Goal: Task Accomplishment & Management: Manage account settings

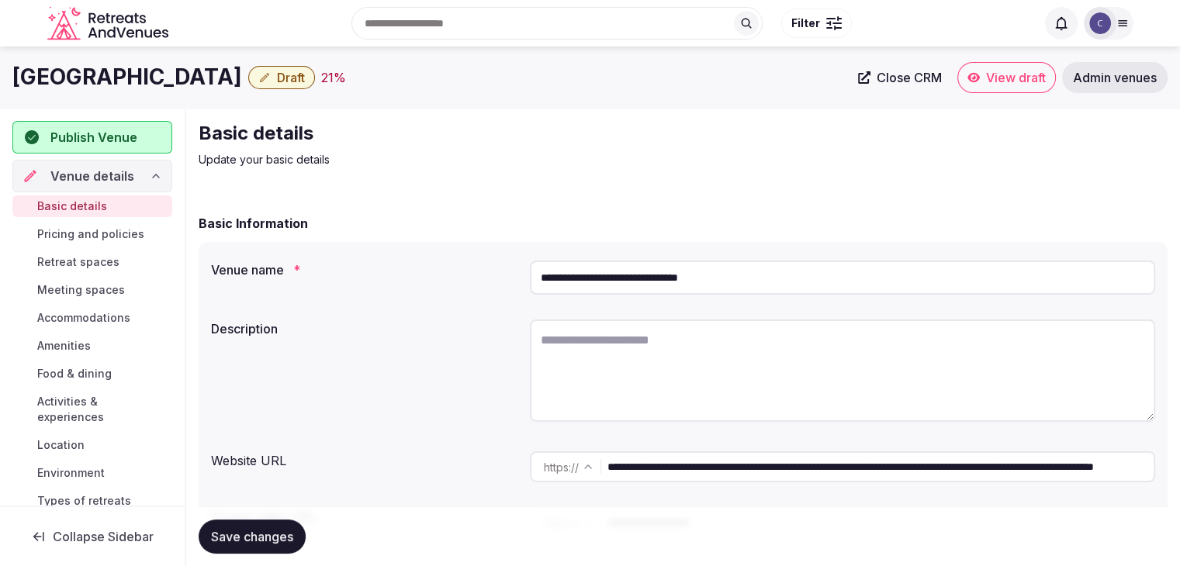
click at [689, 317] on div at bounding box center [842, 374] width 625 height 120
click at [668, 376] on textarea at bounding box center [842, 371] width 625 height 102
paste textarea "**********"
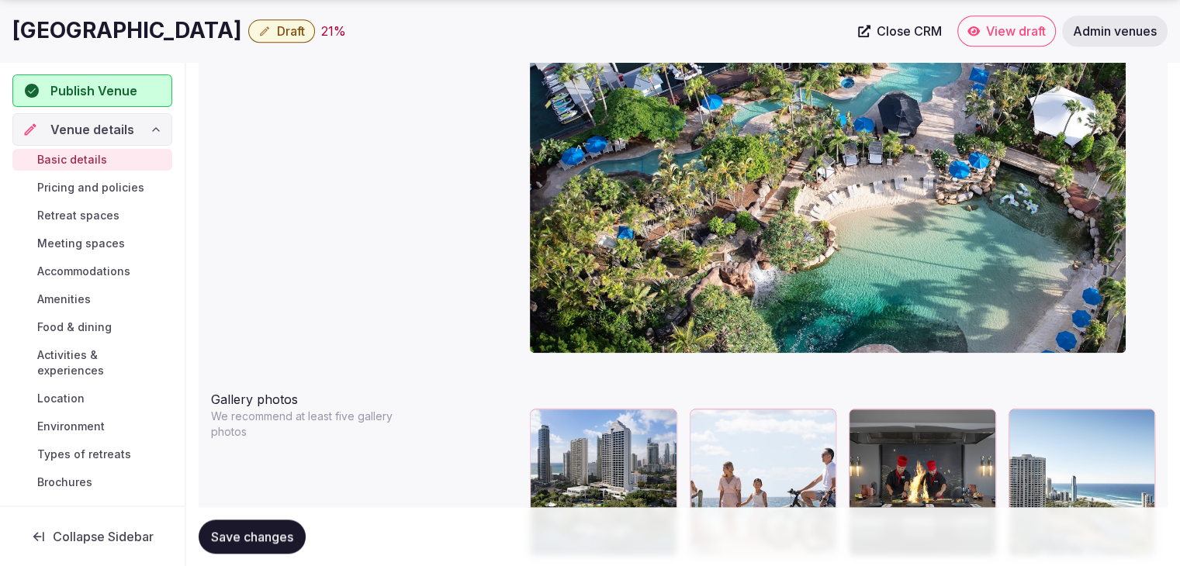
scroll to position [1707, 0]
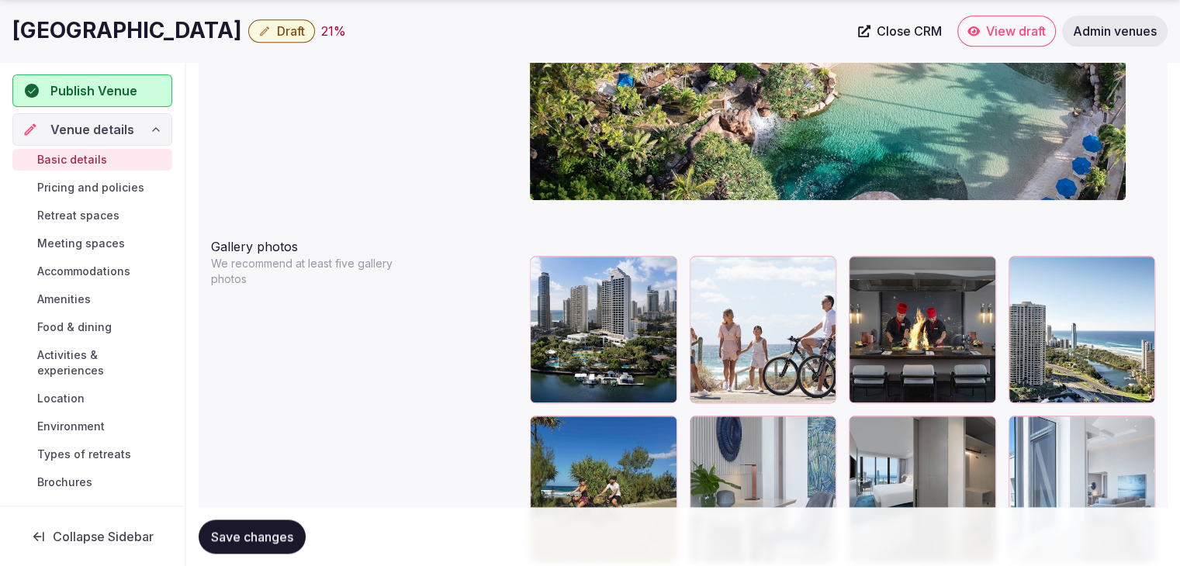
type textarea "**********"
click at [666, 265] on icon "button" at bounding box center [662, 271] width 12 height 12
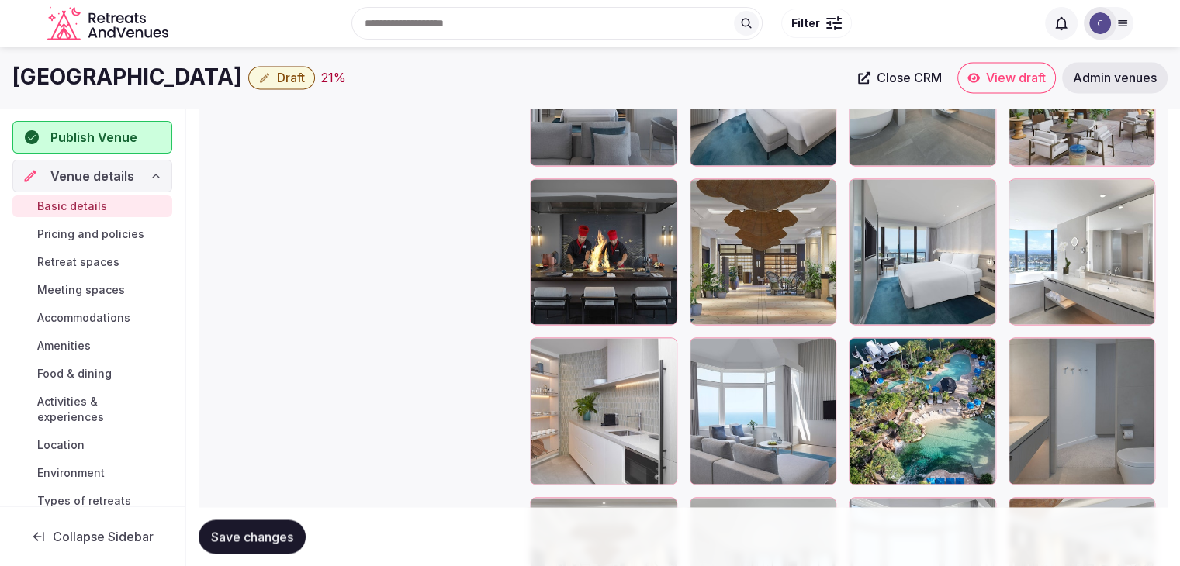
scroll to position [2250, 0]
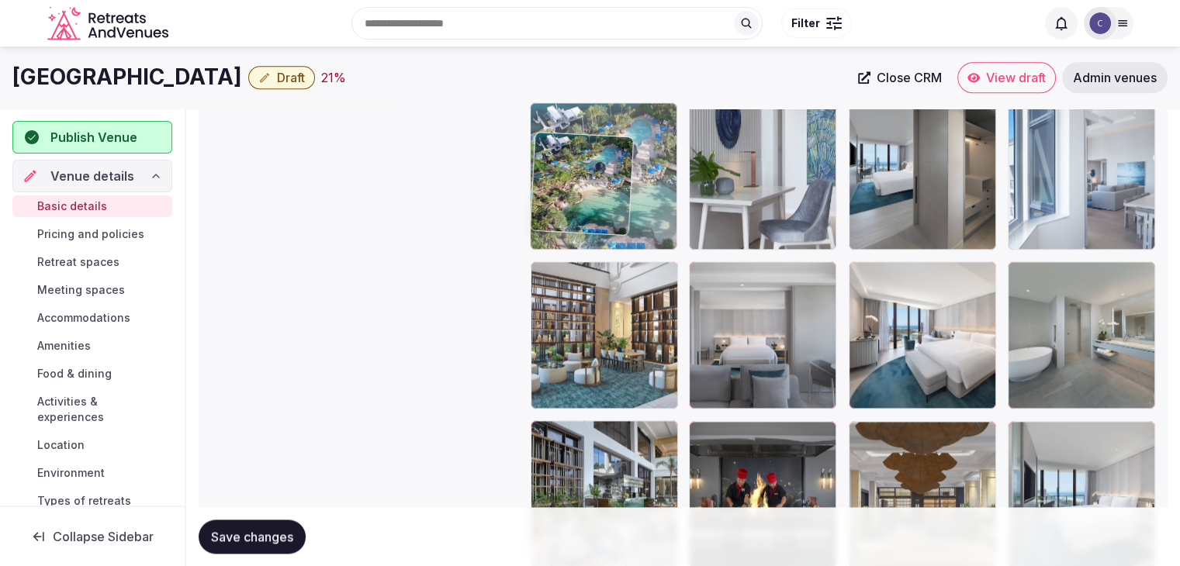
drag, startPoint x: 860, startPoint y: 359, endPoint x: 549, endPoint y: 77, distance: 419.7
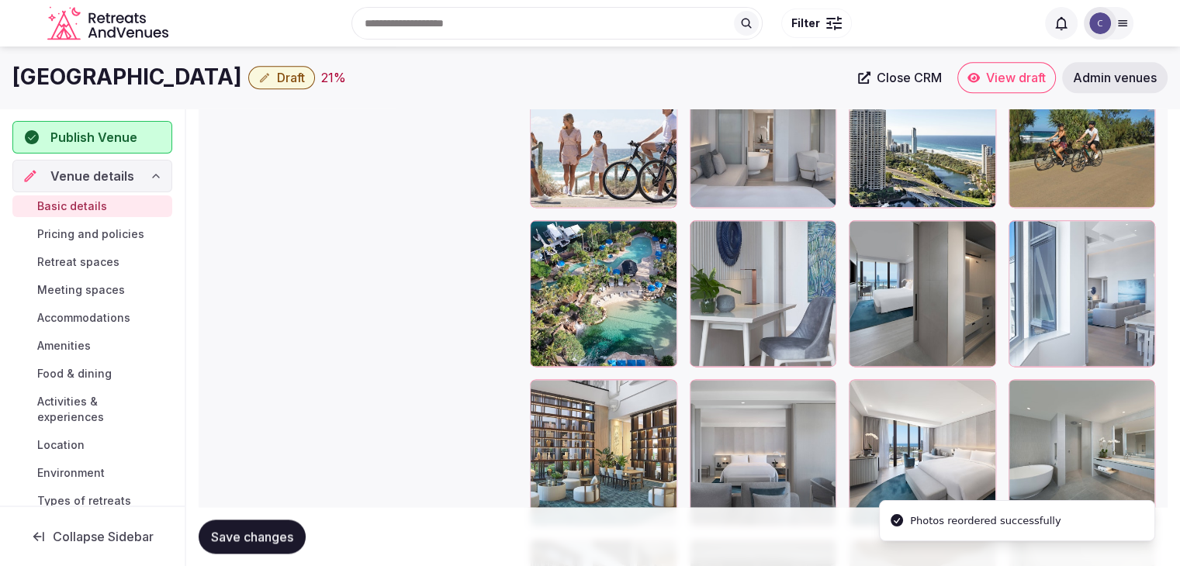
scroll to position [1835, 0]
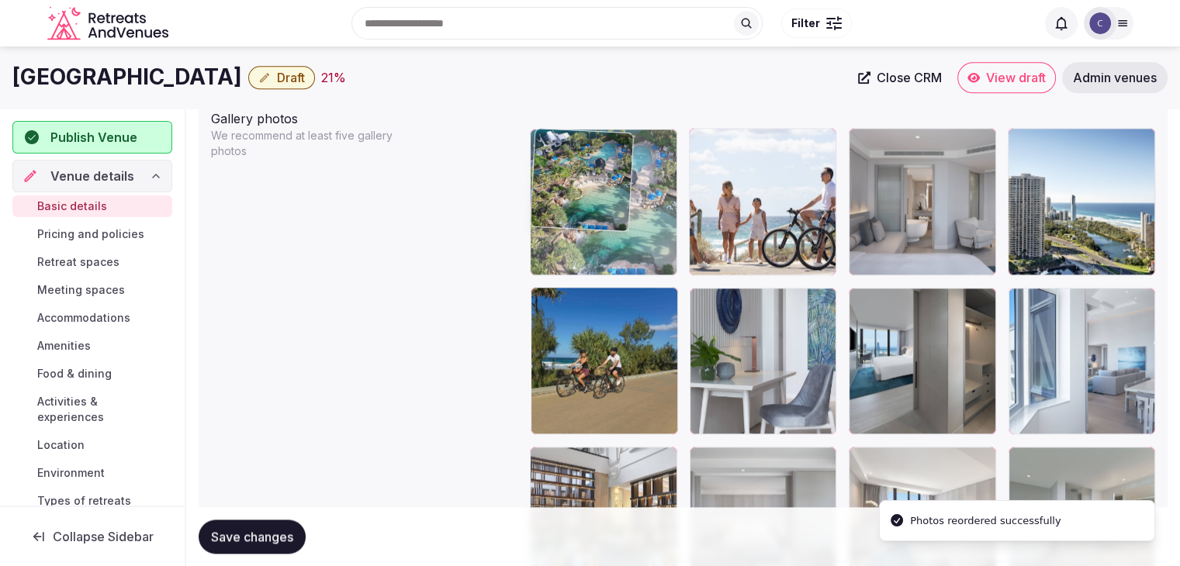
drag, startPoint x: 540, startPoint y: 297, endPoint x: 553, endPoint y: 217, distance: 81.7
click at [553, 217] on body "**********" at bounding box center [590, 234] width 1180 height 4139
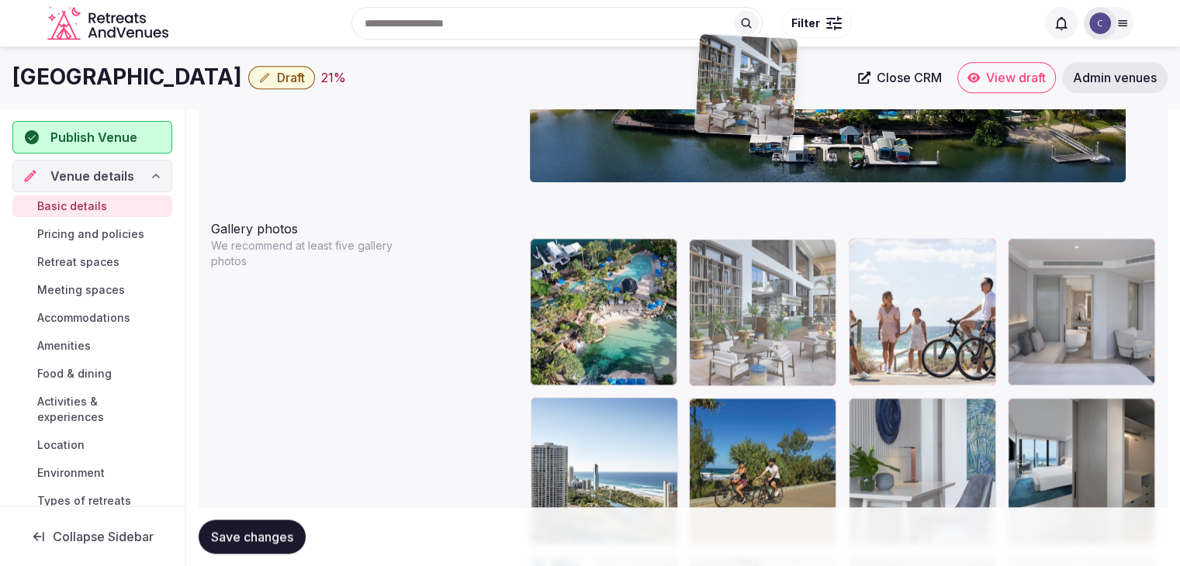
scroll to position [1633, 0]
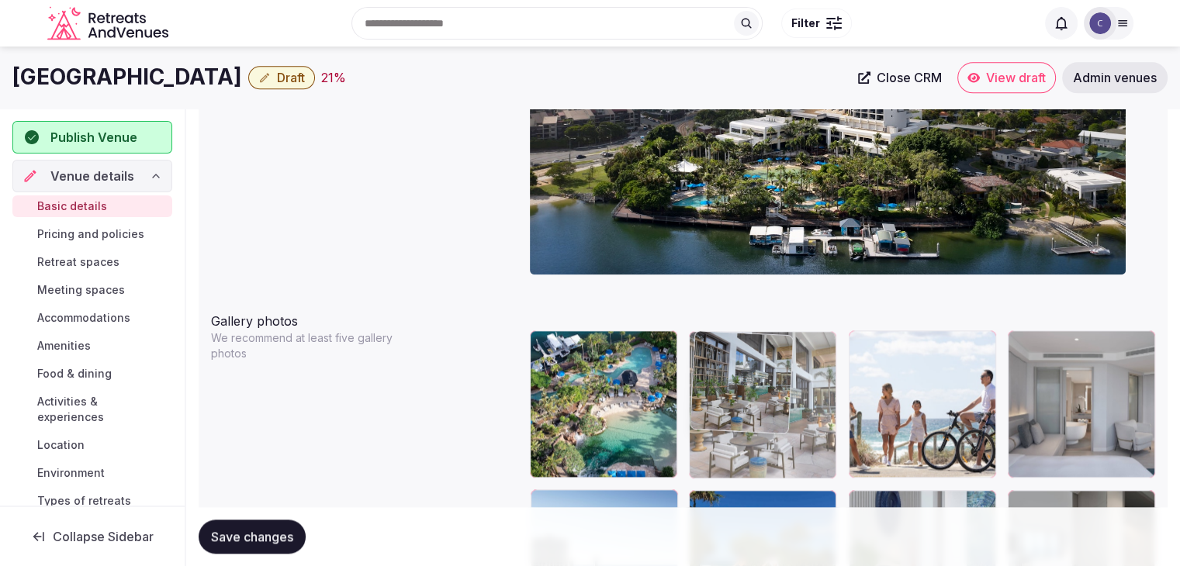
drag, startPoint x: 546, startPoint y: 312, endPoint x: 719, endPoint y: 347, distance: 176.5
click at [719, 335] on body "**********" at bounding box center [590, 436] width 1180 height 4139
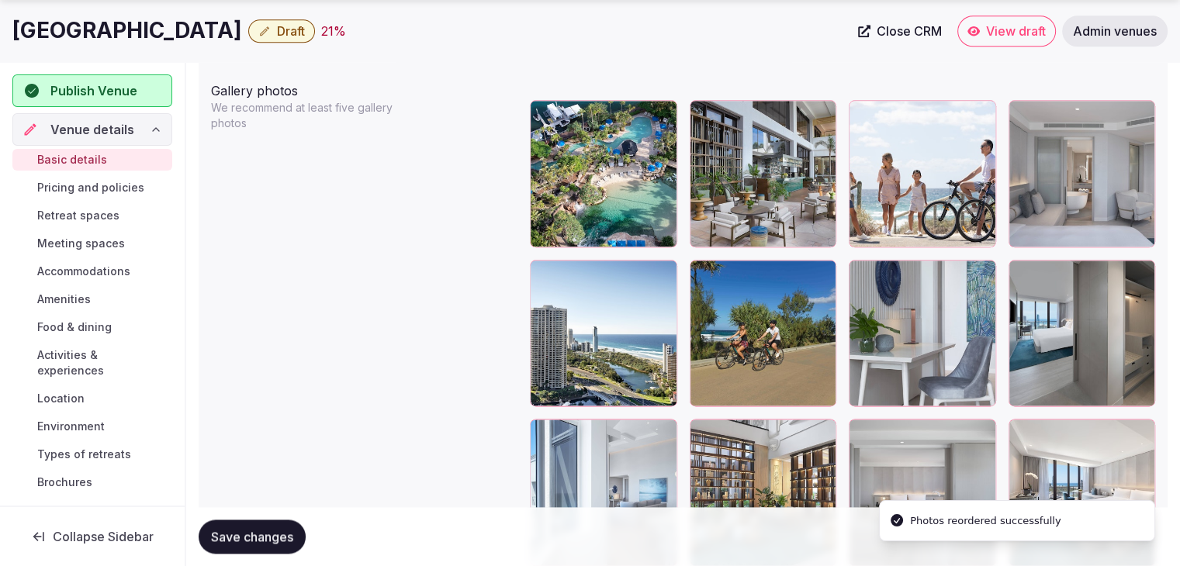
scroll to position [1943, 0]
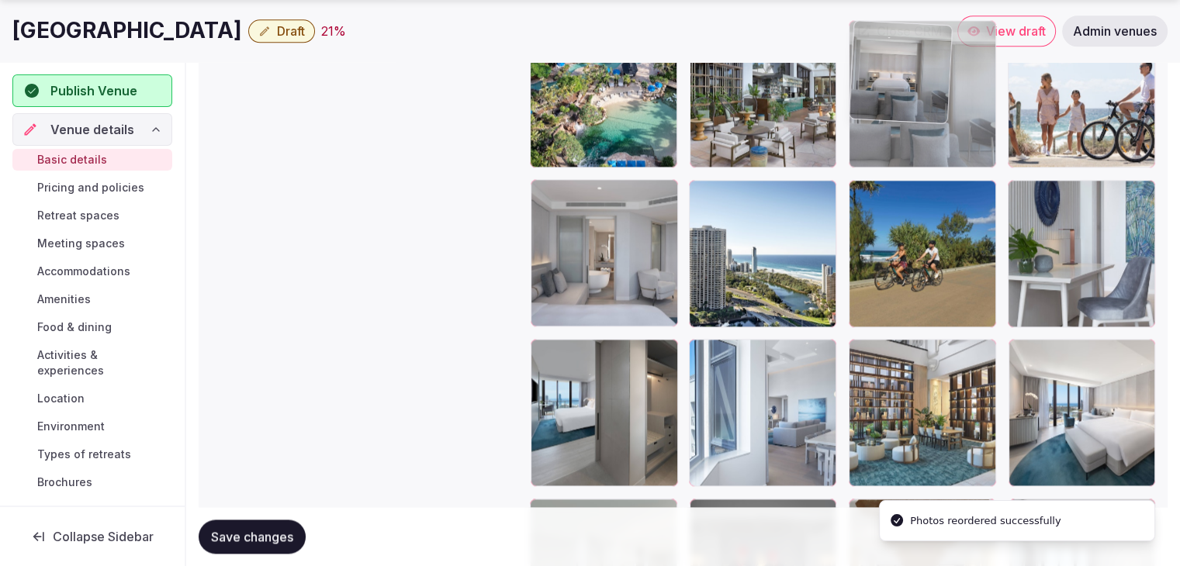
drag, startPoint x: 857, startPoint y: 355, endPoint x: 871, endPoint y: 113, distance: 242.5
click at [871, 113] on body "**********" at bounding box center [590, 126] width 1180 height 4139
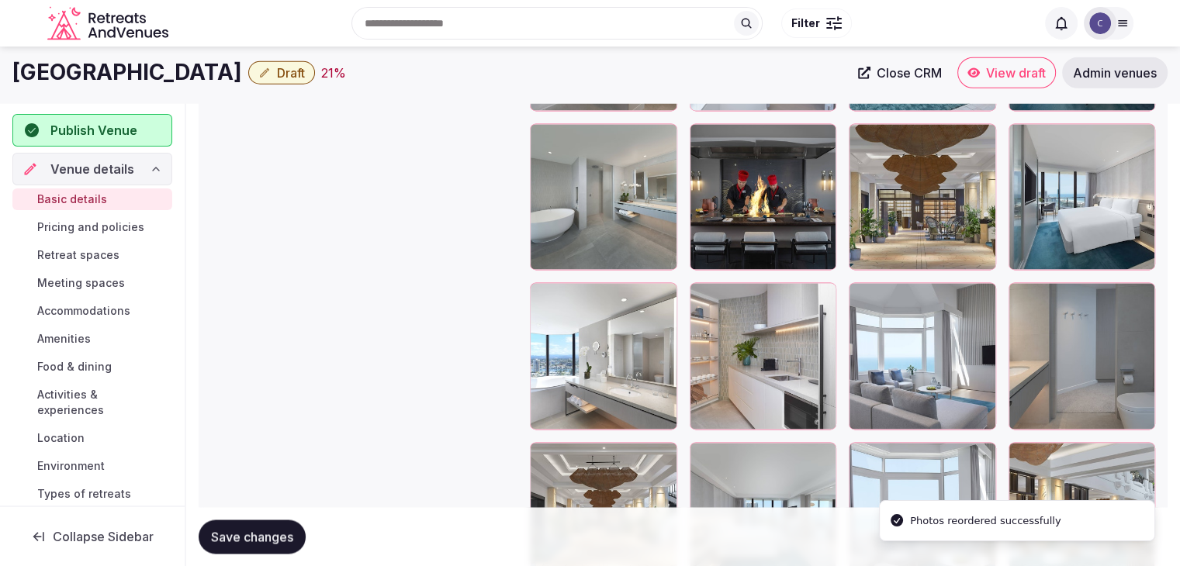
scroll to position [2254, 0]
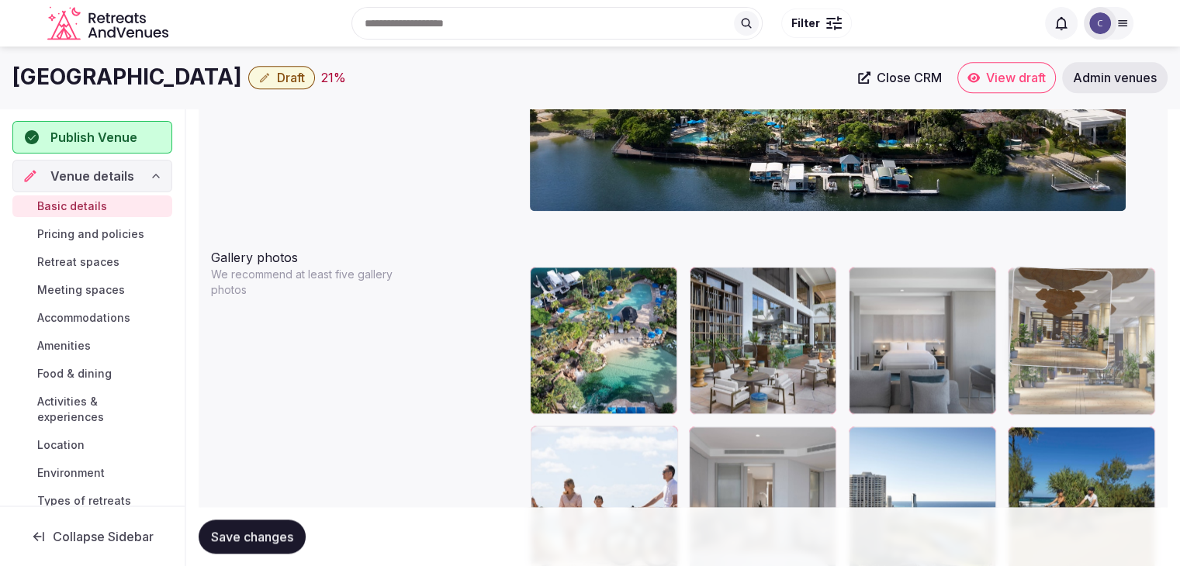
drag, startPoint x: 869, startPoint y: 203, endPoint x: 1069, endPoint y: 289, distance: 218.3
click at [1075, 255] on body "**********" at bounding box center [590, 373] width 1180 height 4139
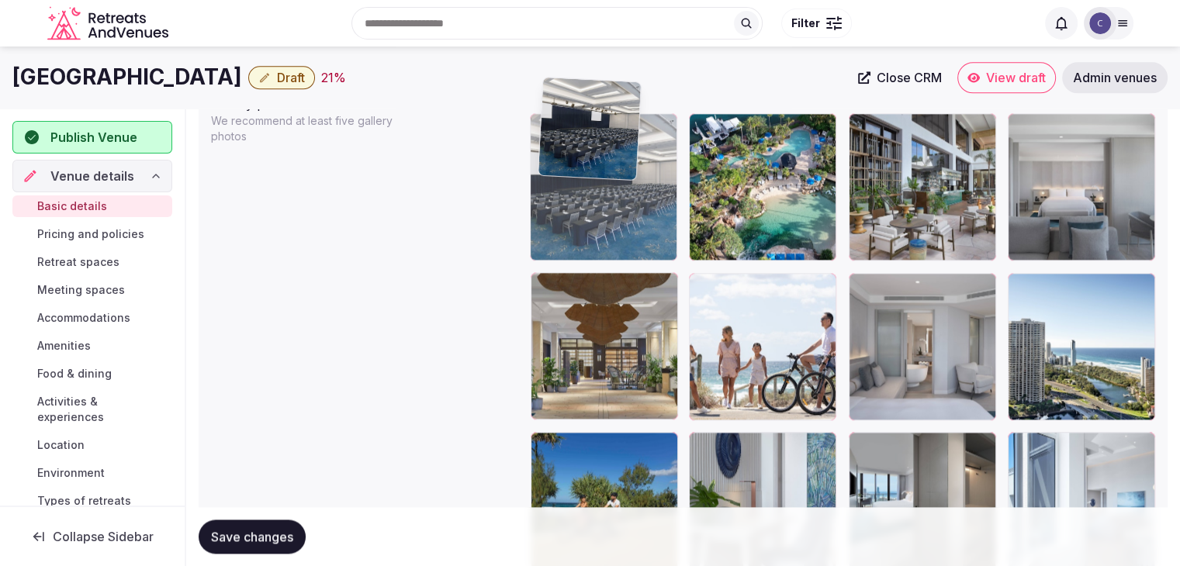
scroll to position [1834, 0]
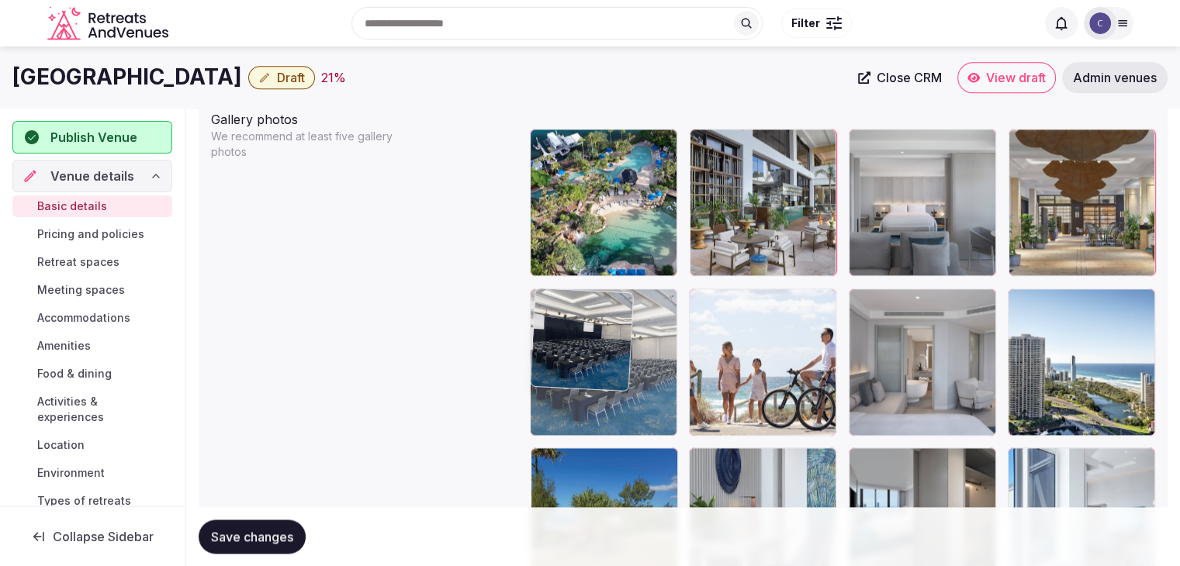
drag, startPoint x: 864, startPoint y: 242, endPoint x: 584, endPoint y: 334, distance: 294.7
click at [570, 318] on body "**********" at bounding box center [590, 235] width 1180 height 4139
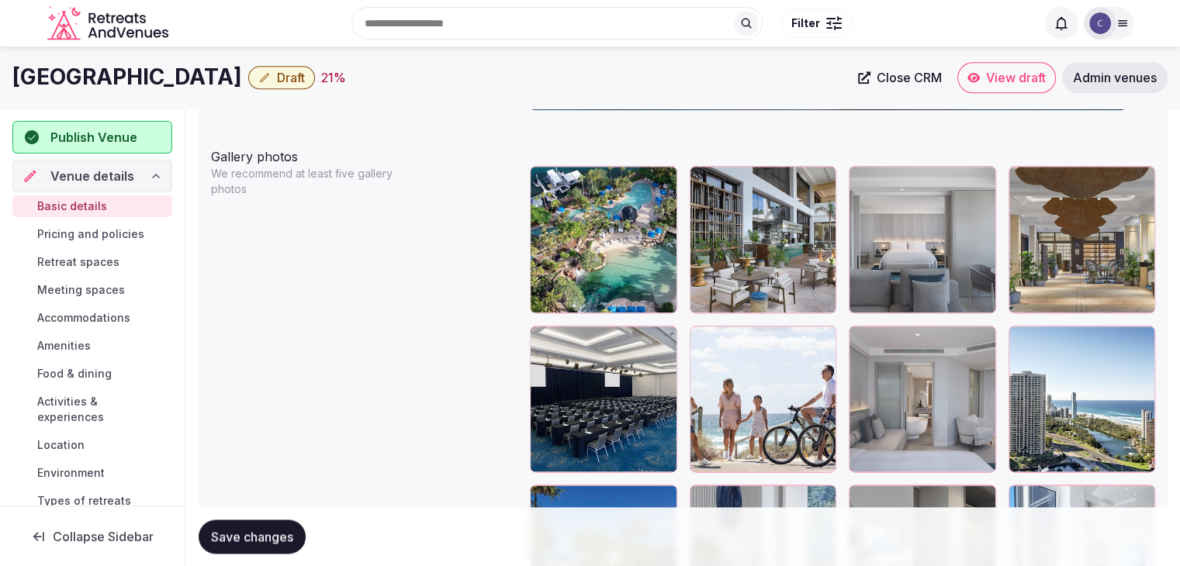
scroll to position [1787, 0]
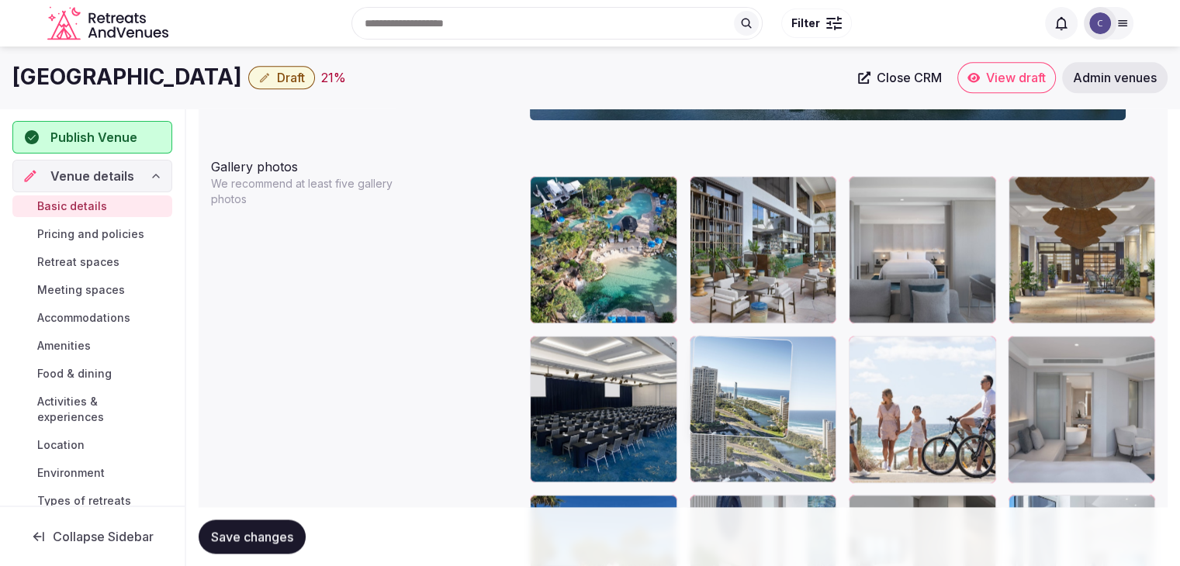
drag, startPoint x: 1036, startPoint y: 339, endPoint x: 773, endPoint y: 354, distance: 263.5
click at [773, 354] on body "**********" at bounding box center [590, 282] width 1180 height 4139
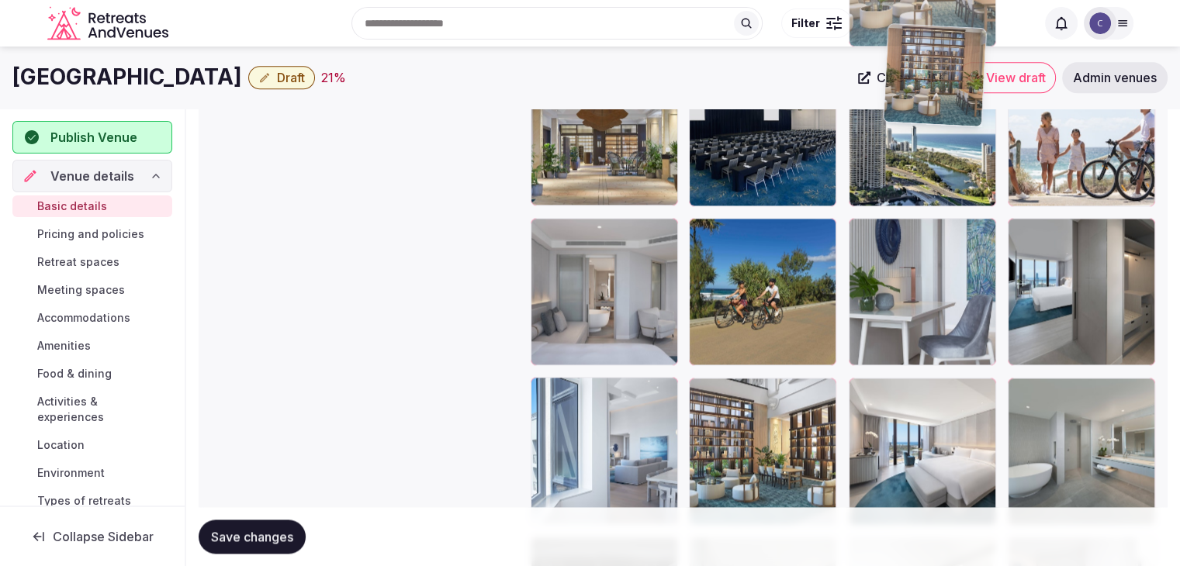
scroll to position [2033, 0]
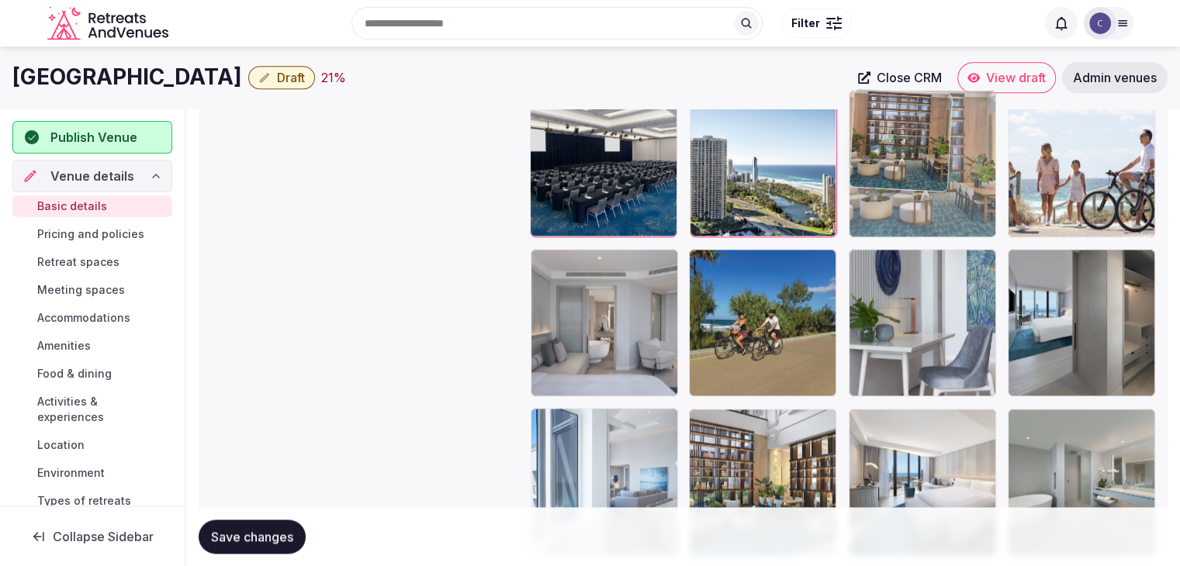
drag, startPoint x: 710, startPoint y: 218, endPoint x: 909, endPoint y: 143, distance: 213.2
click at [909, 143] on body "**********" at bounding box center [590, 36] width 1180 height 4139
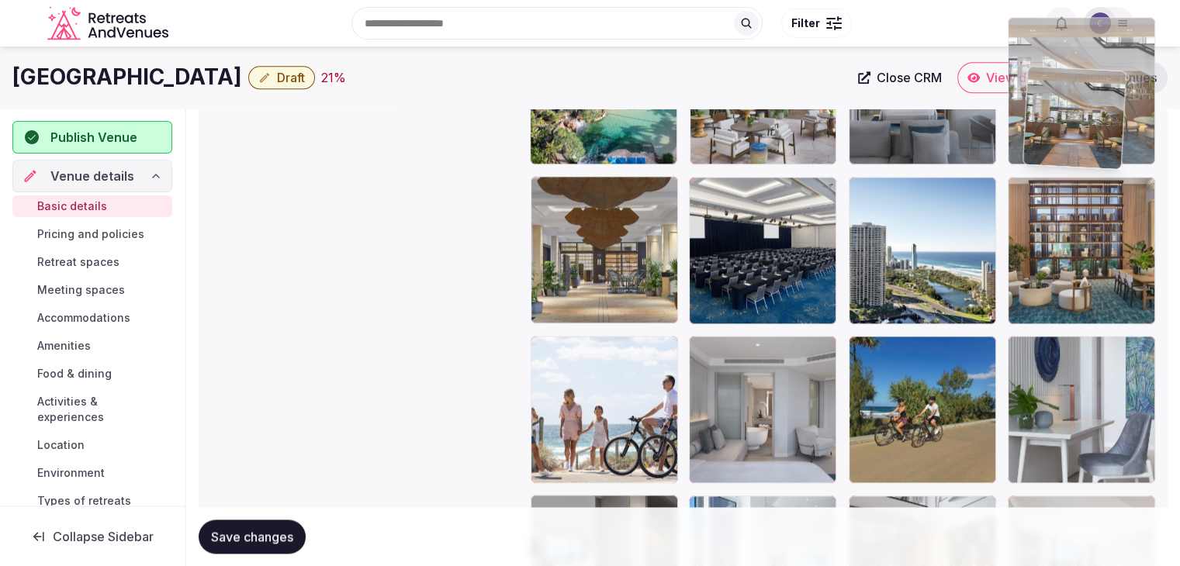
scroll to position [1937, 0]
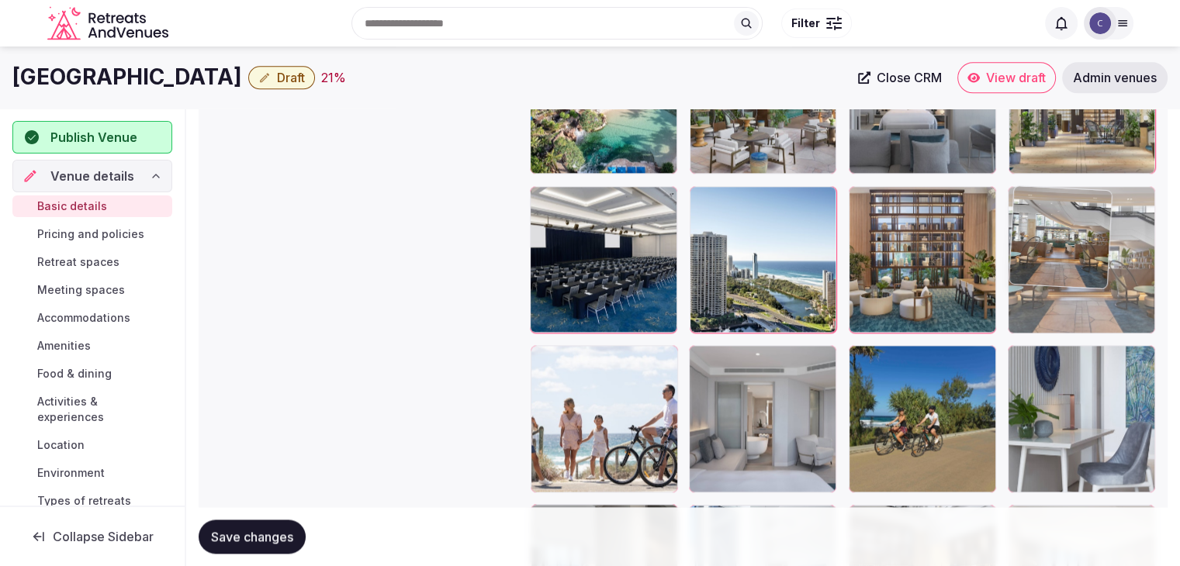
drag, startPoint x: 542, startPoint y: 327, endPoint x: 1041, endPoint y: 236, distance: 506.4
click at [1041, 236] on body "**********" at bounding box center [590, 132] width 1180 height 4139
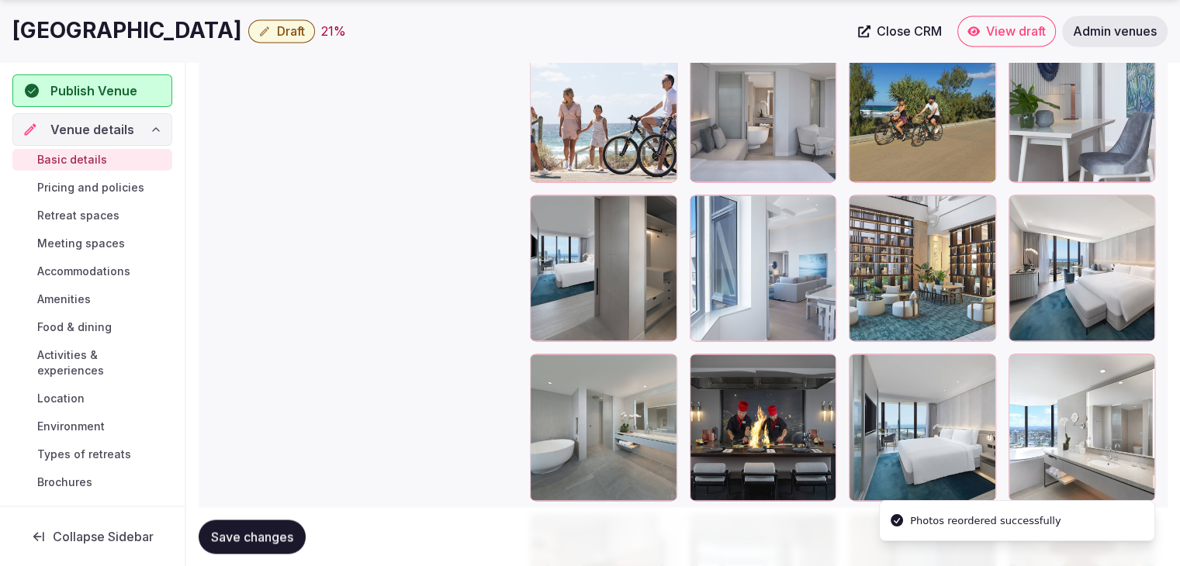
scroll to position [2325, 0]
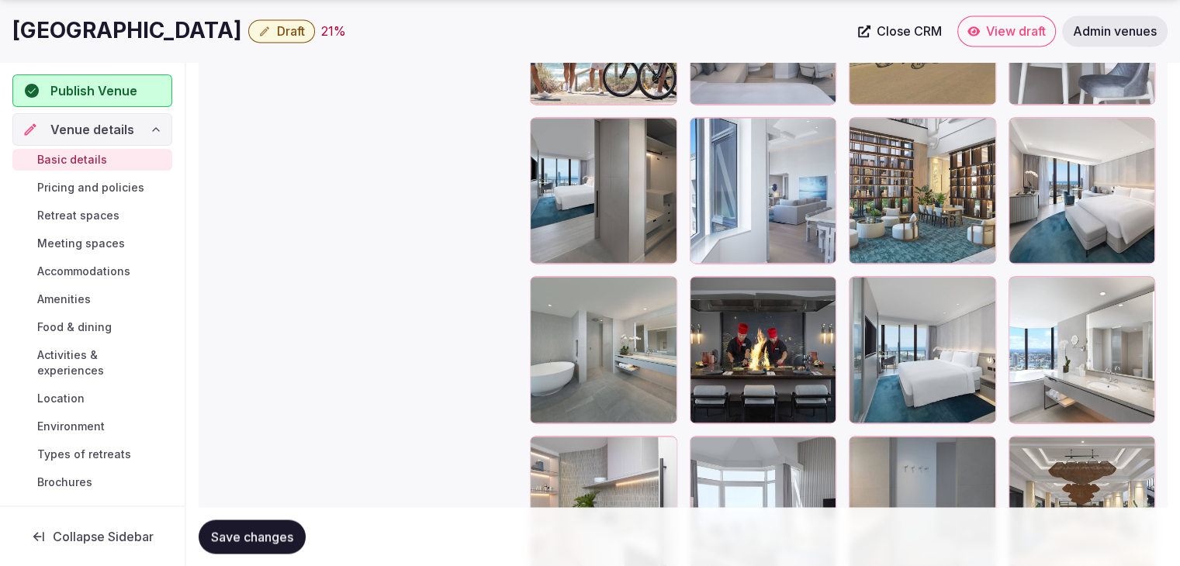
click at [279, 540] on span "Save changes" at bounding box center [252, 537] width 82 height 16
click at [100, 174] on div "Basic details Pricing and policies Retreat spaces Meeting spaces Accommodations…" at bounding box center [92, 321] width 160 height 351
click at [98, 185] on span "Pricing and policies" at bounding box center [90, 188] width 107 height 16
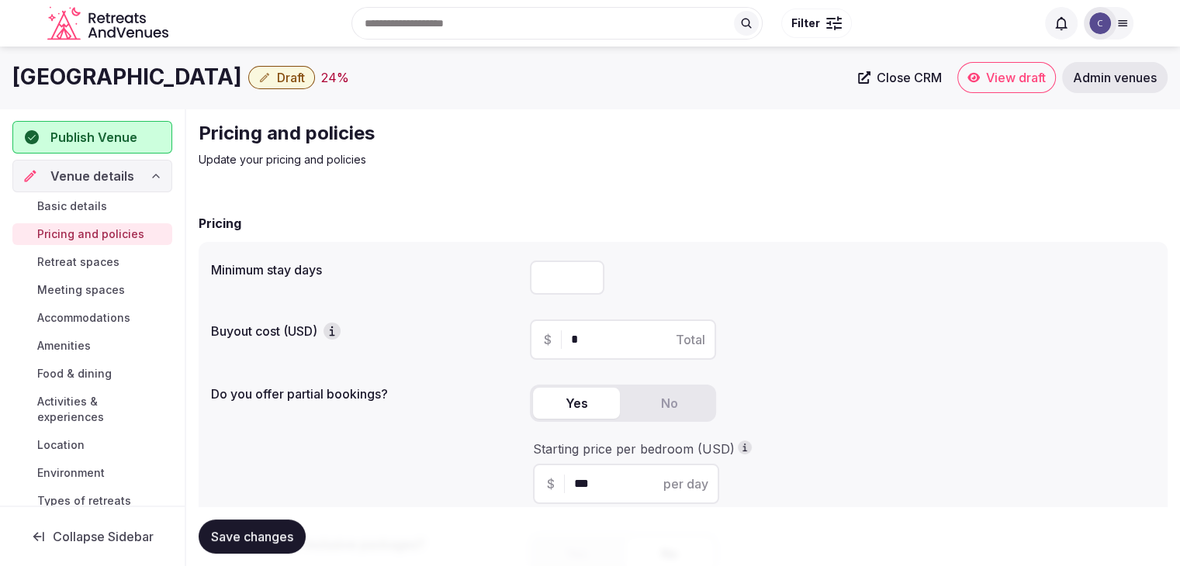
click at [542, 272] on input "number" at bounding box center [567, 278] width 74 height 34
type input "*"
click at [292, 532] on span "Save changes" at bounding box center [252, 537] width 82 height 16
click at [267, 532] on span "Save changes" at bounding box center [252, 537] width 82 height 16
click at [86, 270] on link "Retreat spaces" at bounding box center [92, 262] width 160 height 22
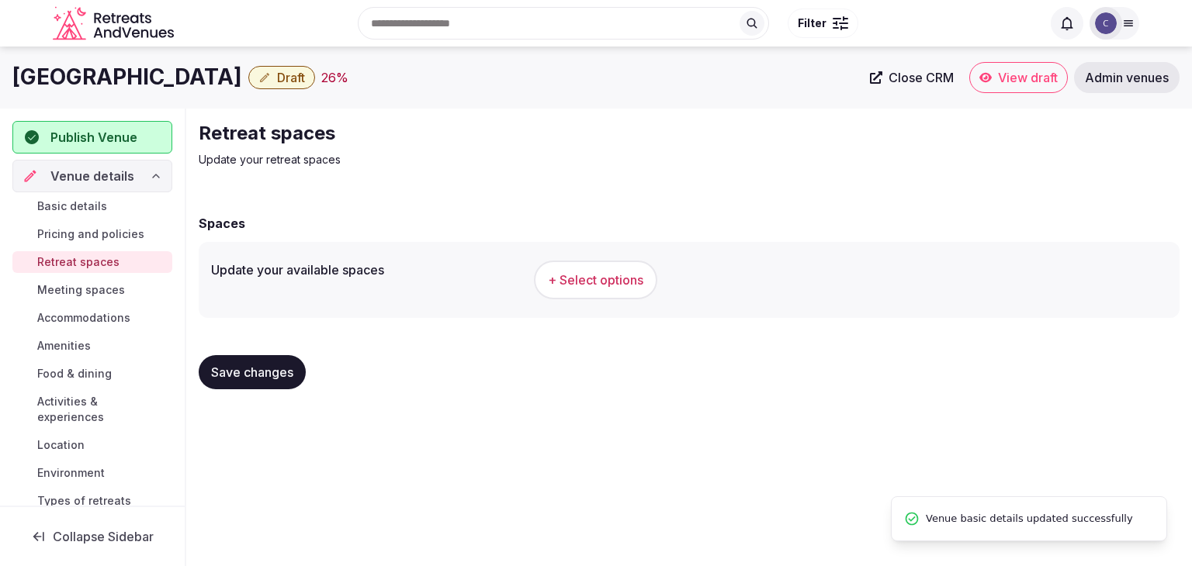
click at [242, 87] on h1 "JW Marriott Gold Coast Resort & Spa" at bounding box center [127, 77] width 230 height 30
copy div "JW Marriott Gold Coast Resort & Spa"
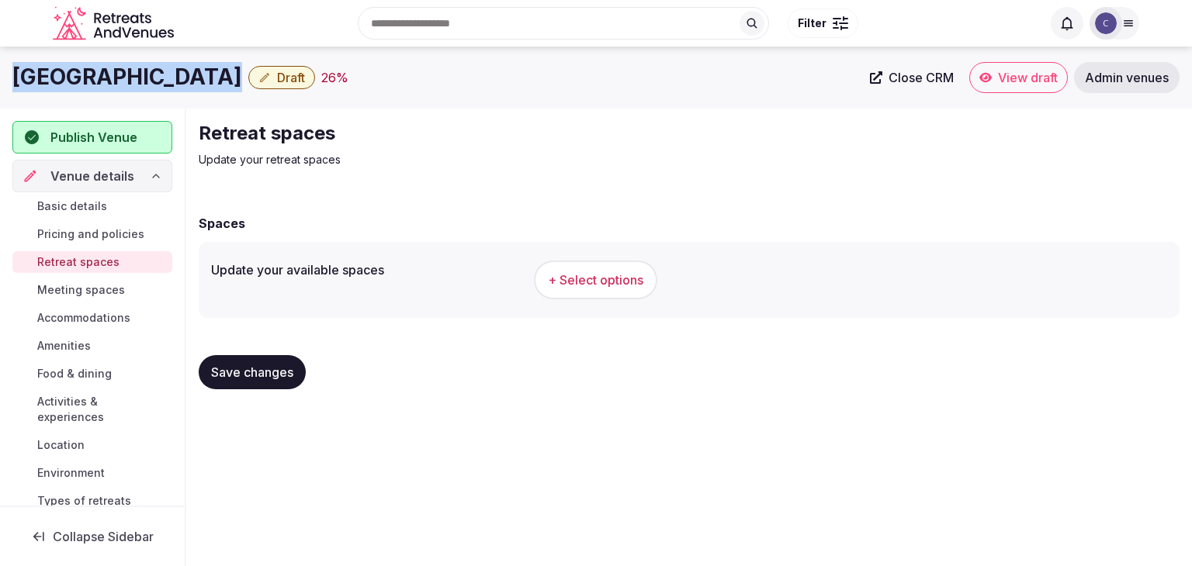
click at [631, 293] on button "+ Select options" at bounding box center [595, 280] width 123 height 39
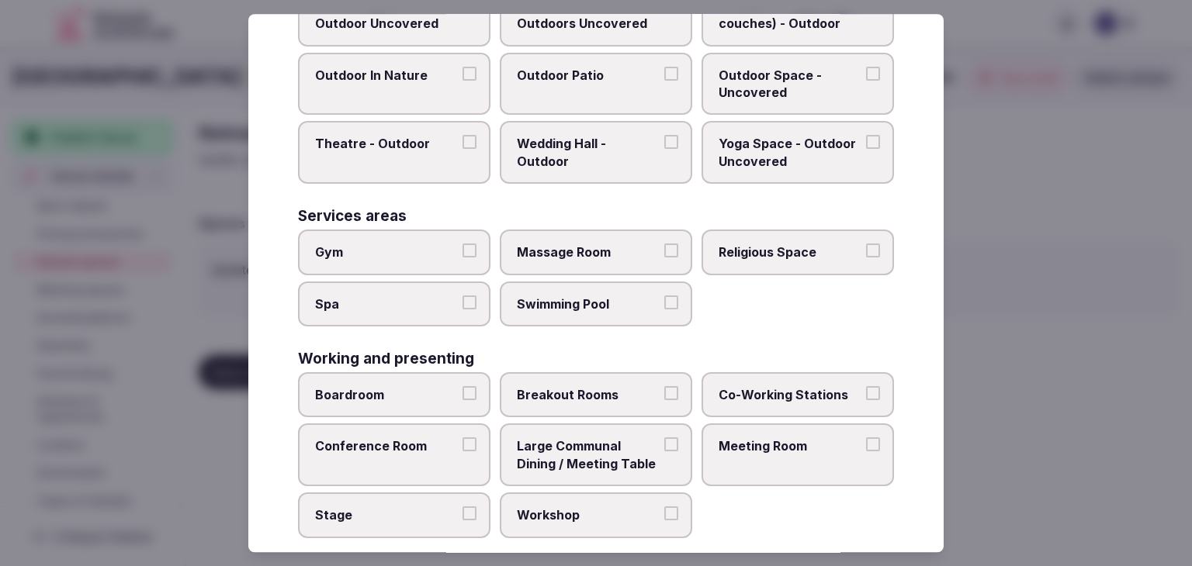
scroll to position [702, 0]
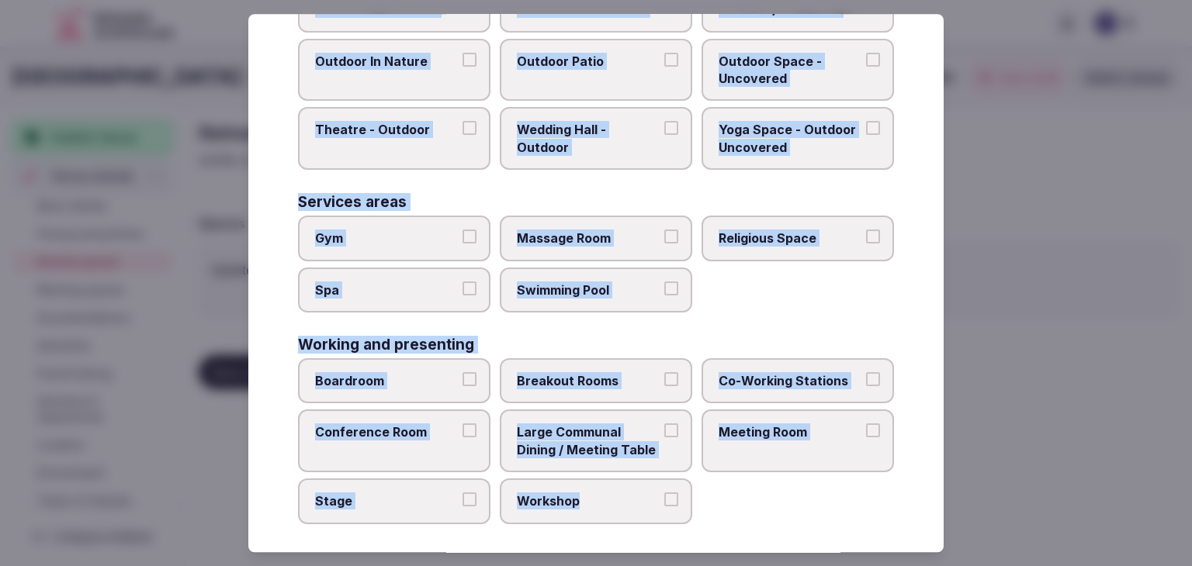
drag, startPoint x: 300, startPoint y: 106, endPoint x: 719, endPoint y: 500, distance: 575.4
click at [719, 500] on div "Select your retreat spaces Choose all applicable retreat spaces offered. Covere…" at bounding box center [595, 283] width 695 height 539
copy div "Choose all applicable retreat spaces offered. Covered outdoor spaces Meditation…"
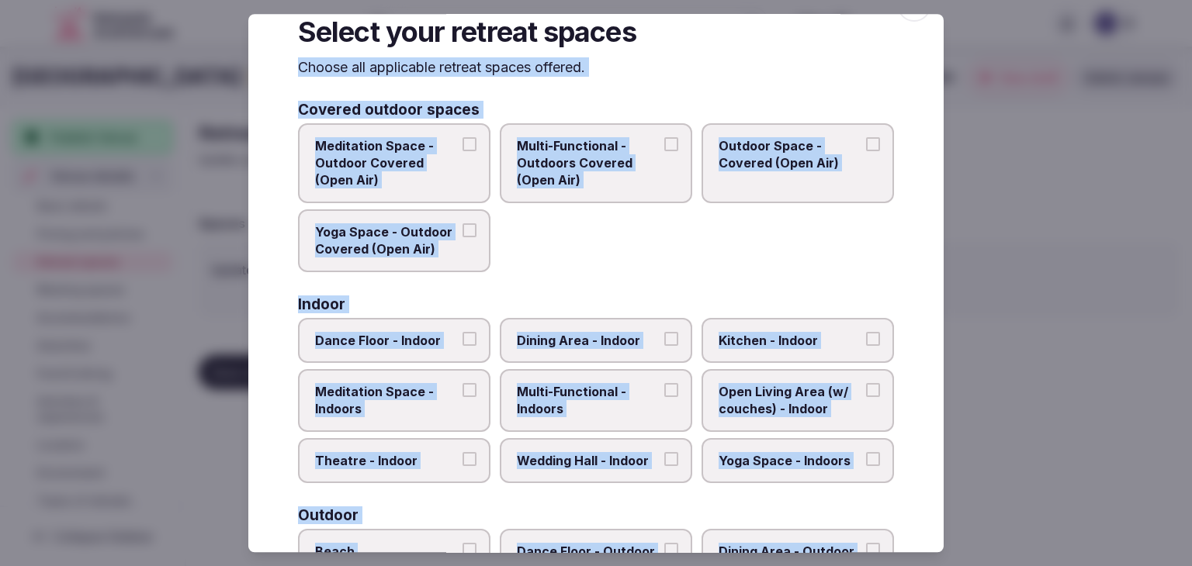
scroll to position [0, 0]
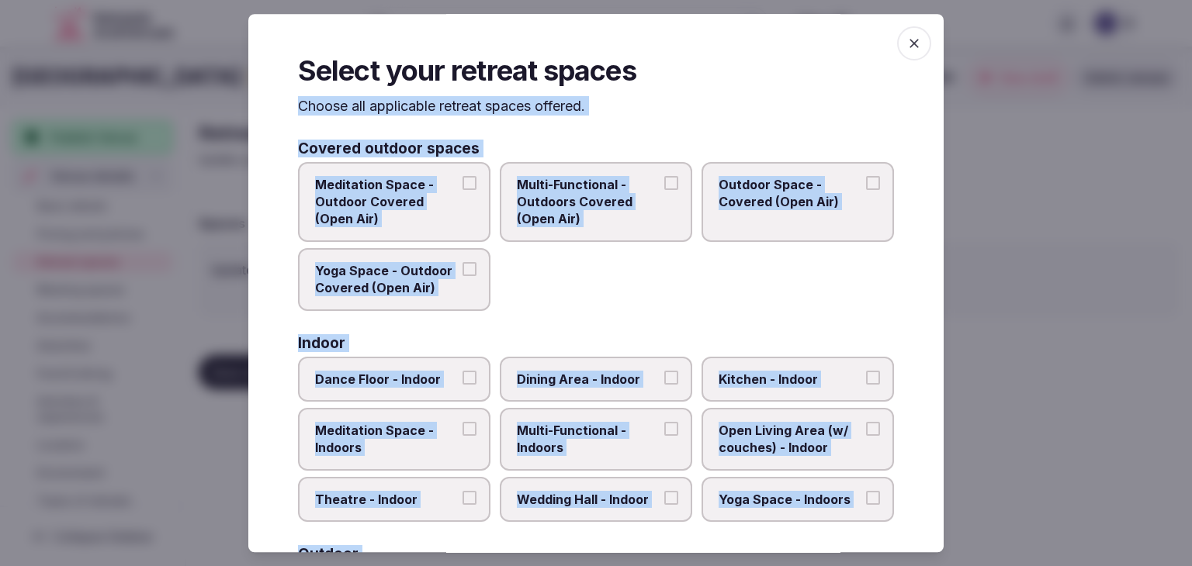
click at [587, 206] on span "Multi-Functional - Outdoors Covered (Open Air)" at bounding box center [588, 202] width 143 height 52
click at [664, 190] on button "Multi-Functional - Outdoors Covered (Open Air)" at bounding box center [671, 183] width 14 height 14
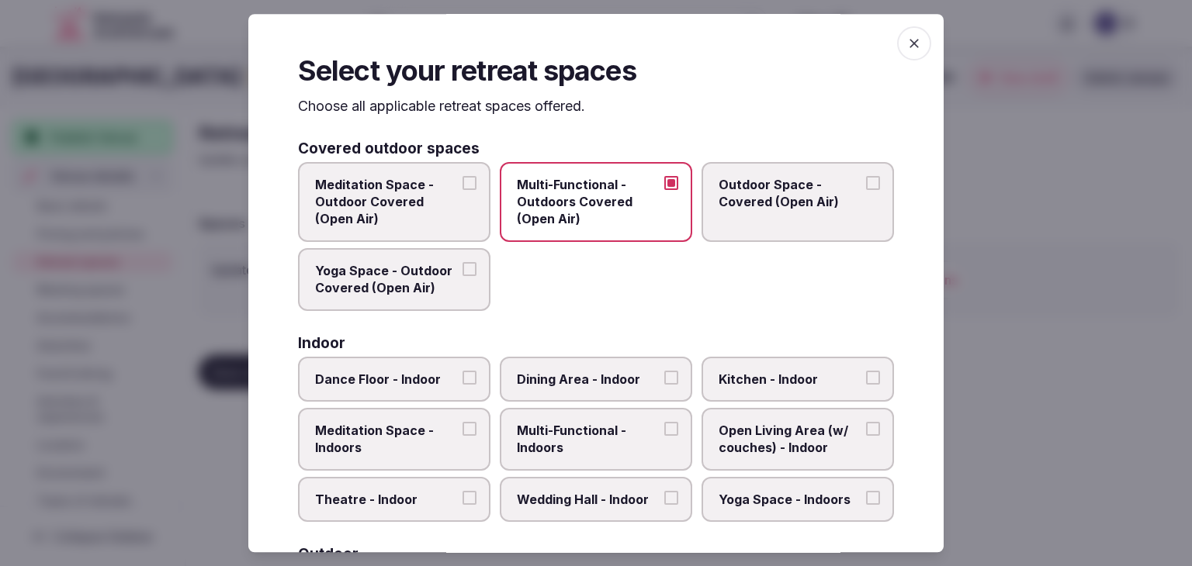
click at [790, 193] on span "Outdoor Space - Covered (Open Air)" at bounding box center [790, 193] width 143 height 35
click at [866, 190] on button "Outdoor Space - Covered (Open Air)" at bounding box center [873, 183] width 14 height 14
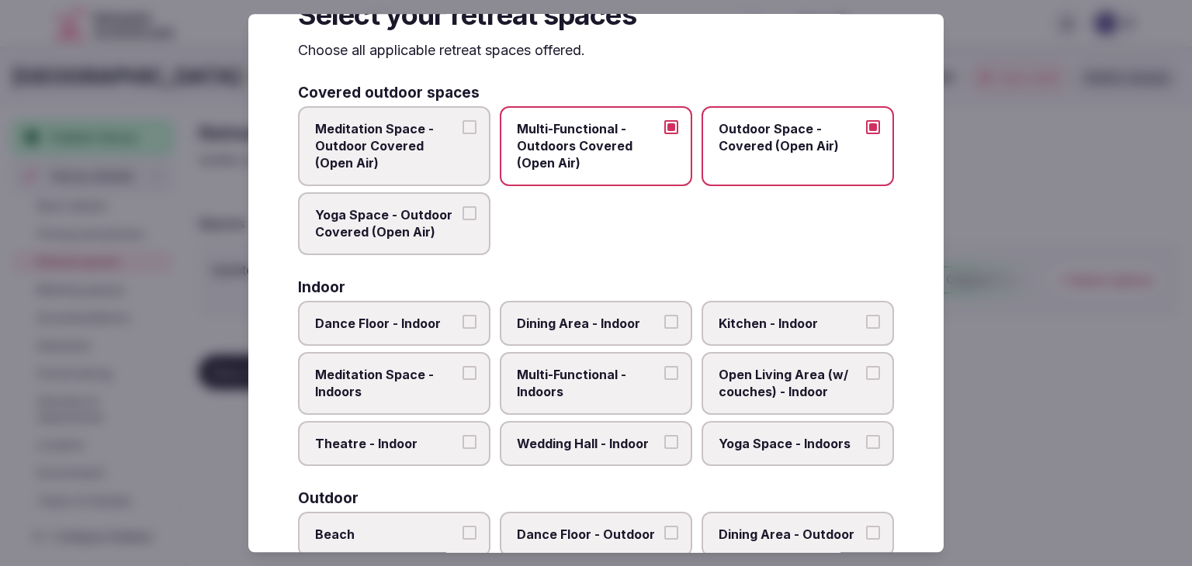
scroll to position [78, 0]
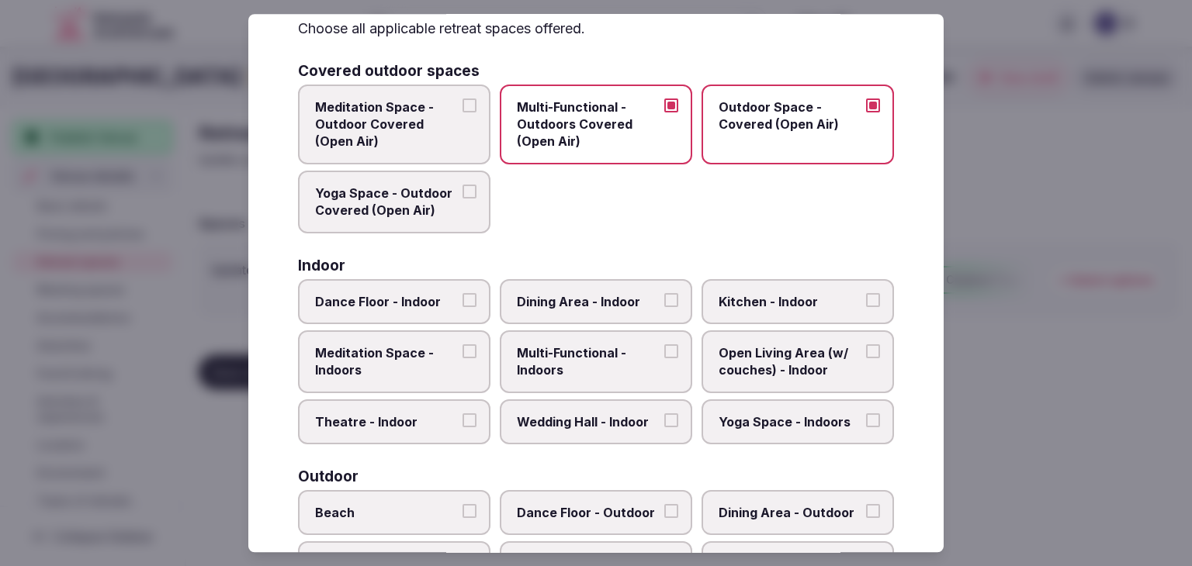
click at [588, 357] on span "Multi-Functional - Indoors" at bounding box center [588, 362] width 143 height 35
click at [664, 357] on button "Multi-Functional - Indoors" at bounding box center [671, 352] width 14 height 14
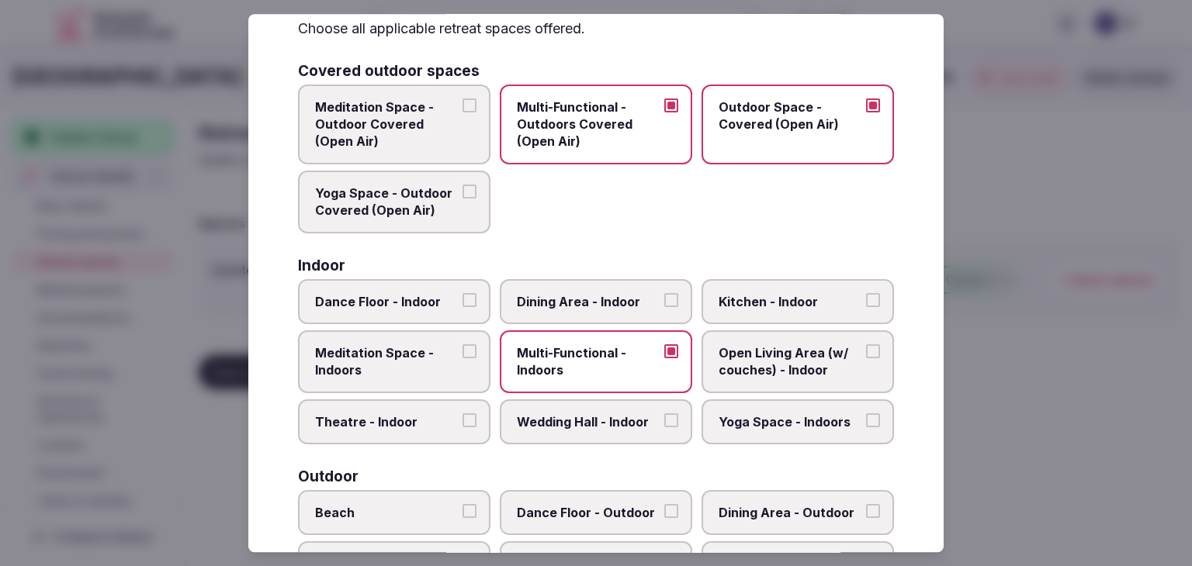
click at [584, 418] on span "Wedding Hall - Indoor" at bounding box center [588, 422] width 143 height 17
click at [664, 418] on button "Wedding Hall - Indoor" at bounding box center [671, 421] width 14 height 14
click at [594, 301] on span "Dining Area - Indoor" at bounding box center [588, 301] width 143 height 17
click at [664, 301] on button "Dining Area - Indoor" at bounding box center [671, 300] width 14 height 14
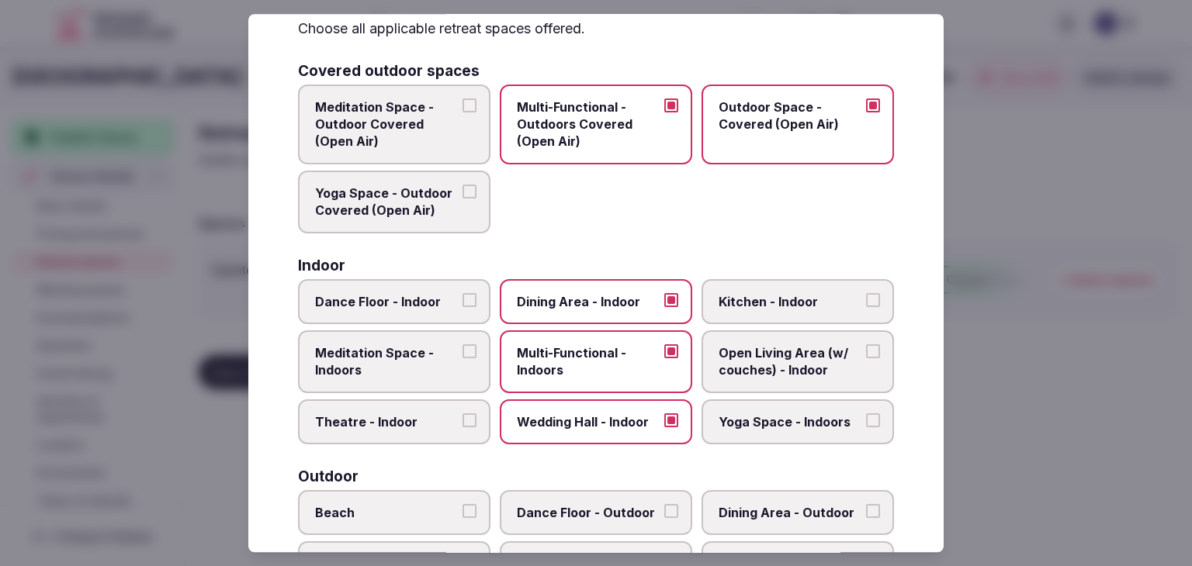
click at [429, 417] on span "Theatre - Indoor" at bounding box center [386, 422] width 143 height 17
click at [462, 417] on button "Theatre - Indoor" at bounding box center [469, 421] width 14 height 14
click at [753, 283] on label "Kitchen - Indoor" at bounding box center [798, 301] width 192 height 45
click at [866, 293] on button "Kitchen - Indoor" at bounding box center [873, 300] width 14 height 14
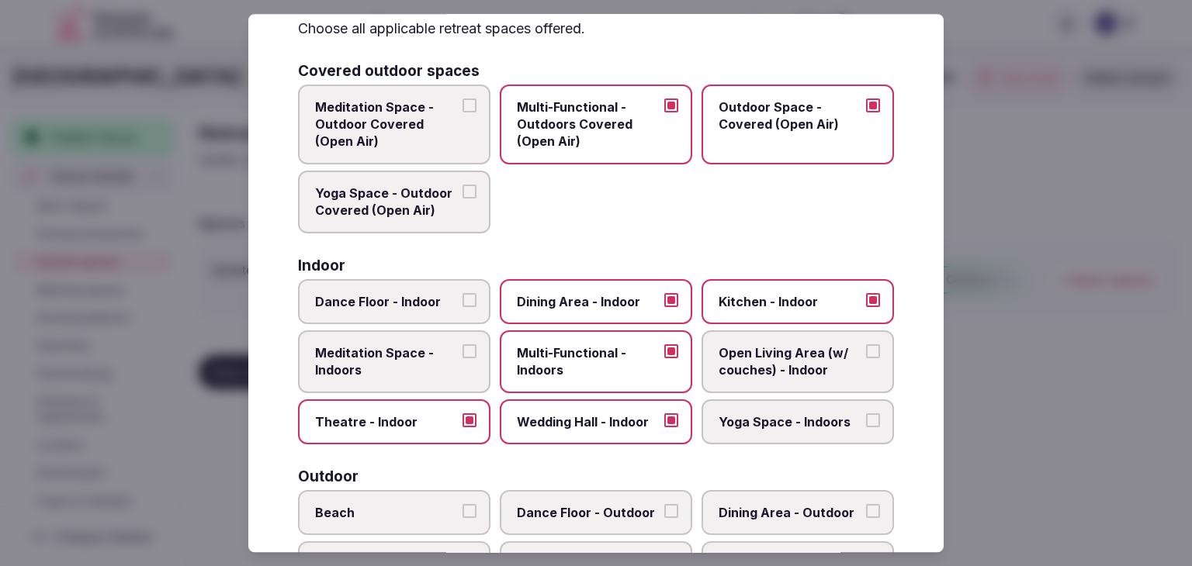
click at [773, 417] on span "Yoga Space - Indoors" at bounding box center [790, 422] width 143 height 17
click at [866, 417] on button "Yoga Space - Indoors" at bounding box center [873, 421] width 14 height 14
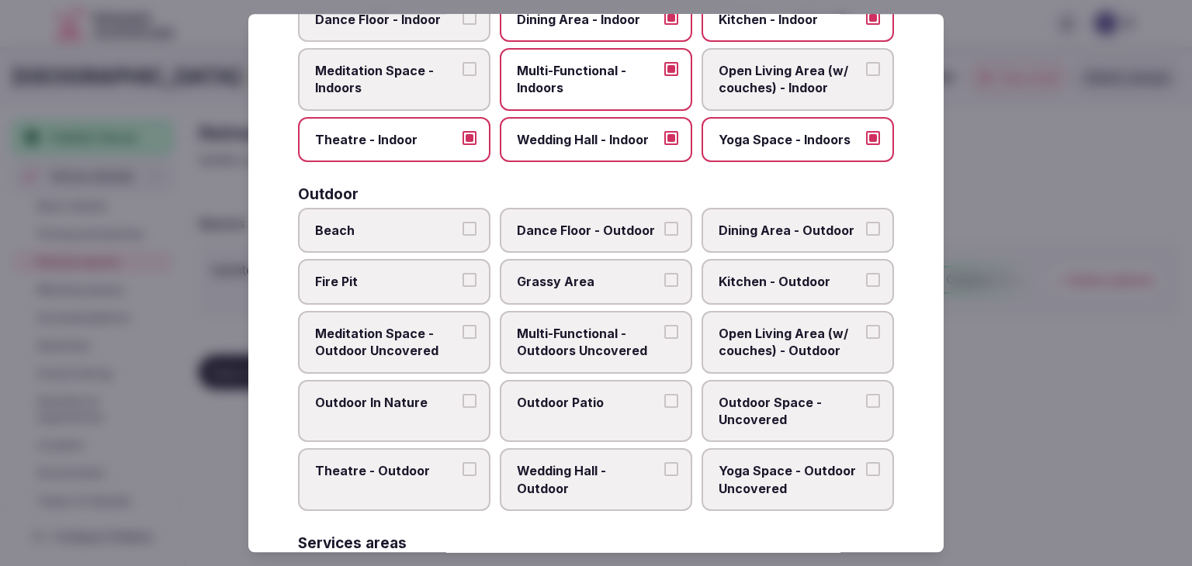
scroll to position [388, 0]
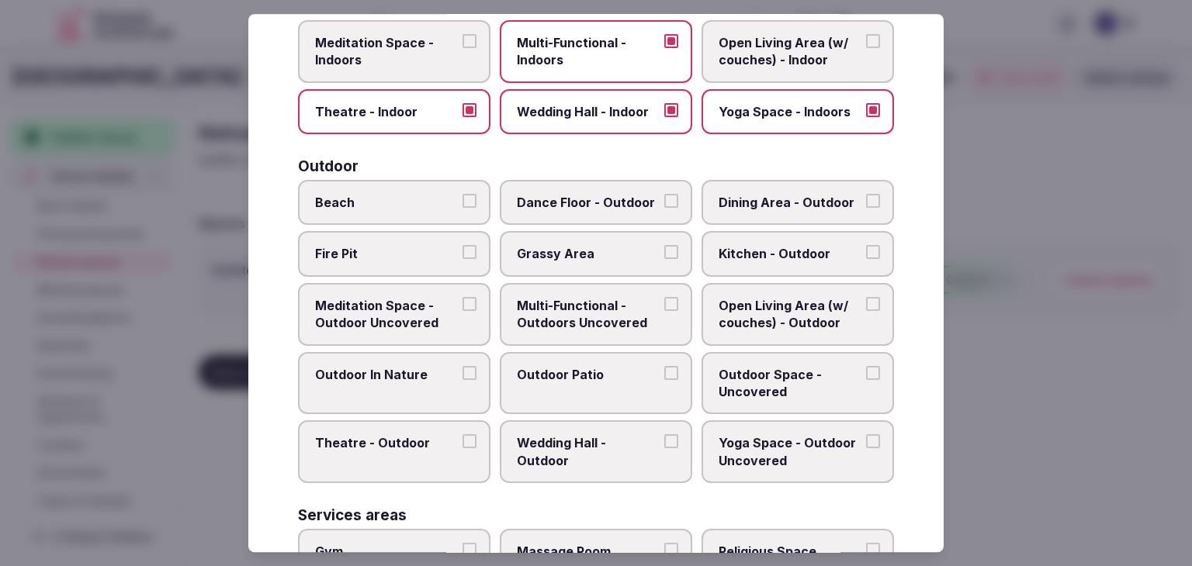
click at [379, 199] on span "Beach" at bounding box center [386, 202] width 143 height 17
click at [462, 199] on button "Beach" at bounding box center [469, 201] width 14 height 14
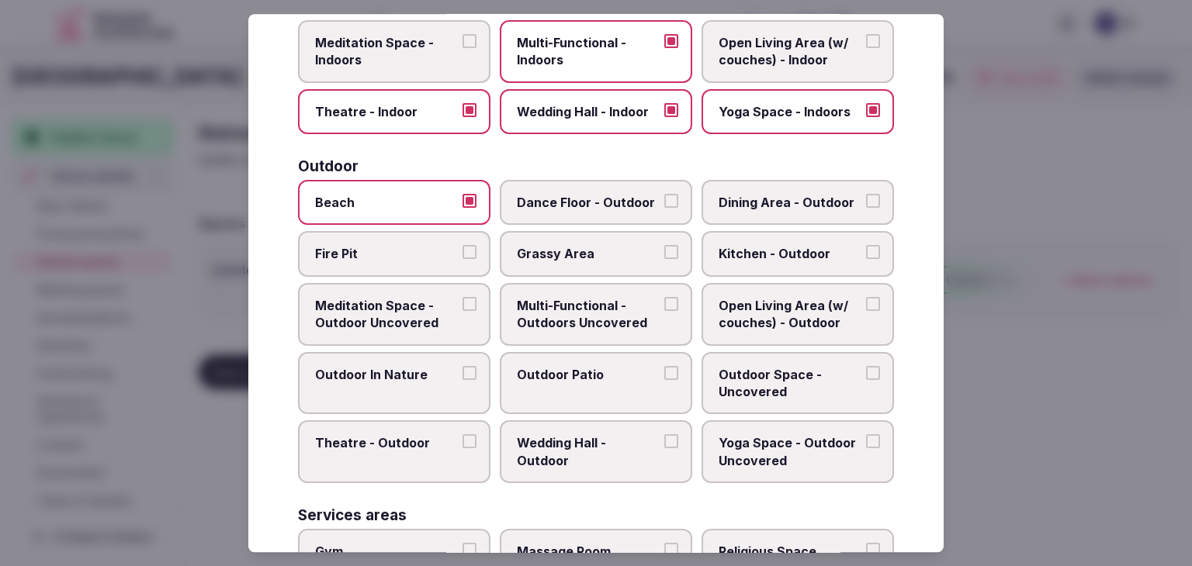
drag, startPoint x: 514, startPoint y: 298, endPoint x: 539, endPoint y: 316, distance: 30.6
click at [517, 298] on span "Multi-Functional - Outdoors Uncovered" at bounding box center [588, 314] width 143 height 35
click at [664, 298] on button "Multi-Functional - Outdoors Uncovered" at bounding box center [671, 304] width 14 height 14
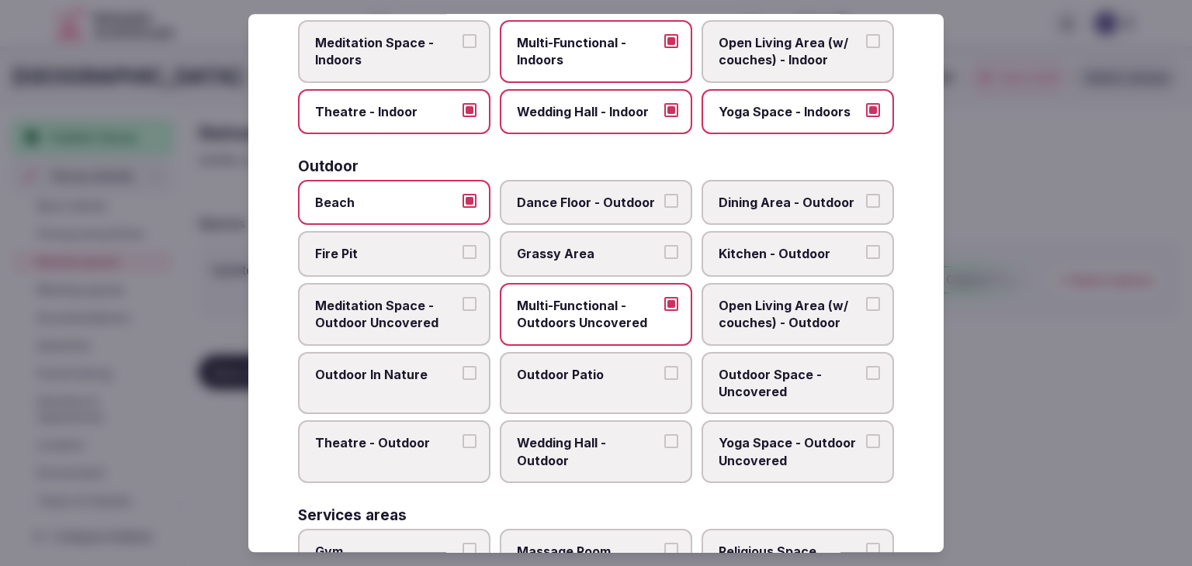
click at [618, 384] on label "Outdoor Patio" at bounding box center [596, 383] width 192 height 63
click at [664, 380] on button "Outdoor Patio" at bounding box center [671, 373] width 14 height 14
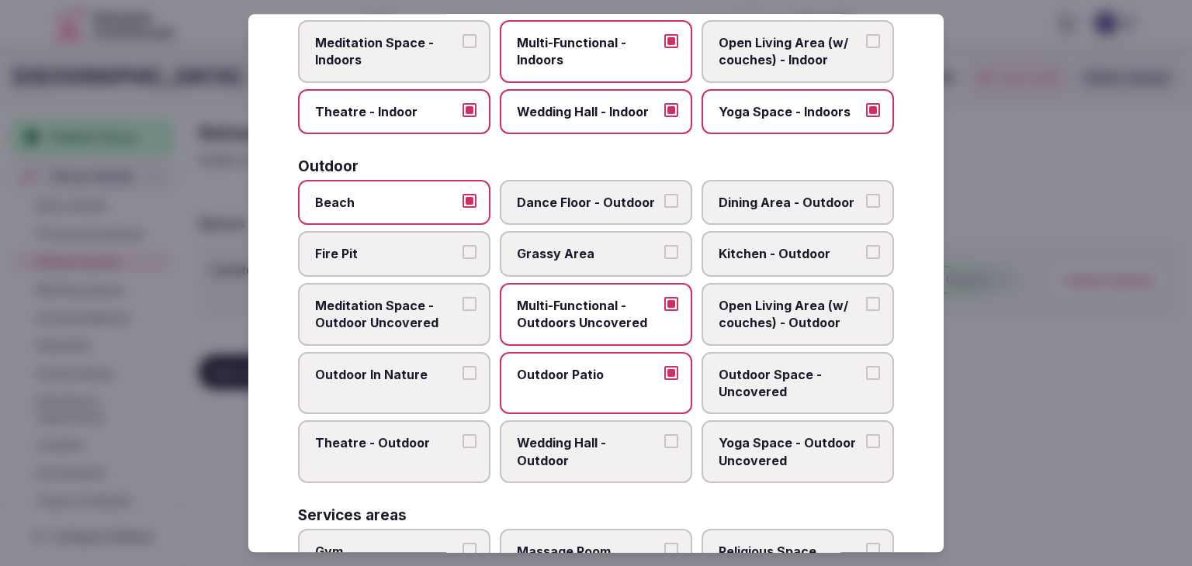
click at [778, 194] on span "Dining Area - Outdoor" at bounding box center [790, 202] width 143 height 17
click at [866, 194] on button "Dining Area - Outdoor" at bounding box center [873, 201] width 14 height 14
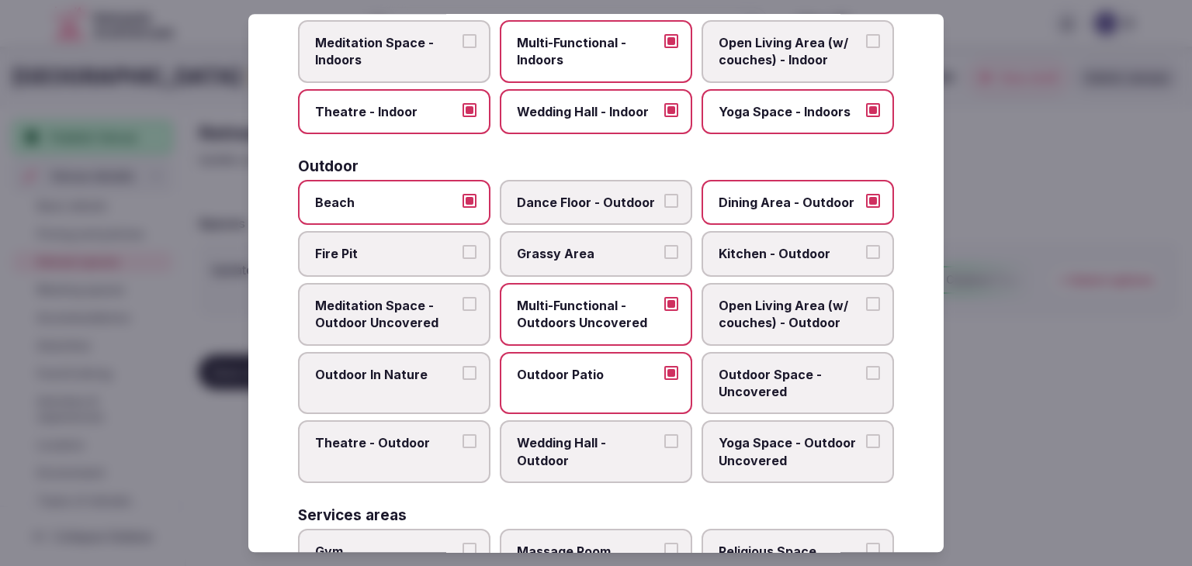
click at [789, 397] on label "Outdoor Space - Uncovered" at bounding box center [798, 383] width 192 height 63
click at [866, 380] on button "Outdoor Space - Uncovered" at bounding box center [873, 373] width 14 height 14
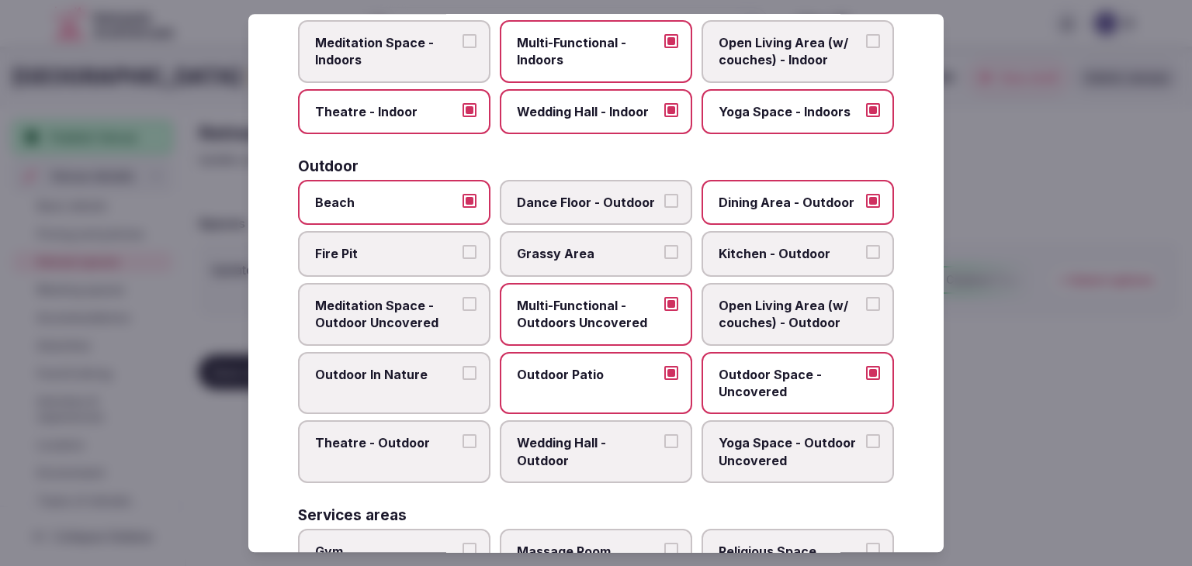
click at [766, 468] on label "Yoga Space - Outdoor Uncovered" at bounding box center [798, 452] width 192 height 63
click at [866, 449] on button "Yoga Space - Outdoor Uncovered" at bounding box center [873, 442] width 14 height 14
click at [372, 372] on span "Outdoor In Nature" at bounding box center [386, 374] width 143 height 17
click at [462, 372] on button "Outdoor In Nature" at bounding box center [469, 373] width 14 height 14
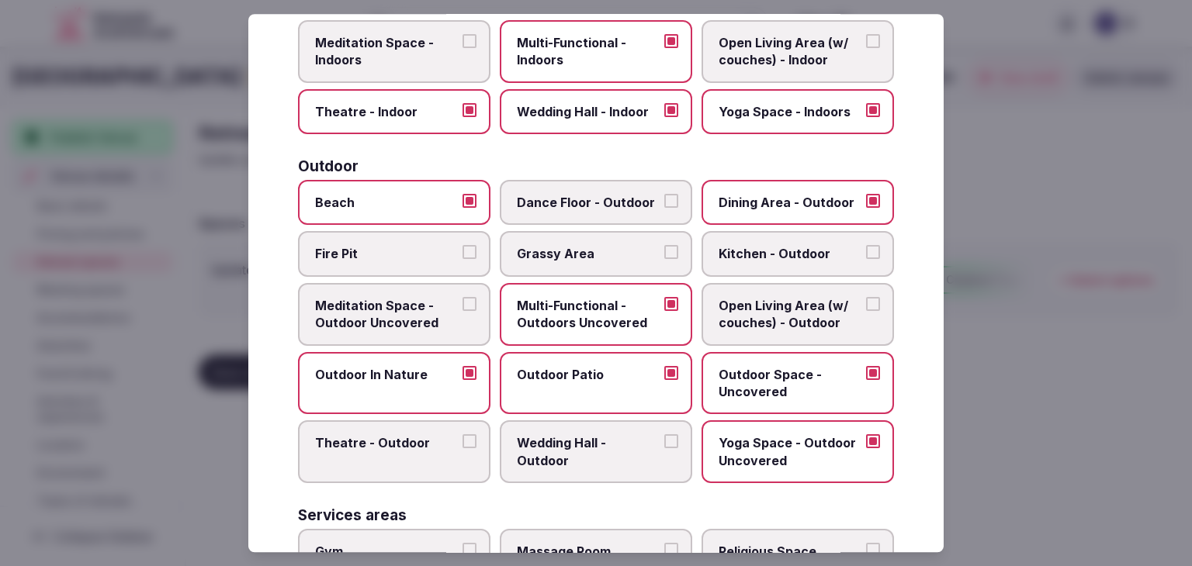
click at [574, 449] on span "Wedding Hall - Outdoor" at bounding box center [588, 452] width 143 height 35
click at [664, 449] on button "Wedding Hall - Outdoor" at bounding box center [671, 442] width 14 height 14
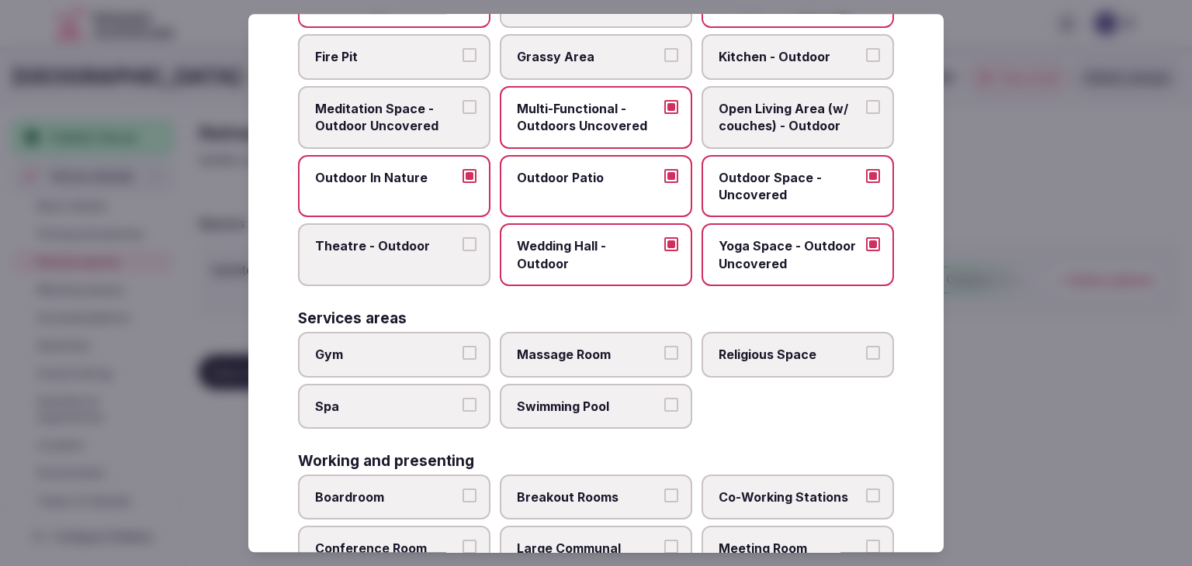
scroll to position [621, 0]
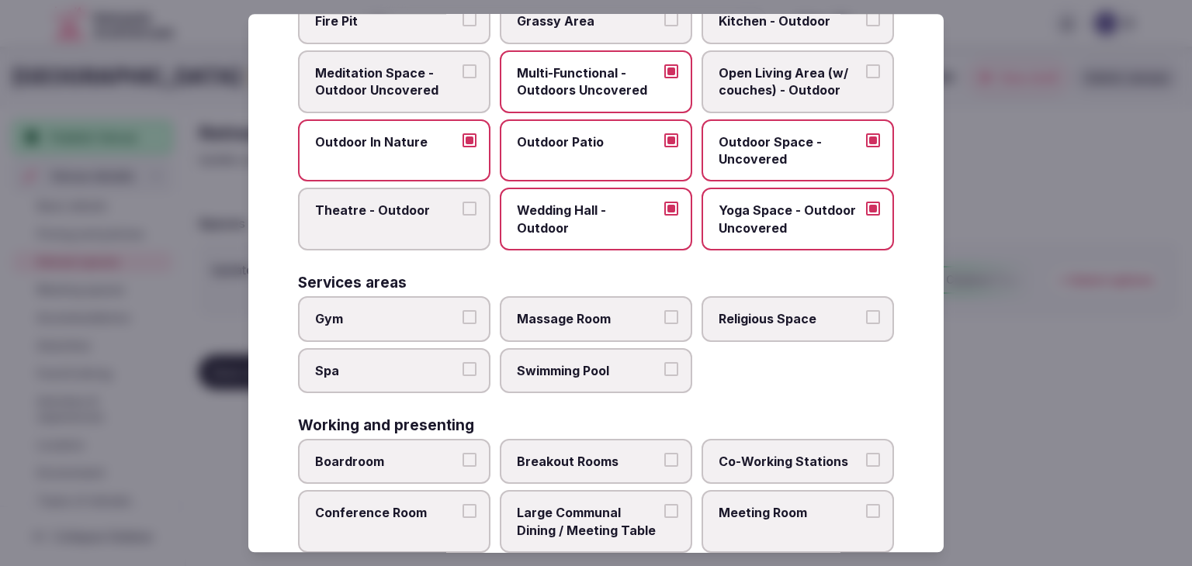
click at [334, 334] on label "Gym" at bounding box center [394, 318] width 192 height 45
click at [462, 324] on button "Gym" at bounding box center [469, 317] width 14 height 14
click at [348, 362] on span "Spa" at bounding box center [386, 370] width 143 height 17
click at [462, 362] on button "Spa" at bounding box center [469, 369] width 14 height 14
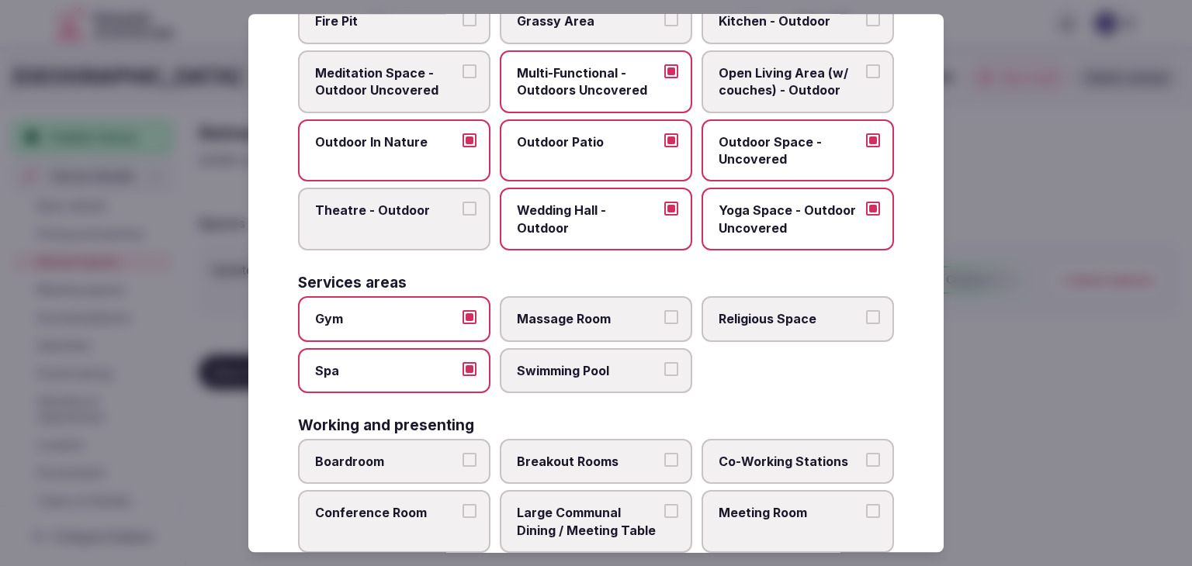
click at [559, 348] on label "Swimming Pool" at bounding box center [596, 370] width 192 height 45
click at [664, 362] on button "Swimming Pool" at bounding box center [671, 369] width 14 height 14
click at [565, 314] on span "Massage Room" at bounding box center [588, 318] width 143 height 17
click at [664, 314] on button "Massage Room" at bounding box center [671, 317] width 14 height 14
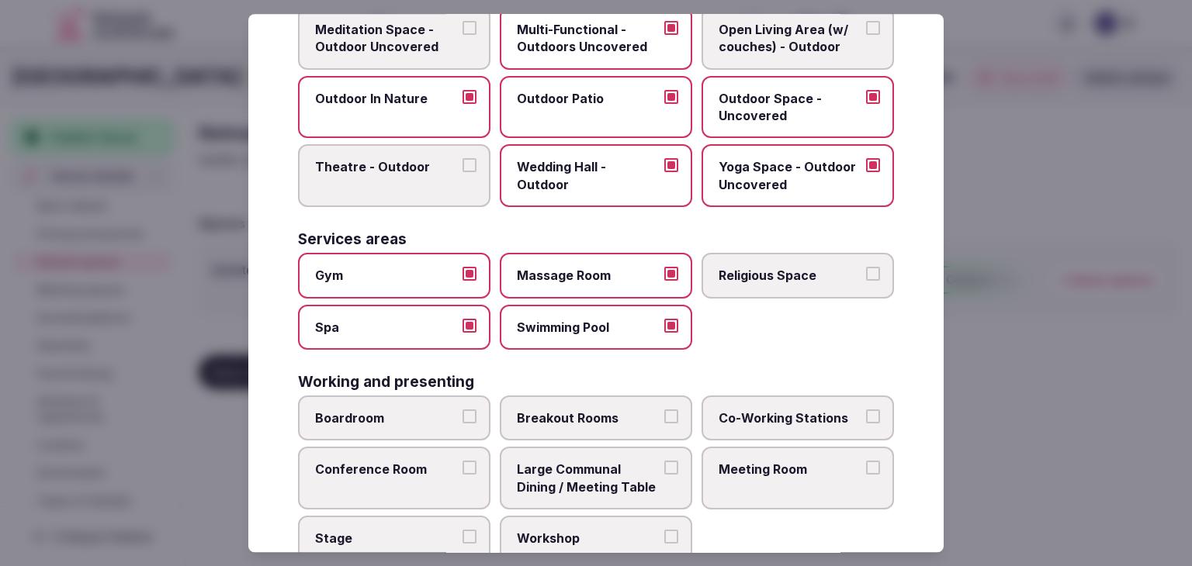
scroll to position [702, 0]
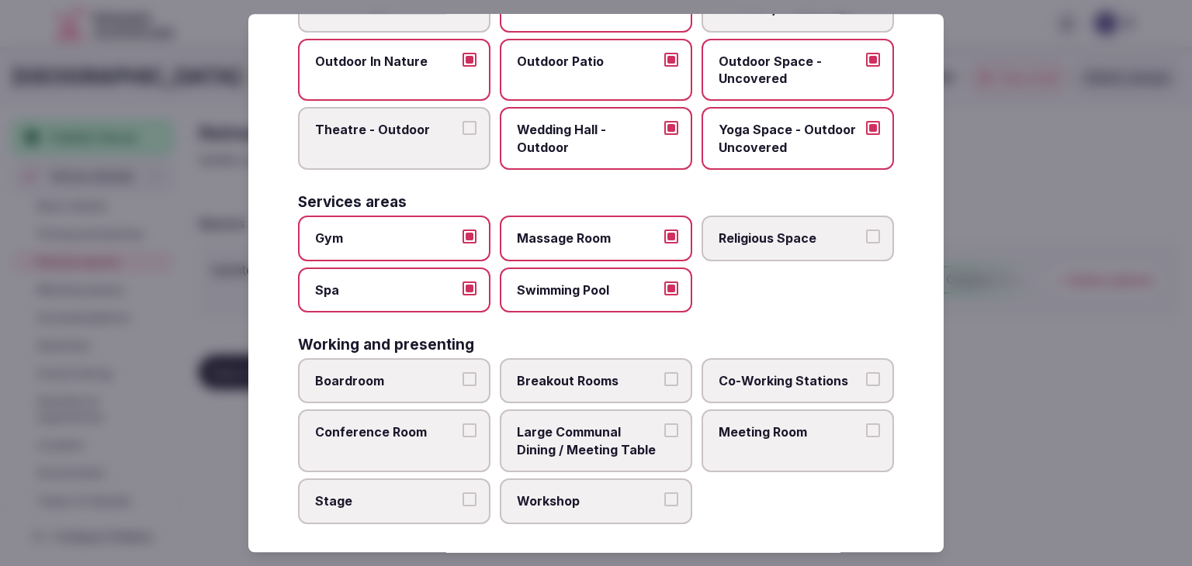
click at [751, 414] on label "Meeting Room" at bounding box center [798, 442] width 192 height 63
click at [866, 424] on button "Meeting Room" at bounding box center [873, 431] width 14 height 14
click at [340, 349] on div "Working and presenting Boardroom Breakout Rooms Co-Working Stations Conference …" at bounding box center [596, 431] width 596 height 187
click at [341, 432] on label "Conference Room" at bounding box center [394, 442] width 192 height 63
click at [462, 432] on button "Conference Room" at bounding box center [469, 431] width 14 height 14
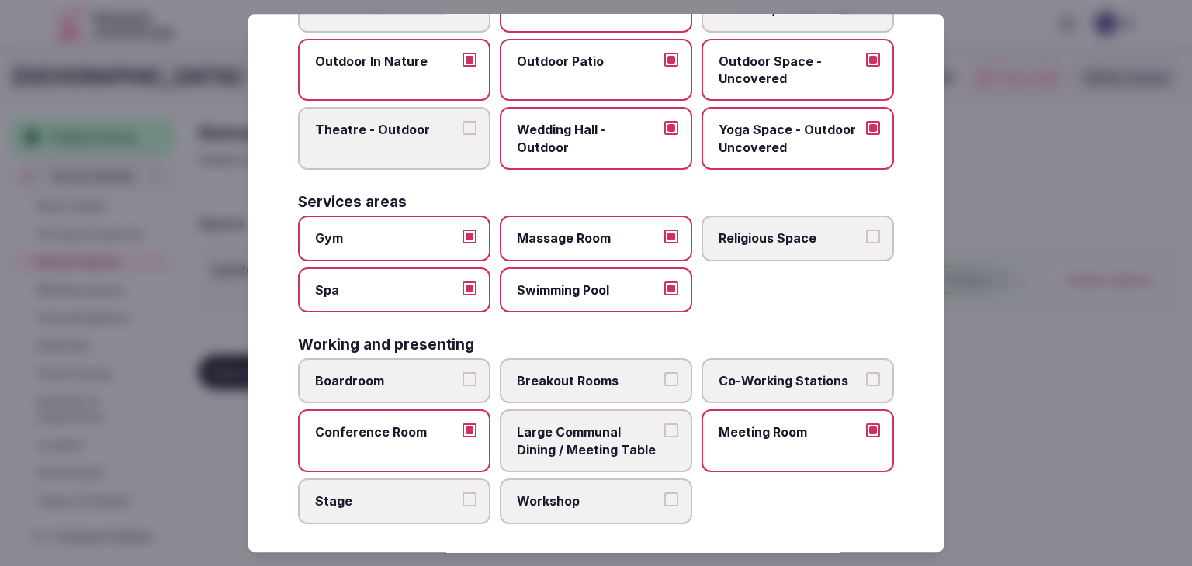
click at [362, 385] on label "Boardroom" at bounding box center [394, 381] width 192 height 45
click at [462, 385] on button "Boardroom" at bounding box center [469, 379] width 14 height 14
click at [650, 362] on label "Breakout Rooms" at bounding box center [596, 381] width 192 height 45
click at [664, 372] on button "Breakout Rooms" at bounding box center [671, 379] width 14 height 14
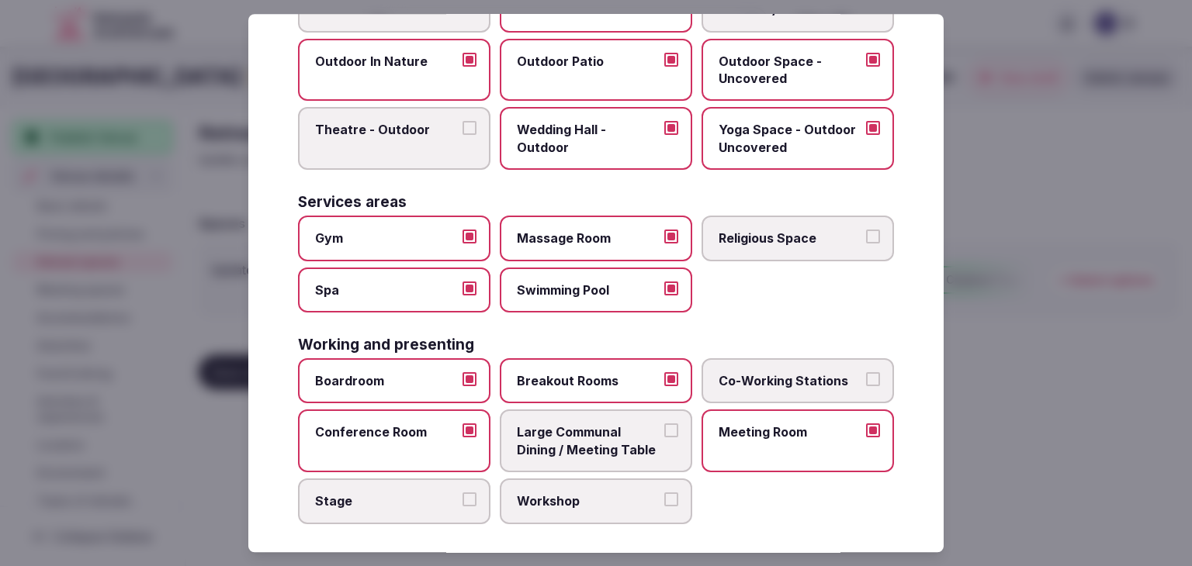
click at [585, 497] on span "Workshop" at bounding box center [588, 501] width 143 height 17
click at [664, 497] on button "Workshop" at bounding box center [671, 500] width 14 height 14
click at [428, 494] on span "Stage" at bounding box center [386, 501] width 143 height 17
click at [462, 494] on button "Stage" at bounding box center [469, 500] width 14 height 14
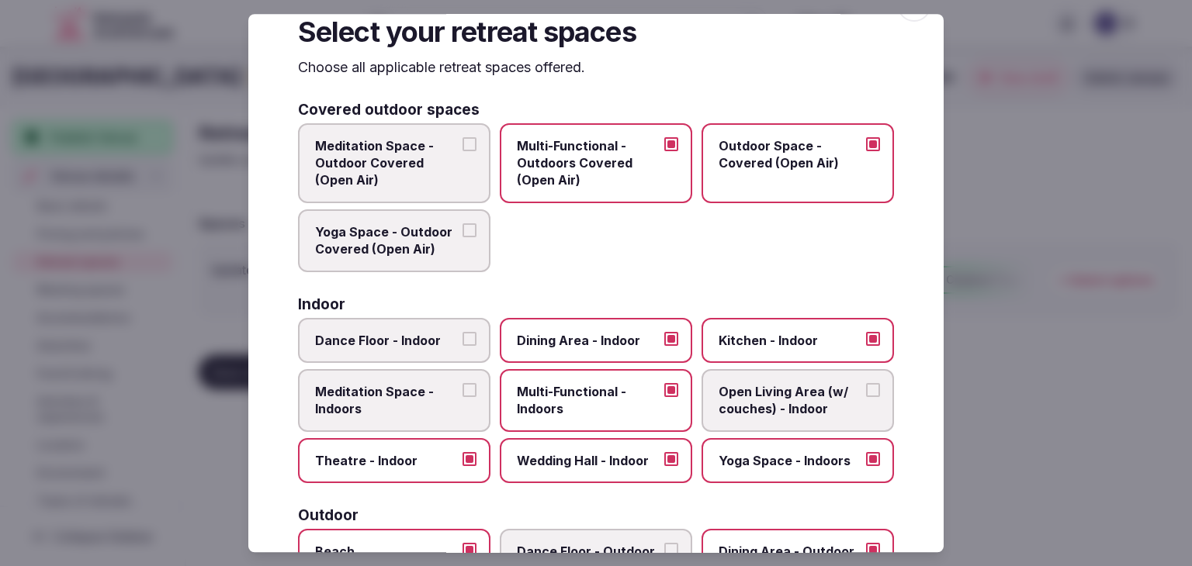
scroll to position [0, 0]
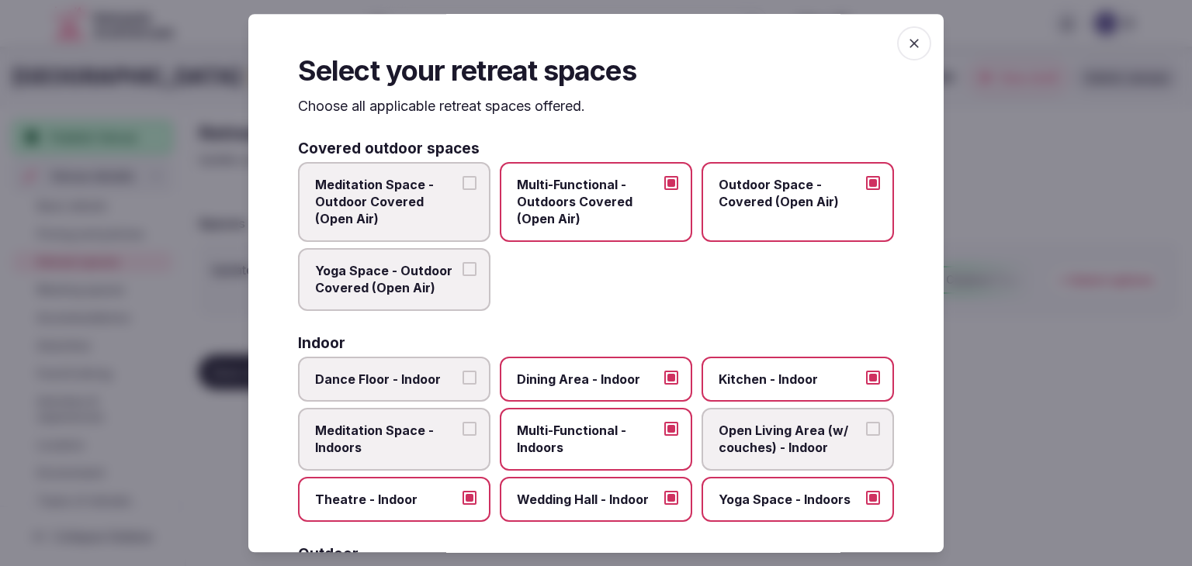
click at [906, 37] on icon "button" at bounding box center [914, 44] width 16 height 16
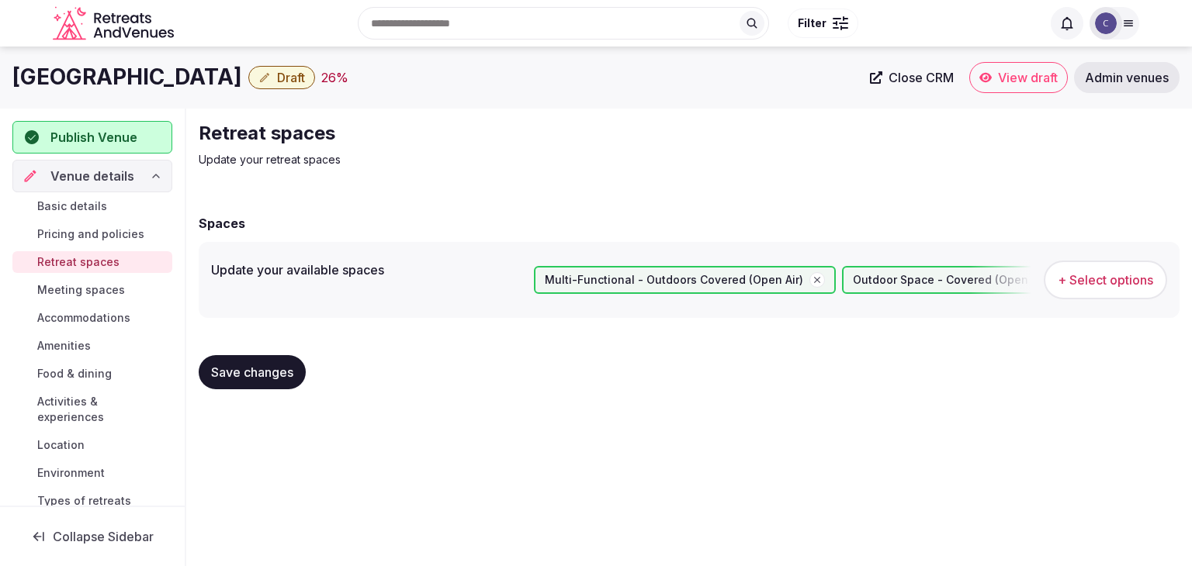
click at [250, 384] on button "Save changes" at bounding box center [252, 372] width 107 height 34
click at [104, 286] on span "Meeting spaces" at bounding box center [81, 290] width 88 height 16
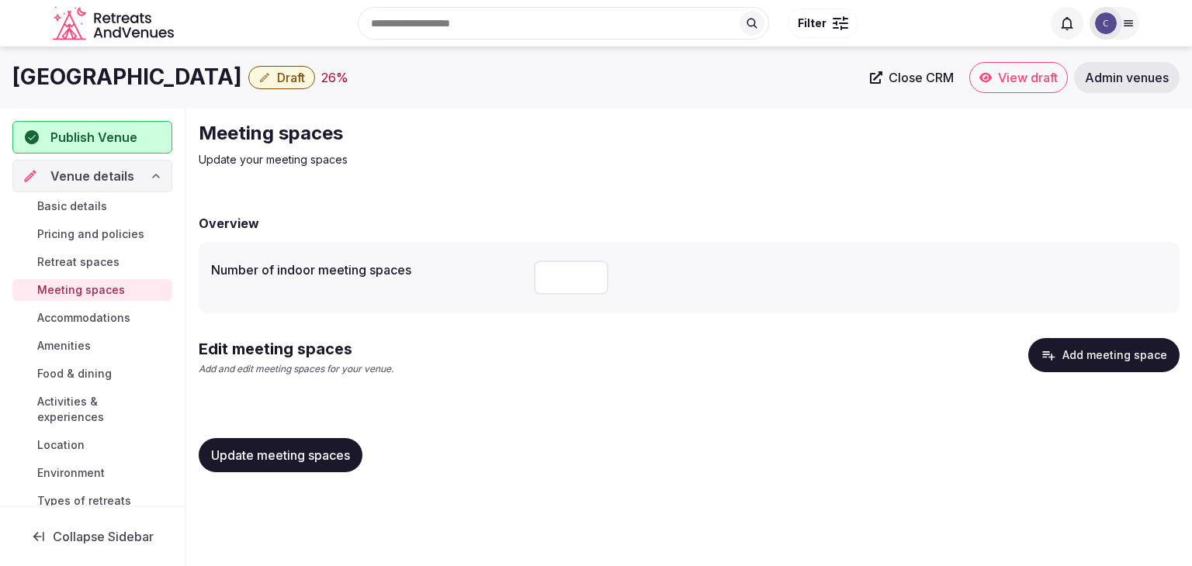
click at [557, 277] on input "number" at bounding box center [571, 278] width 74 height 34
type input "**"
click at [303, 445] on button "Update meeting spaces" at bounding box center [281, 455] width 164 height 34
click at [1078, 358] on button "Add meeting space" at bounding box center [1103, 355] width 151 height 34
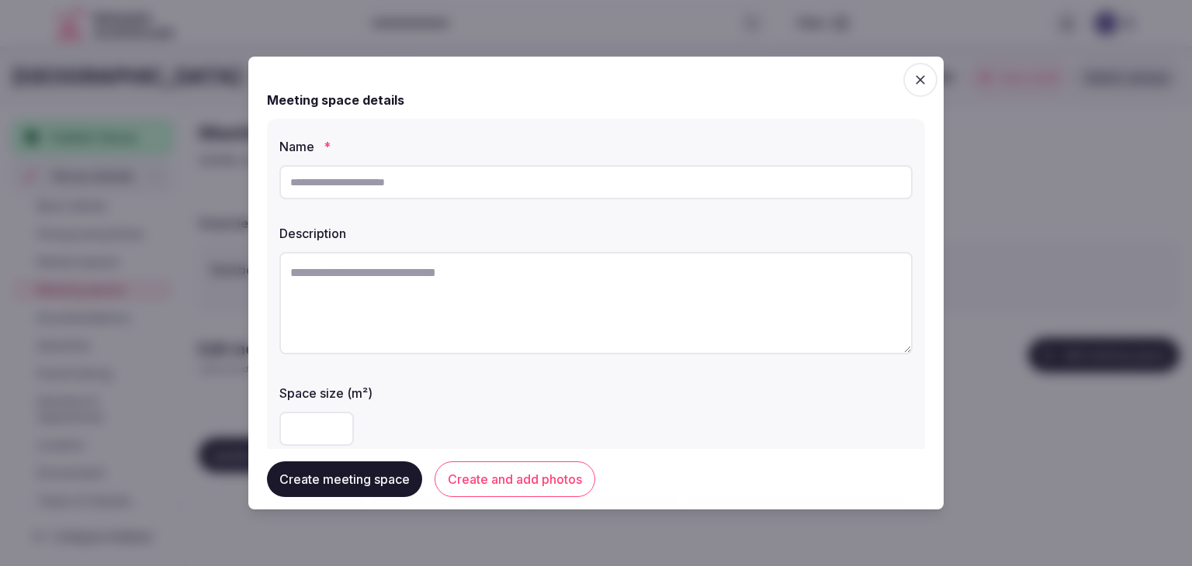
click at [558, 175] on input "text" at bounding box center [595, 182] width 633 height 34
paste input "**********"
type input "**********"
click at [416, 308] on textarea at bounding box center [595, 303] width 633 height 102
paste textarea "**********"
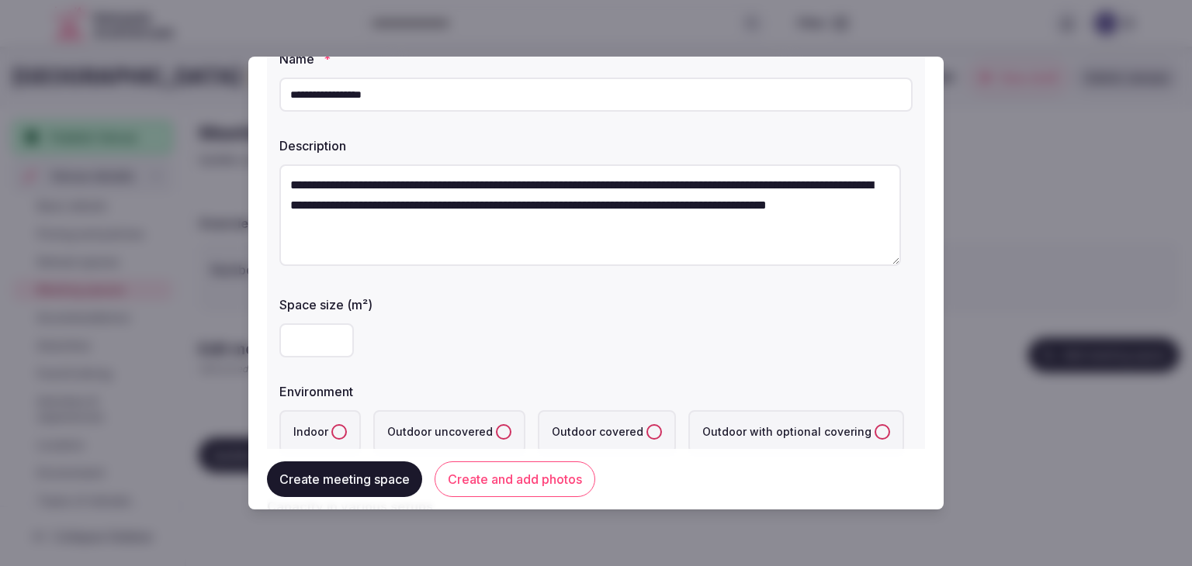
scroll to position [155, 0]
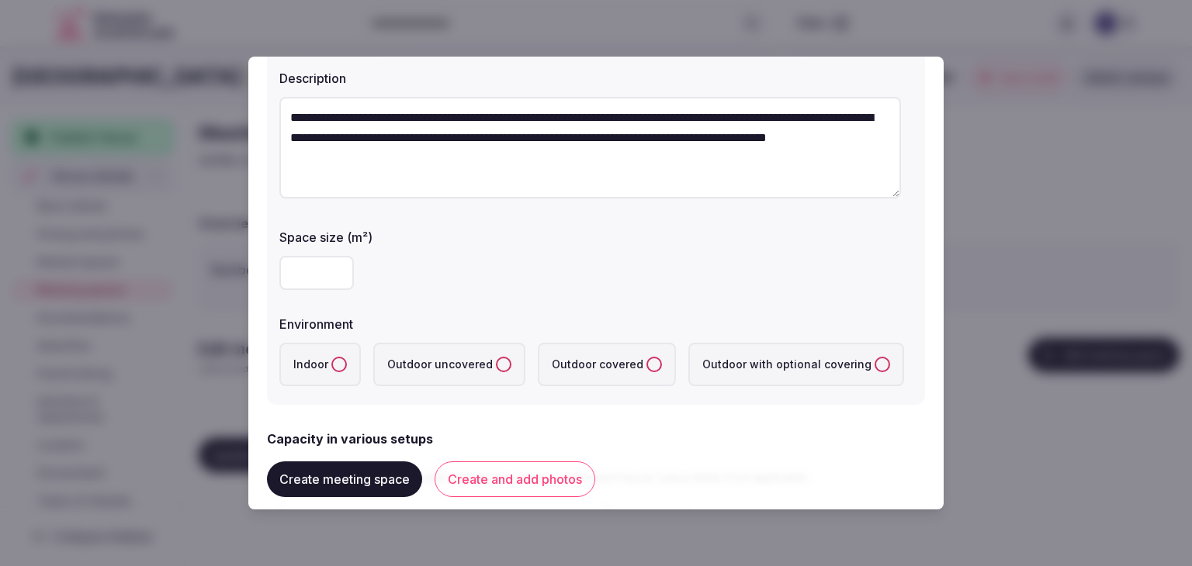
type textarea "**********"
click at [310, 274] on input "number" at bounding box center [316, 273] width 74 height 34
type input "***"
click at [325, 362] on label "Indoor" at bounding box center [319, 364] width 81 height 43
click at [331, 362] on button "Indoor" at bounding box center [339, 365] width 16 height 16
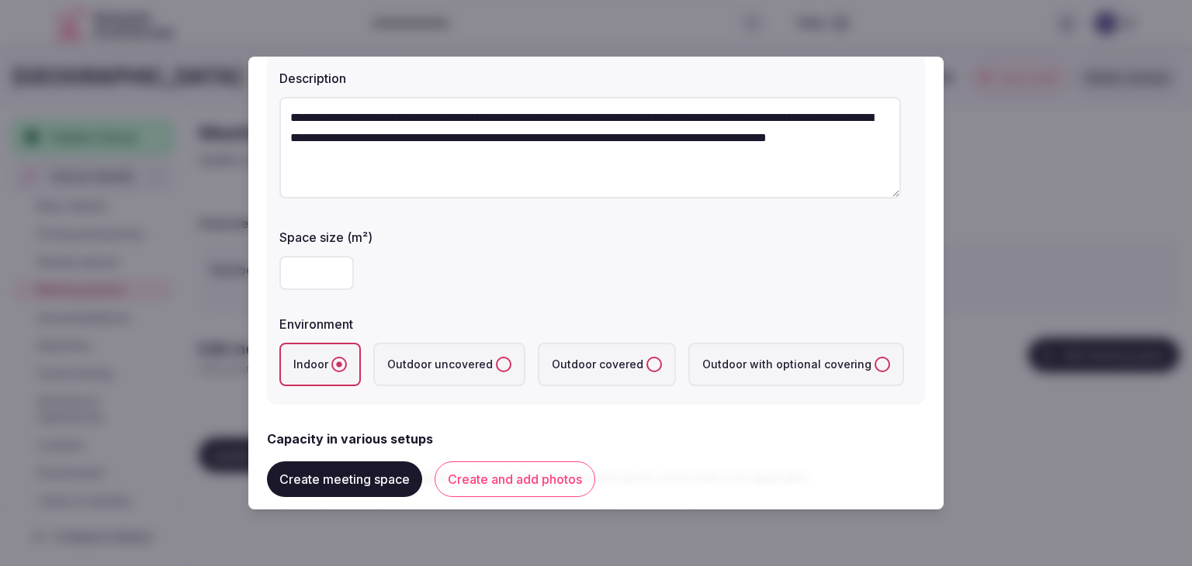
click at [795, 113] on textarea "**********" at bounding box center [590, 148] width 622 height 102
type textarea "**********"
click at [307, 268] on input "***" at bounding box center [316, 273] width 74 height 34
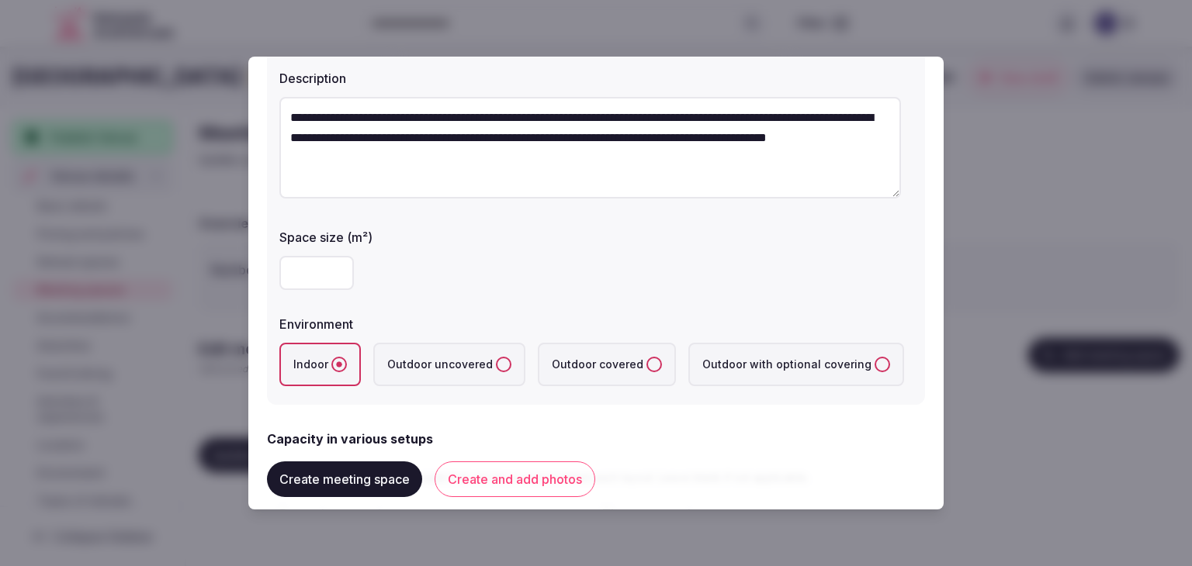
type input "***"
click at [417, 286] on div "***" at bounding box center [595, 273] width 633 height 34
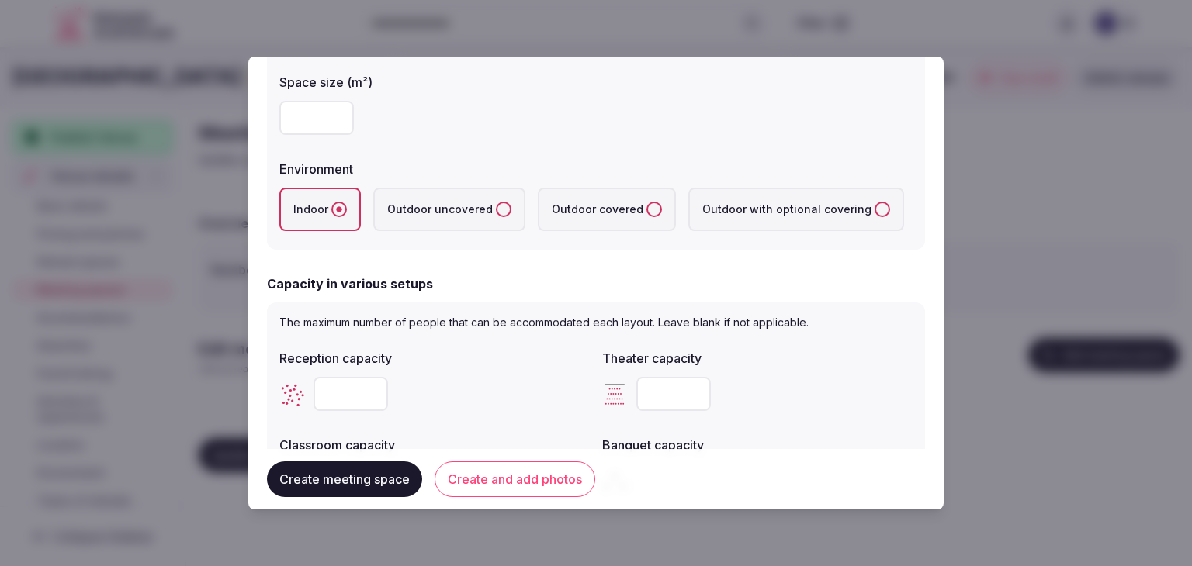
scroll to position [466, 0]
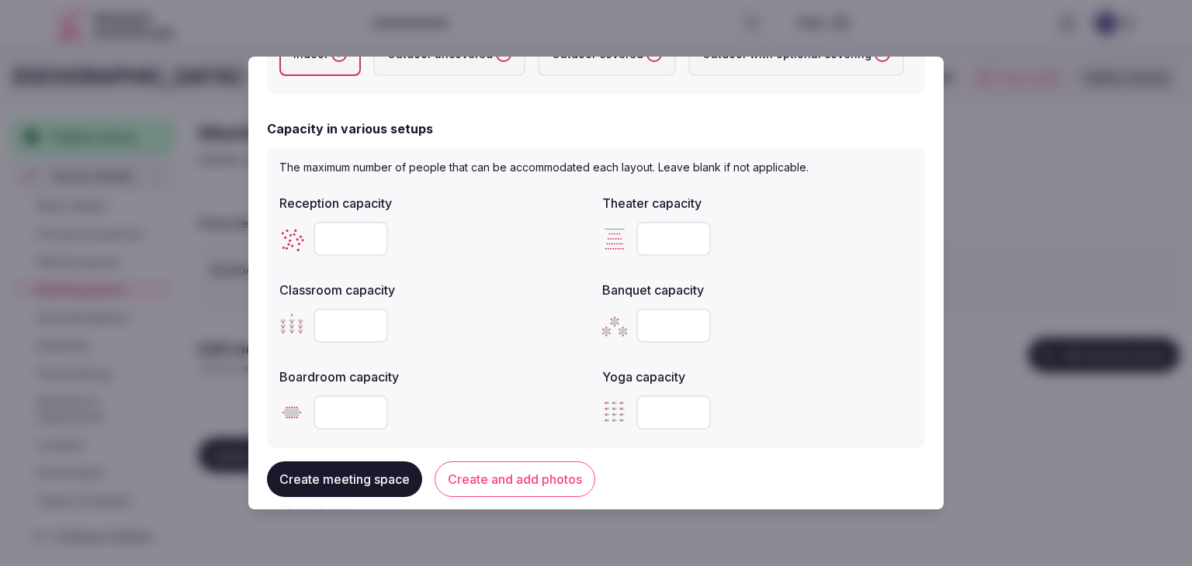
click at [653, 210] on label "Theater capacity" at bounding box center [757, 203] width 310 height 12
click at [650, 236] on input "number" at bounding box center [673, 239] width 74 height 34
paste input "***"
type input "***"
click at [341, 230] on input "number" at bounding box center [351, 239] width 74 height 34
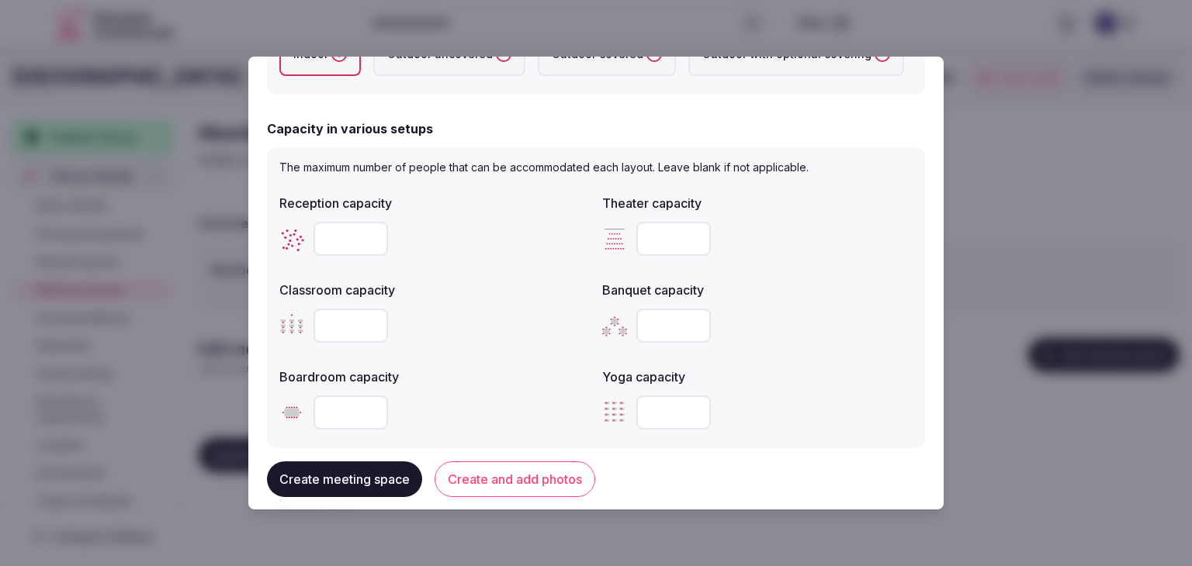
click at [345, 213] on div "Reception capacity" at bounding box center [434, 225] width 310 height 74
click at [351, 223] on input "number" at bounding box center [351, 239] width 74 height 34
type input "****"
click at [332, 330] on input "number" at bounding box center [351, 326] width 74 height 34
type input "***"
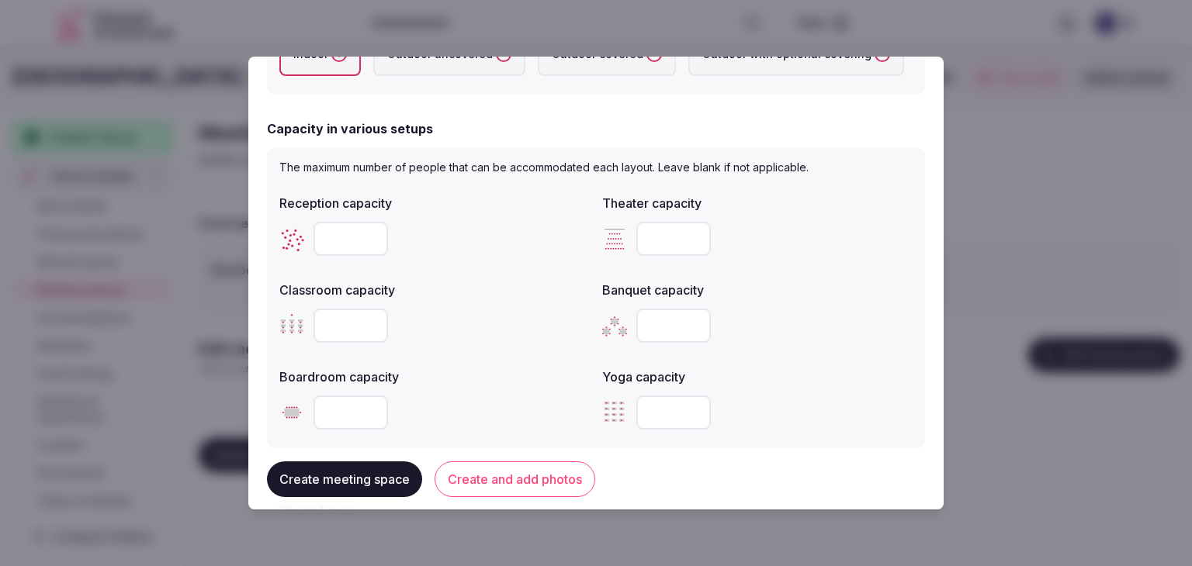
drag, startPoint x: 632, startPoint y: 306, endPoint x: 661, endPoint y: 331, distance: 39.1
click at [639, 309] on div at bounding box center [757, 326] width 310 height 47
click at [662, 332] on input "number" at bounding box center [673, 326] width 74 height 34
type input "***"
click at [336, 411] on input "number" at bounding box center [351, 413] width 74 height 34
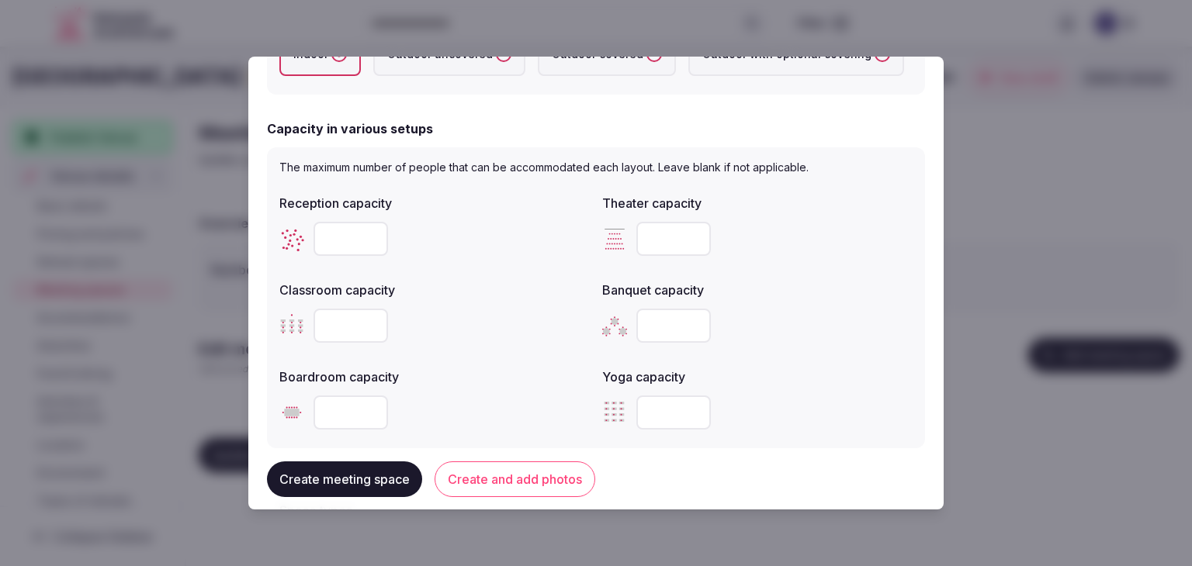
type input "***"
click at [499, 371] on label "Boardroom capacity" at bounding box center [434, 377] width 310 height 12
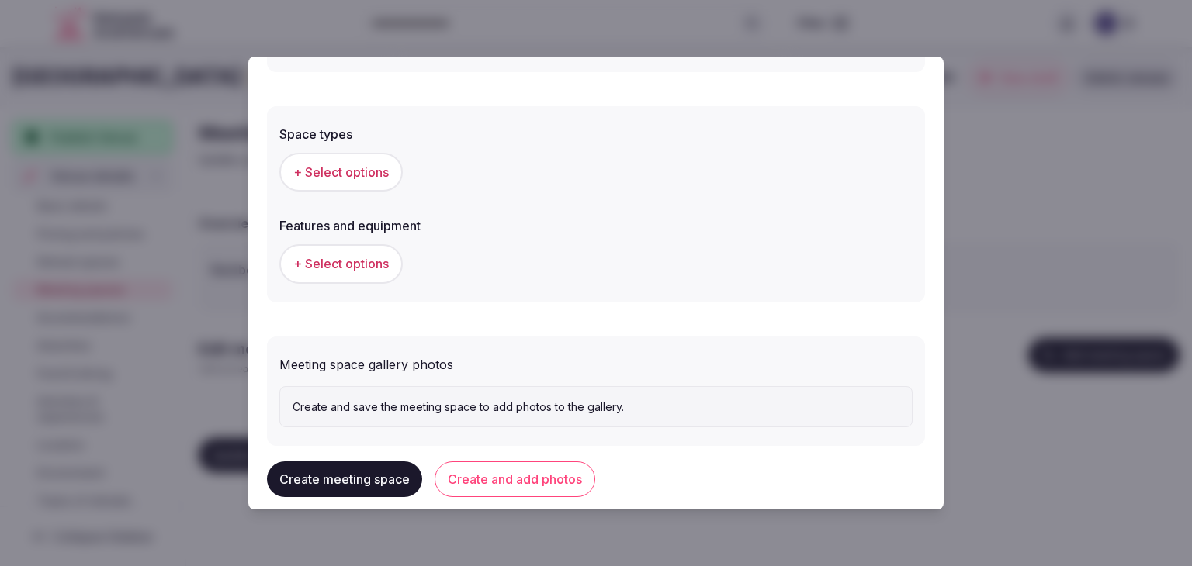
scroll to position [854, 0]
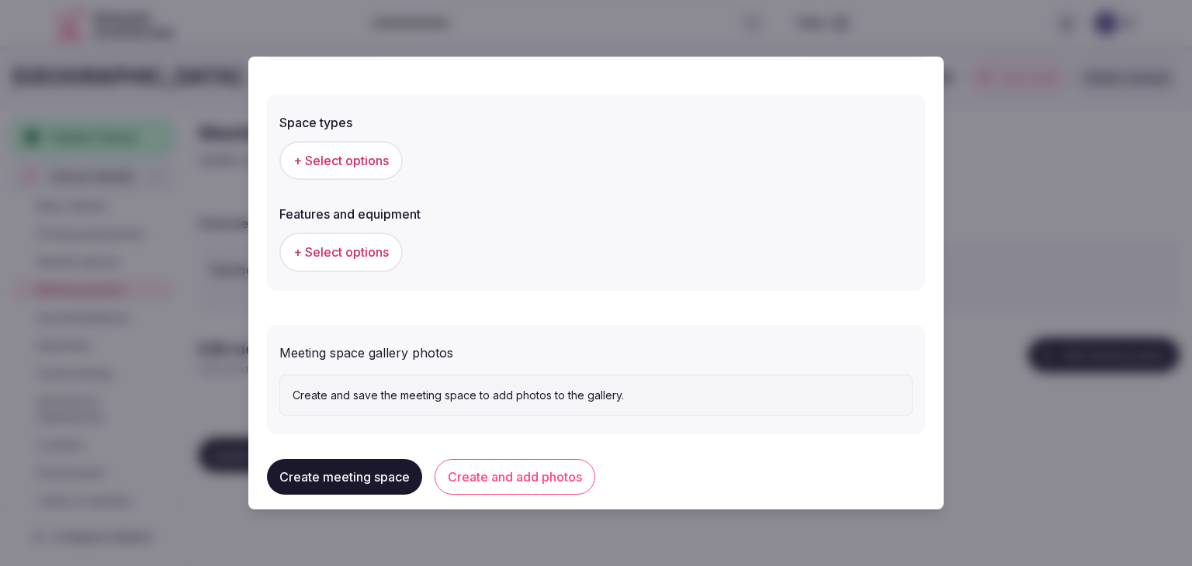
click at [373, 146] on button "+ Select options" at bounding box center [340, 160] width 123 height 39
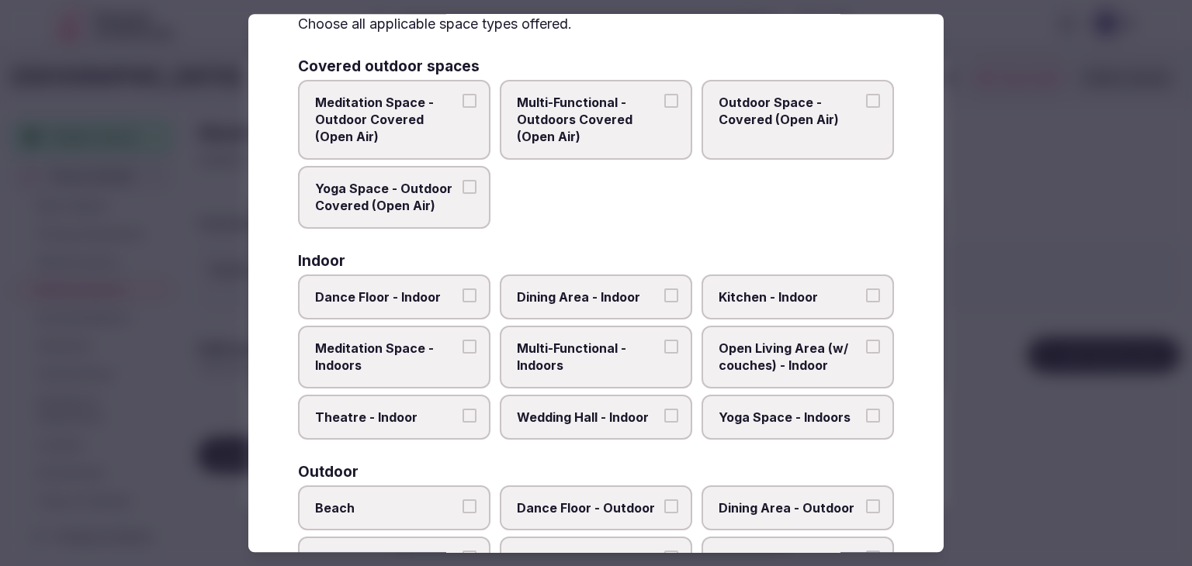
scroll to position [155, 0]
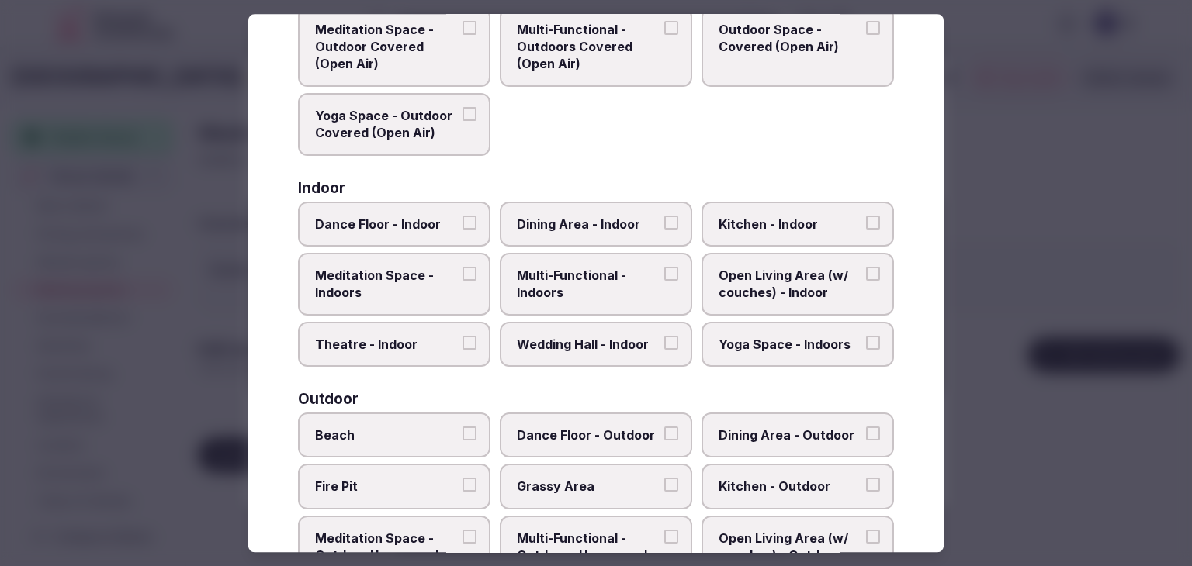
click at [577, 308] on label "Multi-Functional - Indoors" at bounding box center [596, 284] width 192 height 63
click at [664, 281] on button "Multi-Functional - Indoors" at bounding box center [671, 274] width 14 height 14
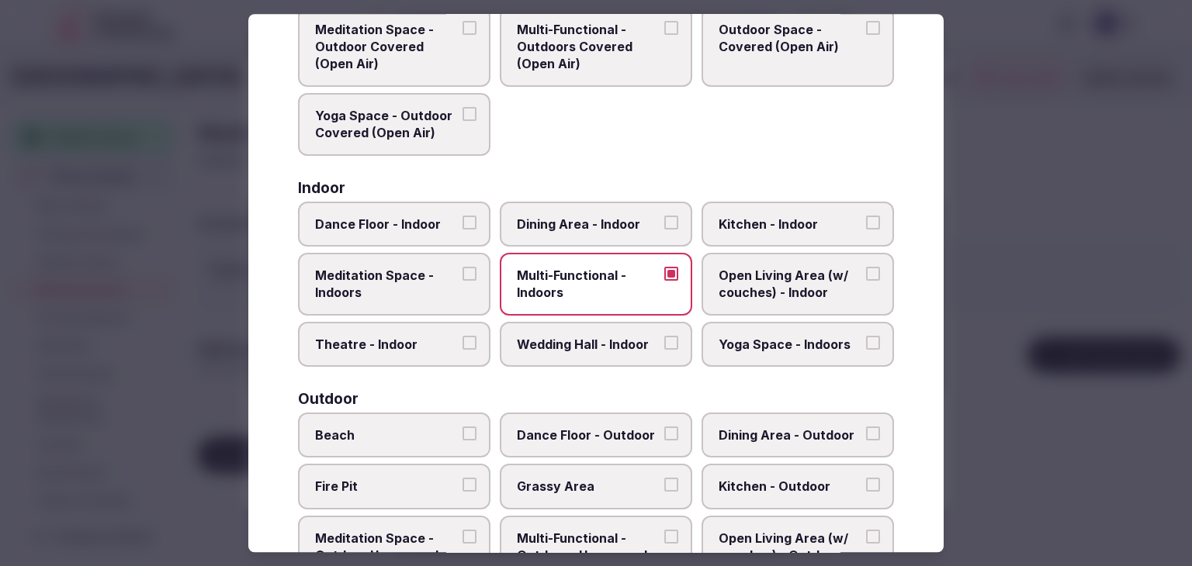
click at [572, 365] on div "Covered outdoor spaces Meditation Space - Outdoor Covered (Open Air) Multi-Func…" at bounding box center [596, 494] width 596 height 1016
click at [576, 348] on span "Wedding Hall - Indoor" at bounding box center [588, 344] width 143 height 17
click at [664, 348] on button "Wedding Hall - Indoor" at bounding box center [671, 343] width 14 height 14
click at [597, 231] on label "Dining Area - Indoor" at bounding box center [596, 224] width 192 height 45
click at [664, 230] on button "Dining Area - Indoor" at bounding box center [671, 223] width 14 height 14
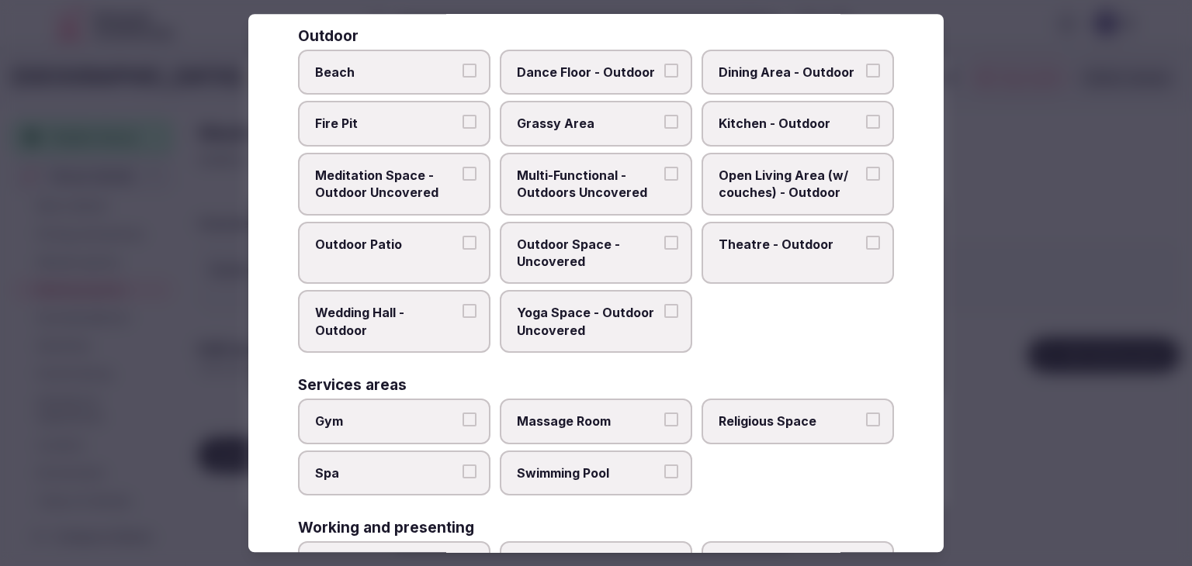
scroll to position [633, 0]
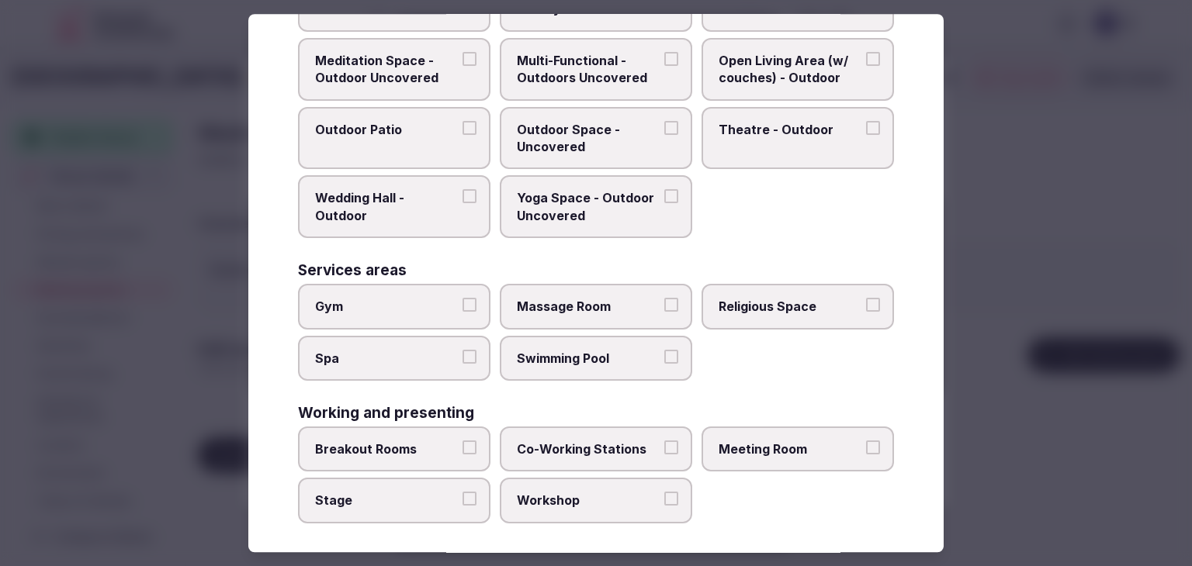
click at [778, 466] on div "Breakout Rooms Co-Working Stations Meeting Room Stage Workshop" at bounding box center [596, 475] width 596 height 97
click at [779, 456] on label "Meeting Room" at bounding box center [798, 449] width 192 height 45
click at [866, 455] on button "Meeting Room" at bounding box center [873, 448] width 14 height 14
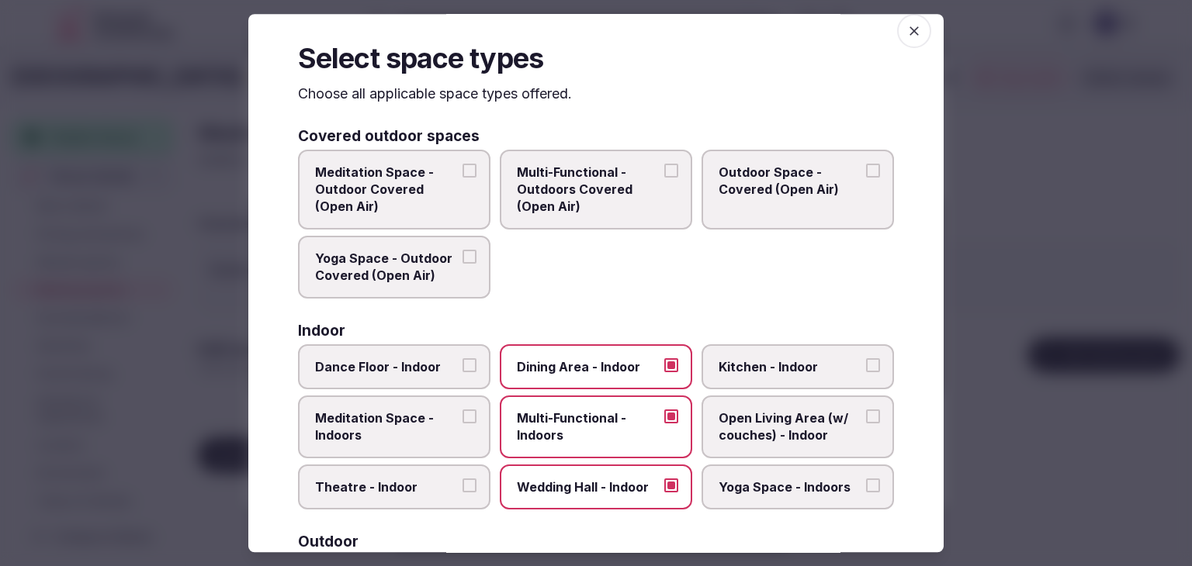
scroll to position [0, 0]
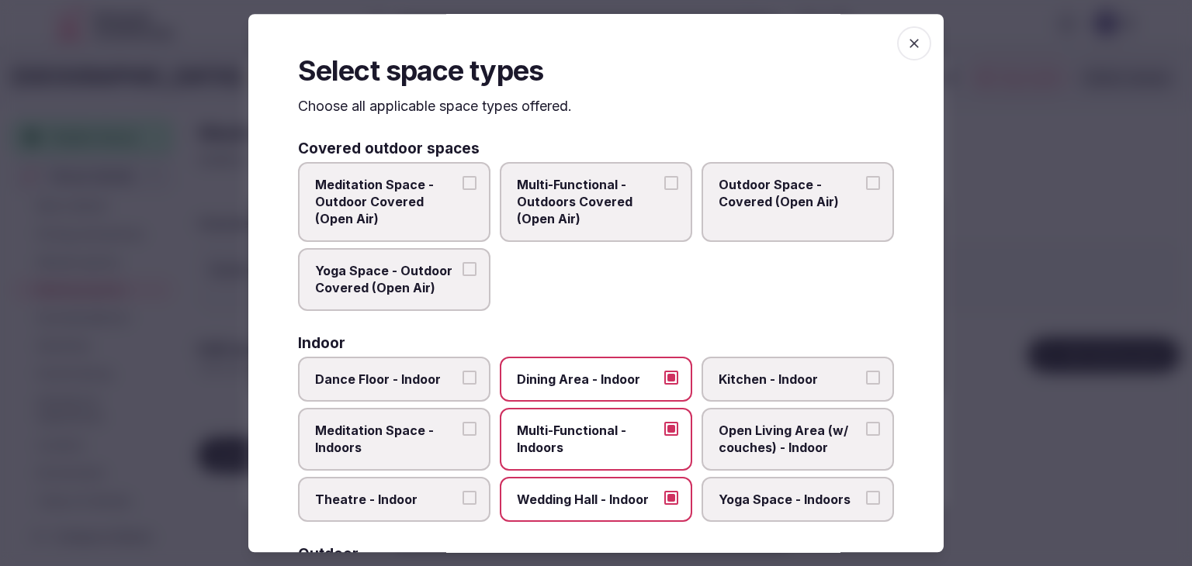
click at [906, 38] on icon "button" at bounding box center [914, 44] width 16 height 16
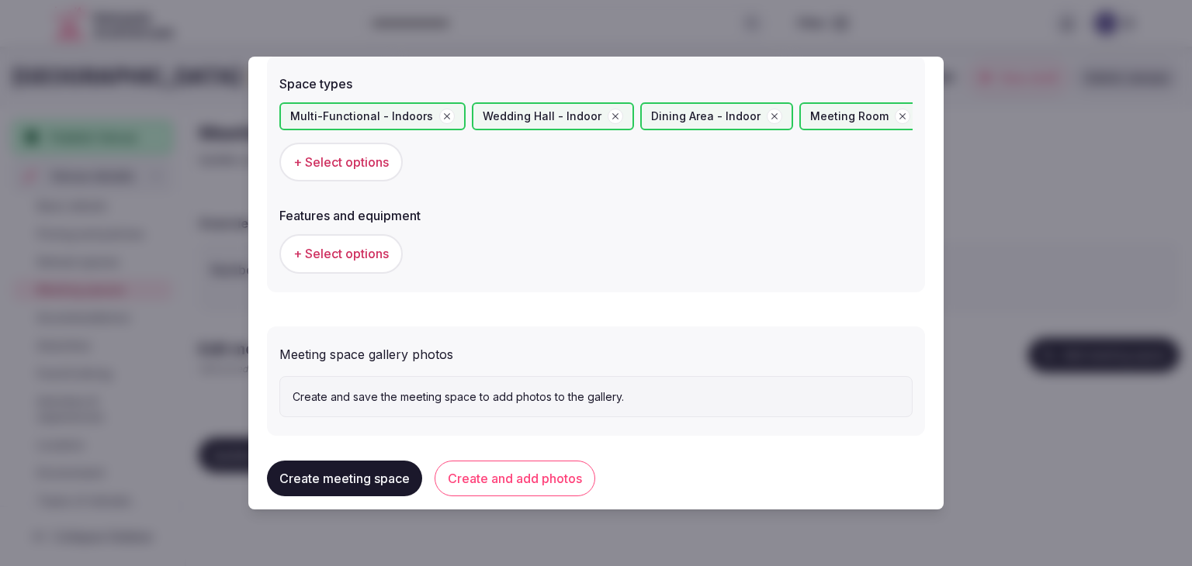
scroll to position [908, 0]
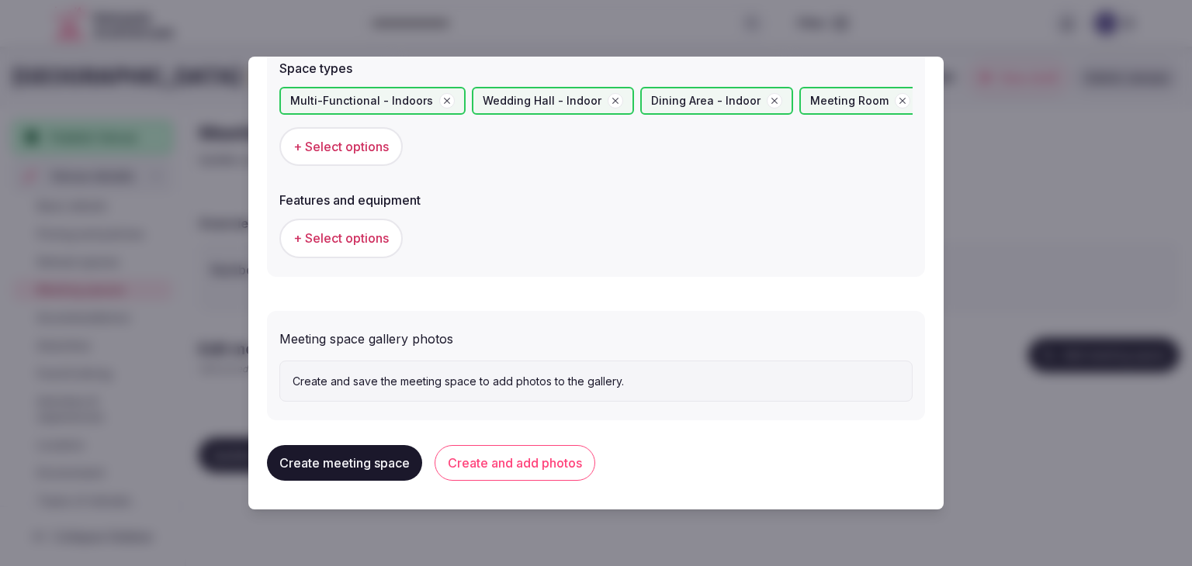
click at [360, 247] on button "+ Select options" at bounding box center [340, 238] width 123 height 39
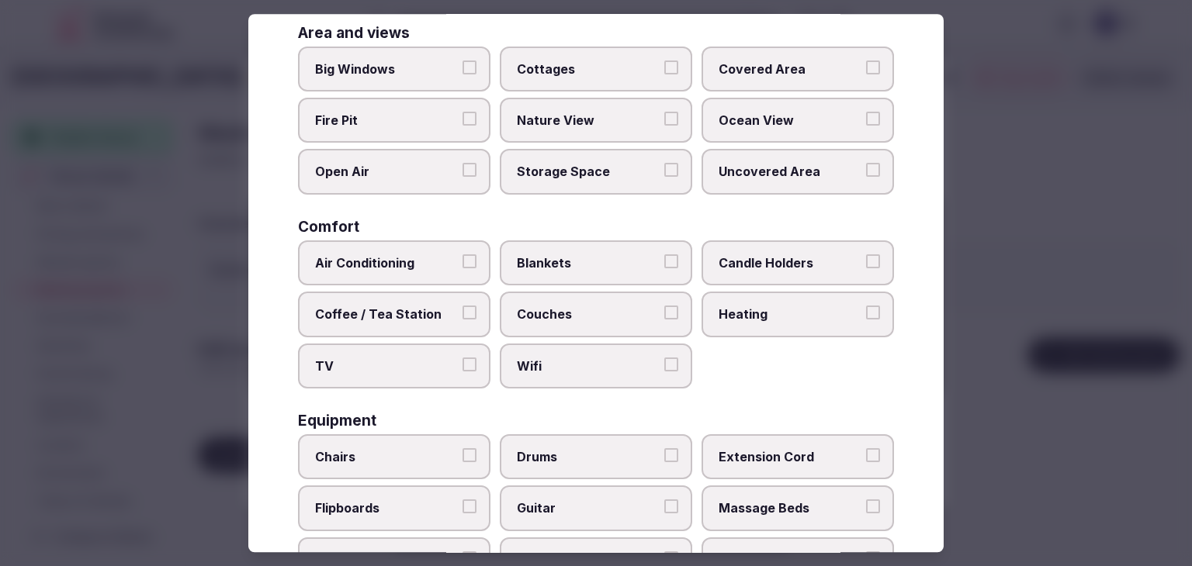
scroll to position [155, 0]
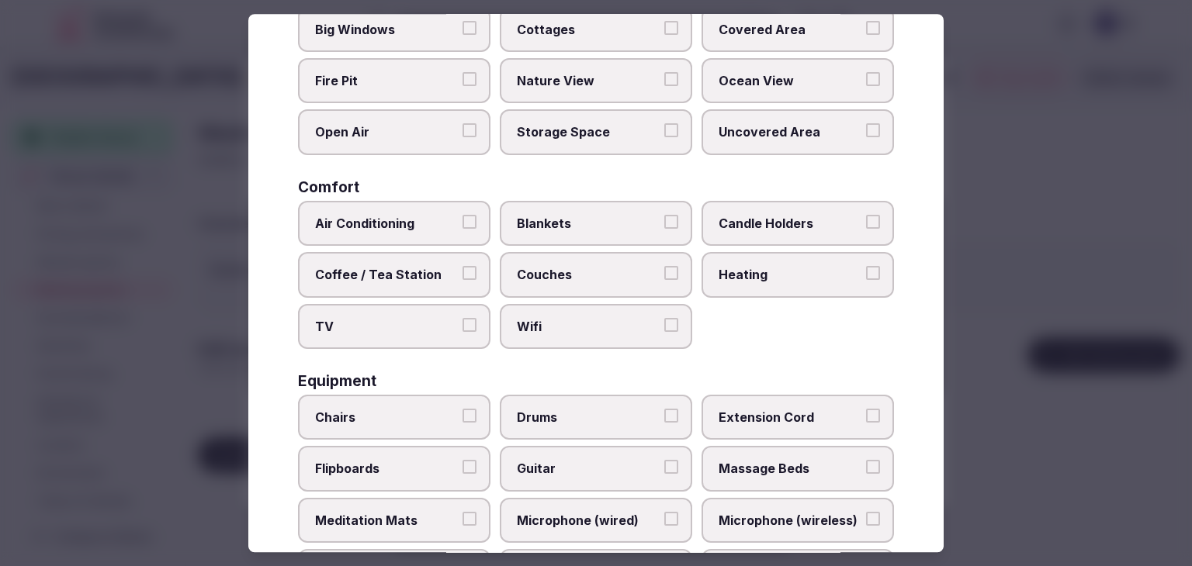
click at [566, 320] on span "Wifi" at bounding box center [588, 326] width 143 height 17
click at [664, 320] on button "Wifi" at bounding box center [671, 325] width 14 height 14
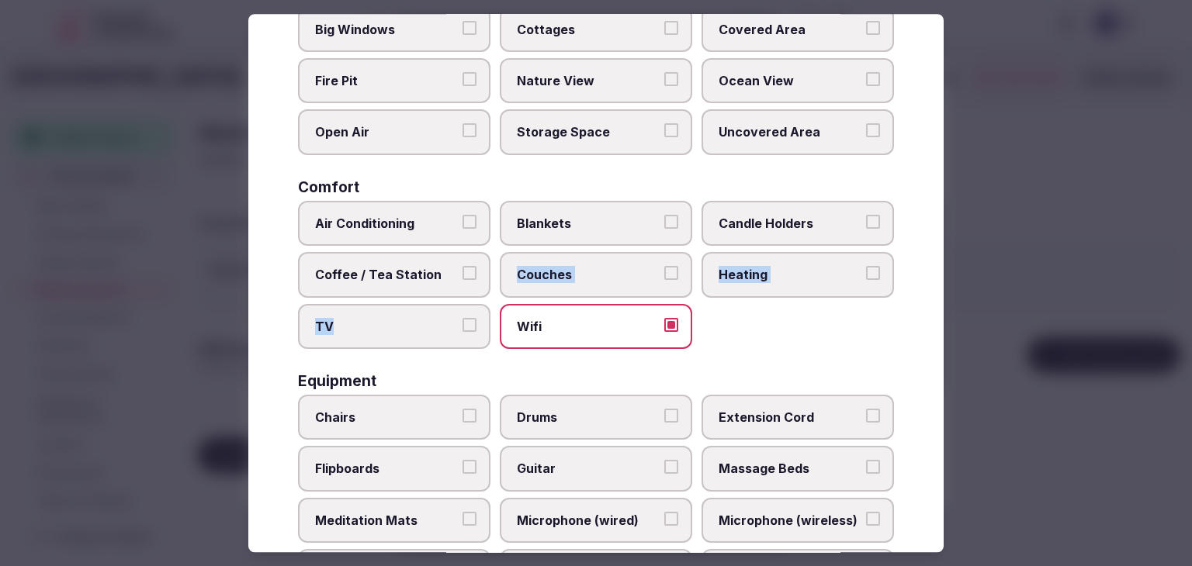
click at [431, 300] on div "Air Conditioning Blankets Candle Holders Coffee / Tea Station Couches Heating T…" at bounding box center [596, 275] width 596 height 148
click at [397, 314] on label "TV" at bounding box center [394, 326] width 192 height 45
click at [462, 318] on button "TV" at bounding box center [469, 325] width 14 height 14
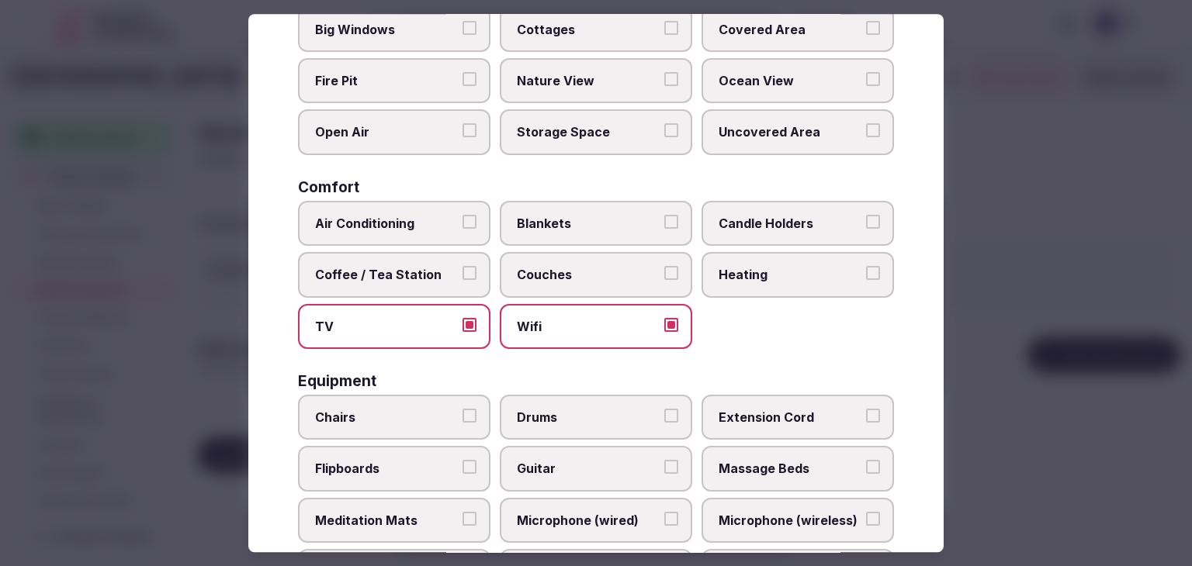
drag, startPoint x: 390, startPoint y: 296, endPoint x: 390, endPoint y: 275, distance: 21.0
click at [390, 293] on div "Air Conditioning Blankets Candle Holders Coffee / Tea Station Couches Heating T…" at bounding box center [596, 275] width 596 height 148
click at [395, 235] on label "Air Conditioning" at bounding box center [394, 223] width 192 height 45
click at [462, 229] on button "Air Conditioning" at bounding box center [469, 222] width 14 height 14
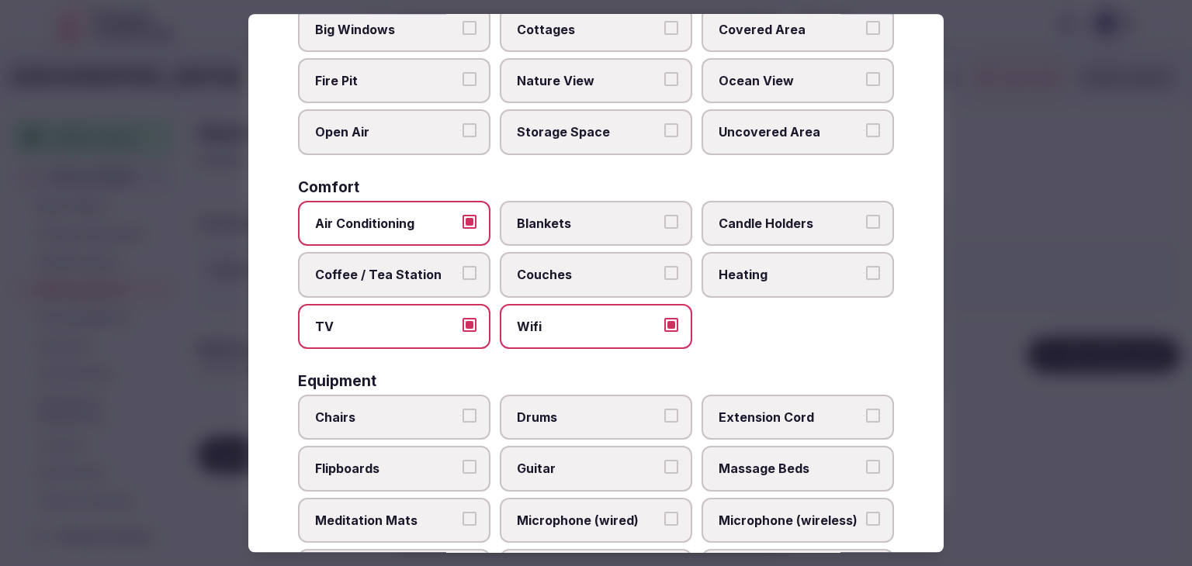
click at [400, 266] on span "Coffee / Tea Station" at bounding box center [386, 274] width 143 height 17
click at [462, 266] on button "Coffee / Tea Station" at bounding box center [469, 273] width 14 height 14
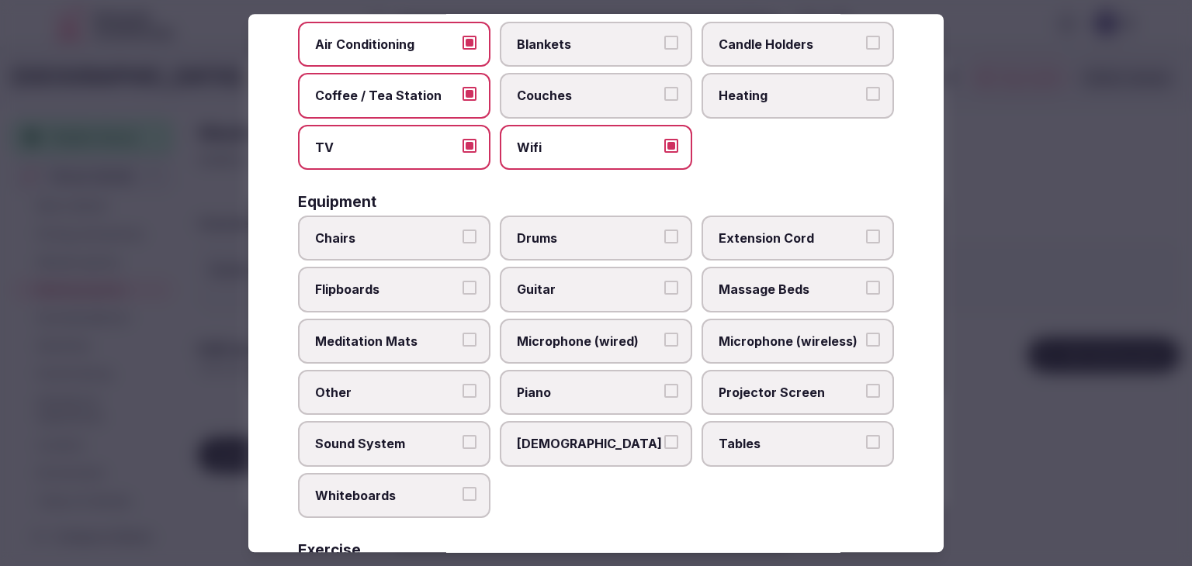
scroll to position [388, 0]
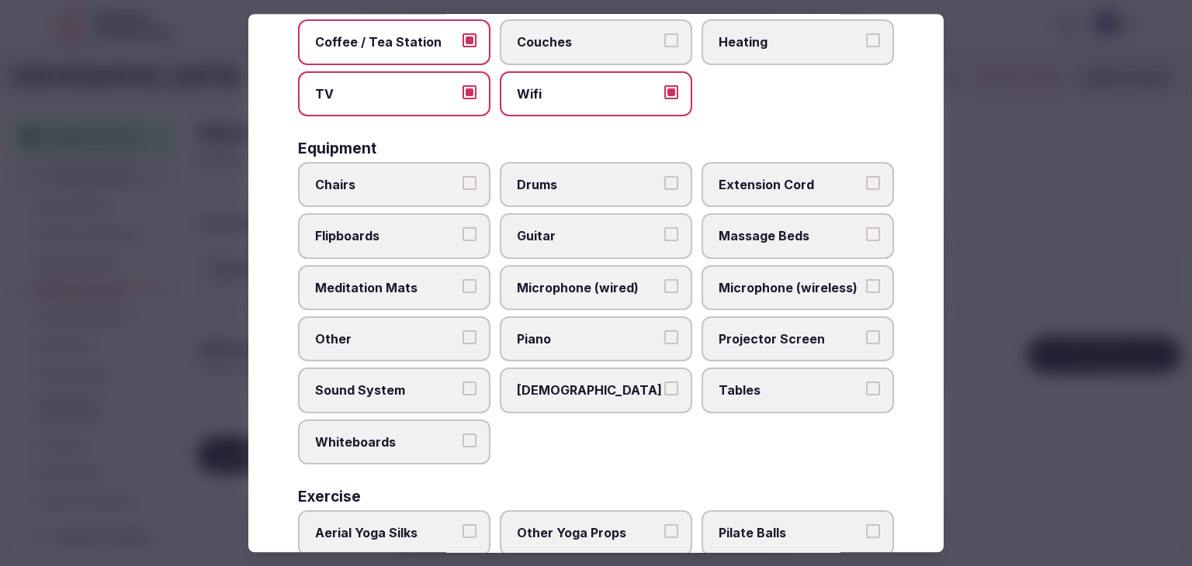
click at [770, 369] on label "Tables" at bounding box center [798, 391] width 192 height 45
click at [866, 383] on button "Tables" at bounding box center [873, 390] width 14 height 14
click at [767, 338] on span "Projector Screen" at bounding box center [790, 339] width 143 height 17
click at [866, 338] on button "Projector Screen" at bounding box center [873, 338] width 14 height 14
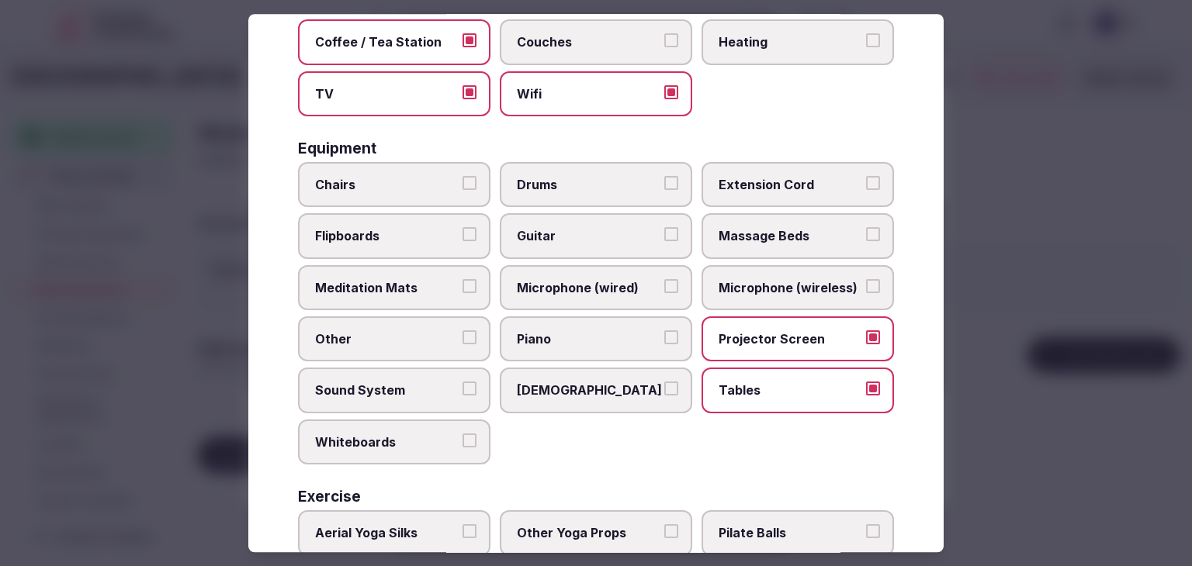
click at [763, 279] on span "Microphone (wireless)" at bounding box center [790, 287] width 143 height 17
click at [866, 279] on button "Microphone (wireless)" at bounding box center [873, 286] width 14 height 14
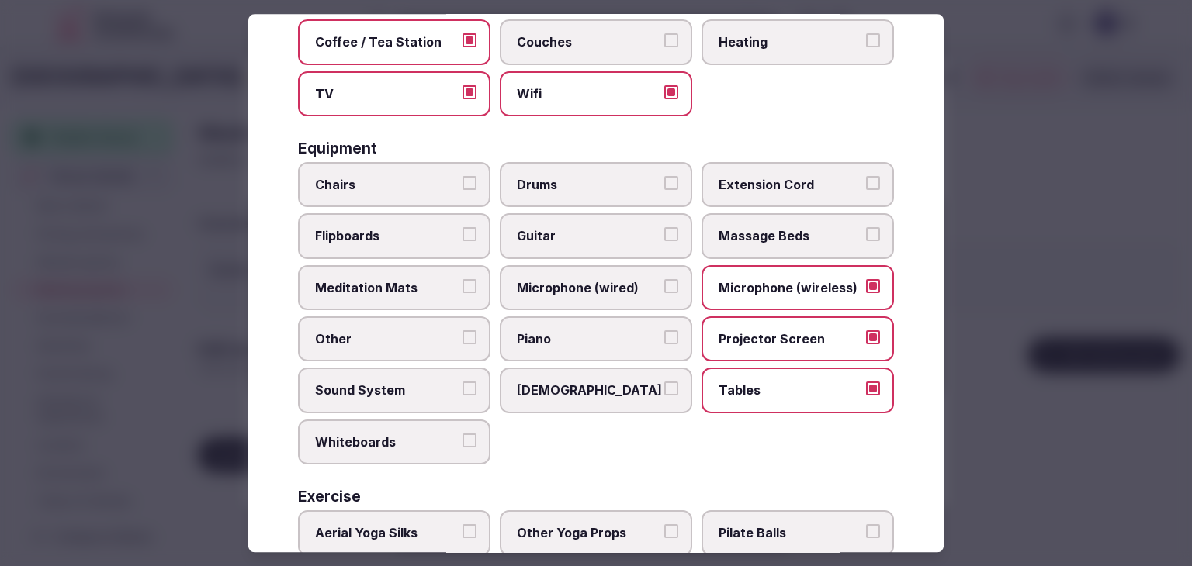
click at [420, 178] on span "Chairs" at bounding box center [386, 184] width 143 height 17
click at [462, 178] on button "Chairs" at bounding box center [469, 183] width 14 height 14
click at [416, 231] on span "Flipboards" at bounding box center [386, 236] width 143 height 17
click at [462, 231] on button "Flipboards" at bounding box center [469, 235] width 14 height 14
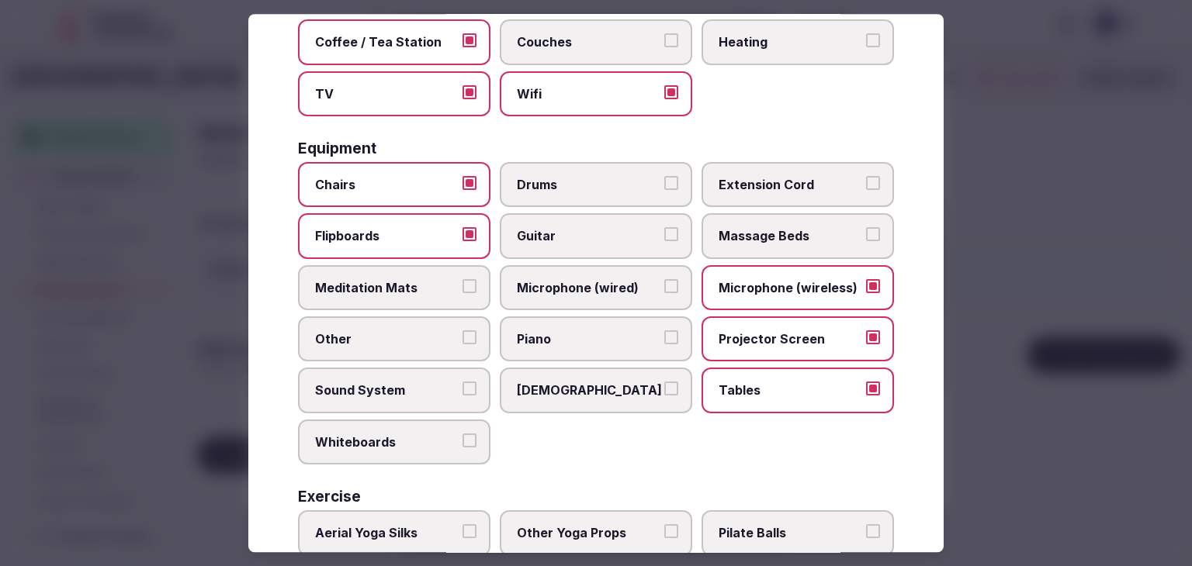
click at [401, 375] on label "Sound System" at bounding box center [394, 391] width 192 height 45
click at [462, 383] on button "Sound System" at bounding box center [469, 390] width 14 height 14
click at [394, 446] on label "Whiteboards" at bounding box center [394, 442] width 192 height 45
click at [462, 446] on button "Whiteboards" at bounding box center [469, 441] width 14 height 14
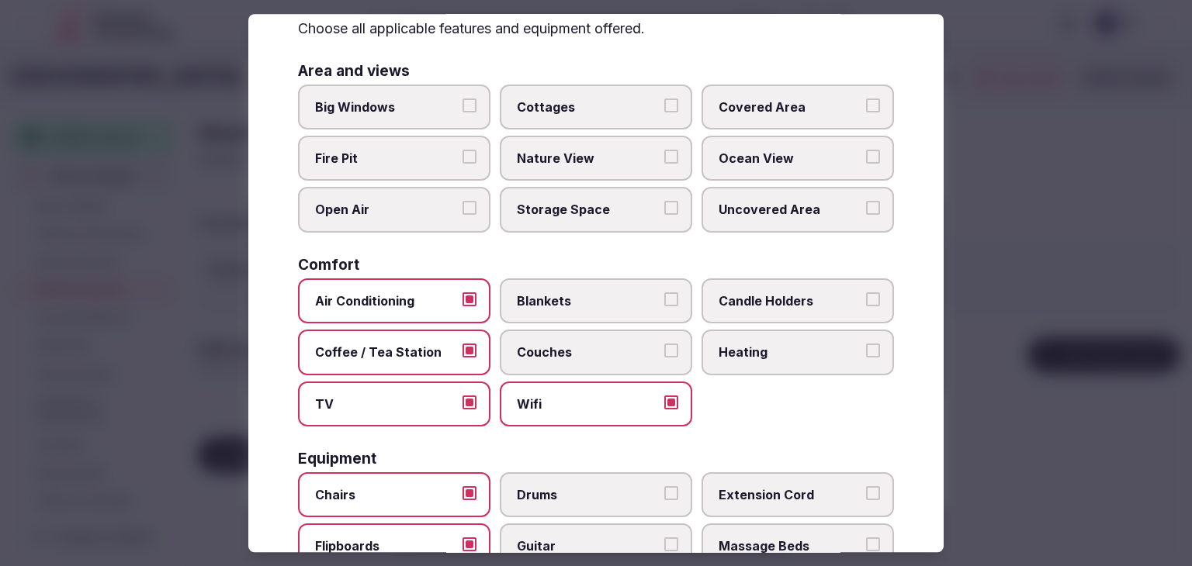
scroll to position [0, 0]
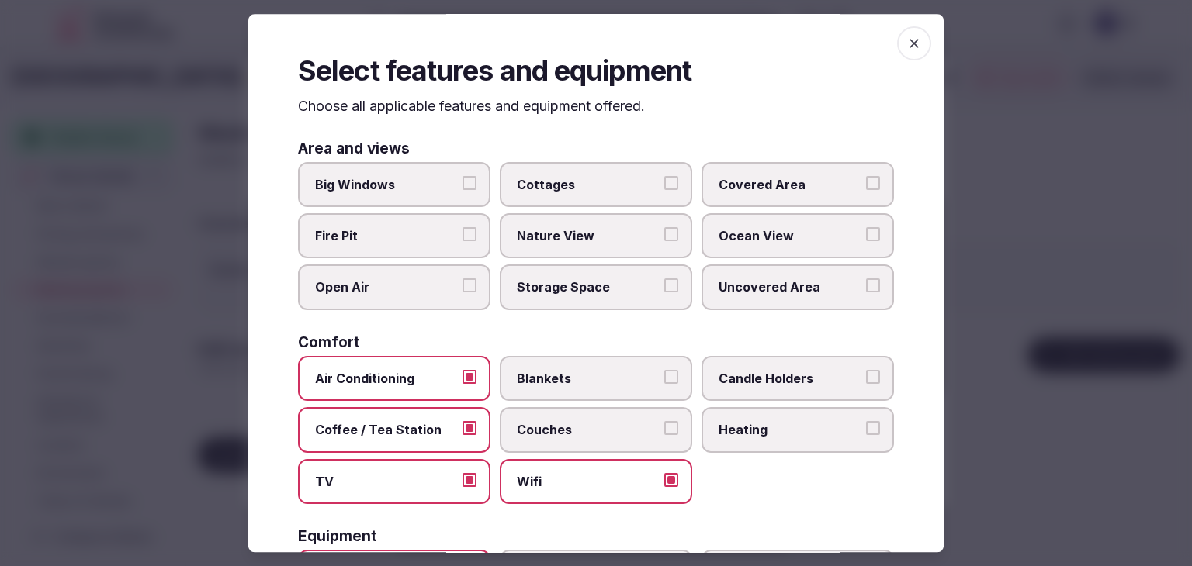
click at [906, 44] on icon "button" at bounding box center [914, 44] width 16 height 16
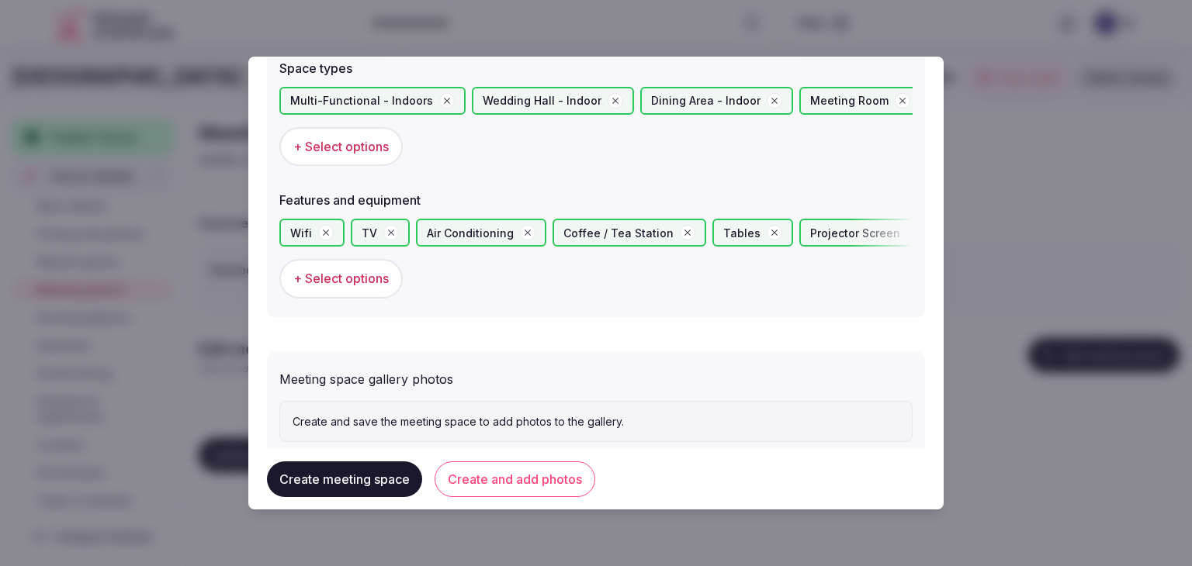
scroll to position [947, 0]
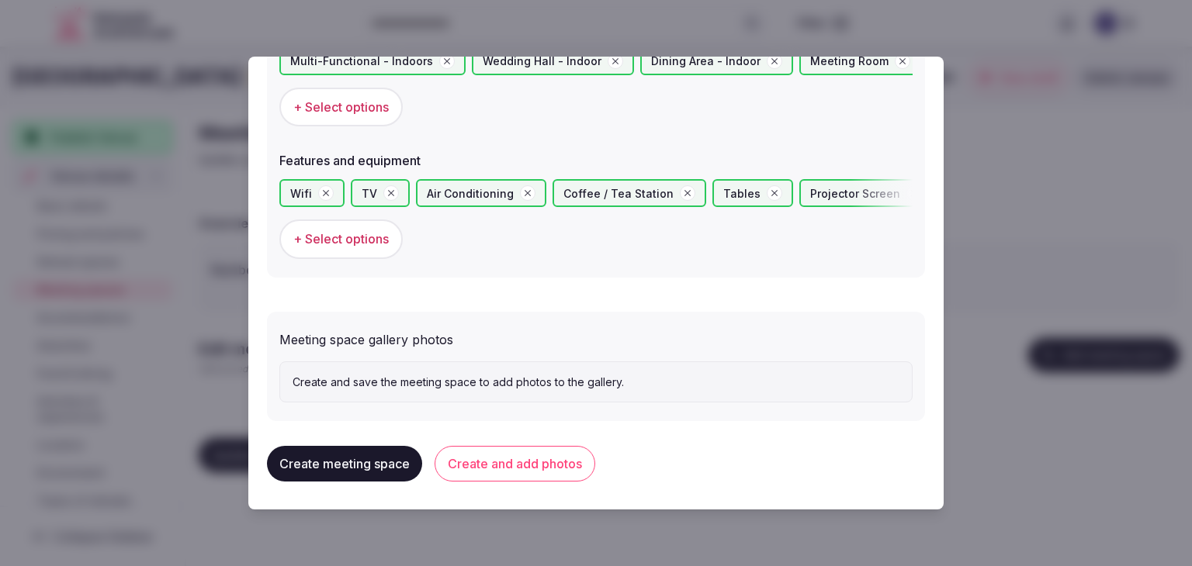
click at [508, 466] on button "Create and add photos" at bounding box center [515, 464] width 161 height 36
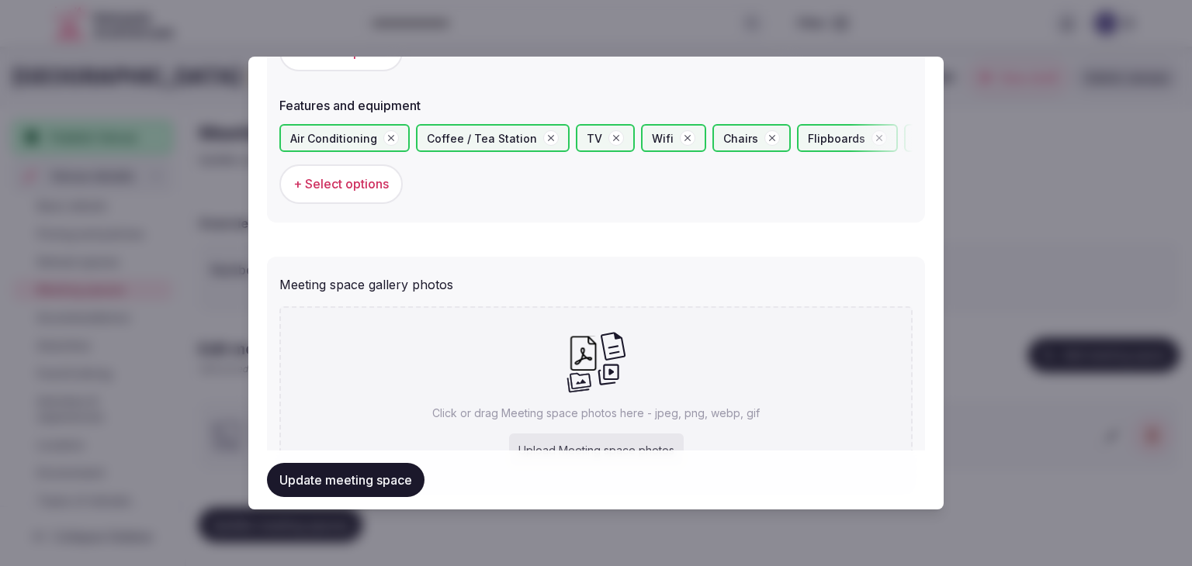
scroll to position [1086, 0]
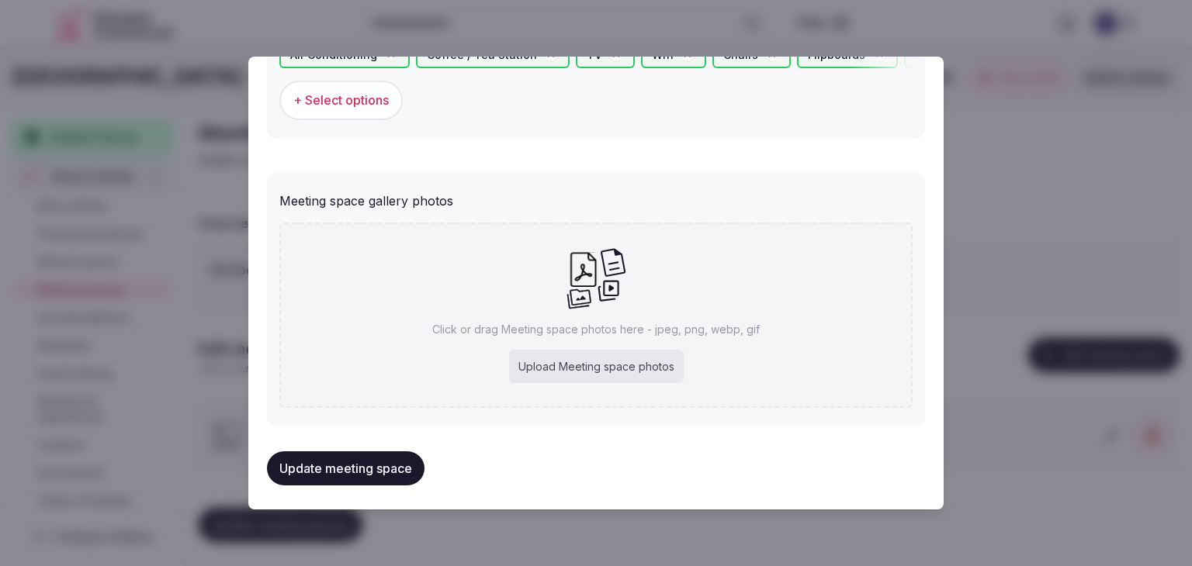
click at [585, 363] on div "Upload Meeting space photos" at bounding box center [596, 367] width 175 height 34
type input "**********"
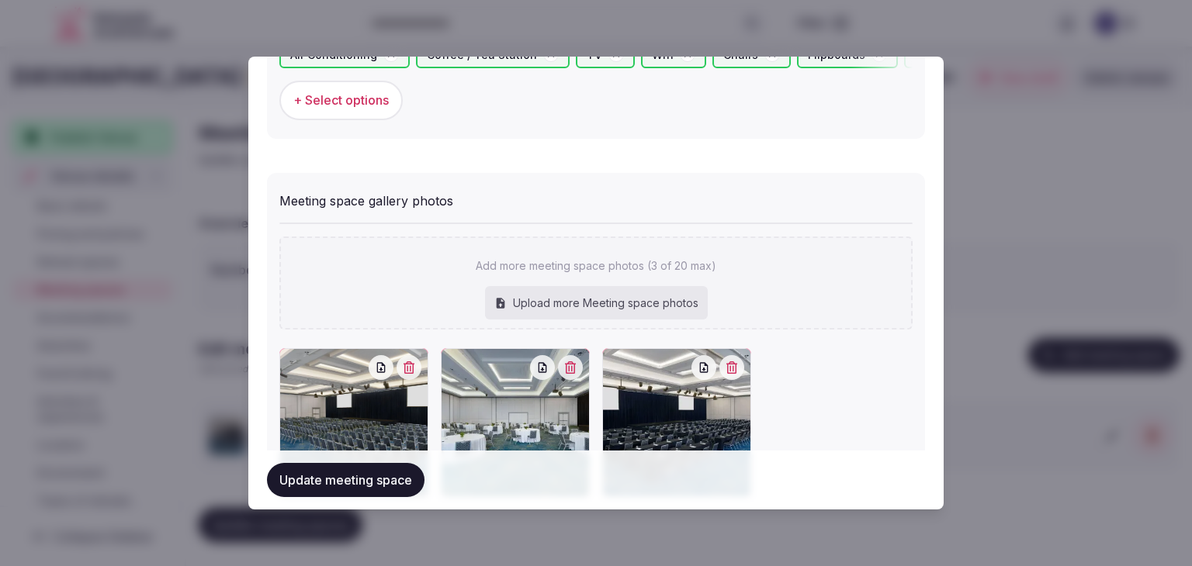
click at [365, 487] on button "Update meeting space" at bounding box center [346, 480] width 158 height 34
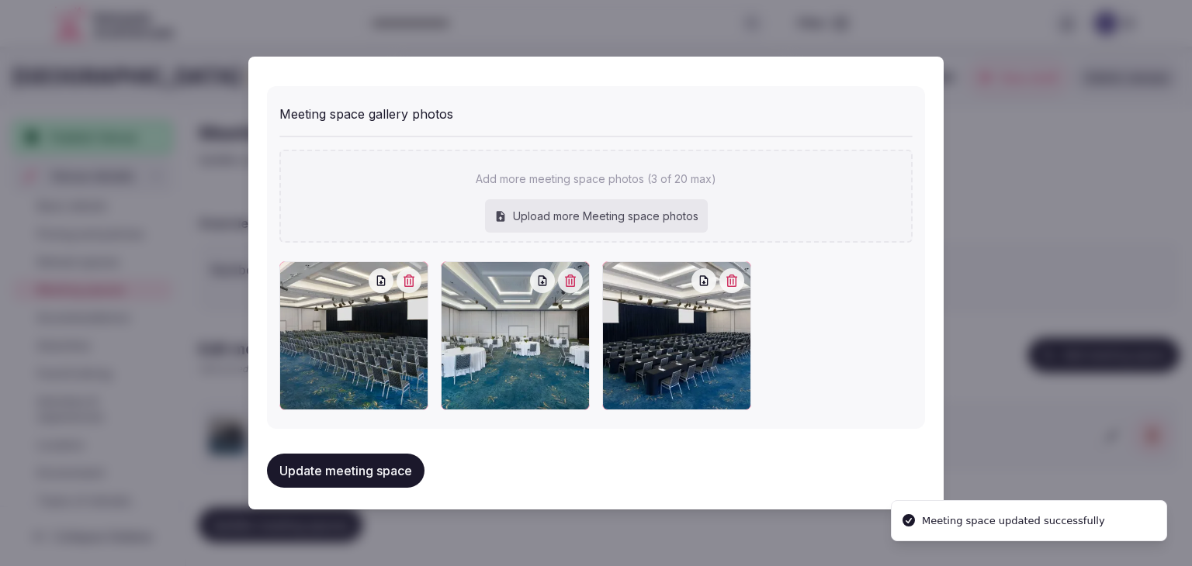
scroll to position [1176, 0]
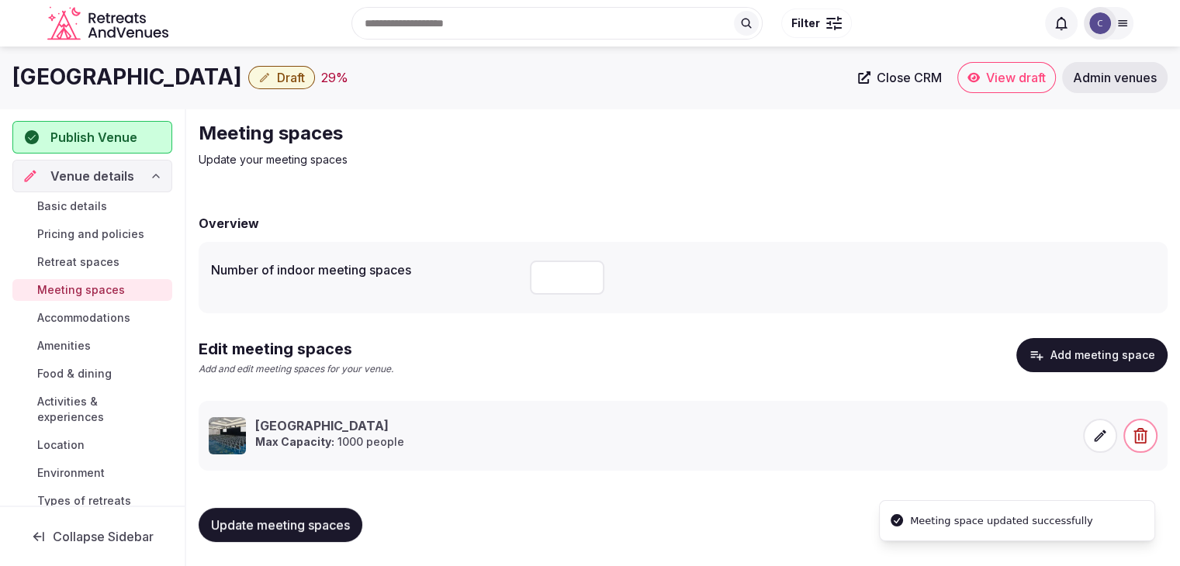
click at [350, 522] on span "Update meeting spaces" at bounding box center [280, 526] width 139 height 16
click at [99, 321] on span "Accommodations" at bounding box center [83, 318] width 93 height 16
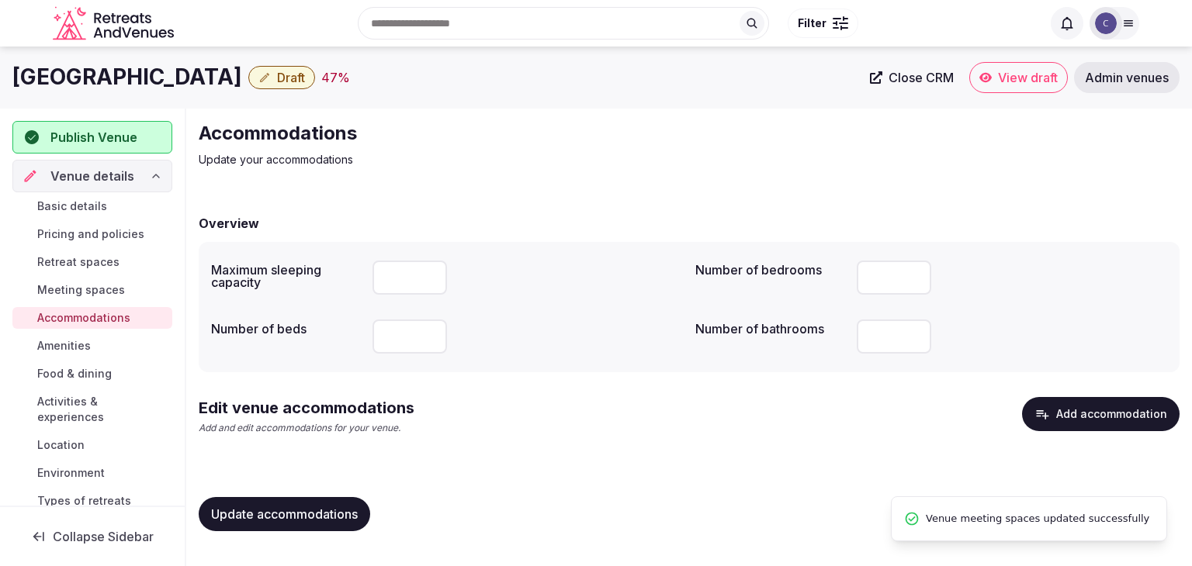
click at [1099, 424] on button "Add accommodation" at bounding box center [1101, 414] width 158 height 34
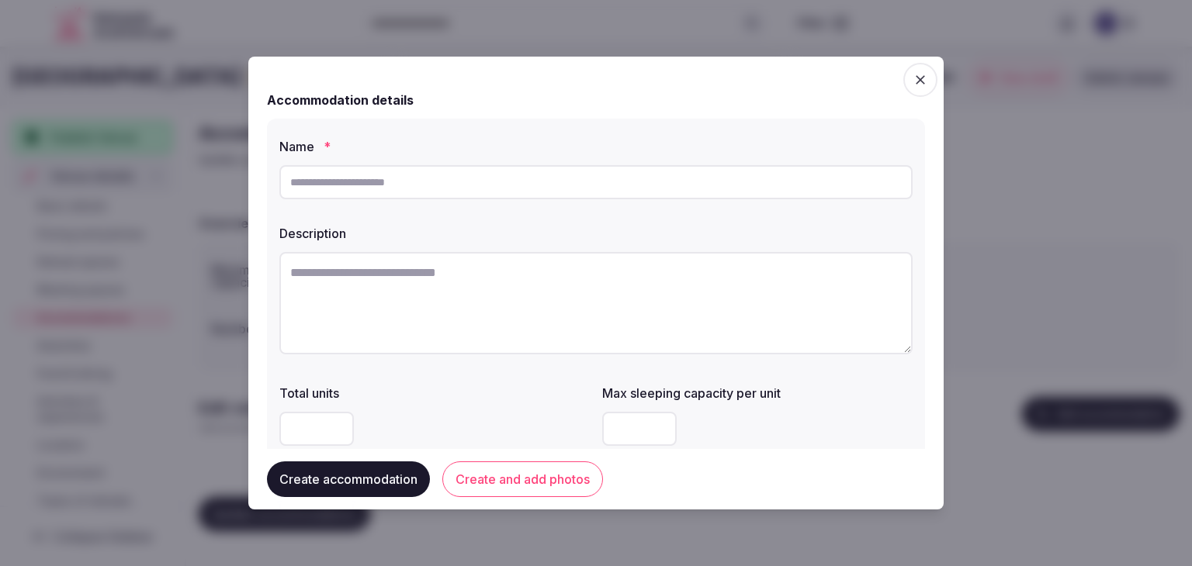
click at [462, 179] on input "text" at bounding box center [595, 182] width 633 height 34
paste input "**********"
type input "**********"
click at [541, 297] on textarea at bounding box center [595, 303] width 633 height 102
paste textarea "**********"
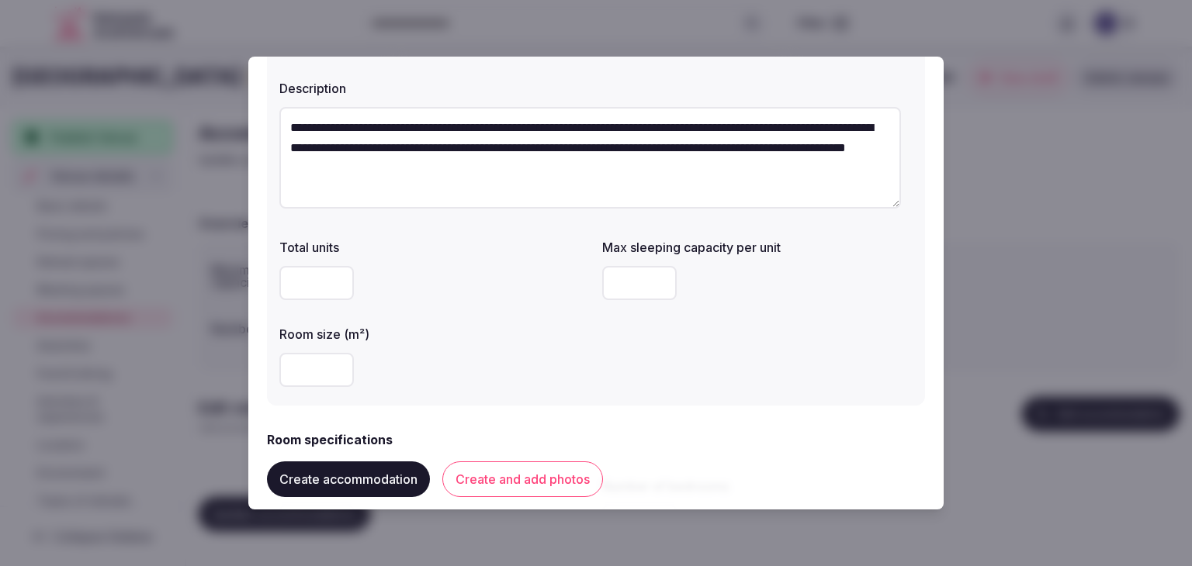
scroll to position [155, 0]
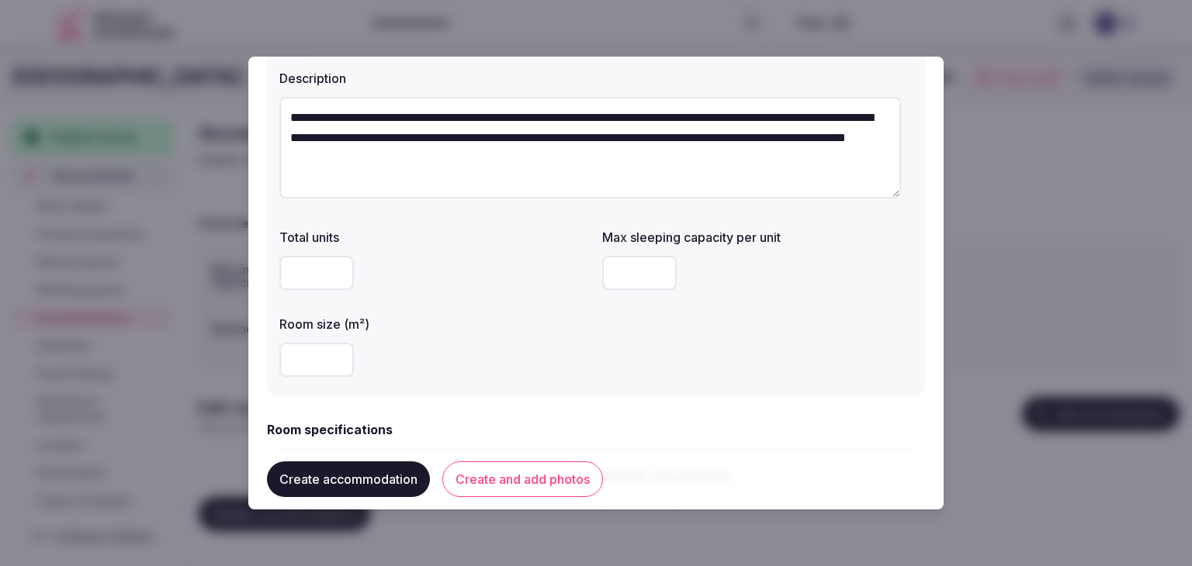
type textarea "**********"
click at [320, 355] on input "number" at bounding box center [316, 360] width 74 height 34
type input "**"
click at [655, 274] on input "*" at bounding box center [639, 273] width 74 height 34
drag, startPoint x: 618, startPoint y: 284, endPoint x: 594, endPoint y: 279, distance: 24.7
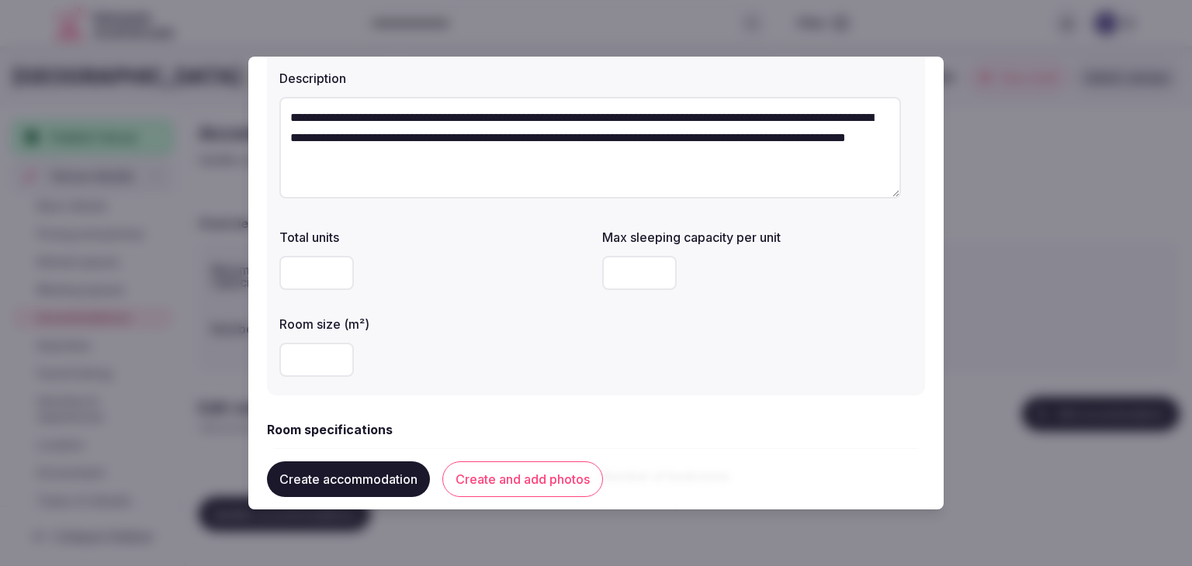
click at [594, 279] on div "Total units Max sleeping capacity per unit * Room size (m²) **" at bounding box center [595, 302] width 633 height 161
type input "*"
click at [584, 377] on div "Total units Max sleeping capacity per unit * Room size (m²) **" at bounding box center [595, 302] width 633 height 161
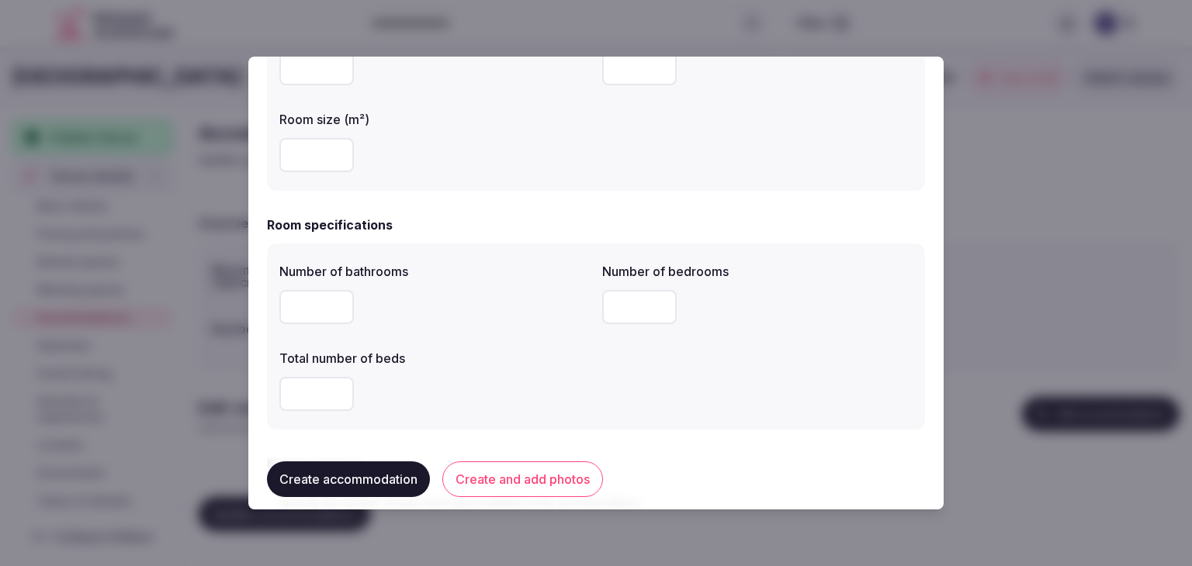
scroll to position [388, 0]
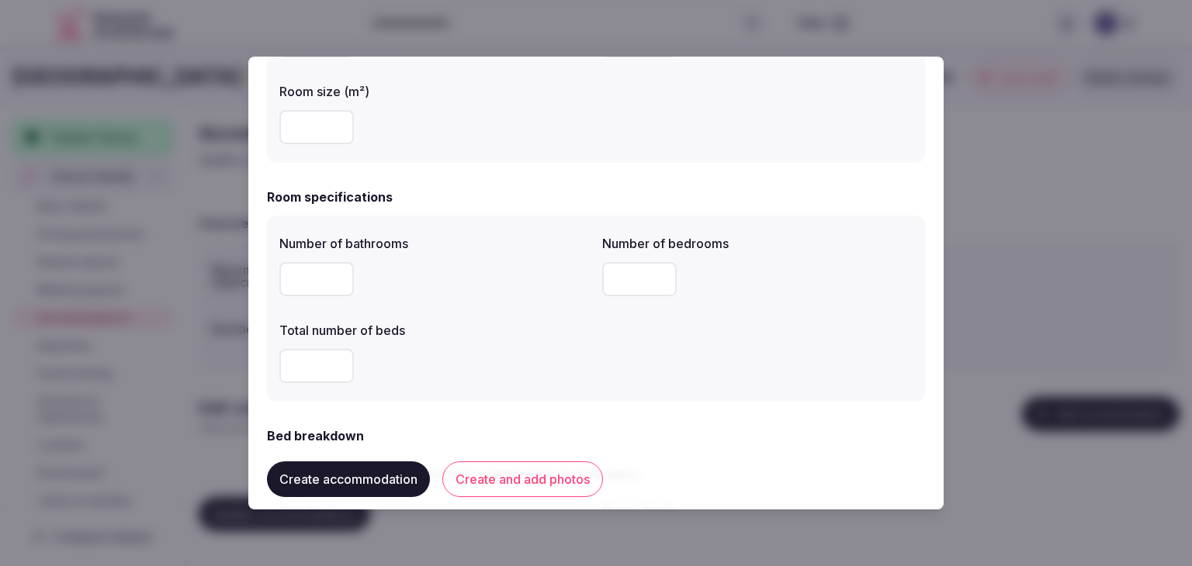
click at [321, 283] on input "number" at bounding box center [316, 279] width 74 height 34
type input "*"
click at [317, 366] on input "number" at bounding box center [316, 366] width 74 height 34
type input "*"
click at [630, 289] on input "number" at bounding box center [639, 279] width 74 height 34
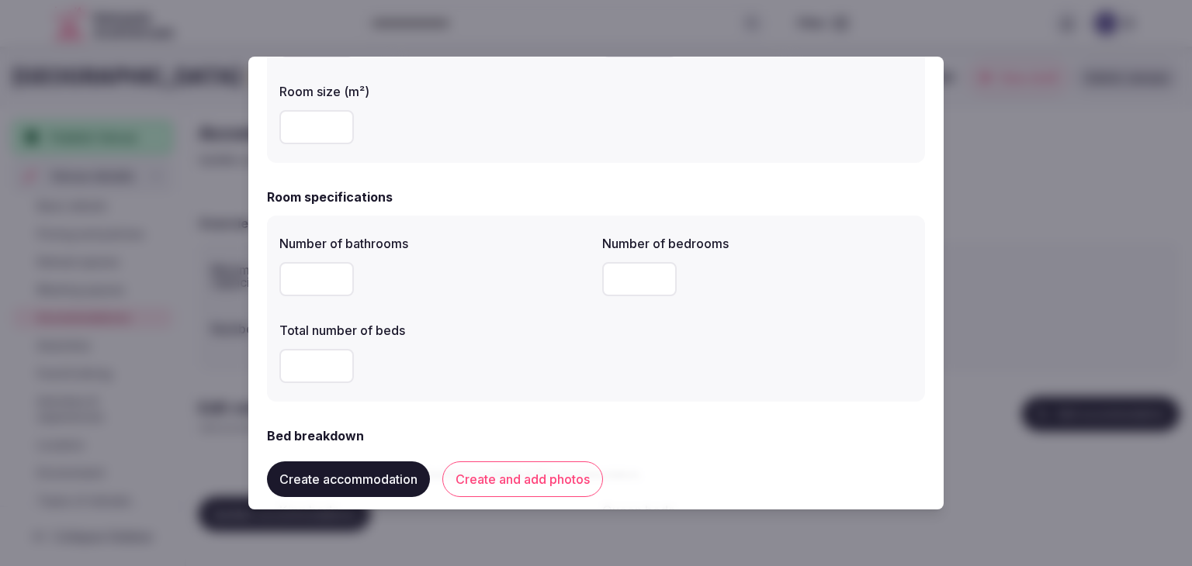
type input "*"
click at [542, 367] on div "*" at bounding box center [434, 366] width 310 height 34
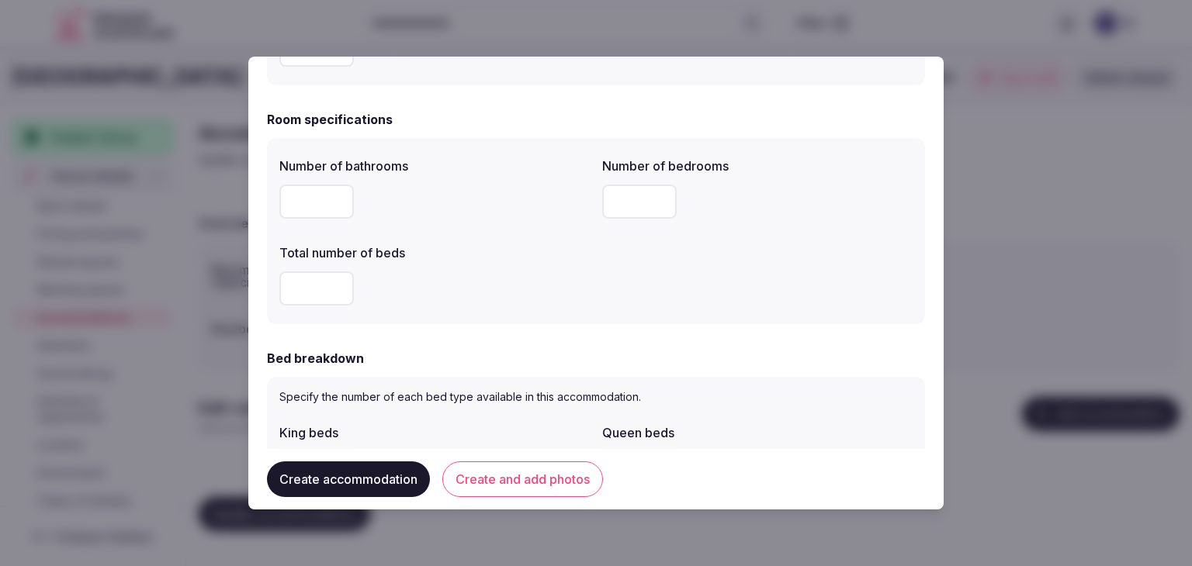
scroll to position [543, 0]
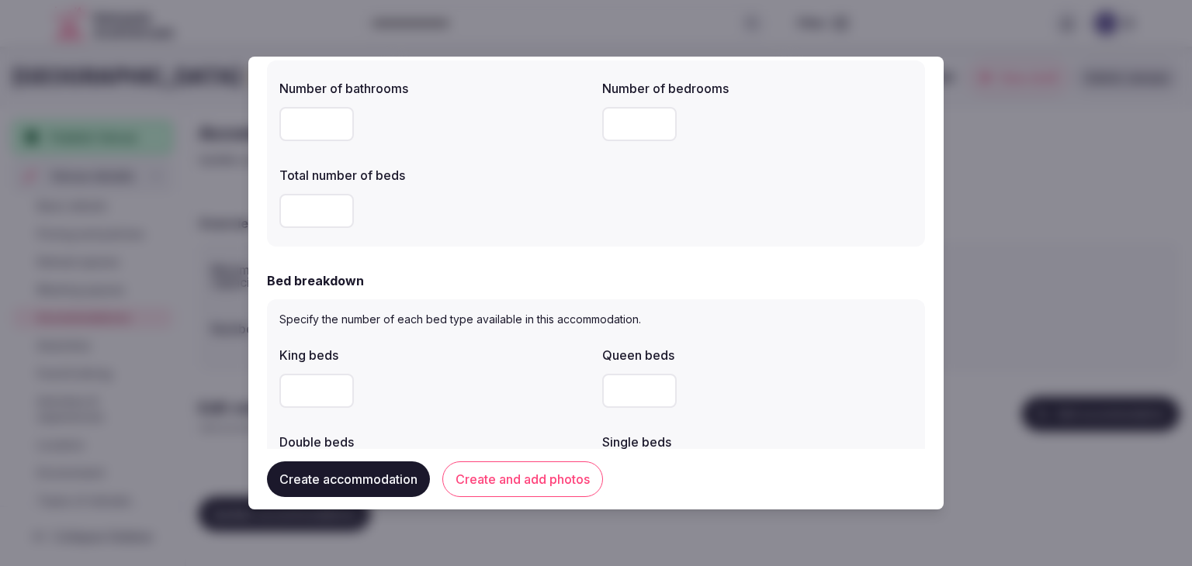
click at [313, 394] on input "number" at bounding box center [316, 391] width 74 height 34
type input "*"
click at [428, 393] on div "*" at bounding box center [434, 391] width 310 height 34
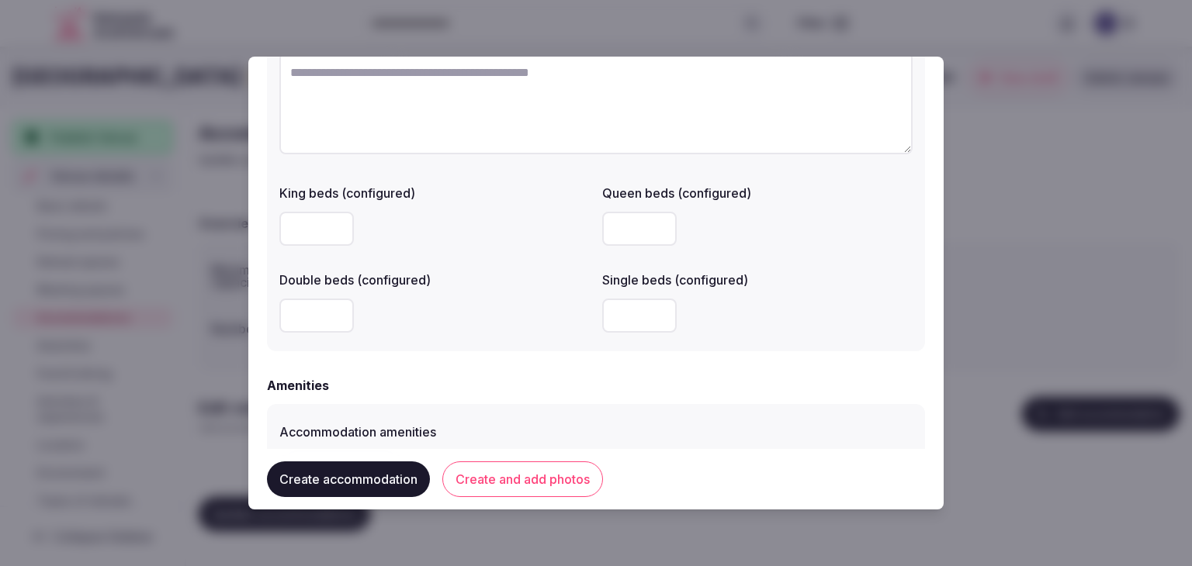
scroll to position [1397, 0]
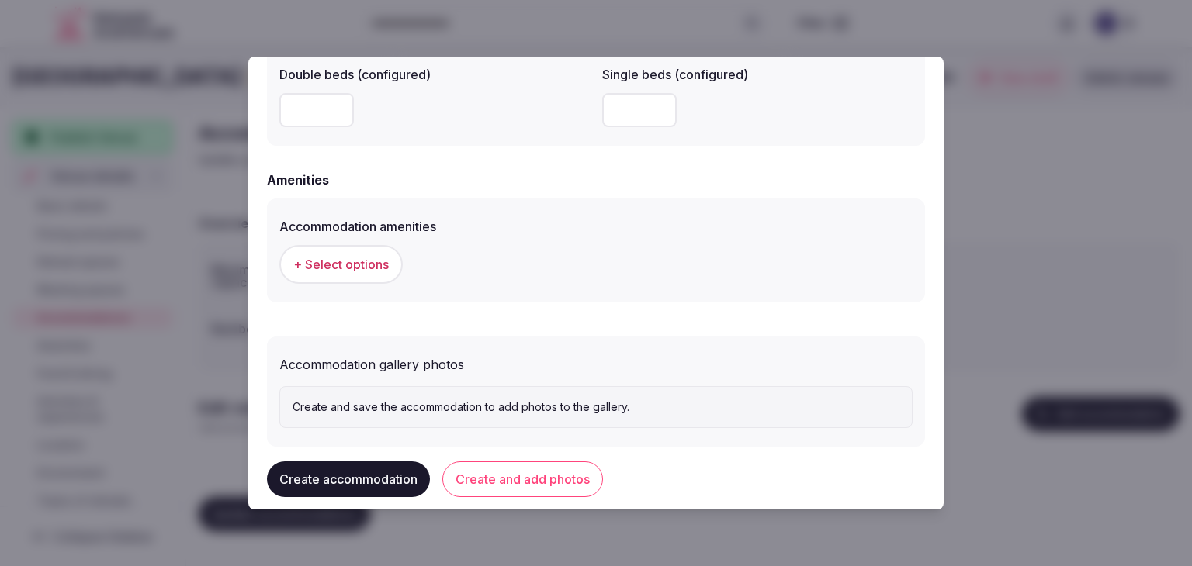
click at [377, 266] on span "+ Select options" at bounding box center [340, 264] width 95 height 17
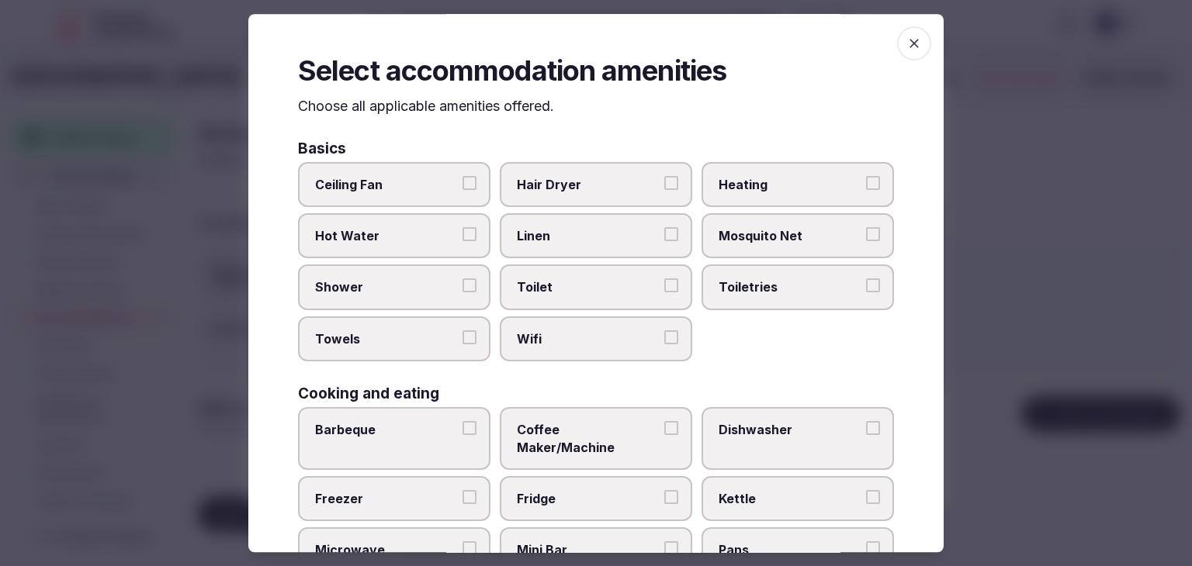
click at [560, 345] on span "Wifi" at bounding box center [588, 339] width 143 height 17
click at [664, 345] on button "Wifi" at bounding box center [671, 338] width 14 height 14
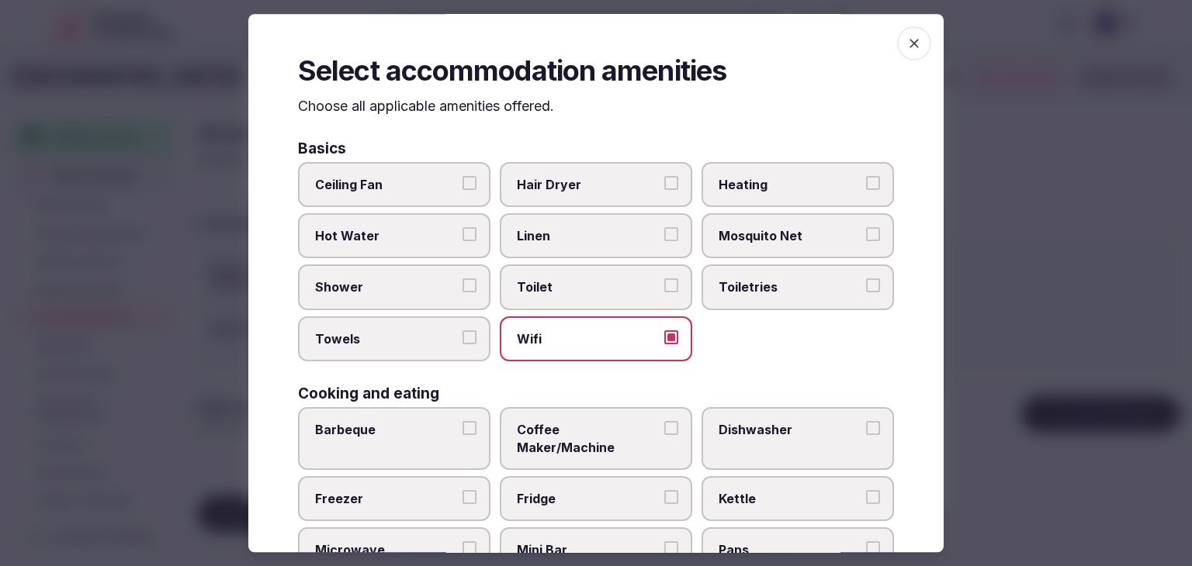
click at [770, 262] on div "Ceiling Fan Hair Dryer Heating Hot Water Linen Mosquito Net Shower Toilet Toile…" at bounding box center [596, 262] width 596 height 200
click at [765, 279] on span "Toiletries" at bounding box center [790, 287] width 143 height 17
click at [866, 279] on button "Toiletries" at bounding box center [873, 286] width 14 height 14
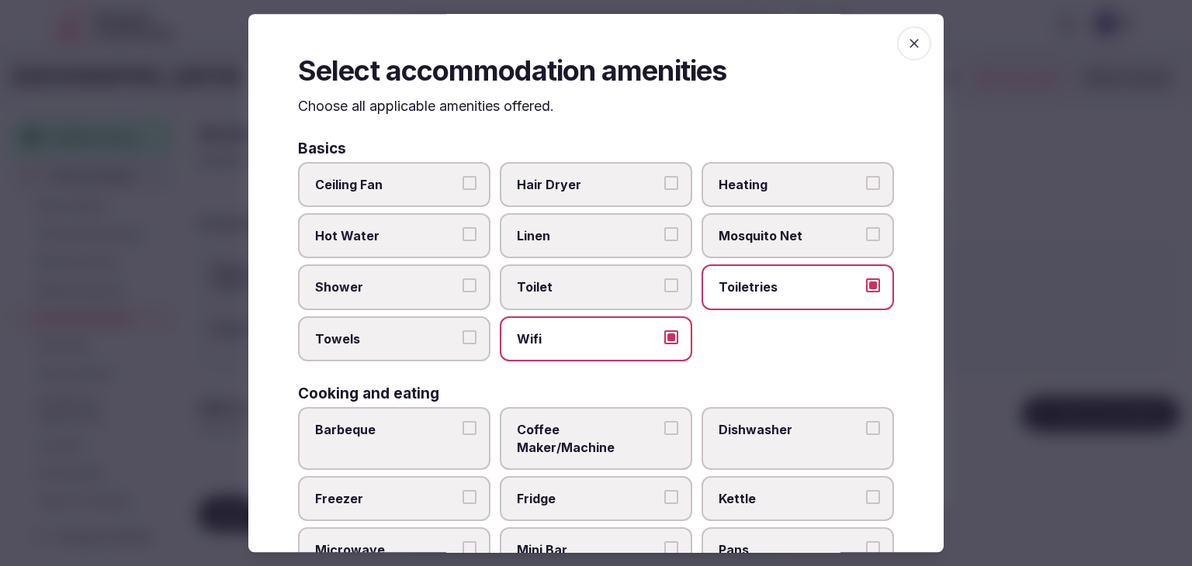
drag, startPoint x: 636, startPoint y: 193, endPoint x: 512, endPoint y: 262, distance: 141.7
click at [634, 193] on label "Hair Dryer" at bounding box center [596, 184] width 192 height 45
click at [664, 190] on button "Hair Dryer" at bounding box center [671, 183] width 14 height 14
click at [449, 289] on span "Shower" at bounding box center [386, 287] width 143 height 17
click at [462, 289] on button "Shower" at bounding box center [469, 286] width 14 height 14
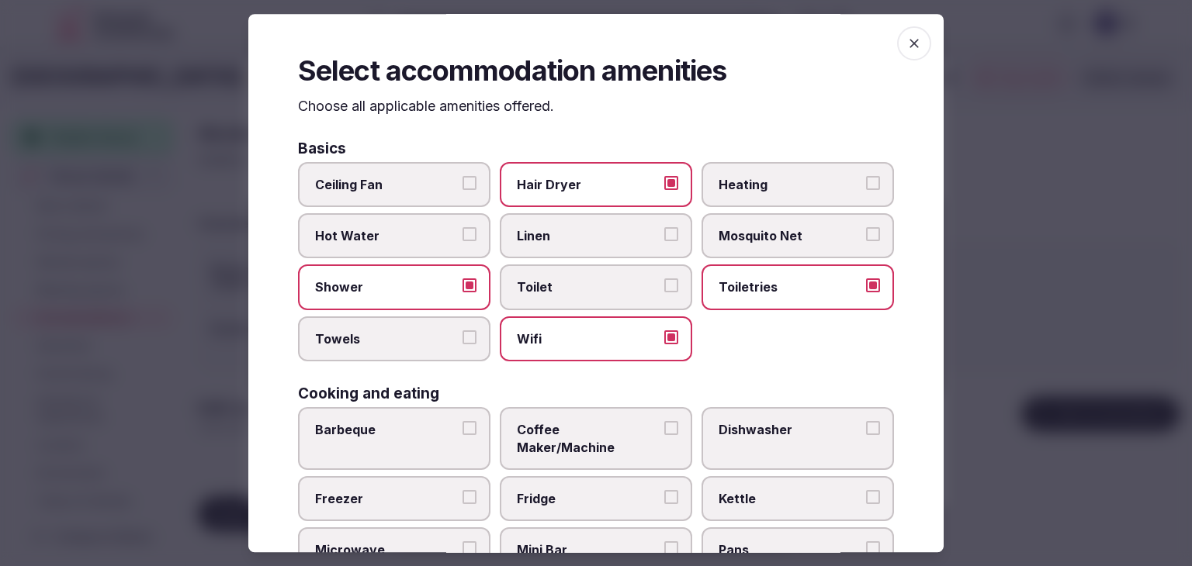
click at [435, 331] on span "Towels" at bounding box center [386, 339] width 143 height 17
click at [462, 331] on button "Towels" at bounding box center [469, 338] width 14 height 14
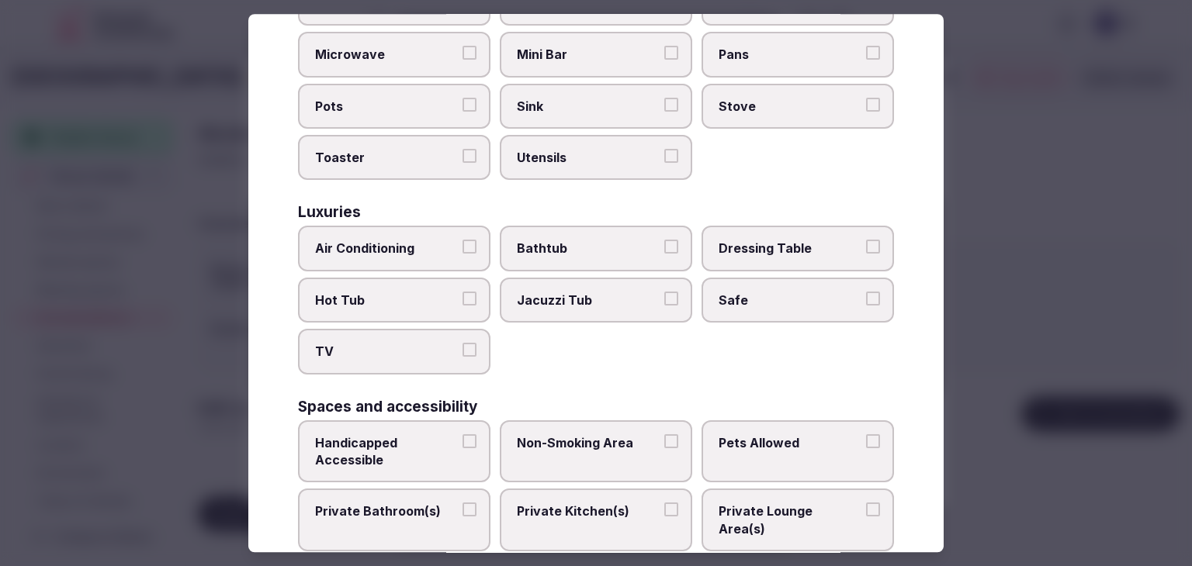
scroll to position [621, 0]
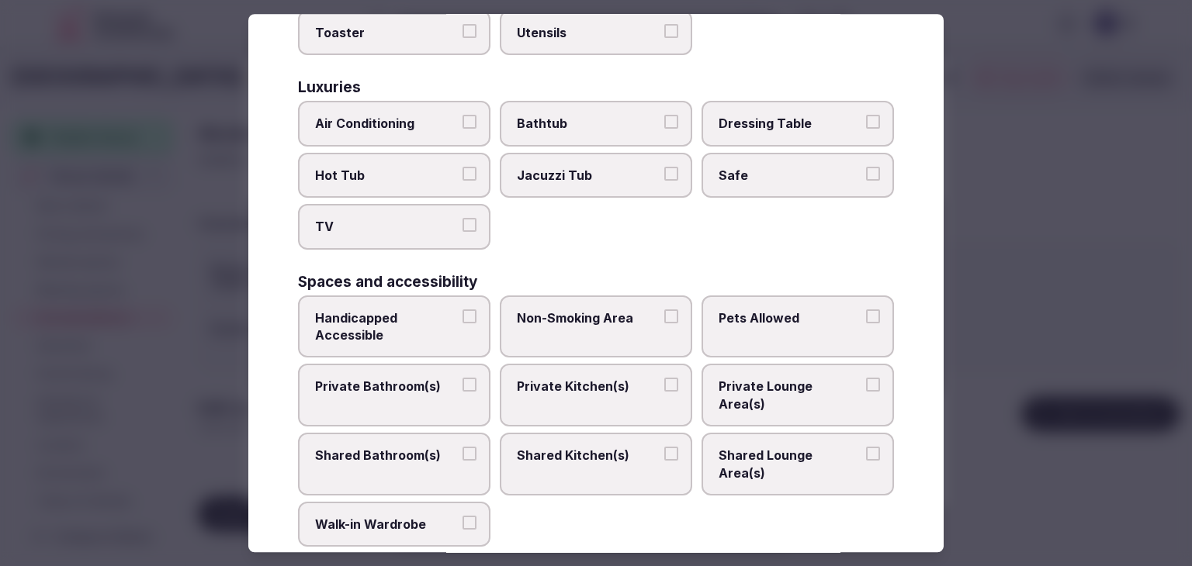
click at [418, 116] on span "Air Conditioning" at bounding box center [386, 124] width 143 height 17
click at [462, 116] on button "Air Conditioning" at bounding box center [469, 123] width 14 height 14
click at [413, 219] on span "TV" at bounding box center [386, 227] width 143 height 17
click at [462, 219] on button "TV" at bounding box center [469, 226] width 14 height 14
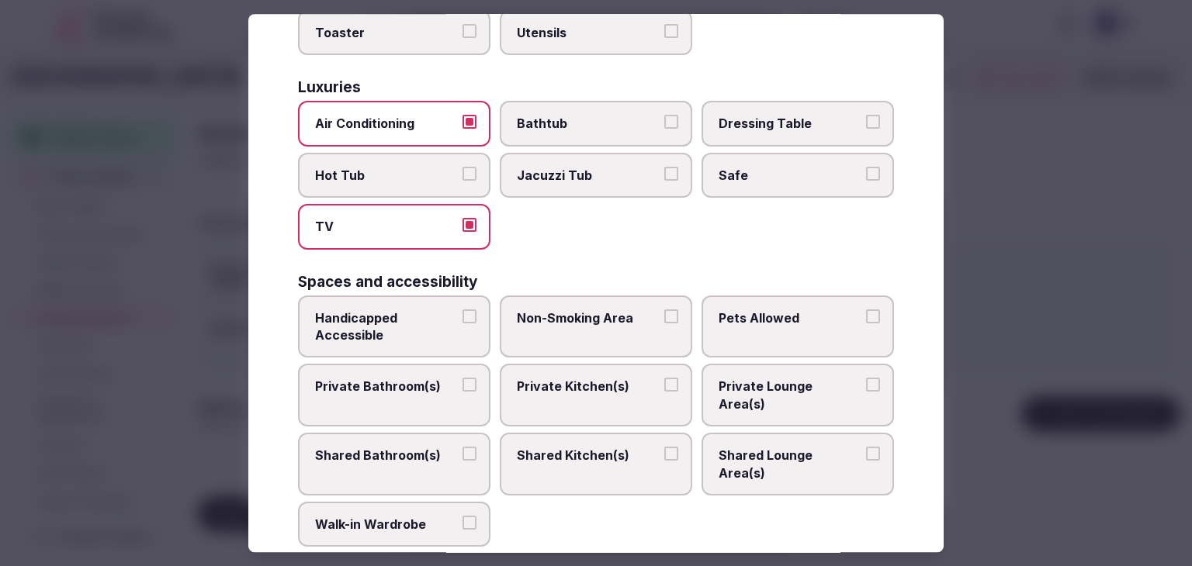
click at [733, 167] on span "Safe" at bounding box center [790, 175] width 143 height 17
click at [866, 167] on button "Safe" at bounding box center [873, 174] width 14 height 14
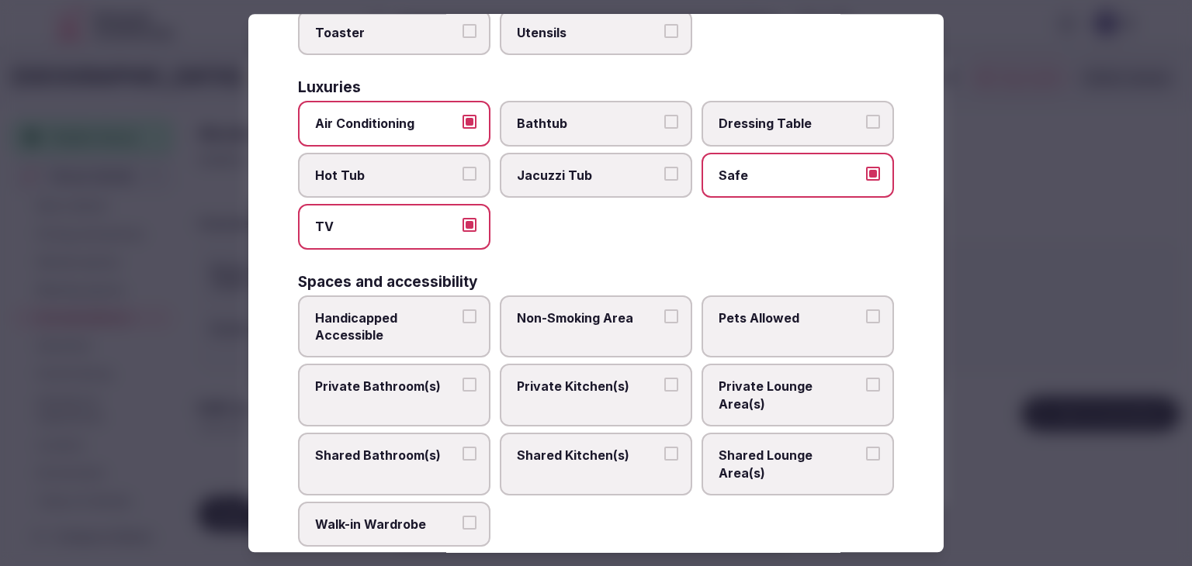
click at [407, 379] on span "Private Bathroom(s)" at bounding box center [386, 387] width 143 height 17
click at [462, 379] on button "Private Bathroom(s)" at bounding box center [469, 386] width 14 height 14
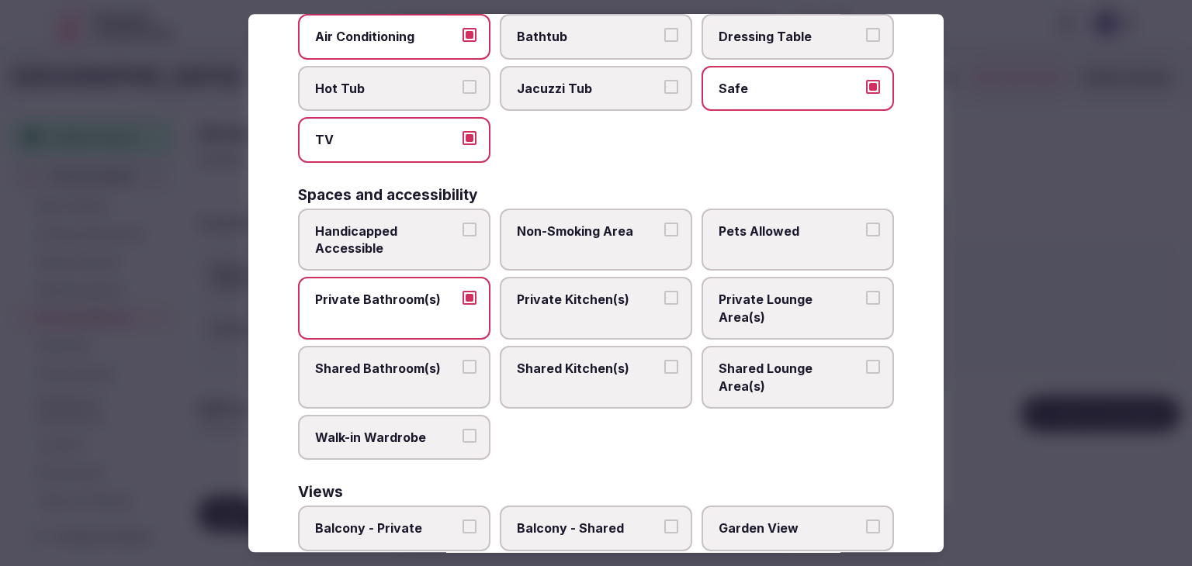
scroll to position [784, 0]
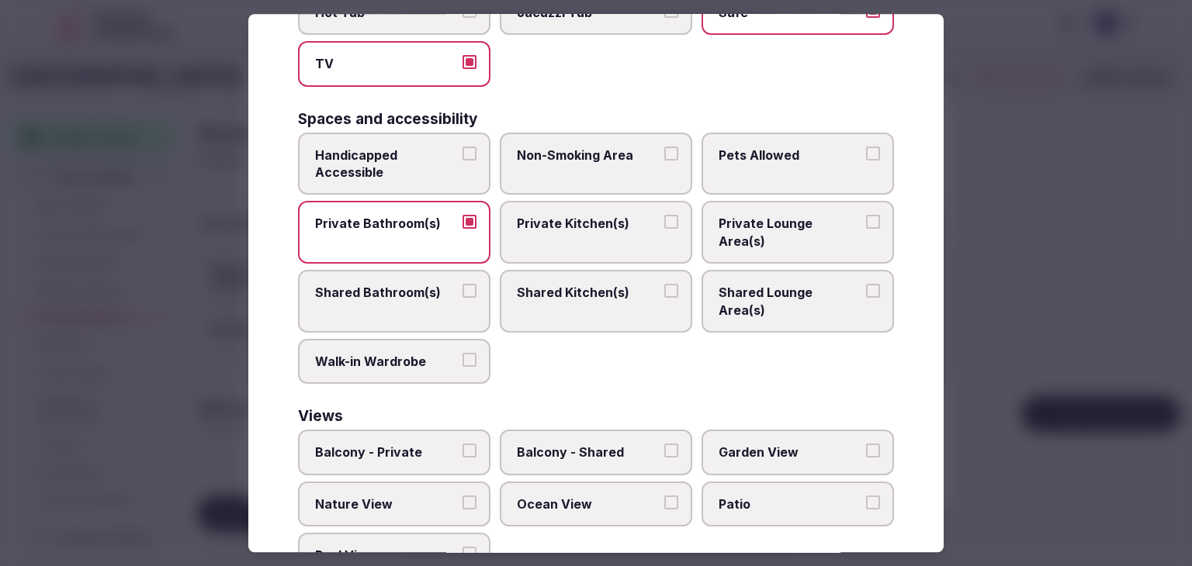
click at [436, 445] on span "Balcony - Private" at bounding box center [386, 453] width 143 height 17
click at [462, 445] on button "Balcony - Private" at bounding box center [469, 452] width 14 height 14
click at [608, 496] on span "Ocean View" at bounding box center [588, 504] width 143 height 17
click at [664, 496] on button "Ocean View" at bounding box center [671, 503] width 14 height 14
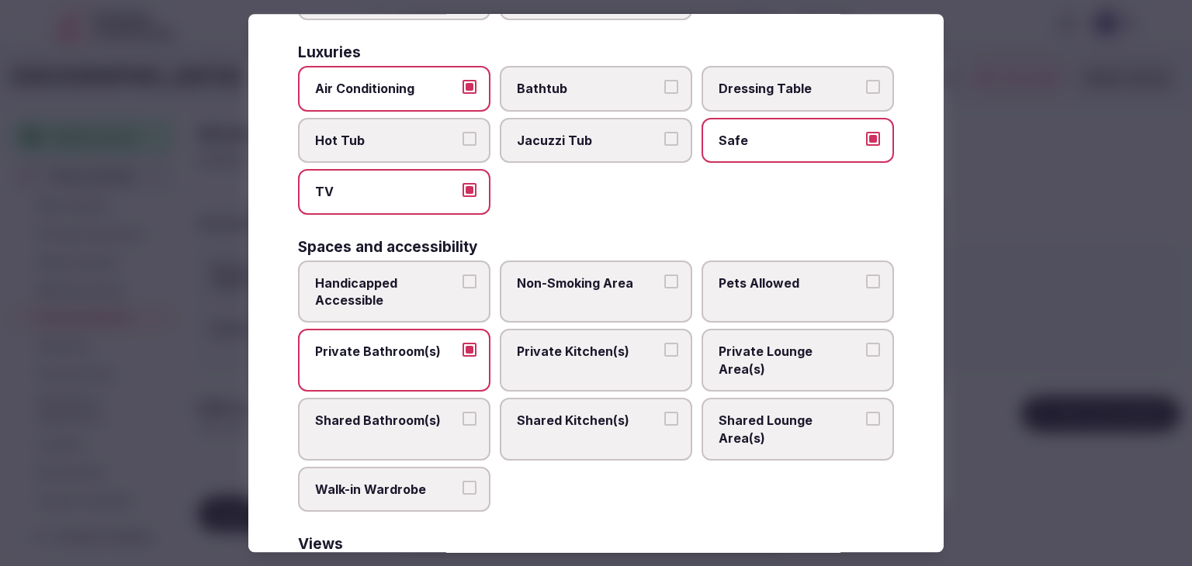
scroll to position [551, 0]
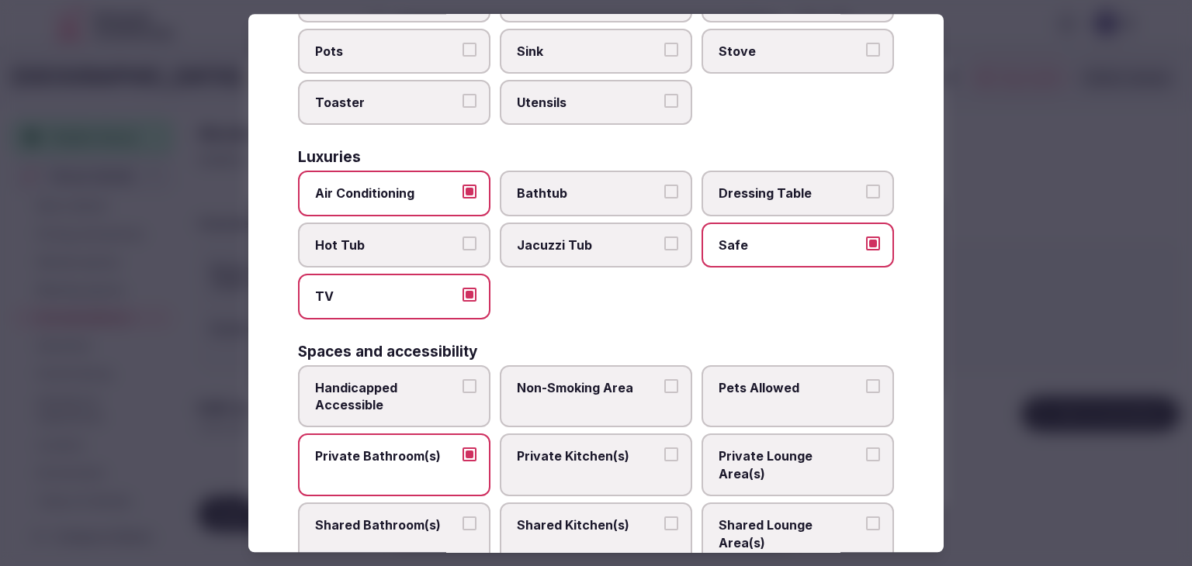
click at [562, 171] on label "Bathtub" at bounding box center [596, 193] width 192 height 45
click at [664, 185] on button "Bathtub" at bounding box center [671, 192] width 14 height 14
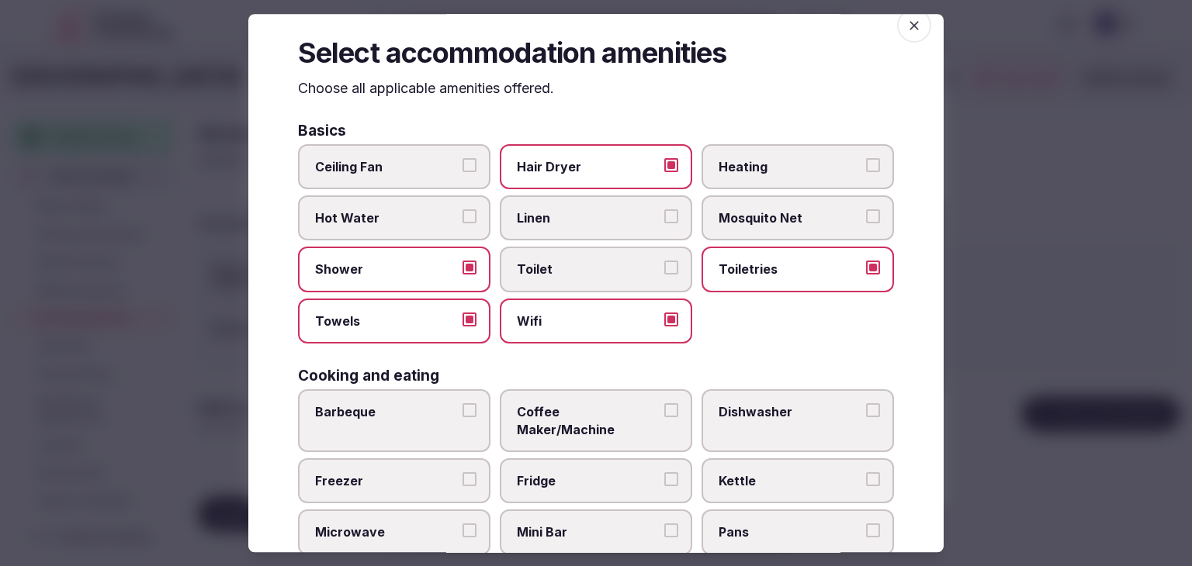
scroll to position [8, 0]
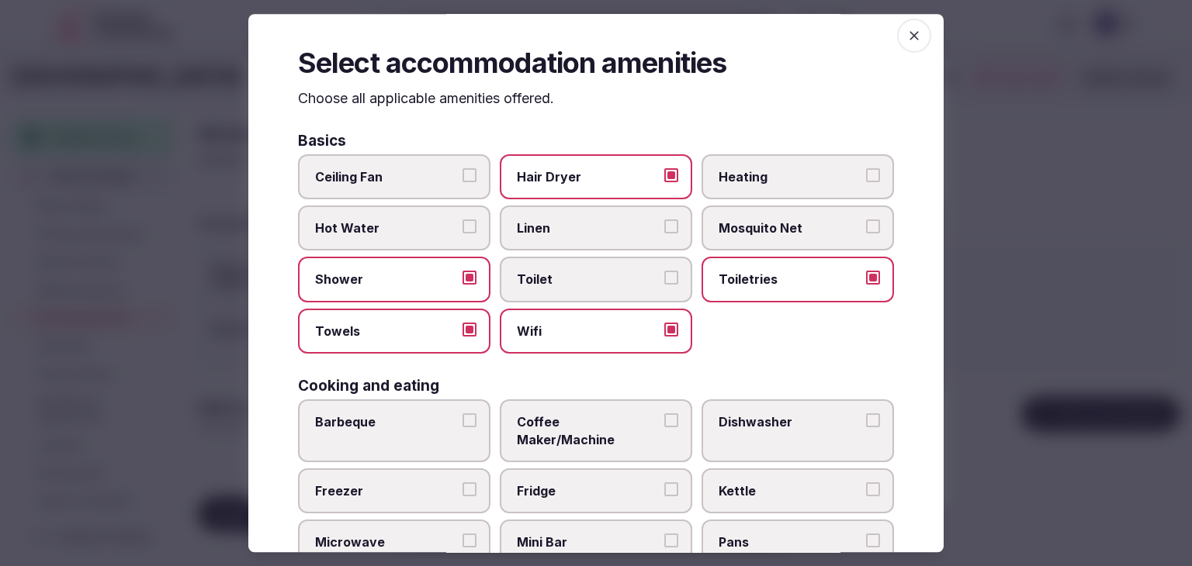
click at [600, 425] on span "Coffee Maker/Machine" at bounding box center [588, 431] width 143 height 35
click at [664, 425] on button "Coffee Maker/Machine" at bounding box center [671, 421] width 14 height 14
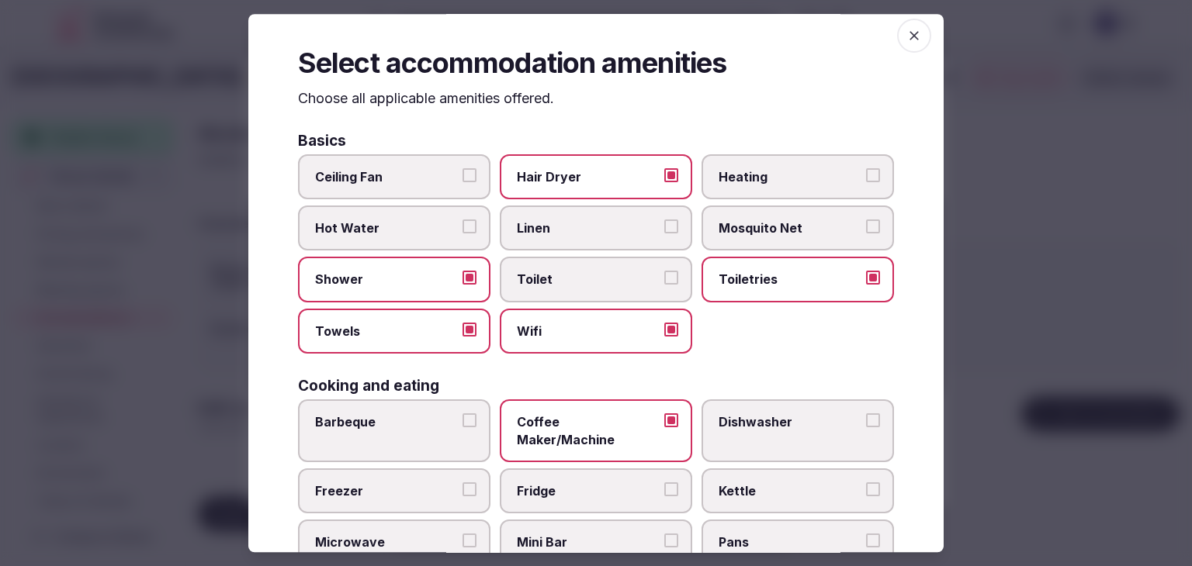
click at [607, 483] on span "Fridge" at bounding box center [588, 491] width 143 height 17
click at [664, 483] on button "Fridge" at bounding box center [671, 490] width 14 height 14
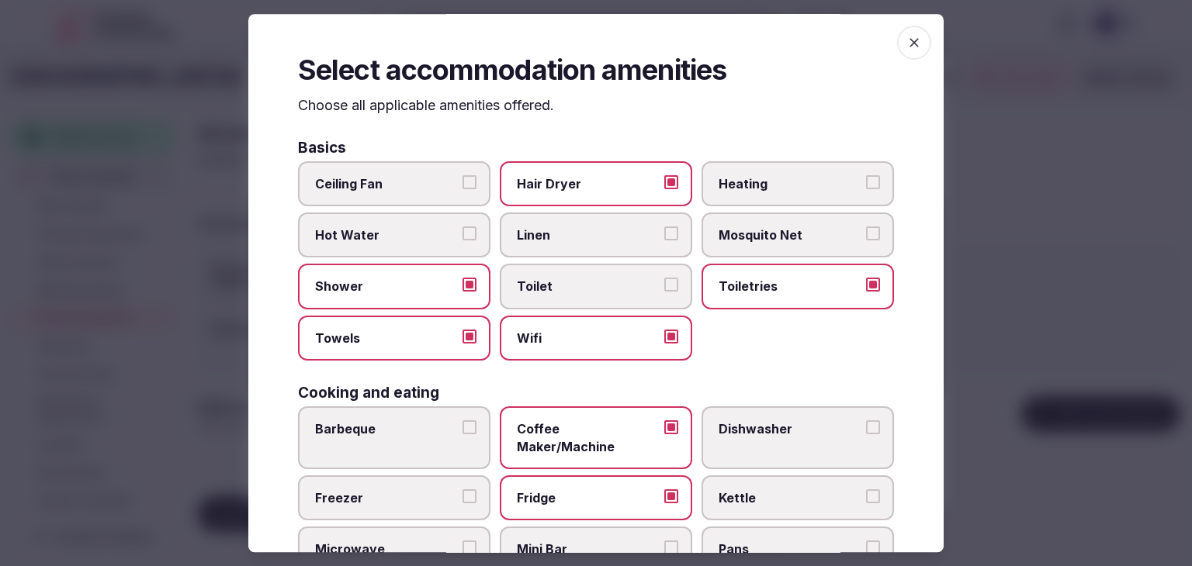
scroll to position [0, 0]
click at [906, 48] on icon "button" at bounding box center [914, 44] width 16 height 16
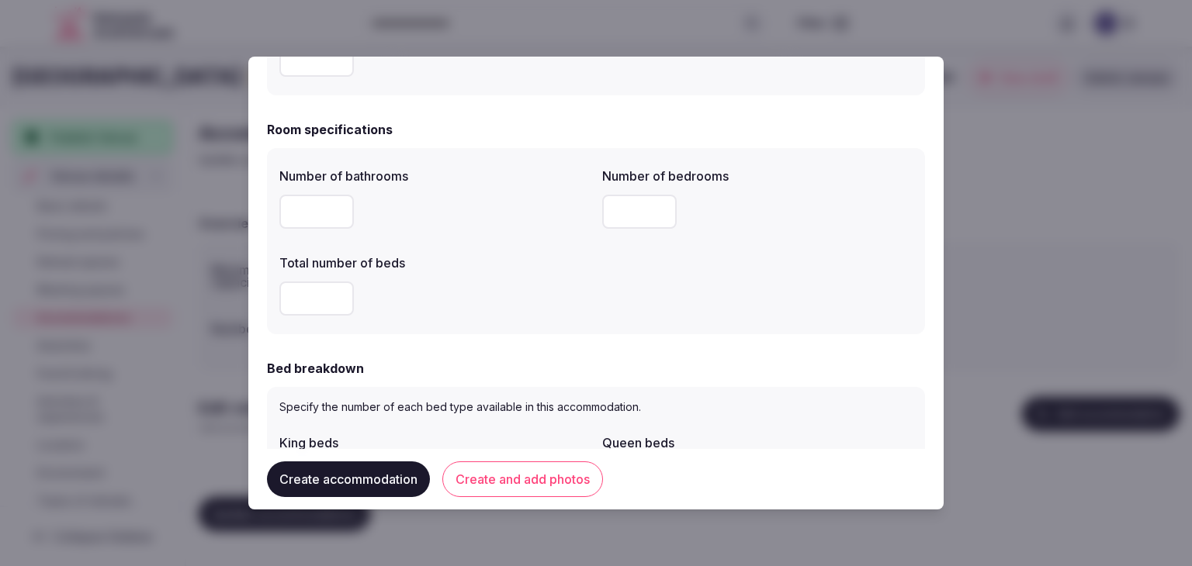
scroll to position [611, 0]
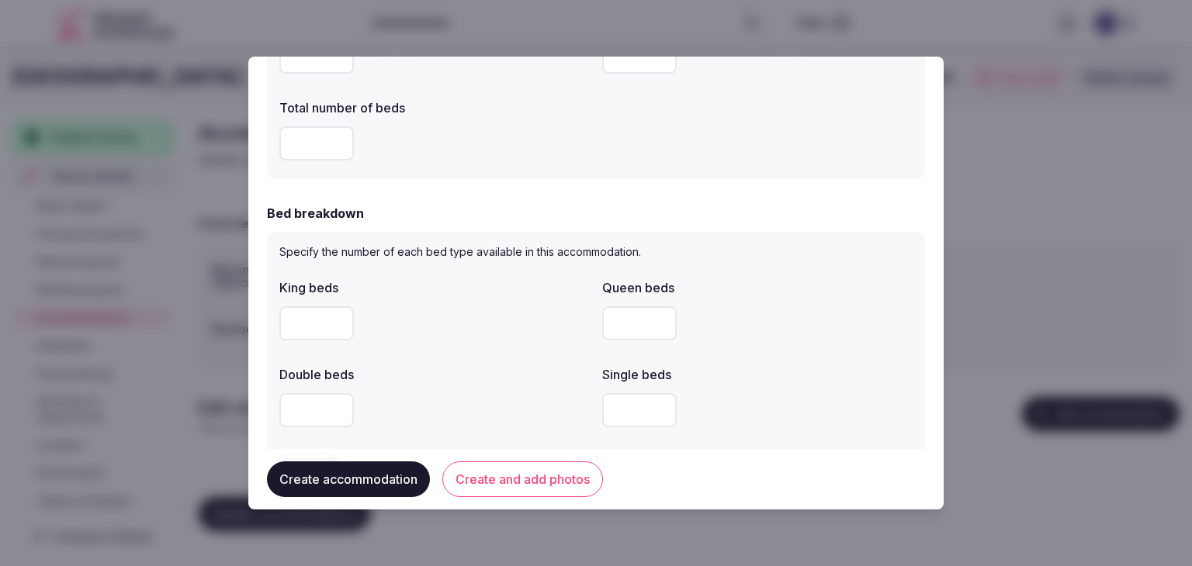
click at [573, 485] on button "Create and add photos" at bounding box center [522, 480] width 161 height 36
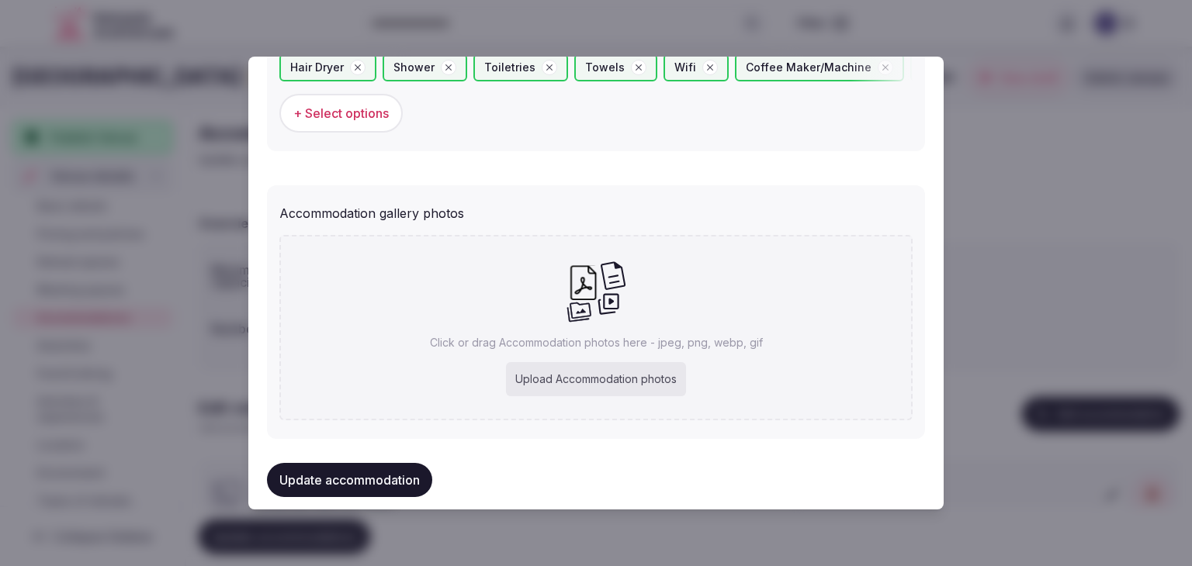
scroll to position [1607, 0]
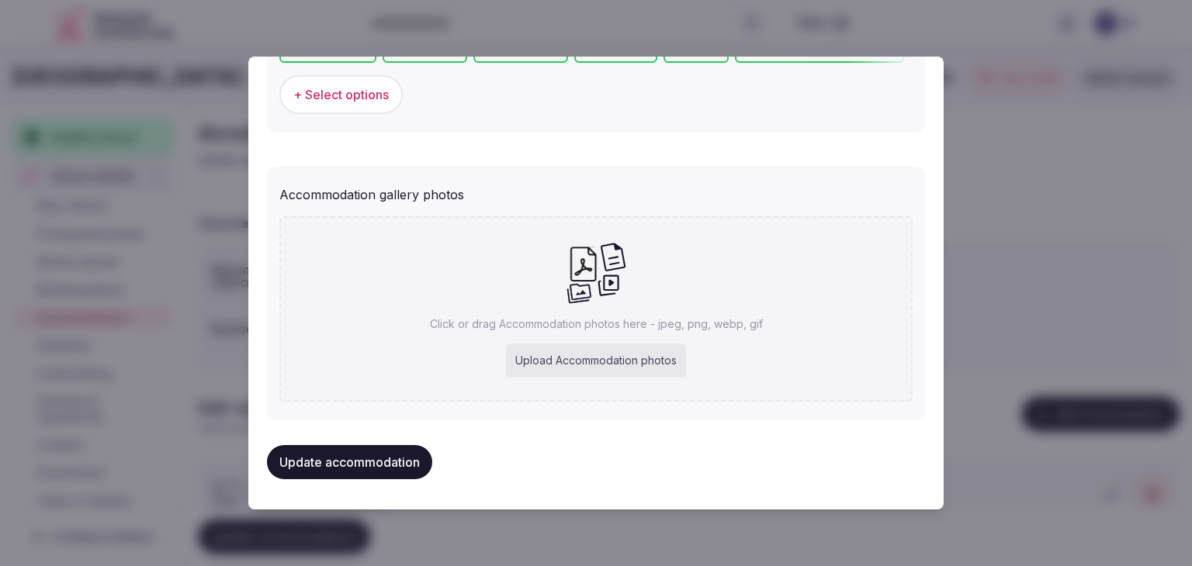
click at [572, 355] on div "Upload Accommodation photos" at bounding box center [596, 361] width 180 height 34
type input "**********"
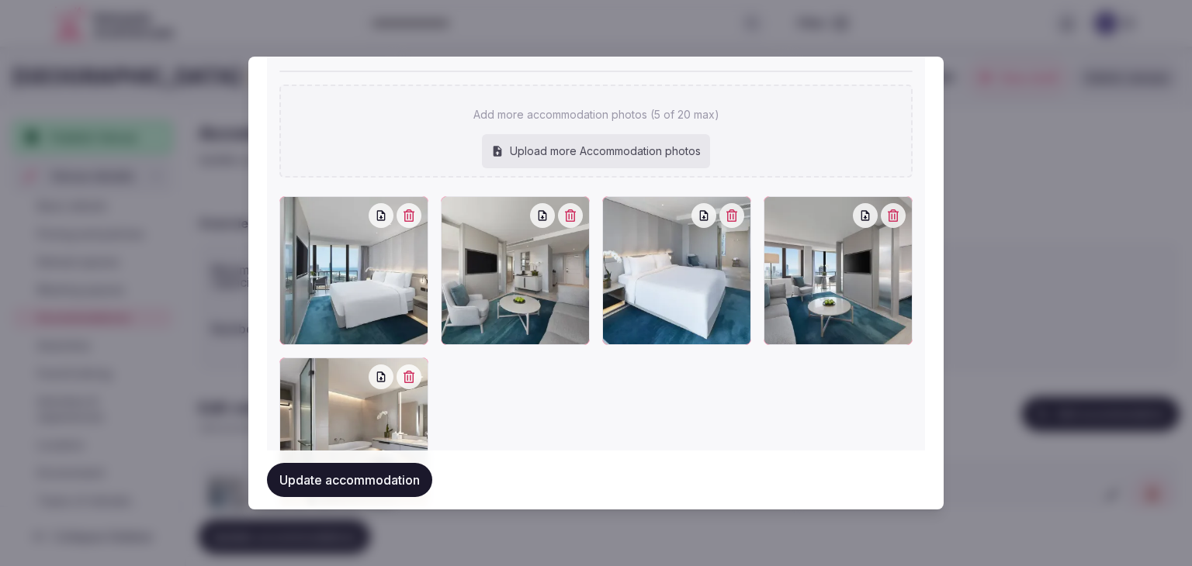
scroll to position [1840, 0]
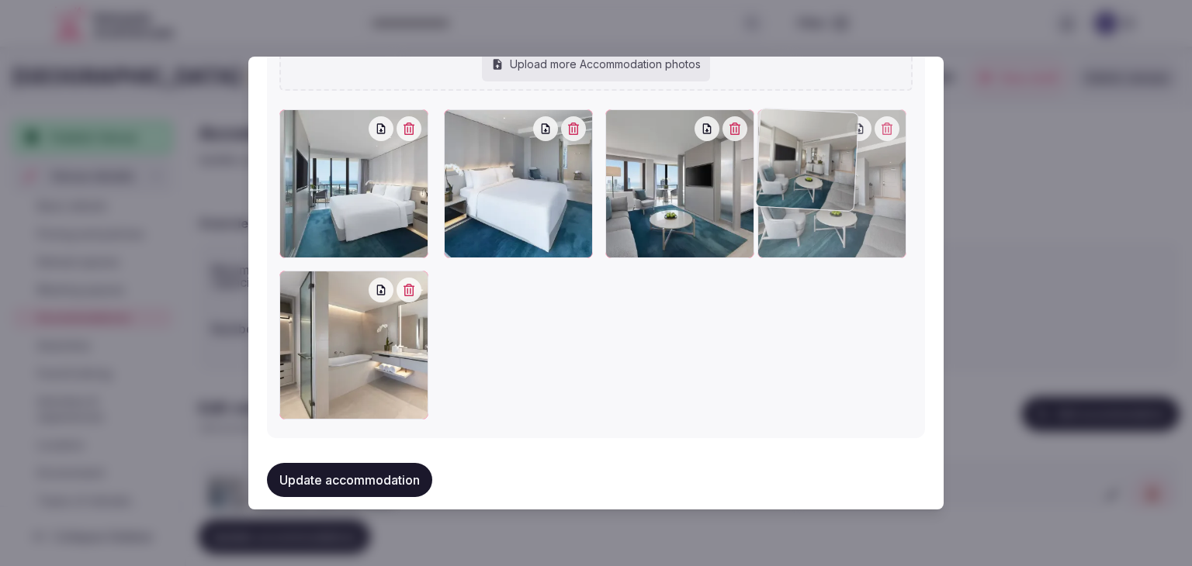
drag, startPoint x: 461, startPoint y: 120, endPoint x: 811, endPoint y: 129, distance: 350.1
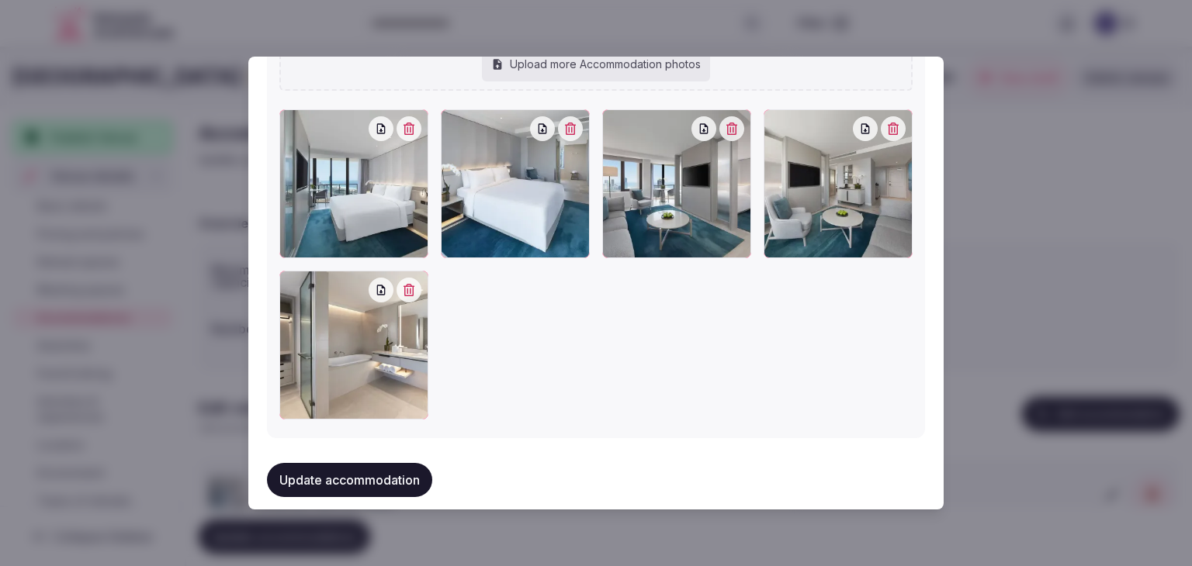
click at [405, 486] on button "Update accommodation" at bounding box center [349, 480] width 165 height 34
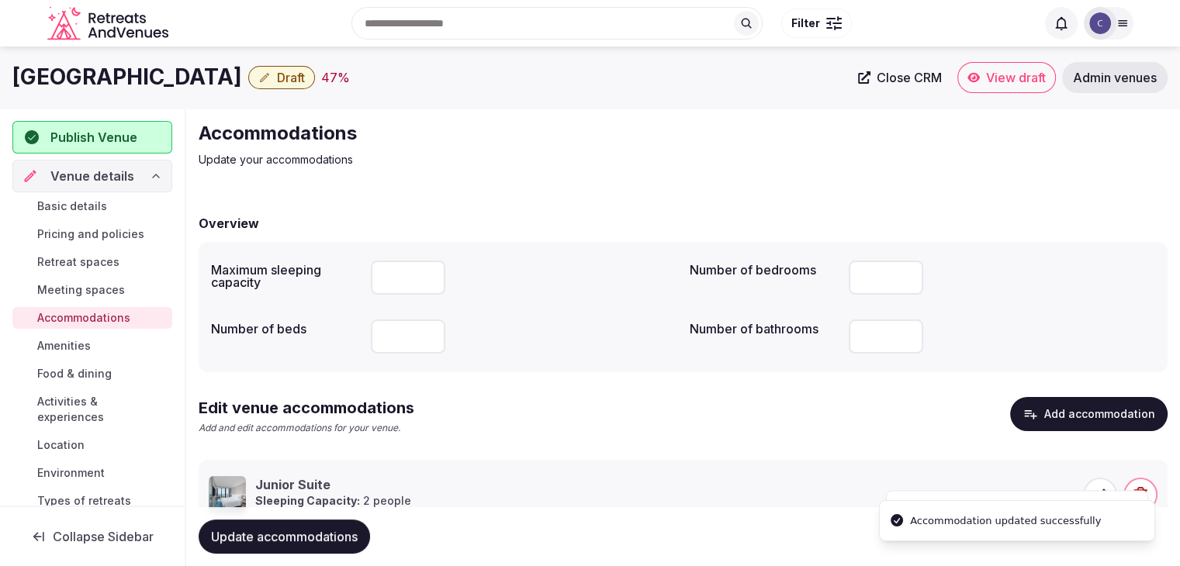
click at [338, 537] on span "Update accommodations" at bounding box center [284, 537] width 147 height 16
click at [76, 346] on span "Amenities" at bounding box center [64, 346] width 54 height 16
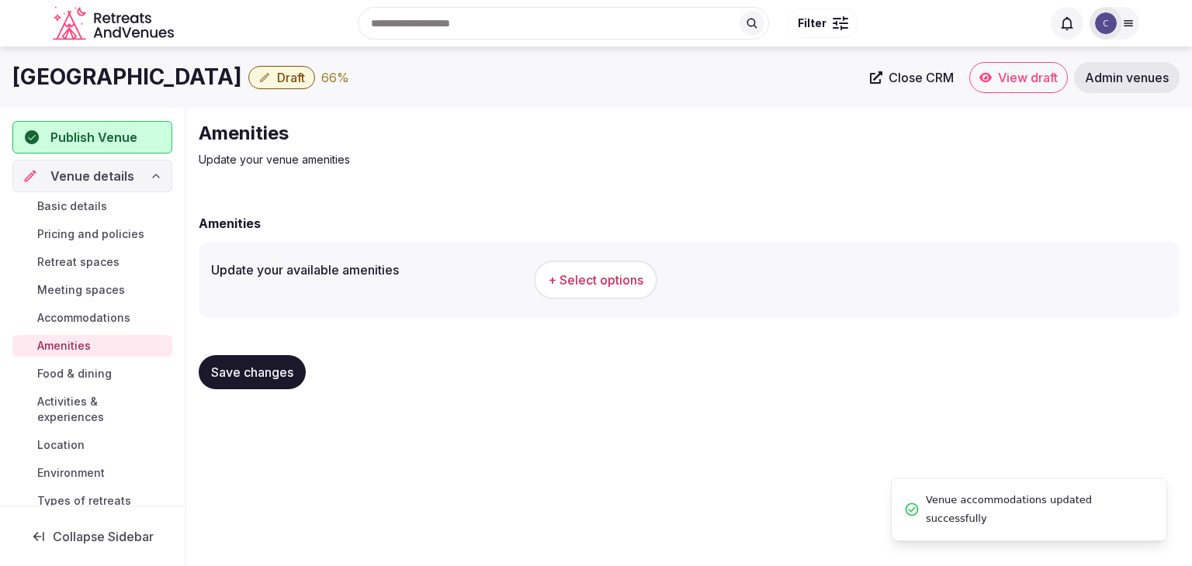
click at [608, 294] on button "+ Select options" at bounding box center [595, 280] width 123 height 39
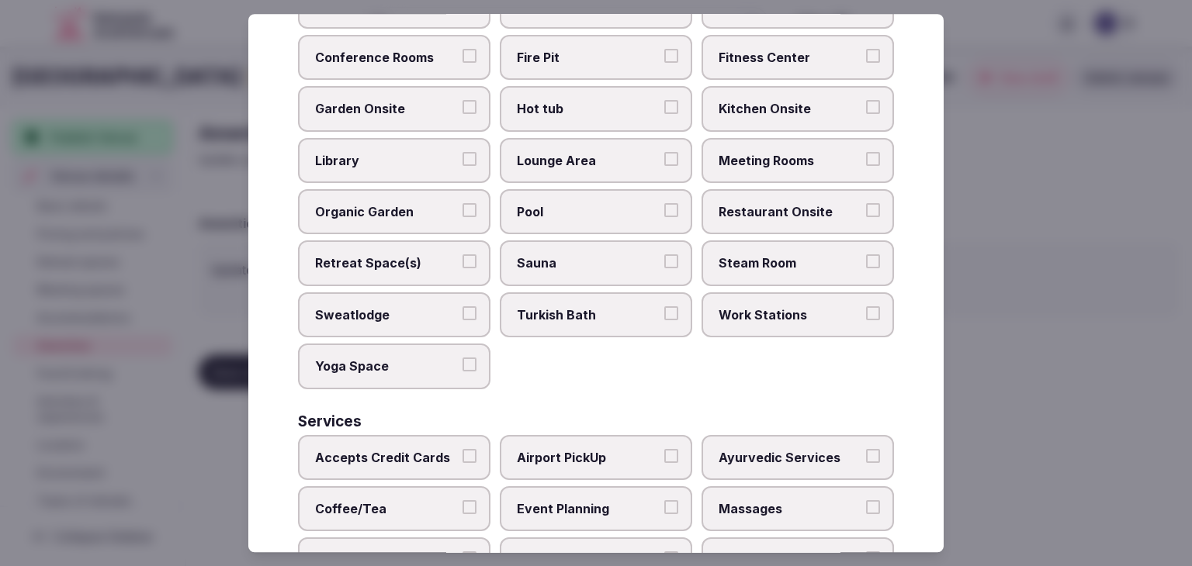
scroll to position [836, 0]
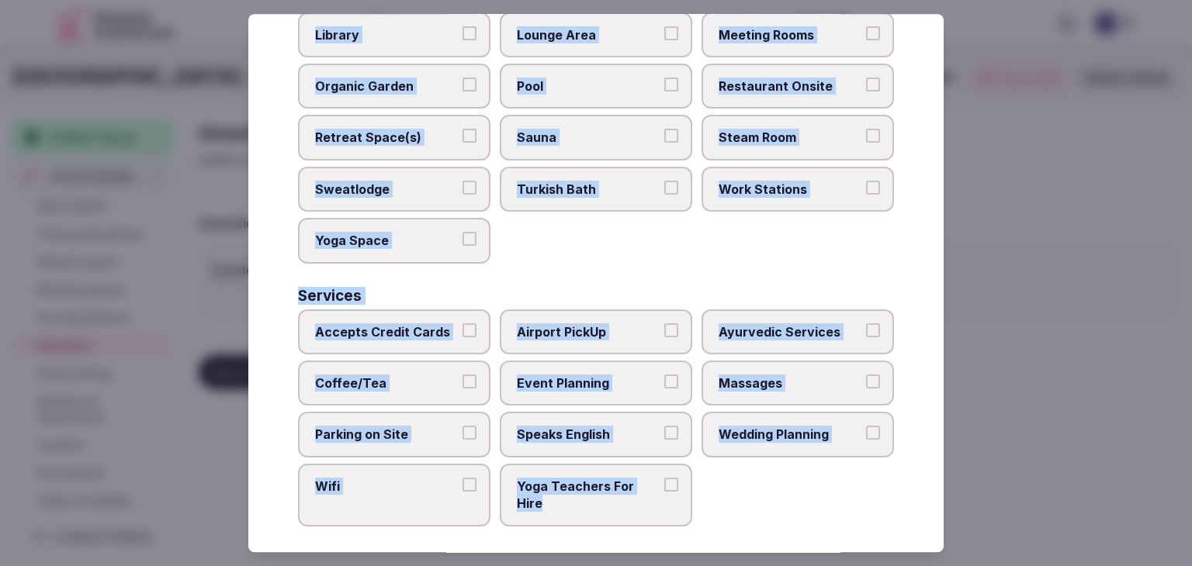
drag, startPoint x: 282, startPoint y: 110, endPoint x: 740, endPoint y: 509, distance: 606.6
click at [740, 509] on div "Select your venue amenities Choose all applicable amenities offered. Activities…" at bounding box center [595, 283] width 695 height 539
copy div "Choose all applicable amenities offered. Activities Bicycles Camping Allowed On…"
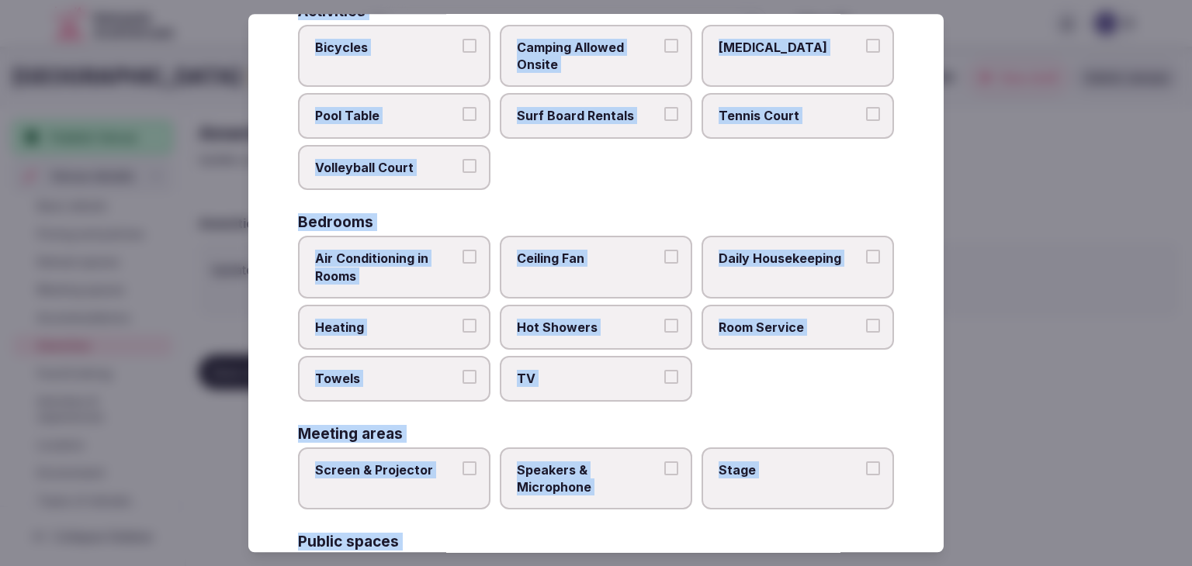
scroll to position [0, 0]
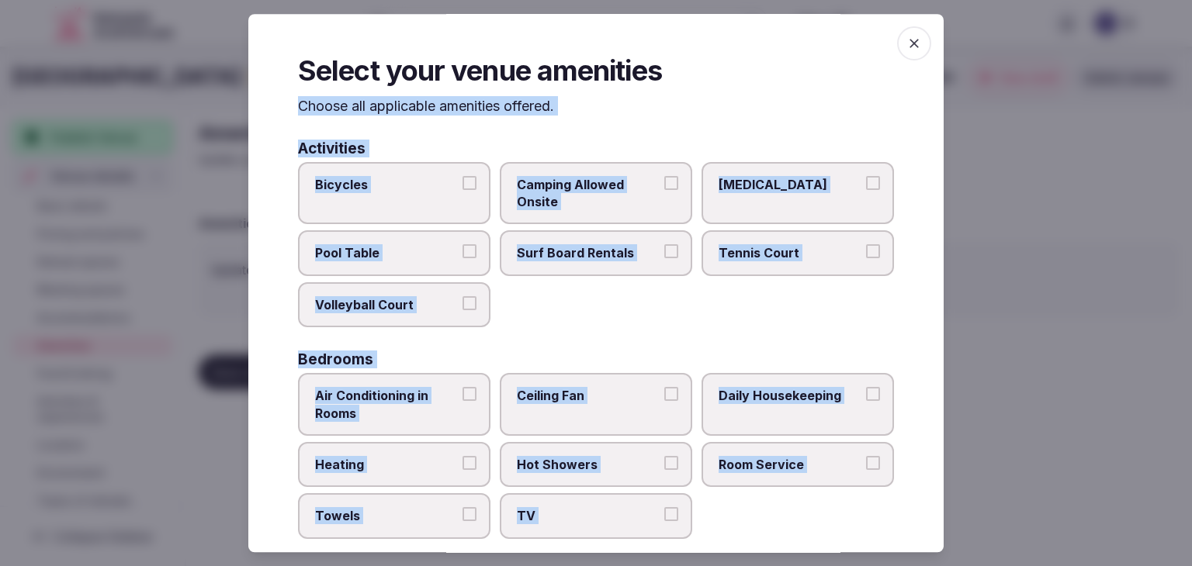
drag, startPoint x: 397, startPoint y: 190, endPoint x: 398, endPoint y: 182, distance: 7.8
click at [397, 189] on span "Bicycles" at bounding box center [386, 184] width 143 height 17
click at [462, 189] on button "Bicycles" at bounding box center [469, 183] width 14 height 14
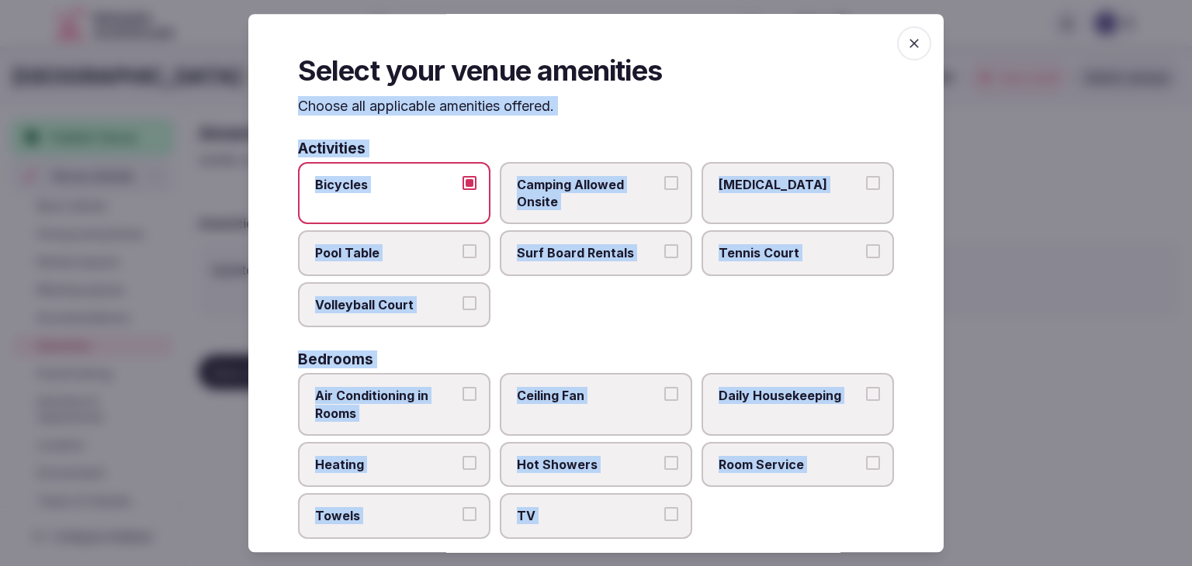
click at [441, 413] on span "Air Conditioning in Rooms" at bounding box center [386, 404] width 143 height 35
click at [462, 401] on button "Air Conditioning in Rooms" at bounding box center [469, 394] width 14 height 14
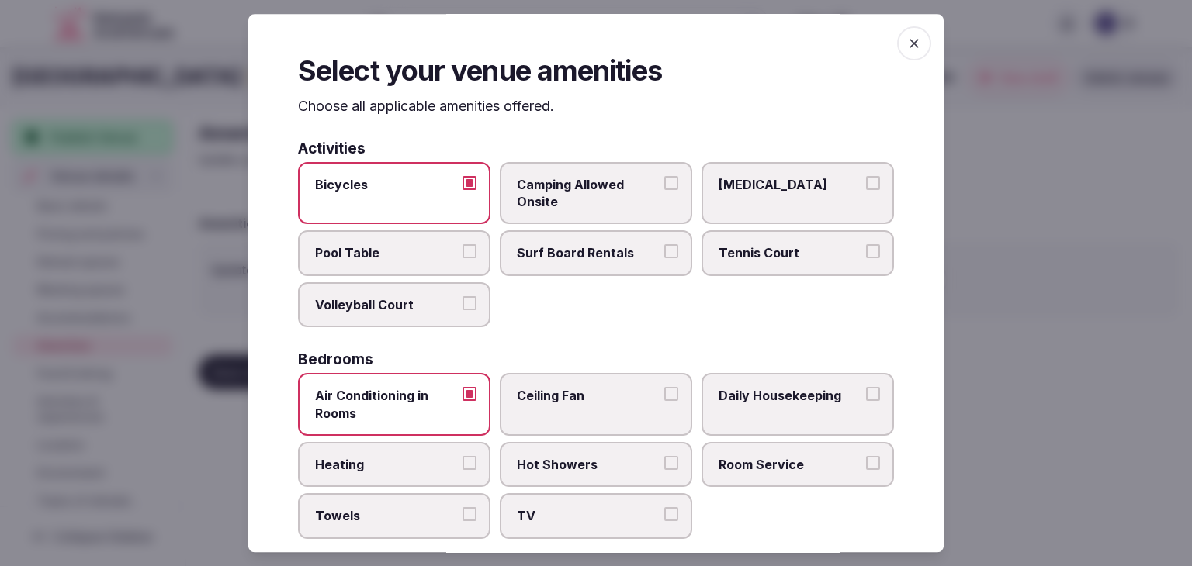
click at [807, 406] on label "Daily Housekeeping" at bounding box center [798, 404] width 192 height 63
click at [866, 401] on button "Daily Housekeeping" at bounding box center [873, 394] width 14 height 14
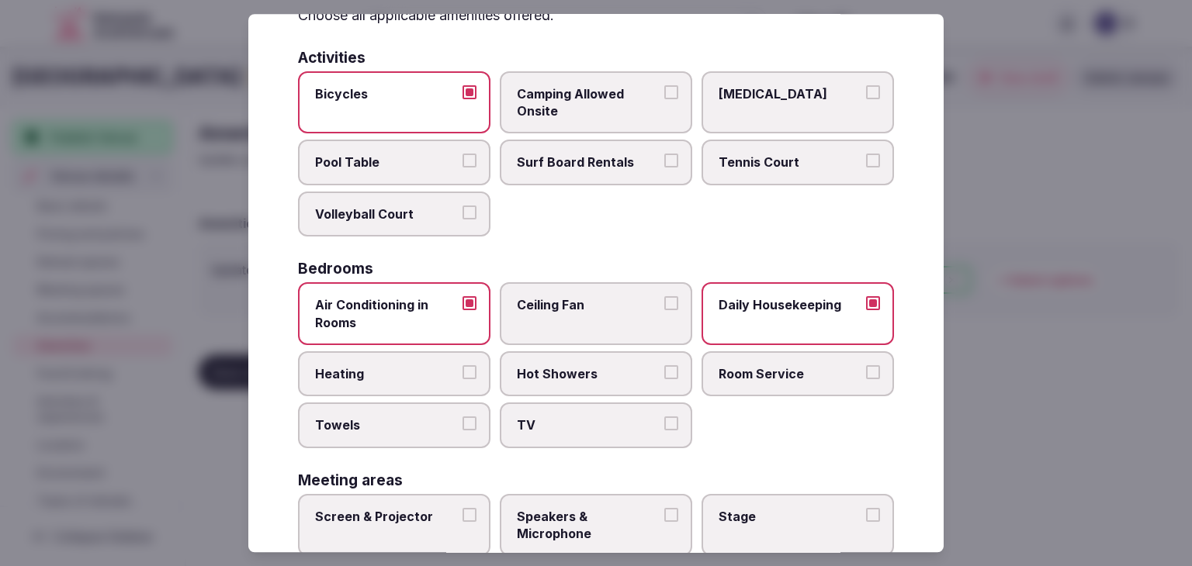
scroll to position [155, 0]
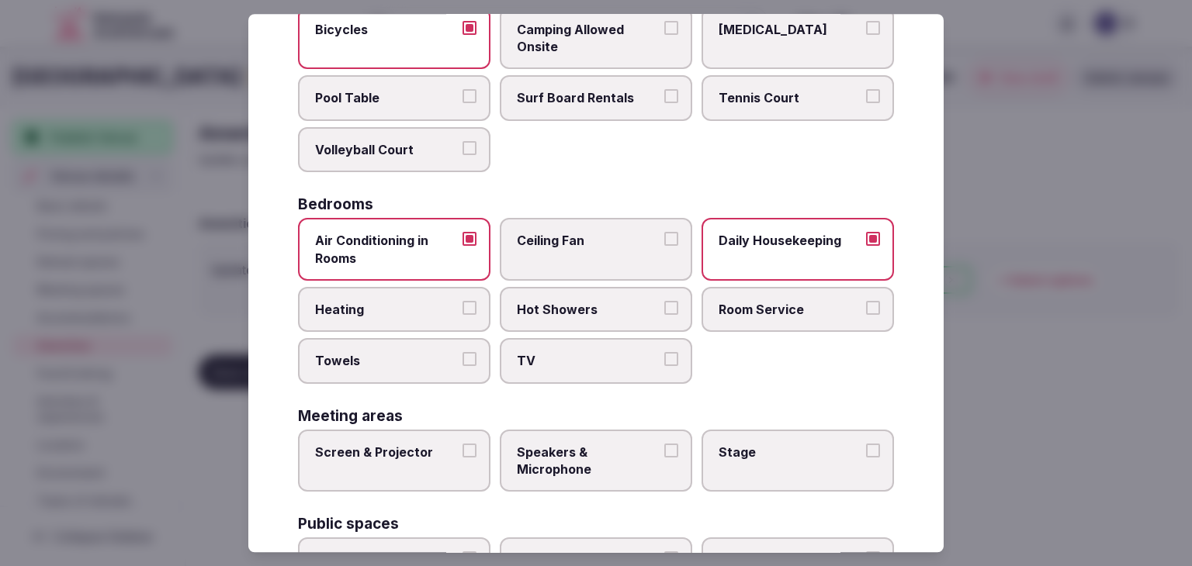
click at [417, 348] on label "Towels" at bounding box center [394, 361] width 192 height 45
click at [462, 353] on button "Towels" at bounding box center [469, 360] width 14 height 14
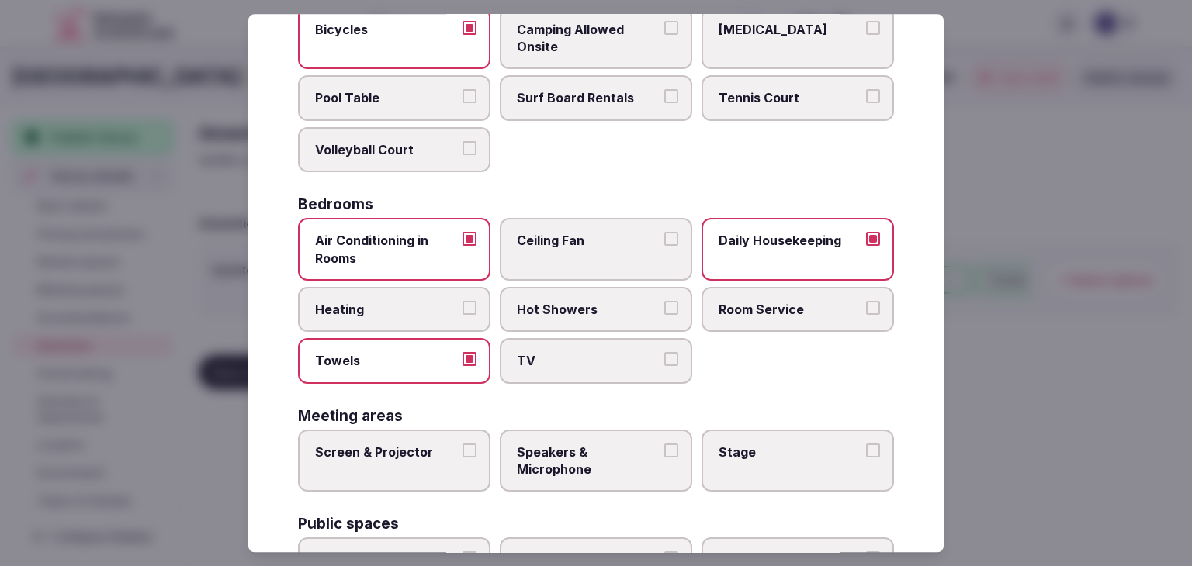
click at [746, 314] on span "Room Service" at bounding box center [790, 309] width 143 height 17
click at [866, 314] on button "Room Service" at bounding box center [873, 308] width 14 height 14
click at [617, 368] on label "TV" at bounding box center [596, 361] width 192 height 45
click at [664, 367] on button "TV" at bounding box center [671, 360] width 14 height 14
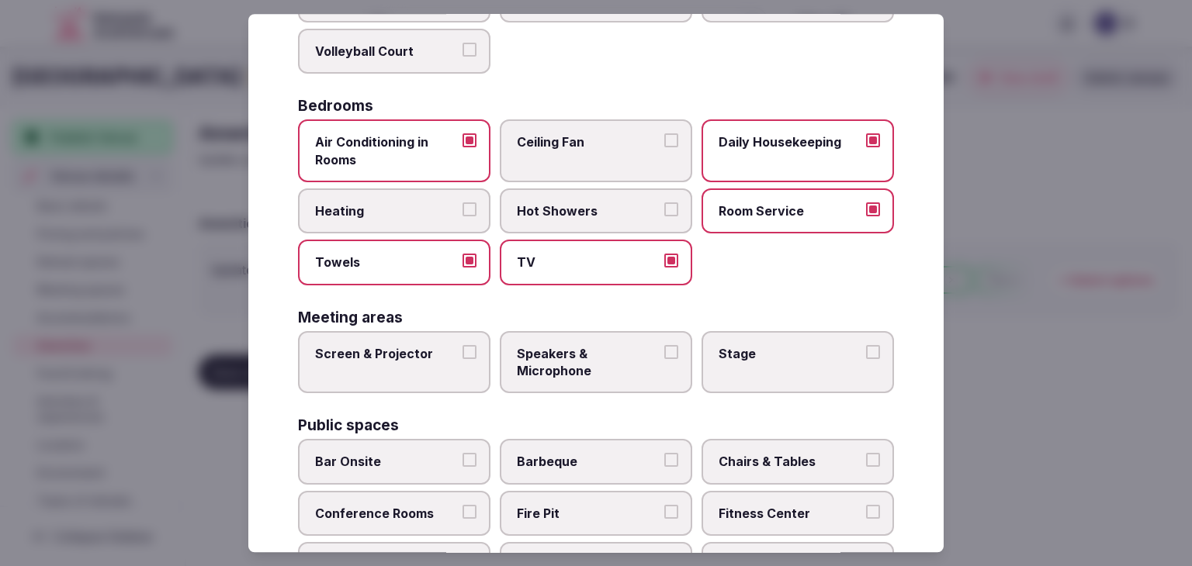
scroll to position [310, 0]
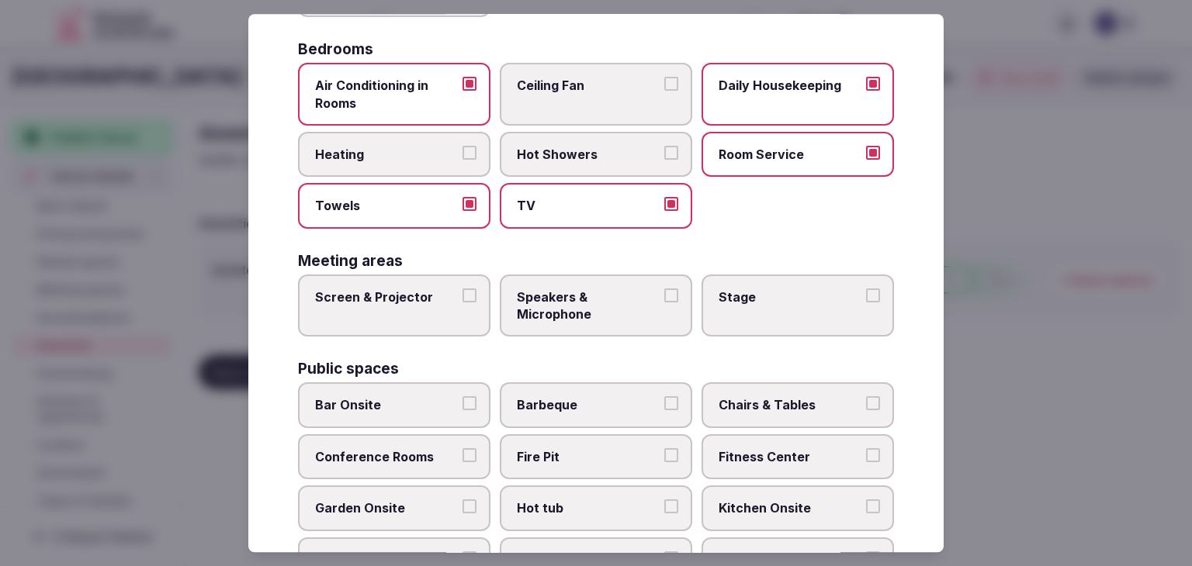
drag, startPoint x: 415, startPoint y: 310, endPoint x: 546, endPoint y: 305, distance: 130.5
click at [415, 309] on label "Screen & Projector" at bounding box center [394, 306] width 192 height 63
click at [462, 303] on button "Screen & Projector" at bounding box center [469, 296] width 14 height 14
click at [580, 299] on span "Speakers & Microphone" at bounding box center [588, 306] width 143 height 35
click at [664, 299] on button "Speakers & Microphone" at bounding box center [671, 296] width 14 height 14
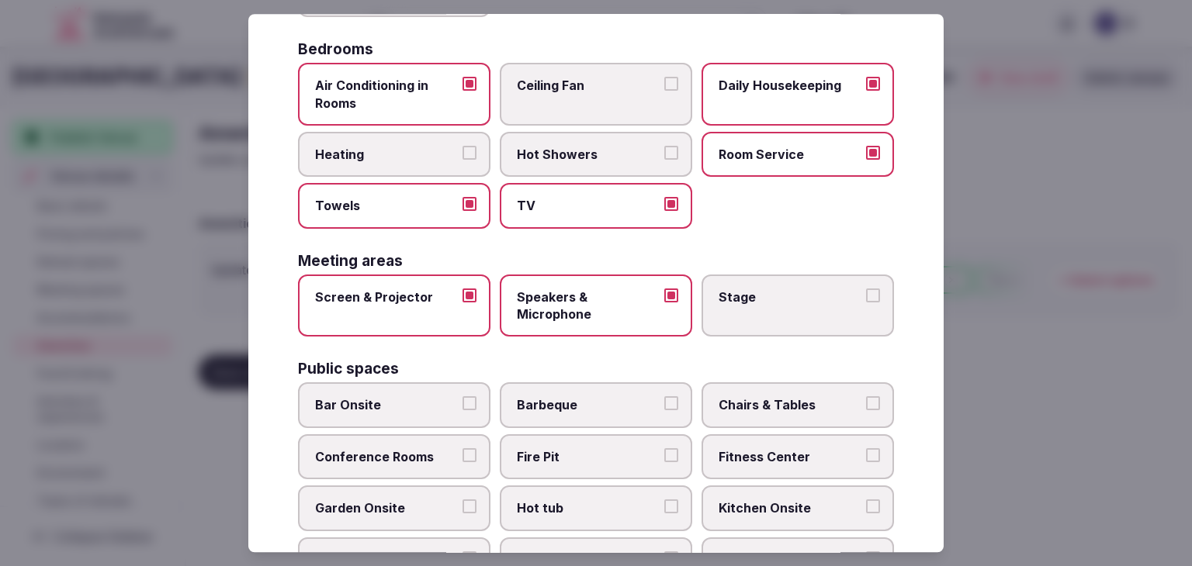
click at [822, 296] on span "Stage" at bounding box center [790, 297] width 143 height 17
click at [866, 296] on button "Stage" at bounding box center [873, 296] width 14 height 14
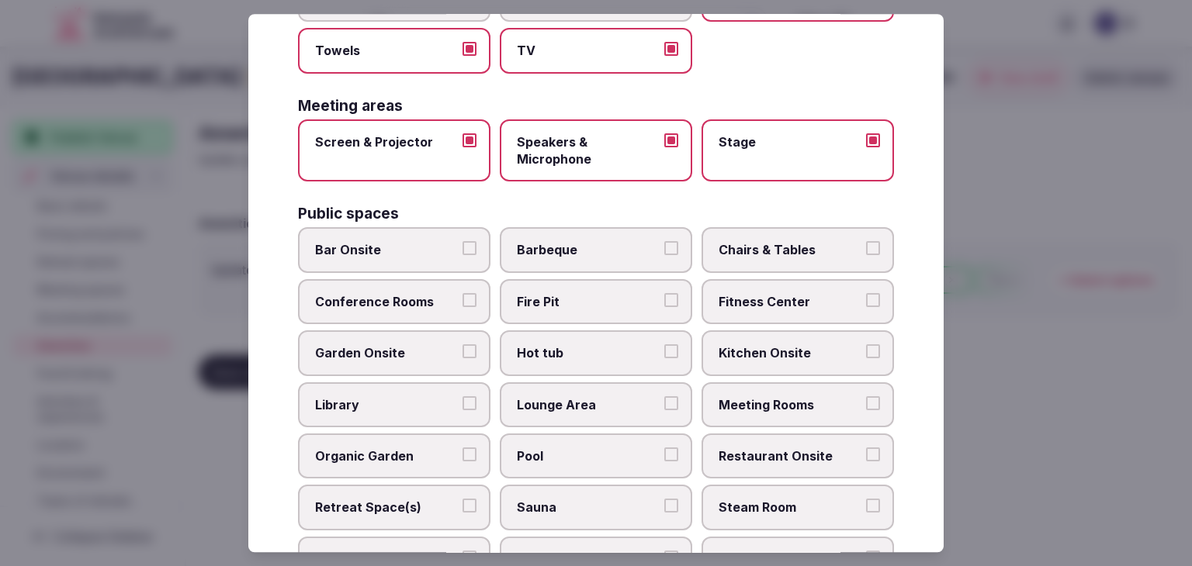
click at [400, 249] on span "Bar Onsite" at bounding box center [386, 250] width 143 height 17
click at [462, 249] on button "Bar Onsite" at bounding box center [469, 249] width 14 height 14
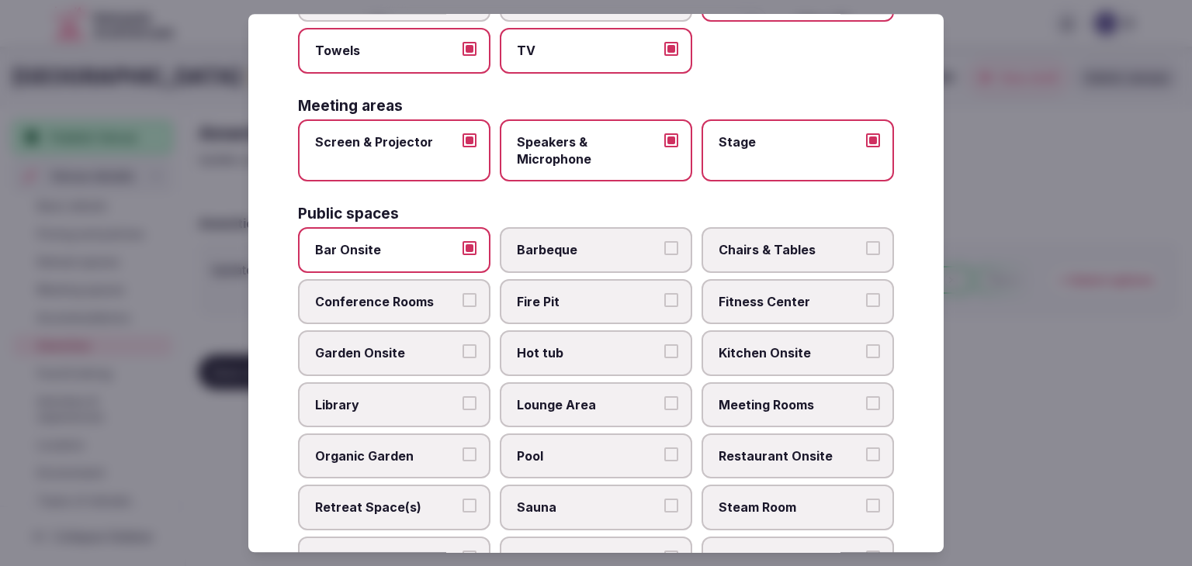
click at [785, 254] on span "Chairs & Tables" at bounding box center [790, 250] width 143 height 17
click at [866, 254] on button "Chairs & Tables" at bounding box center [873, 249] width 14 height 14
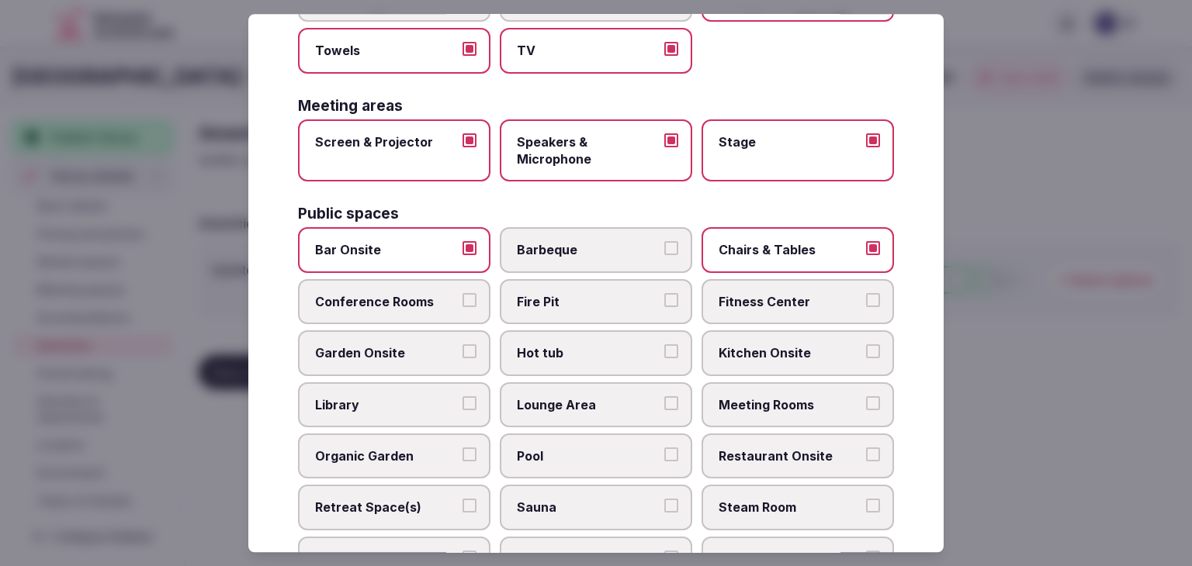
click at [788, 297] on span "Fitness Center" at bounding box center [790, 301] width 143 height 17
click at [866, 297] on button "Fitness Center" at bounding box center [873, 300] width 14 height 14
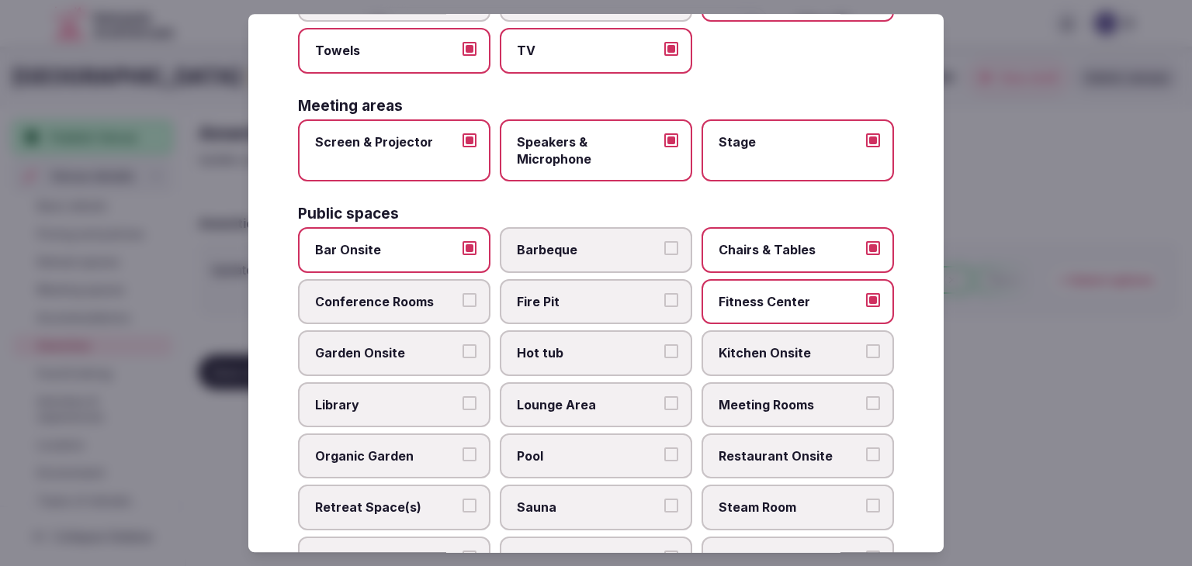
drag, startPoint x: 788, startPoint y: 398, endPoint x: 785, endPoint y: 424, distance: 25.7
click at [788, 400] on span "Meeting Rooms" at bounding box center [790, 405] width 143 height 17
click at [866, 400] on button "Meeting Rooms" at bounding box center [873, 404] width 14 height 14
click at [779, 466] on label "Restaurant Onsite" at bounding box center [798, 456] width 192 height 45
click at [866, 462] on button "Restaurant Onsite" at bounding box center [873, 455] width 14 height 14
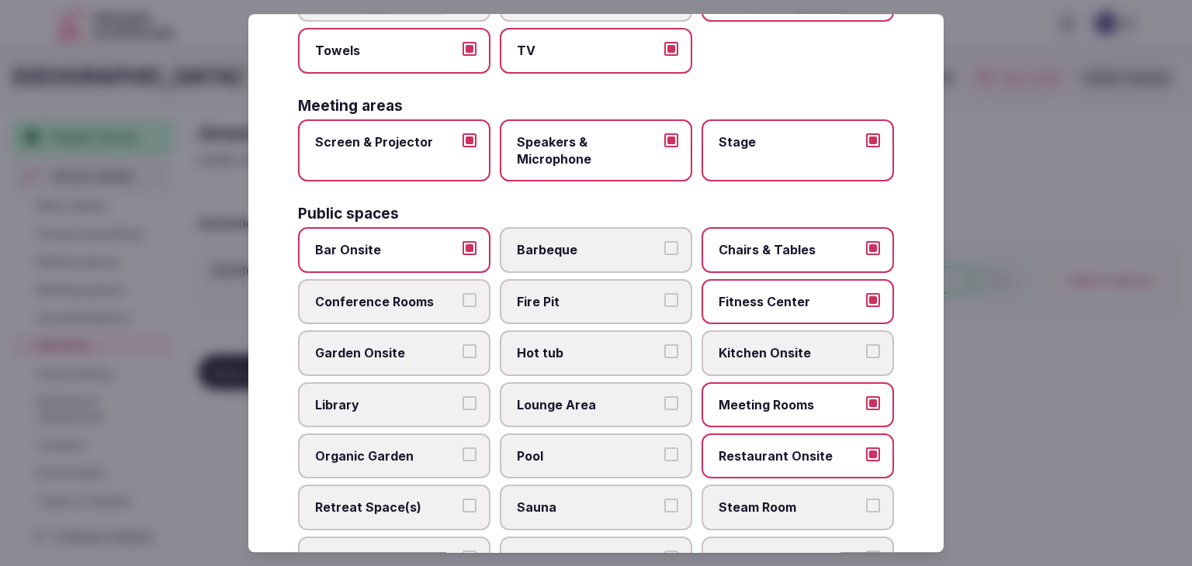
click at [650, 412] on label "Lounge Area" at bounding box center [596, 405] width 192 height 45
click at [664, 411] on button "Lounge Area" at bounding box center [671, 404] width 14 height 14
click at [616, 460] on label "Pool" at bounding box center [596, 456] width 192 height 45
click at [664, 460] on button "Pool" at bounding box center [671, 455] width 14 height 14
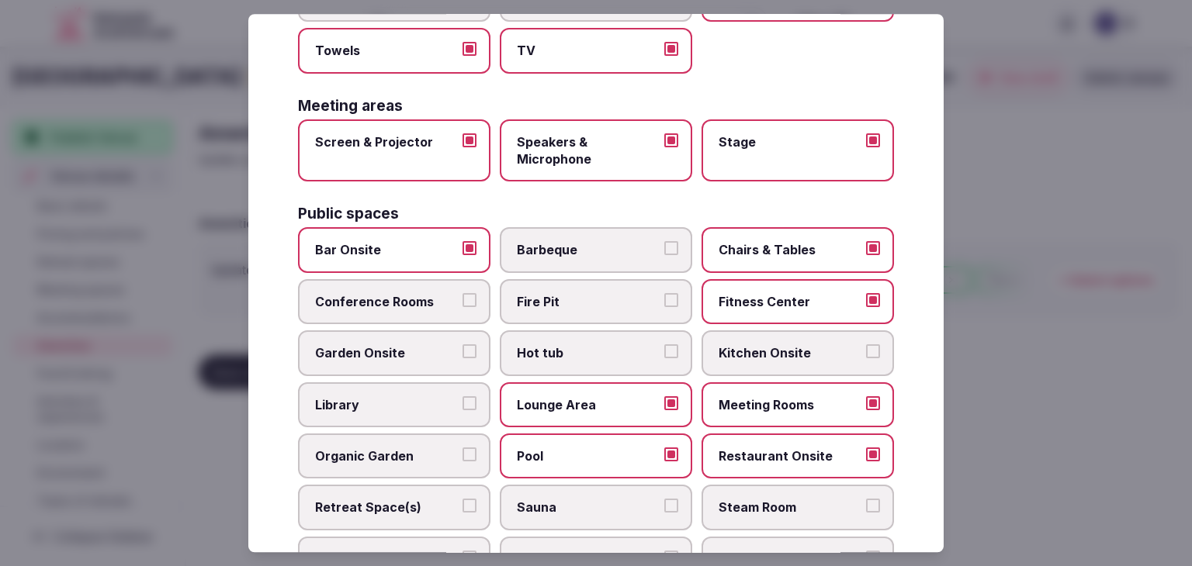
click at [341, 303] on span "Conference Rooms" at bounding box center [386, 301] width 143 height 17
click at [462, 303] on button "Conference Rooms" at bounding box center [469, 300] width 14 height 14
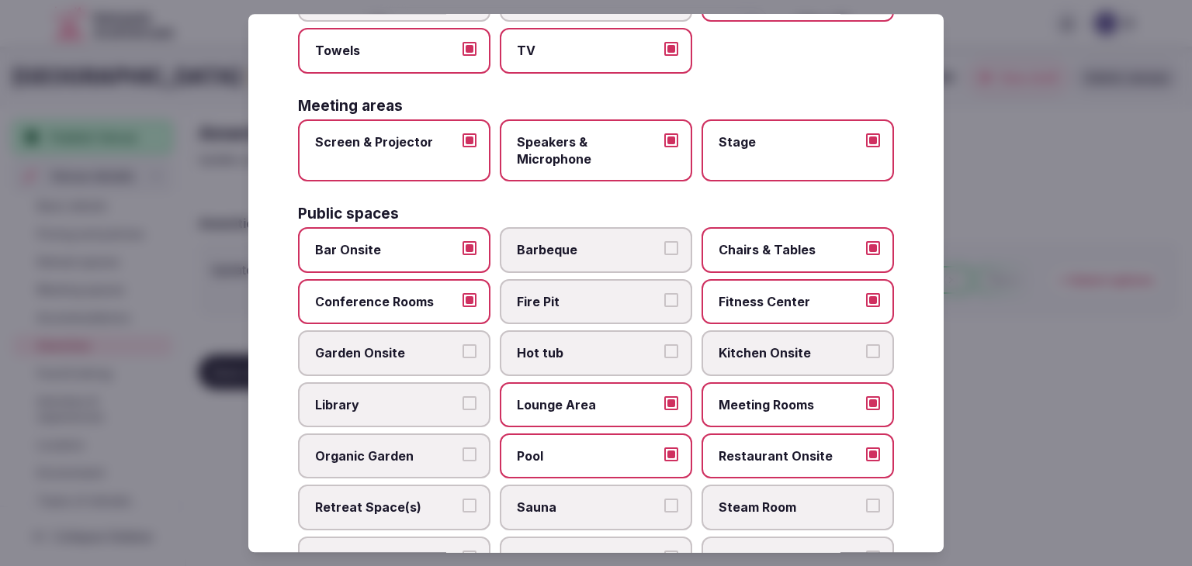
click at [819, 308] on label "Fitness Center" at bounding box center [798, 301] width 192 height 45
click at [866, 307] on button "Fitness Center" at bounding box center [873, 300] width 14 height 14
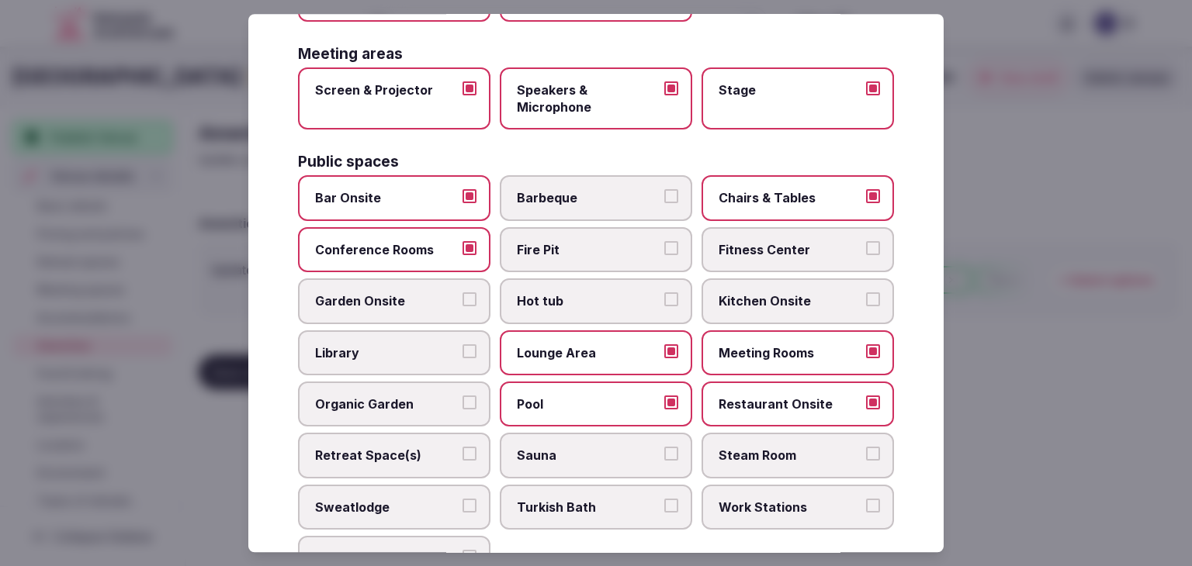
scroll to position [543, 0]
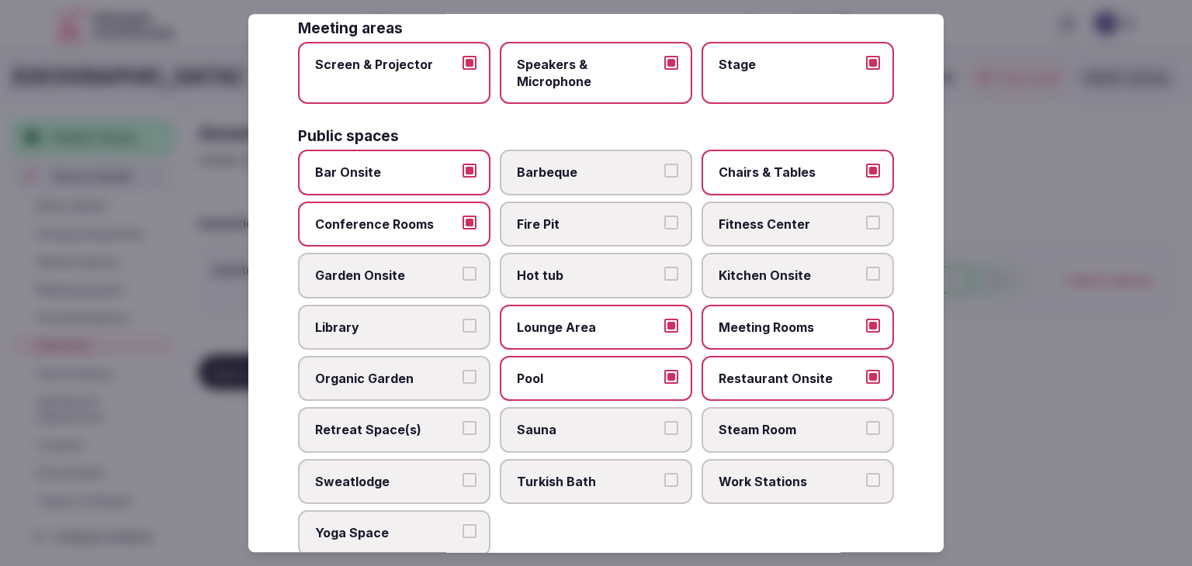
click at [462, 414] on label "Retreat Space(s)" at bounding box center [394, 430] width 192 height 45
click at [462, 422] on button "Retreat Space(s)" at bounding box center [469, 429] width 14 height 14
click at [520, 425] on span "Sauna" at bounding box center [588, 430] width 143 height 17
click at [664, 425] on button "Sauna" at bounding box center [671, 429] width 14 height 14
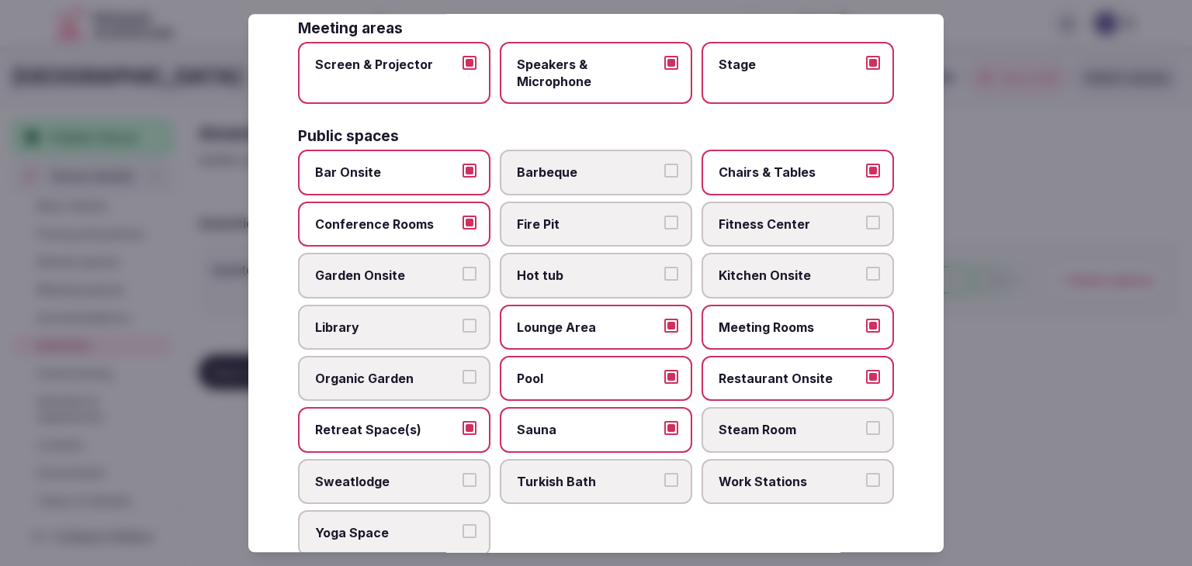
click at [788, 441] on label "Steam Room" at bounding box center [798, 430] width 192 height 45
click at [866, 436] on button "Steam Room" at bounding box center [873, 429] width 14 height 14
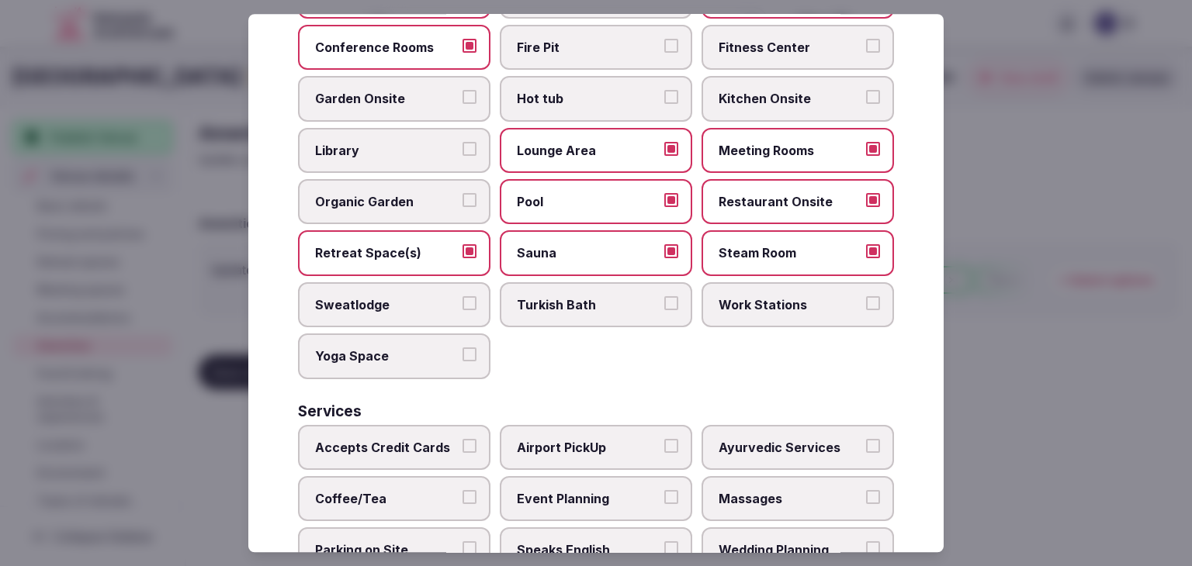
scroll to position [776, 0]
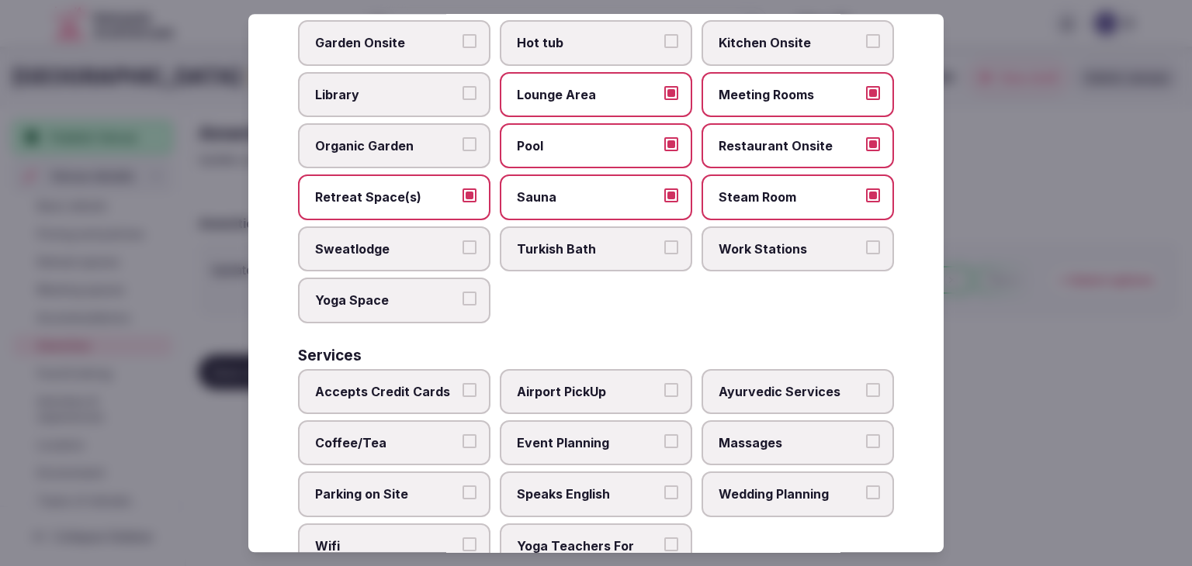
click at [394, 383] on span "Accepts Credit Cards" at bounding box center [386, 391] width 143 height 17
click at [462, 383] on button "Accepts Credit Cards" at bounding box center [469, 390] width 14 height 14
click at [386, 435] on span "Coffee/Tea" at bounding box center [386, 443] width 143 height 17
click at [462, 435] on button "Coffee/Tea" at bounding box center [469, 442] width 14 height 14
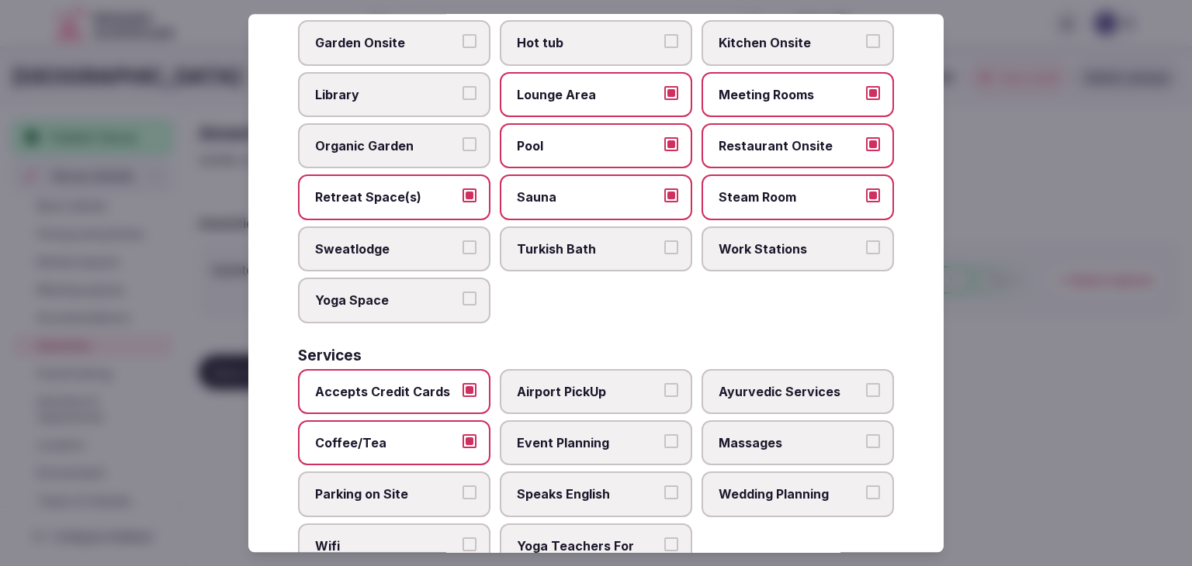
click at [374, 490] on span "Parking on Site" at bounding box center [386, 495] width 143 height 17
click at [462, 490] on button "Parking on Site" at bounding box center [469, 494] width 14 height 14
click at [391, 539] on span "Wifi" at bounding box center [386, 546] width 143 height 17
click at [462, 539] on button "Wifi" at bounding box center [469, 545] width 14 height 14
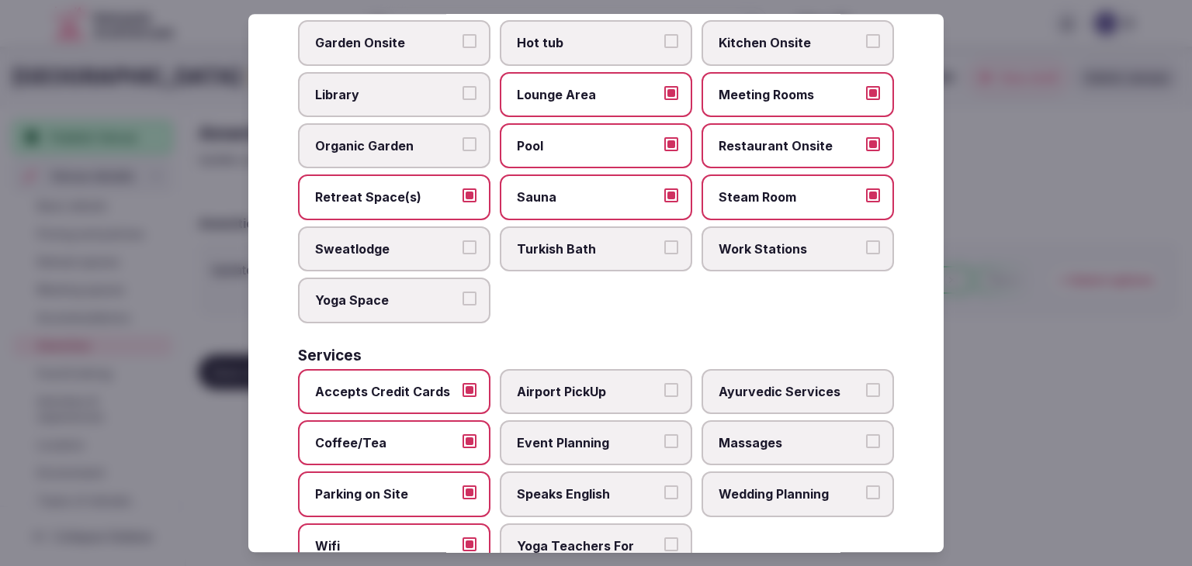
click at [540, 435] on span "Event Planning" at bounding box center [588, 443] width 143 height 17
click at [664, 435] on button "Event Planning" at bounding box center [671, 442] width 14 height 14
click at [596, 487] on span "Speaks English" at bounding box center [588, 495] width 143 height 17
click at [664, 487] on button "Speaks English" at bounding box center [671, 494] width 14 height 14
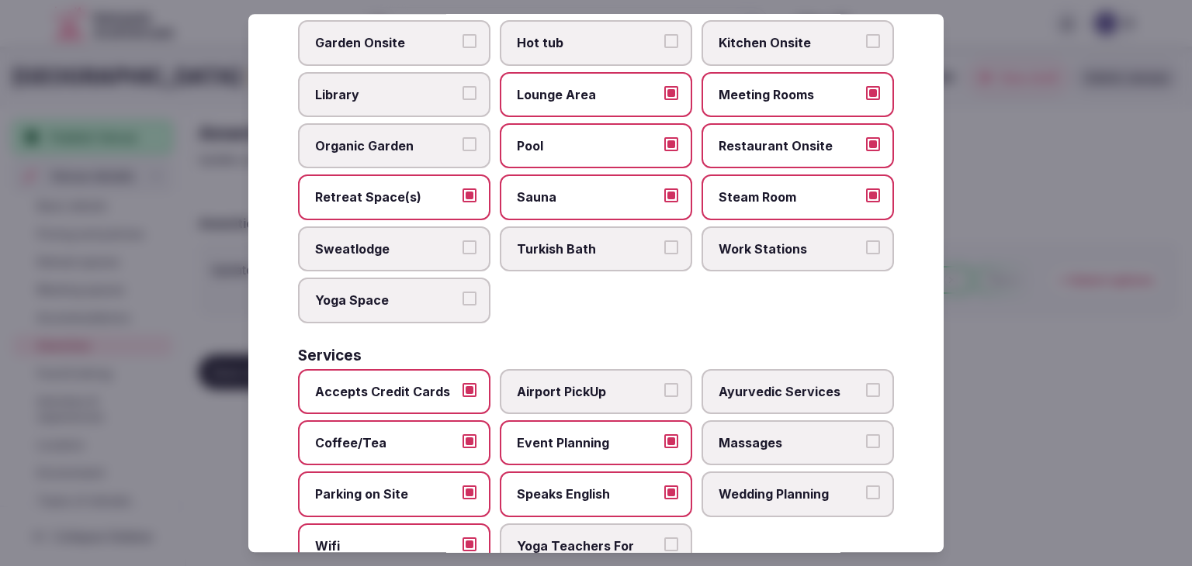
click at [757, 487] on span "Wedding Planning" at bounding box center [790, 495] width 143 height 17
click at [866, 487] on button "Wedding Planning" at bounding box center [873, 494] width 14 height 14
click at [764, 442] on label "Massages" at bounding box center [798, 443] width 192 height 45
click at [866, 442] on button "Massages" at bounding box center [873, 442] width 14 height 14
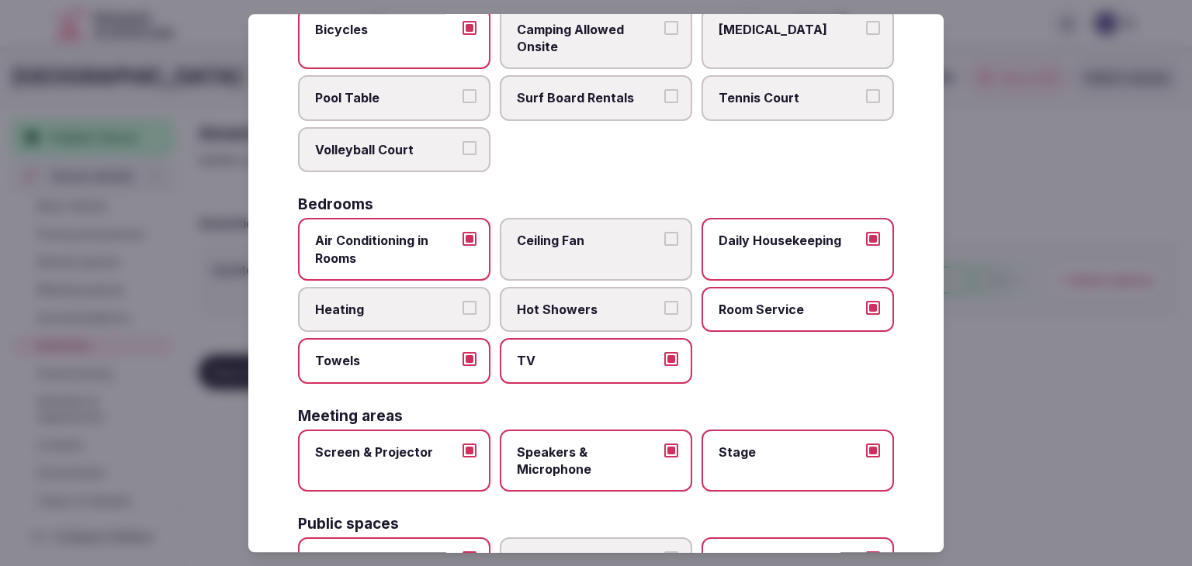
scroll to position [0, 0]
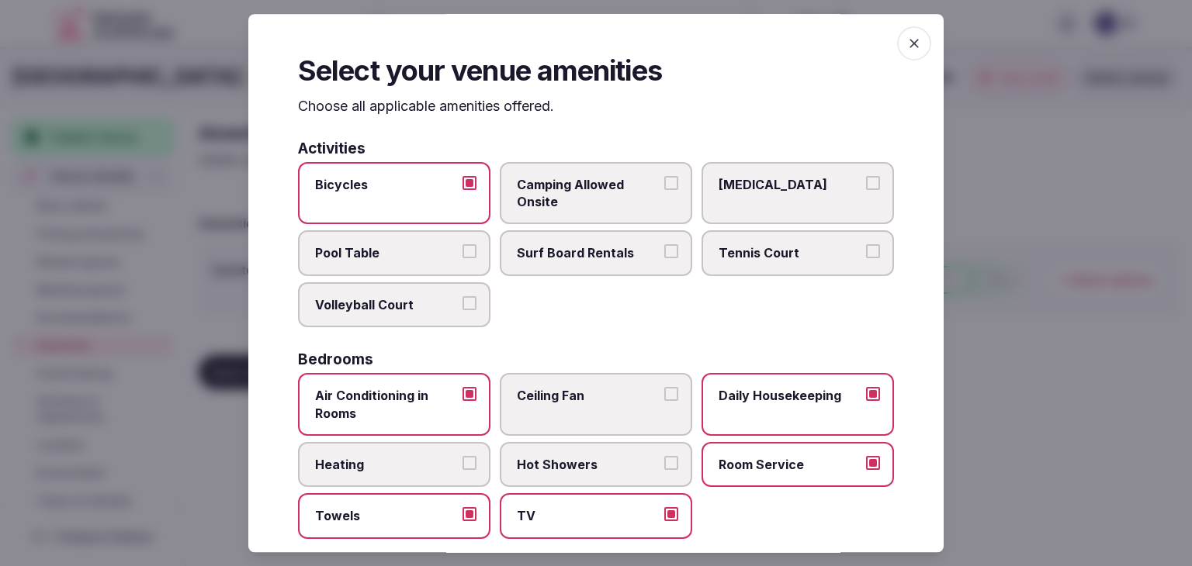
click at [906, 43] on icon "button" at bounding box center [914, 44] width 16 height 16
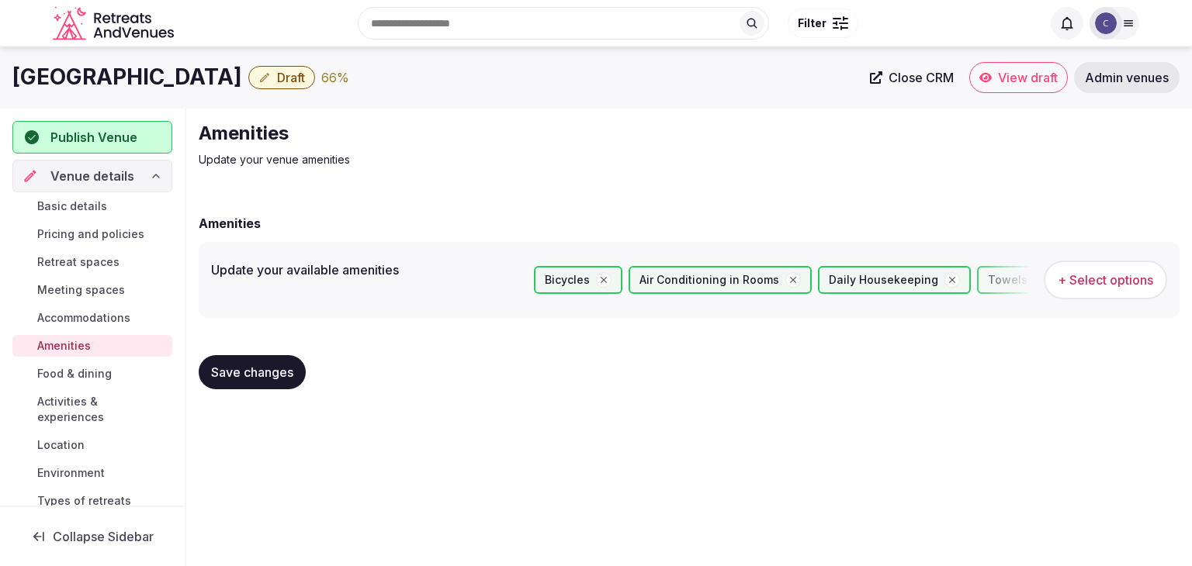
click at [271, 369] on span "Save changes" at bounding box center [252, 373] width 82 height 16
click at [87, 371] on span "Food & dining" at bounding box center [74, 374] width 74 height 16
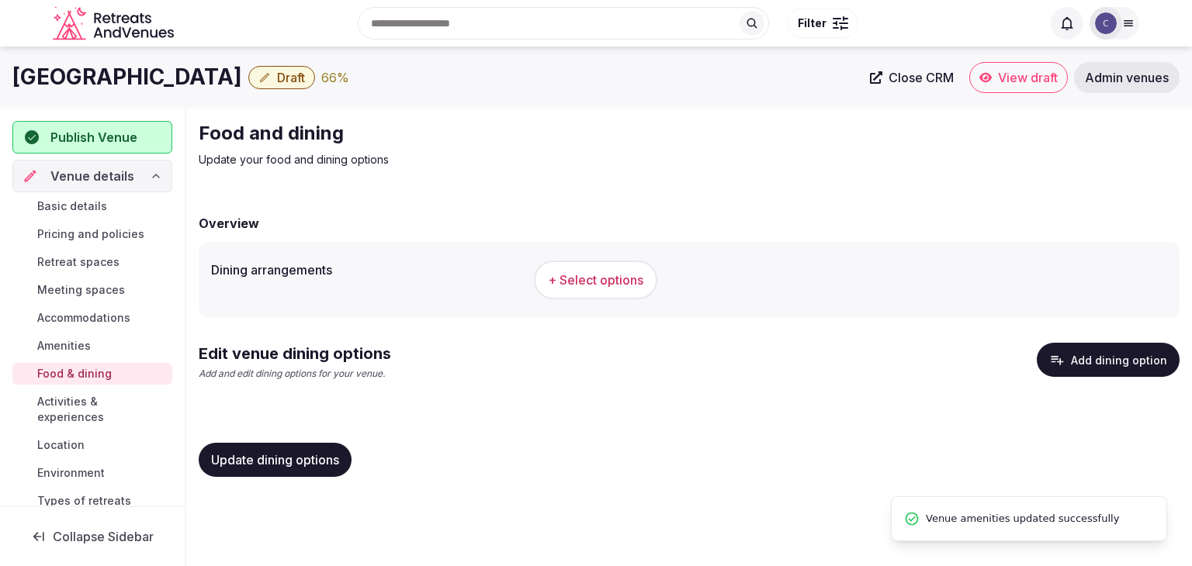
click at [617, 291] on button "+ Select options" at bounding box center [595, 280] width 123 height 39
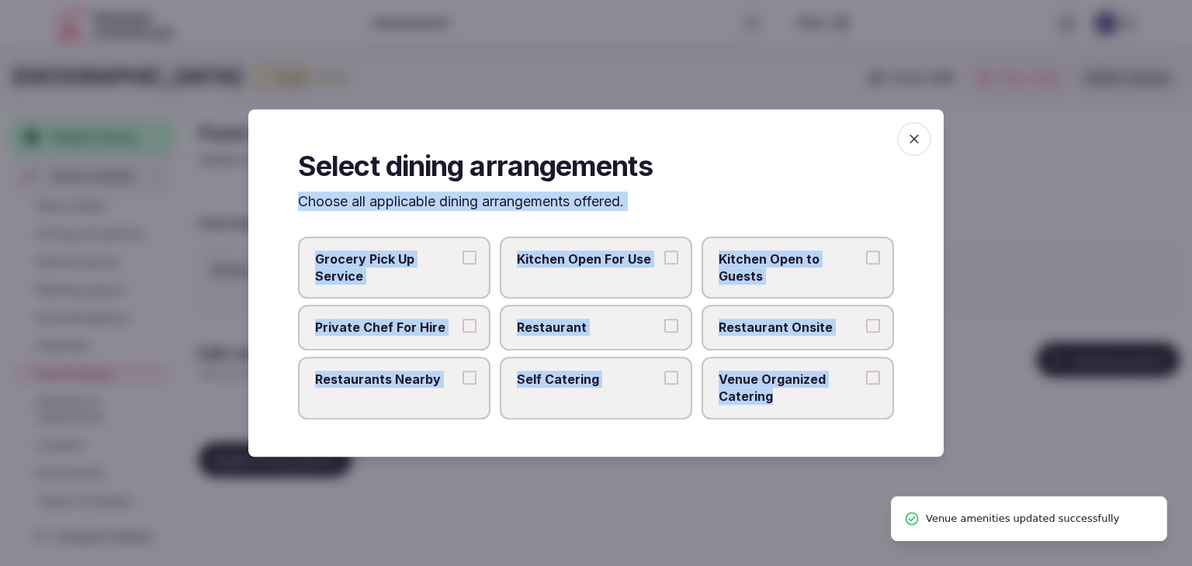
drag, startPoint x: 268, startPoint y: 203, endPoint x: 837, endPoint y: 410, distance: 604.6
click at [837, 410] on div "Select dining arrangements Choose all applicable dining arrangements offered. G…" at bounding box center [595, 283] width 695 height 348
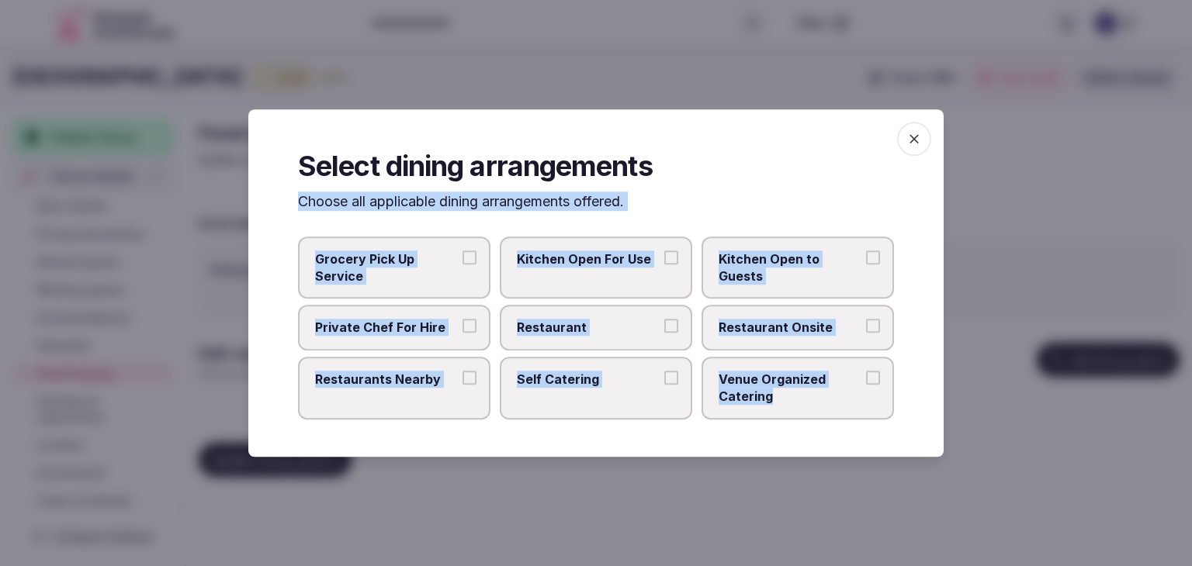
copy div "Choose all applicable dining arrangements offered. Grocery Pick Up Service Kitc…"
drag, startPoint x: 586, startPoint y: 344, endPoint x: 741, endPoint y: 332, distance: 155.6
click at [587, 343] on label "Restaurant" at bounding box center [596, 328] width 192 height 45
click at [664, 334] on button "Restaurant" at bounding box center [671, 327] width 14 height 14
click at [781, 332] on span "Restaurant Onsite" at bounding box center [790, 328] width 143 height 17
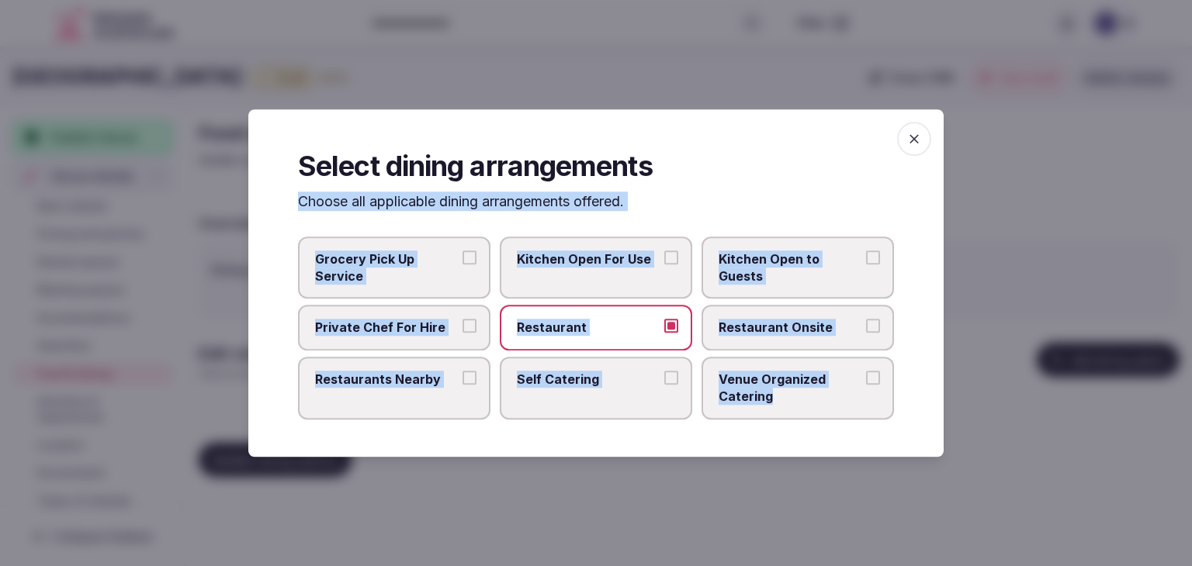
click at [866, 332] on button "Restaurant Onsite" at bounding box center [873, 327] width 14 height 14
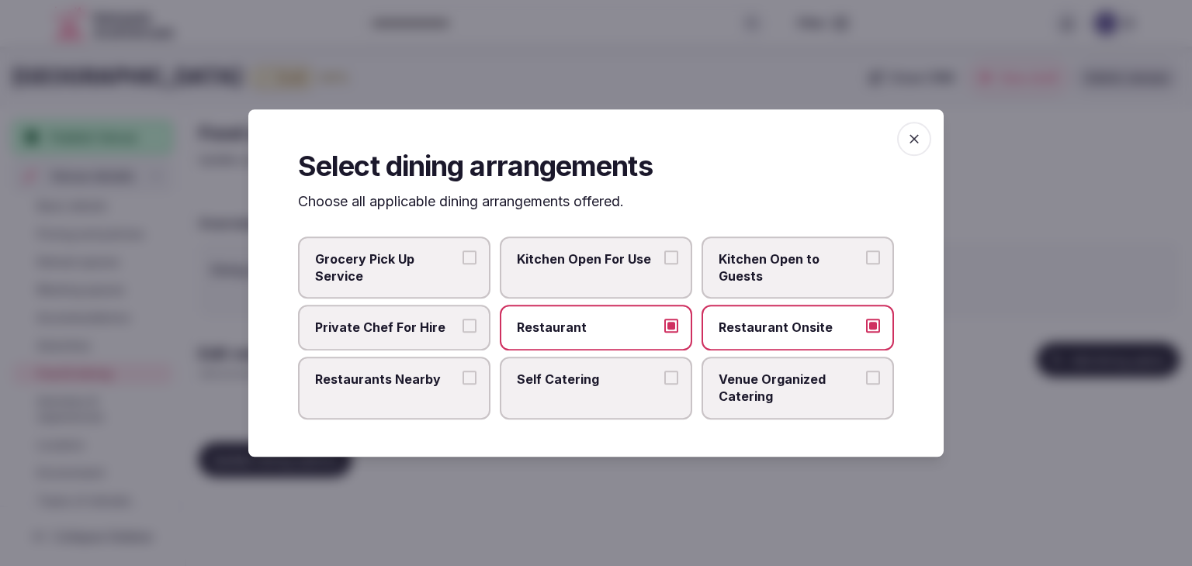
click at [787, 383] on span "Venue Organized Catering" at bounding box center [790, 388] width 143 height 35
click at [866, 383] on button "Venue Organized Catering" at bounding box center [873, 378] width 14 height 14
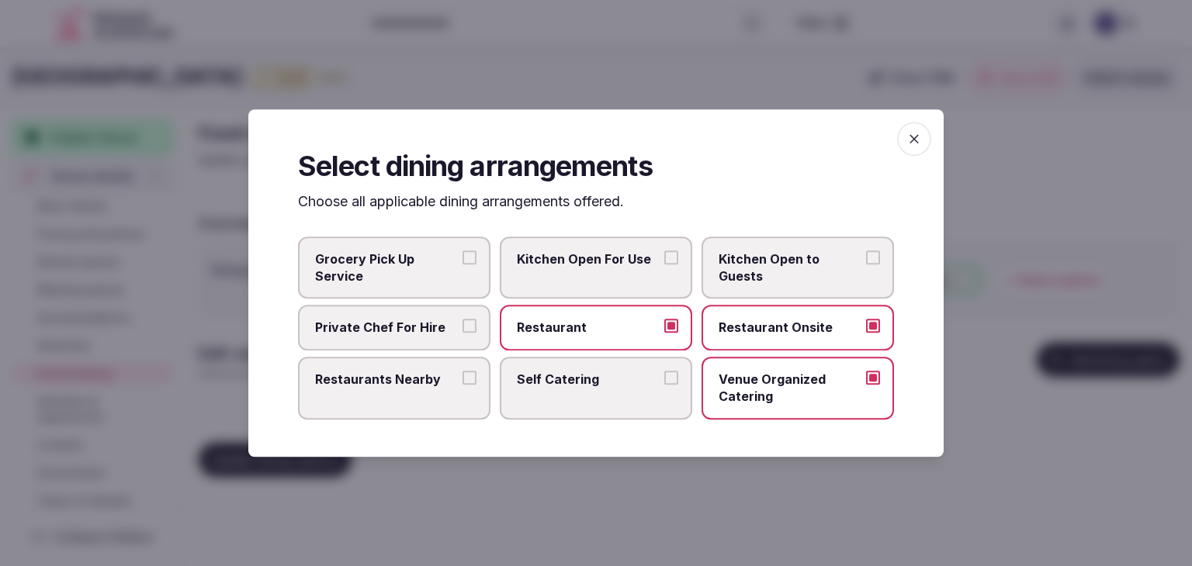
click at [924, 140] on span "button" at bounding box center [914, 139] width 34 height 34
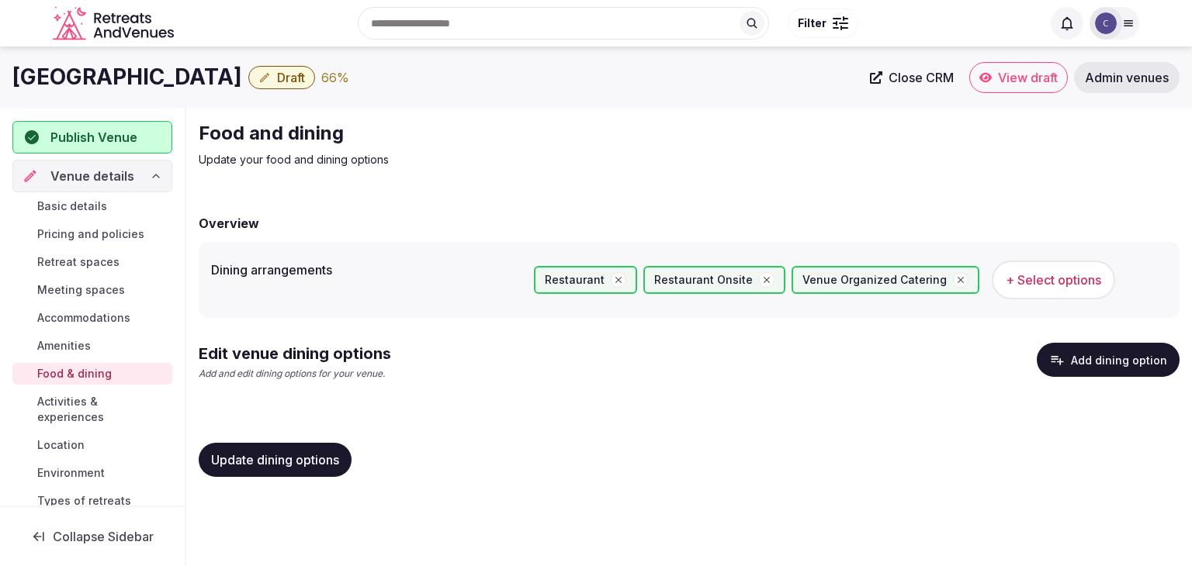
click at [300, 463] on span "Update dining options" at bounding box center [275, 460] width 128 height 16
click at [1090, 365] on button "Add dining option" at bounding box center [1108, 360] width 143 height 34
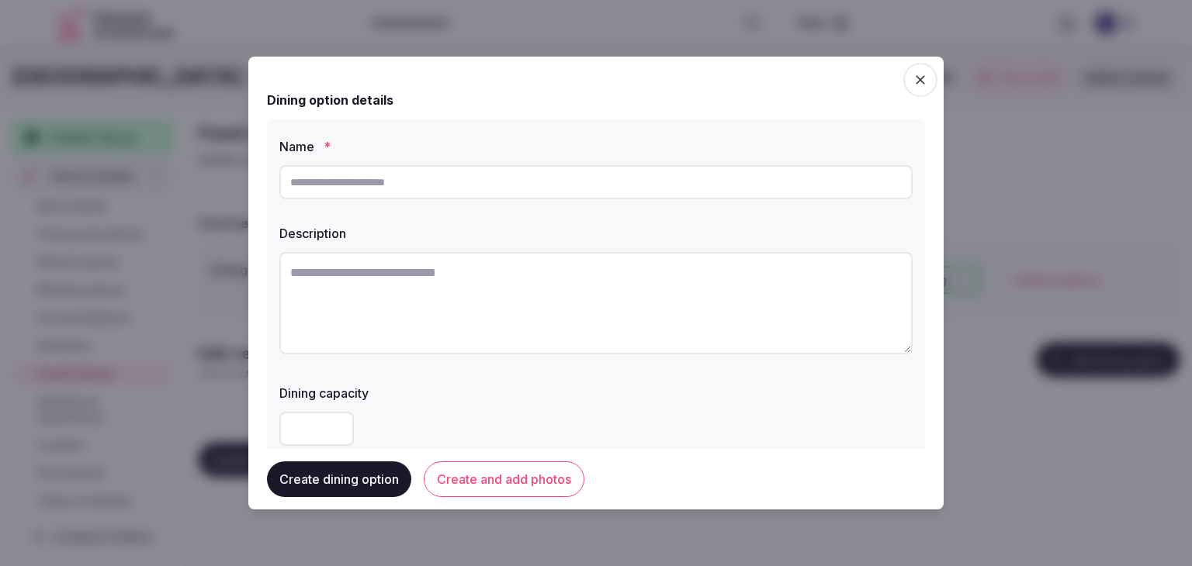
click at [581, 182] on input "text" at bounding box center [595, 182] width 633 height 34
paste input "**********"
type input "**********"
click at [542, 308] on textarea at bounding box center [595, 303] width 633 height 102
paste textarea "**********"
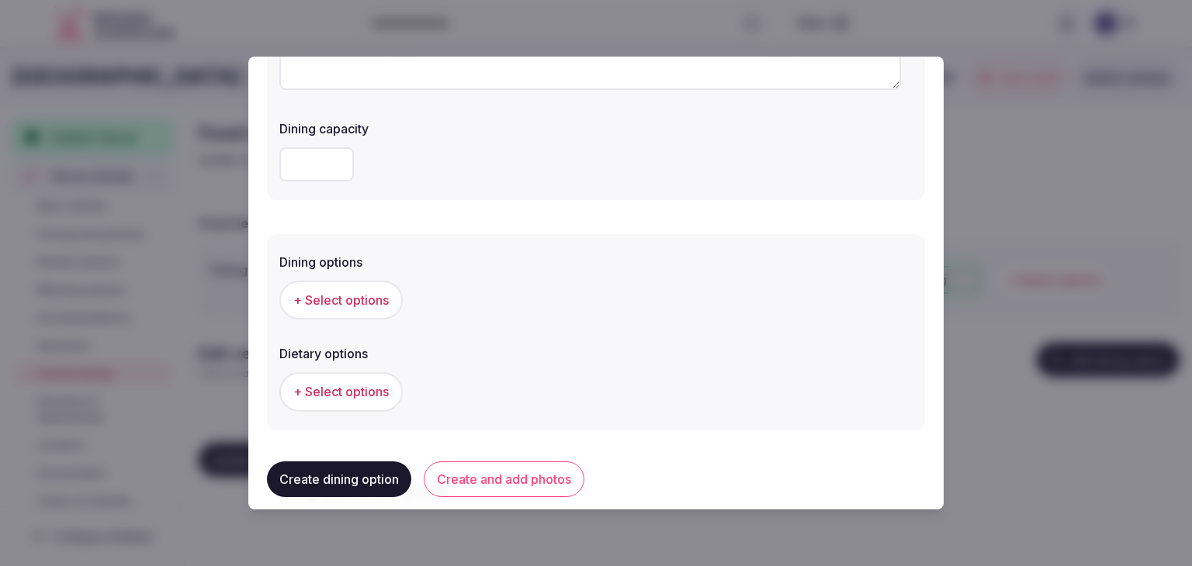
scroll to position [310, 0]
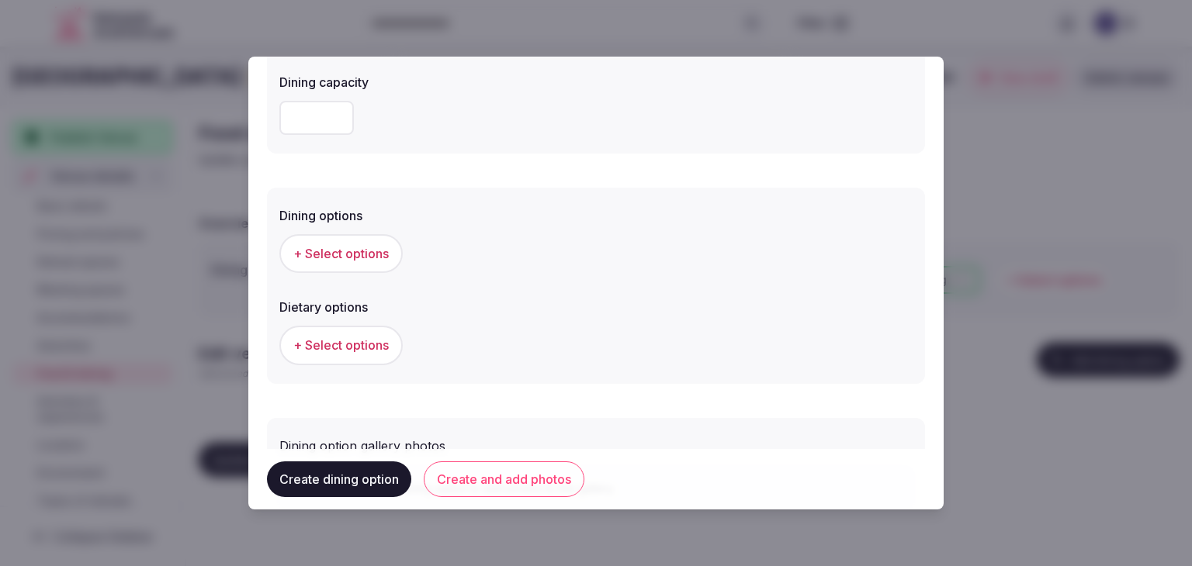
type textarea "**********"
click at [358, 246] on span "+ Select options" at bounding box center [340, 253] width 95 height 17
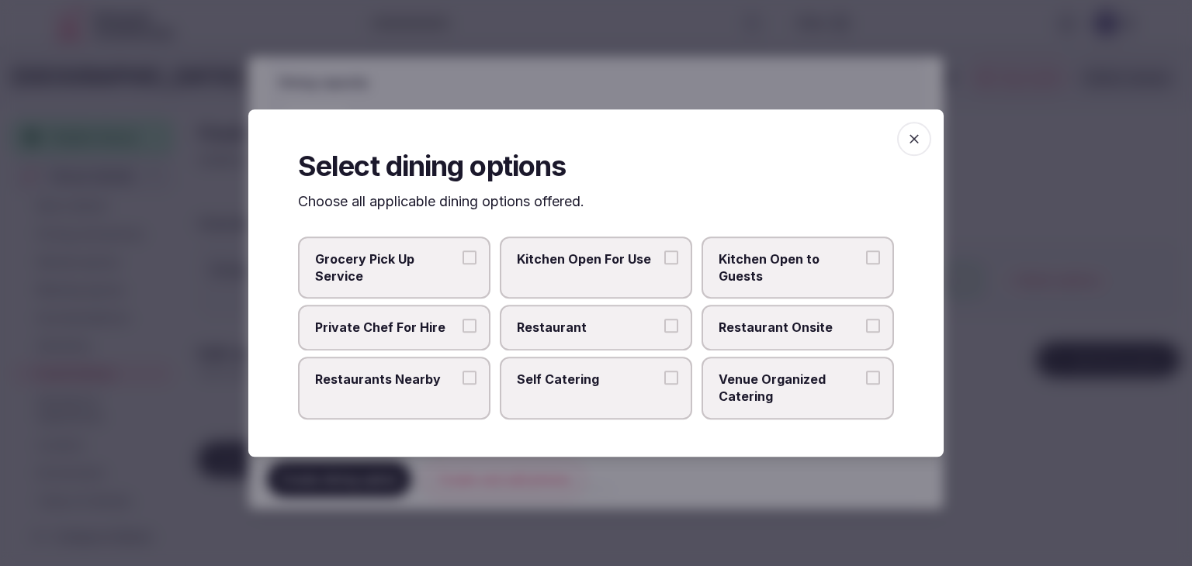
click at [735, 318] on label "Restaurant Onsite" at bounding box center [798, 328] width 192 height 45
click at [866, 320] on button "Restaurant Onsite" at bounding box center [873, 327] width 14 height 14
click at [919, 135] on icon "button" at bounding box center [914, 139] width 16 height 16
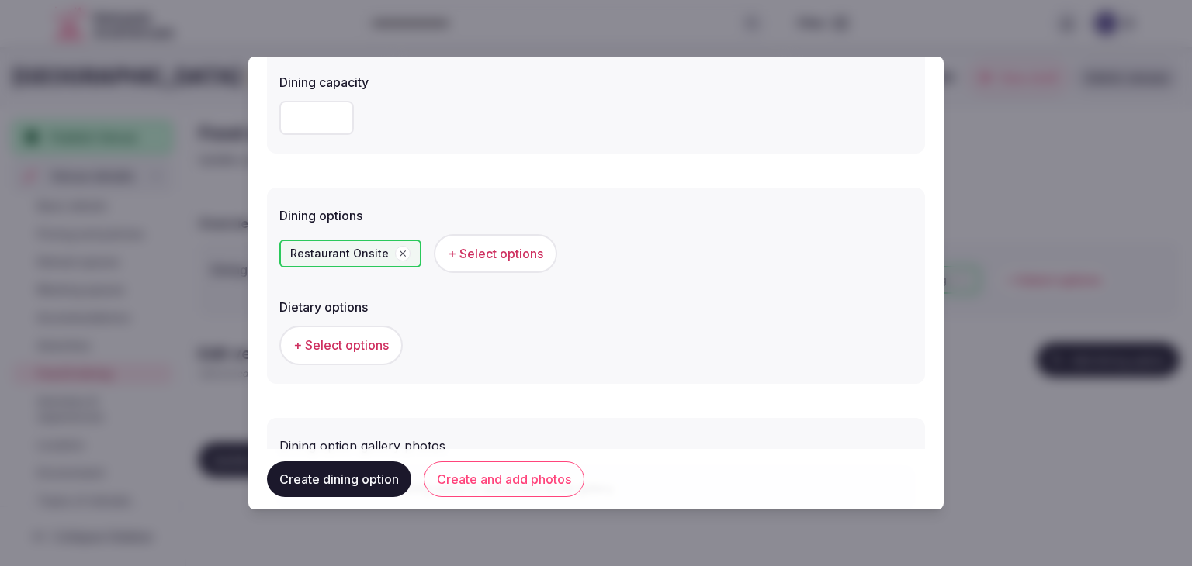
click at [518, 476] on button "Create and add photos" at bounding box center [504, 480] width 161 height 36
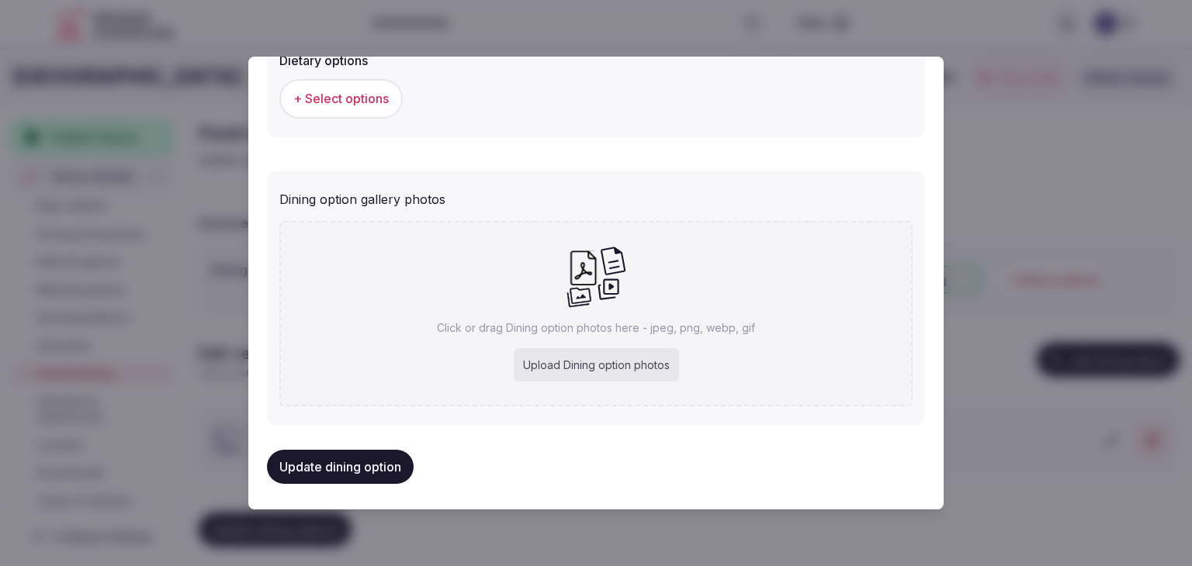
scroll to position [562, 0]
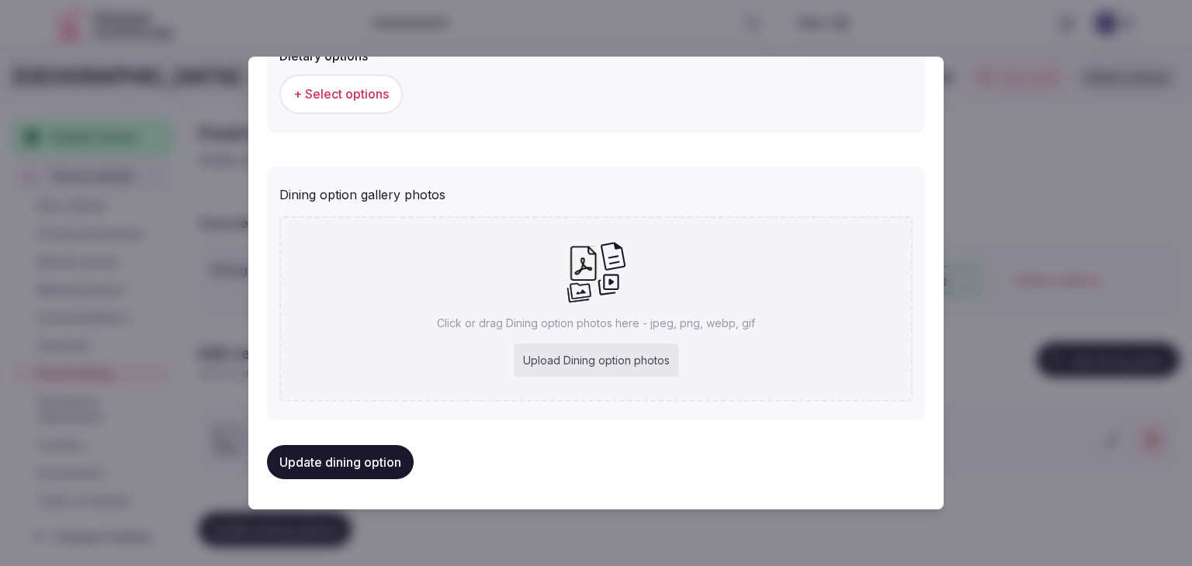
click at [546, 353] on div "Upload Dining option photos" at bounding box center [596, 361] width 165 height 34
type input "**********"
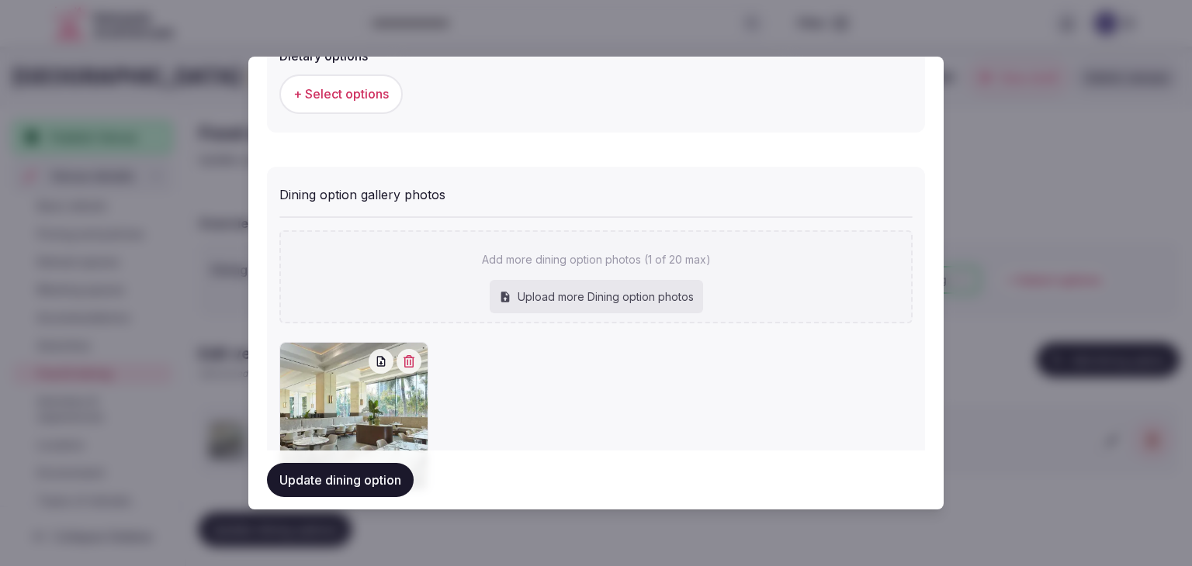
click at [340, 482] on button "Update dining option" at bounding box center [340, 480] width 147 height 34
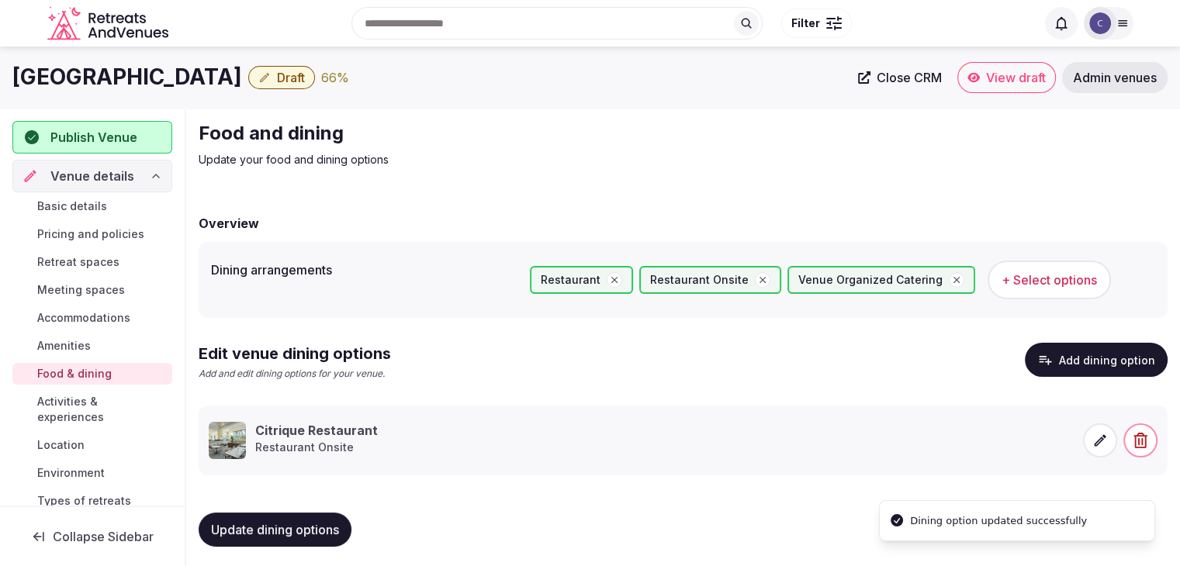
click at [285, 535] on span "Update dining options" at bounding box center [275, 530] width 128 height 16
drag, startPoint x: 91, startPoint y: 409, endPoint x: 127, endPoint y: 427, distance: 40.6
click at [91, 409] on span "Activities & experiences" at bounding box center [101, 409] width 129 height 31
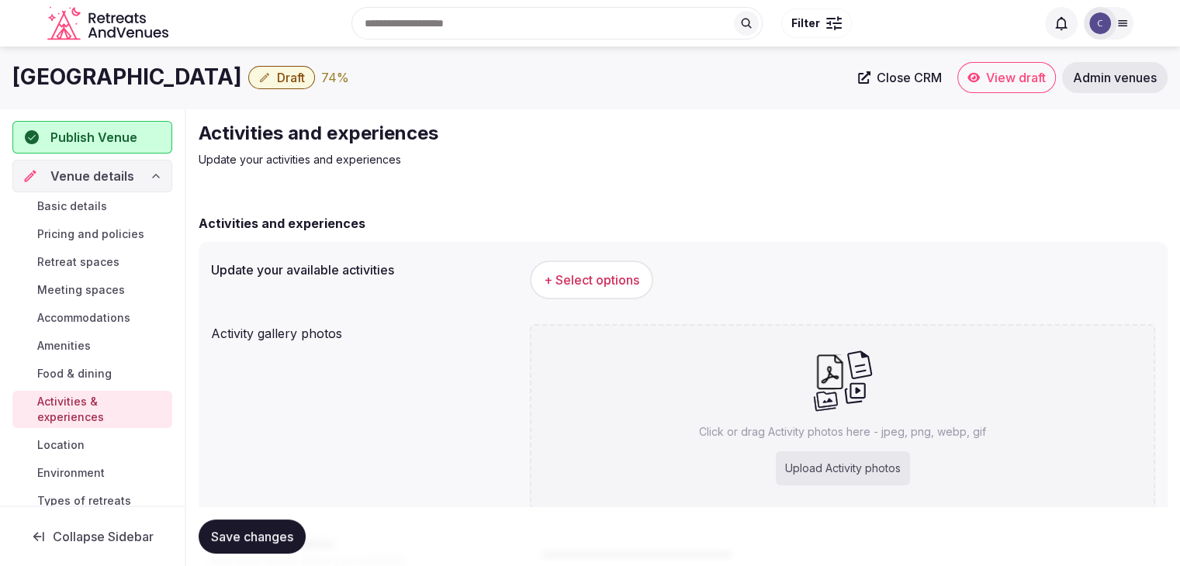
click at [604, 264] on button "+ Select options" at bounding box center [591, 280] width 123 height 39
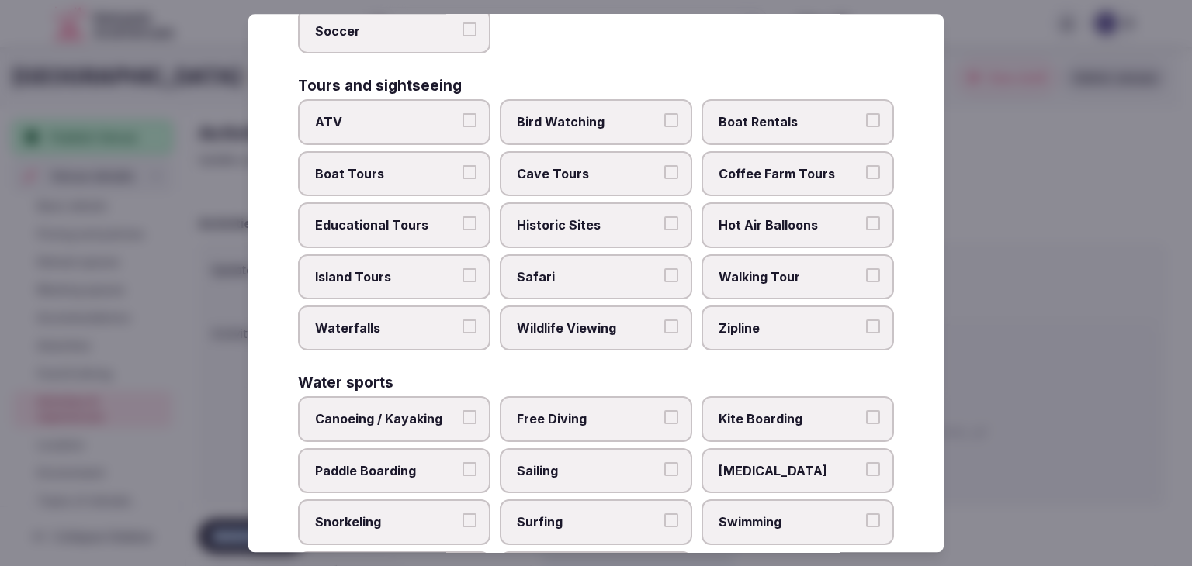
scroll to position [1198, 0]
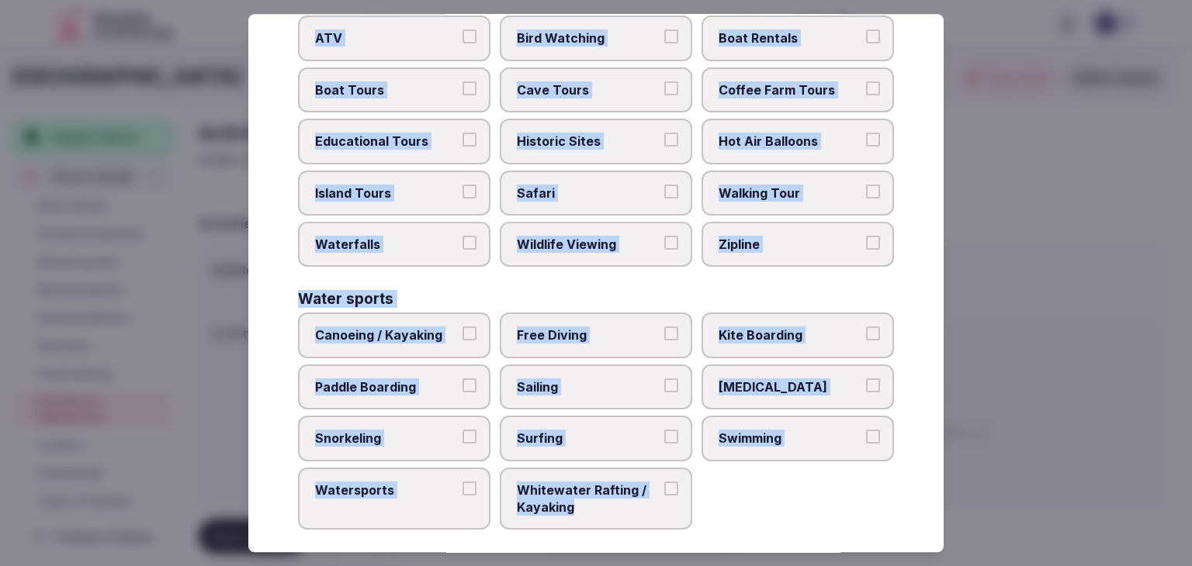
drag, startPoint x: 296, startPoint y: 106, endPoint x: 729, endPoint y: 521, distance: 600.4
click at [729, 521] on div "Select your activities Choose all applicable activities offered. Culture Dancin…" at bounding box center [595, 283] width 695 height 539
copy div "Choose all applicable activities offered. Culture Dancing Food and Culinary Cla…"
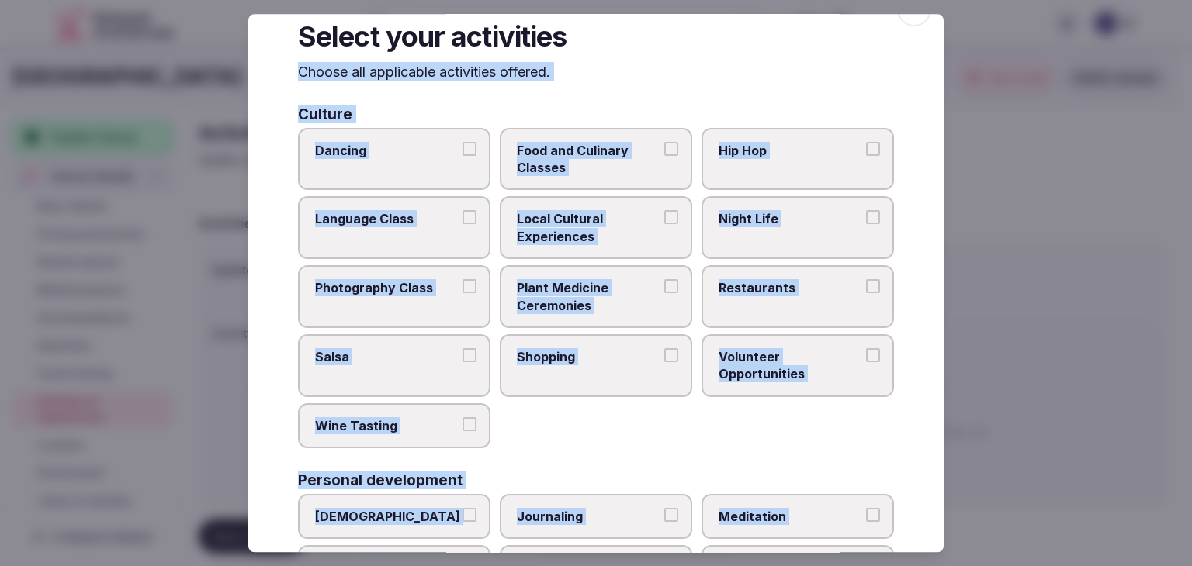
scroll to position [0, 0]
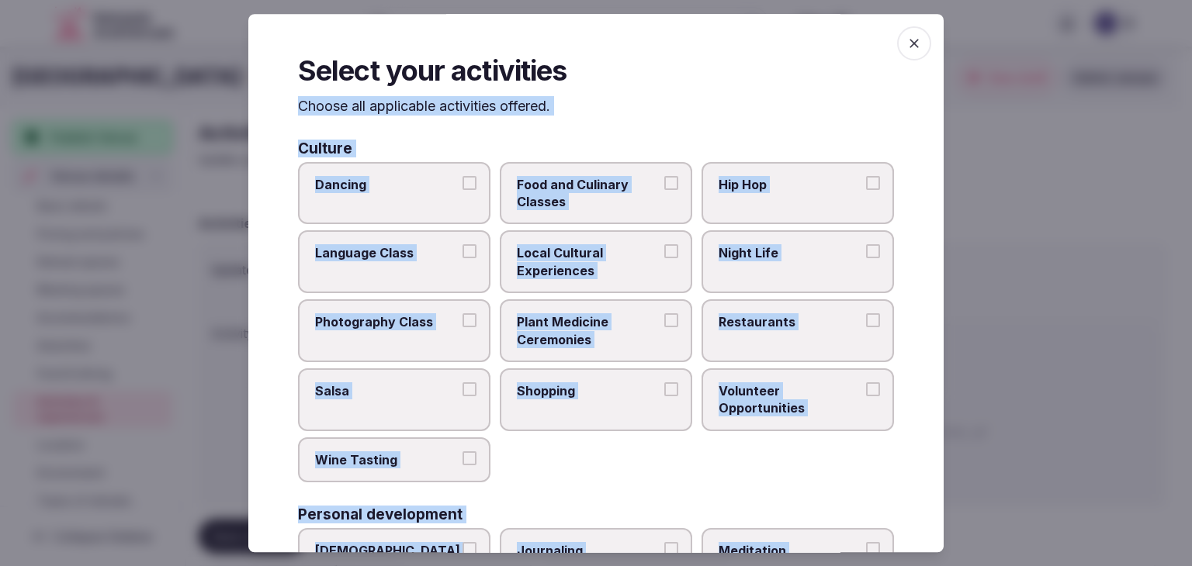
click at [635, 171] on label "Food and Culinary Classes" at bounding box center [596, 193] width 192 height 63
click at [664, 176] on button "Food and Culinary Classes" at bounding box center [671, 183] width 14 height 14
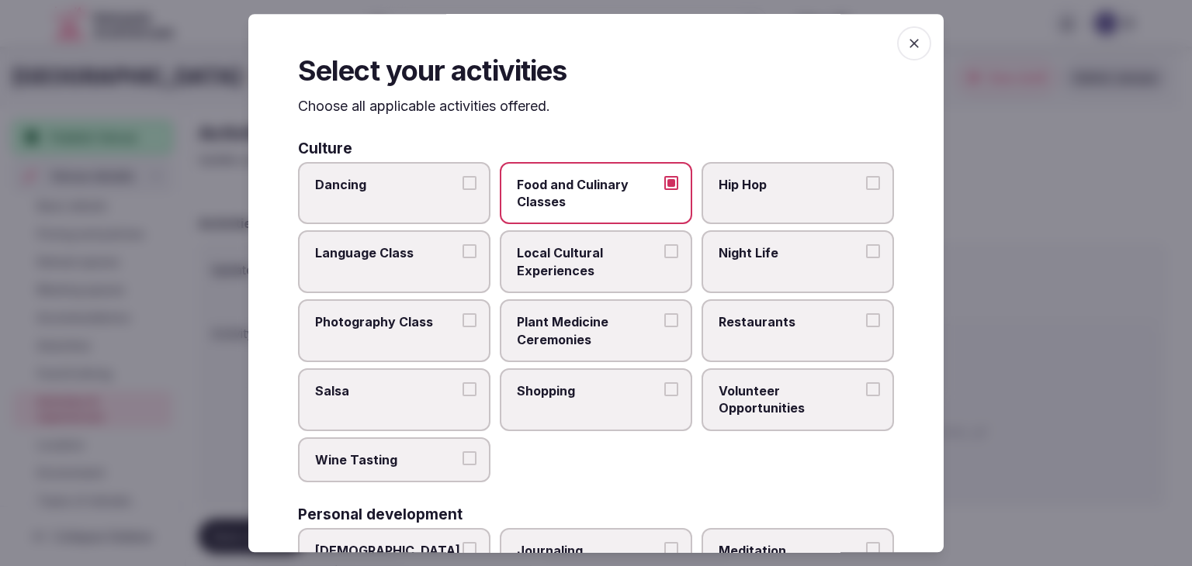
click at [619, 265] on span "Local Cultural Experiences" at bounding box center [588, 262] width 143 height 35
click at [664, 259] on button "Local Cultural Experiences" at bounding box center [671, 252] width 14 height 14
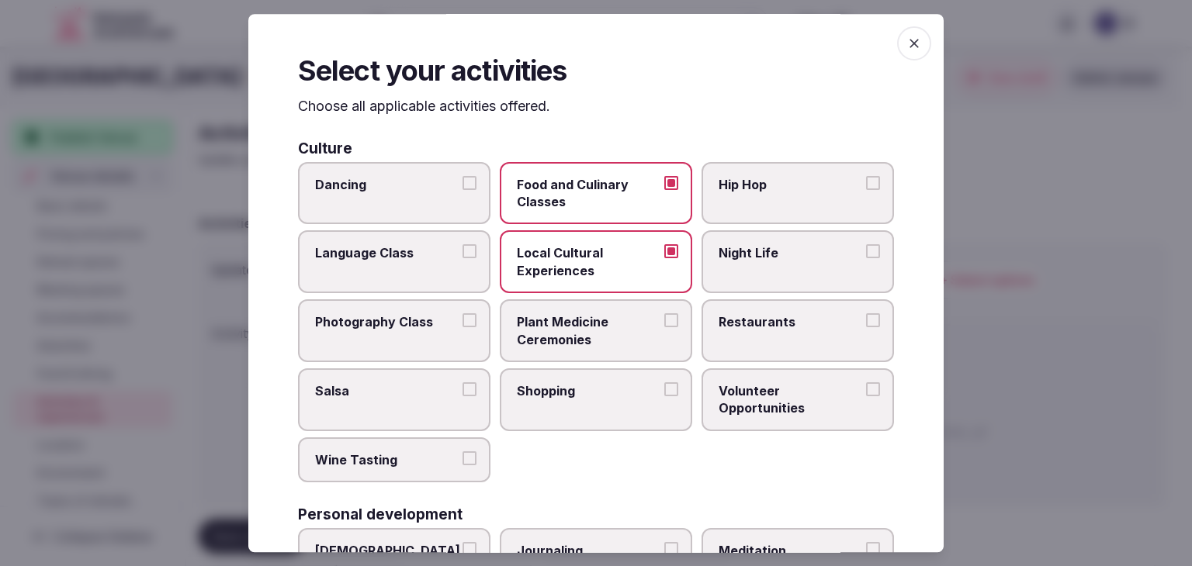
click at [559, 405] on label "Shopping" at bounding box center [596, 400] width 192 height 63
click at [664, 397] on button "Shopping" at bounding box center [671, 390] width 14 height 14
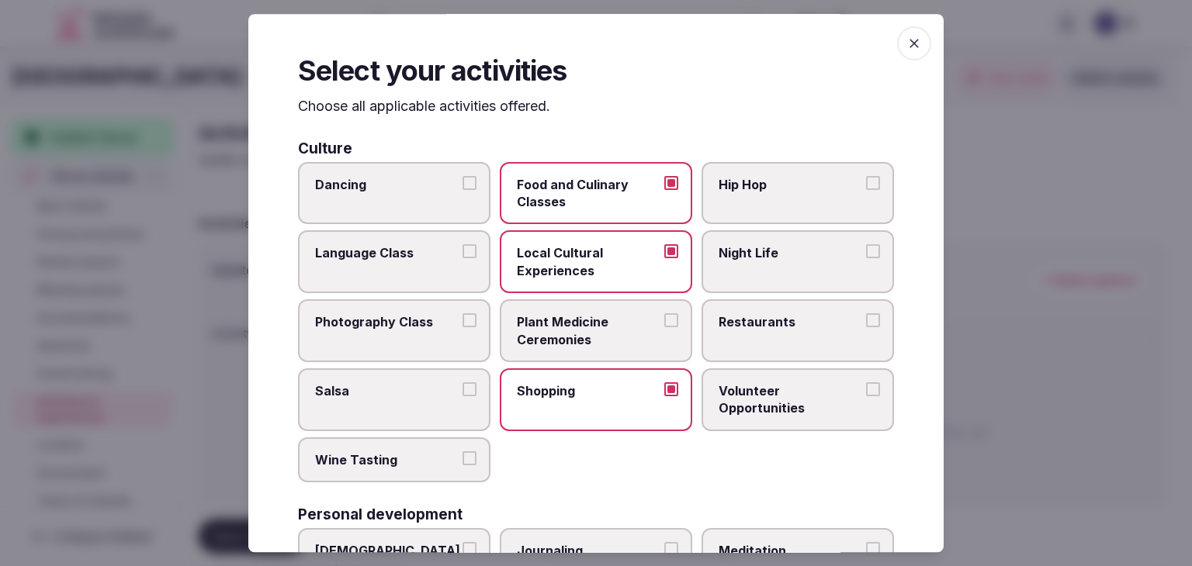
click at [363, 469] on label "Wine Tasting" at bounding box center [394, 460] width 192 height 45
click at [462, 466] on button "Wine Tasting" at bounding box center [469, 459] width 14 height 14
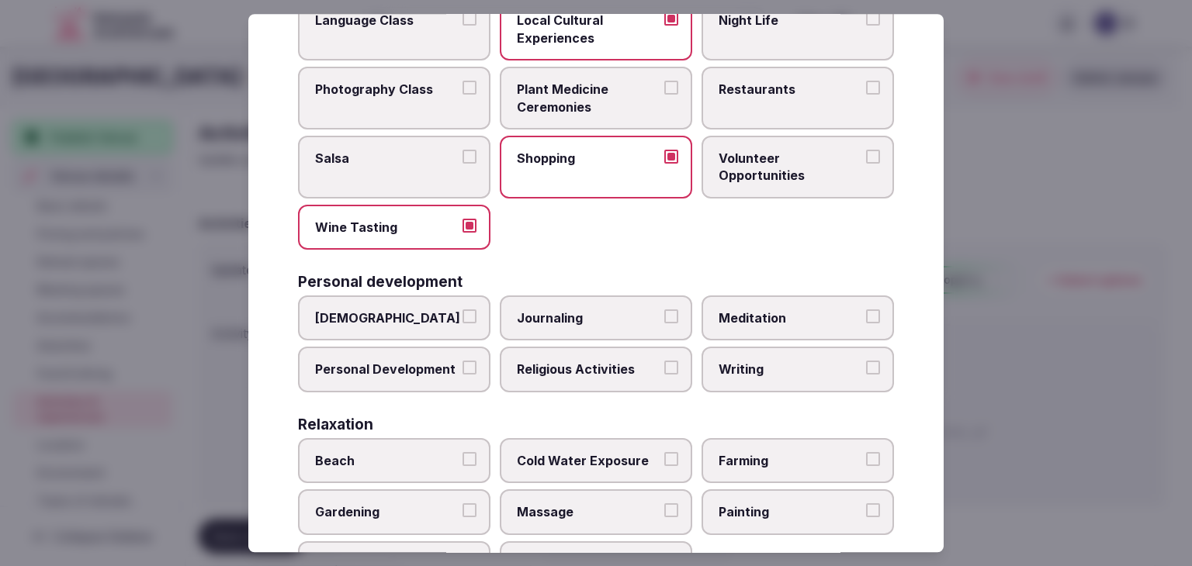
scroll to position [388, 0]
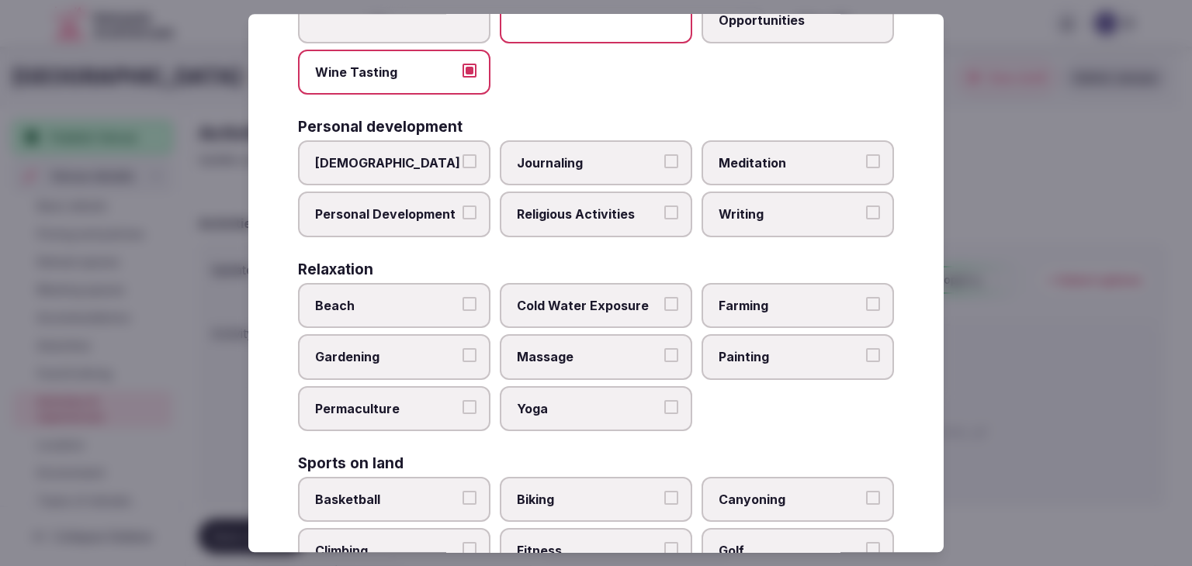
click at [801, 142] on label "Meditation" at bounding box center [798, 162] width 192 height 45
click at [866, 154] on button "Meditation" at bounding box center [873, 161] width 14 height 14
click at [601, 400] on span "Yoga" at bounding box center [588, 408] width 143 height 17
click at [664, 400] on button "Yoga" at bounding box center [671, 407] width 14 height 14
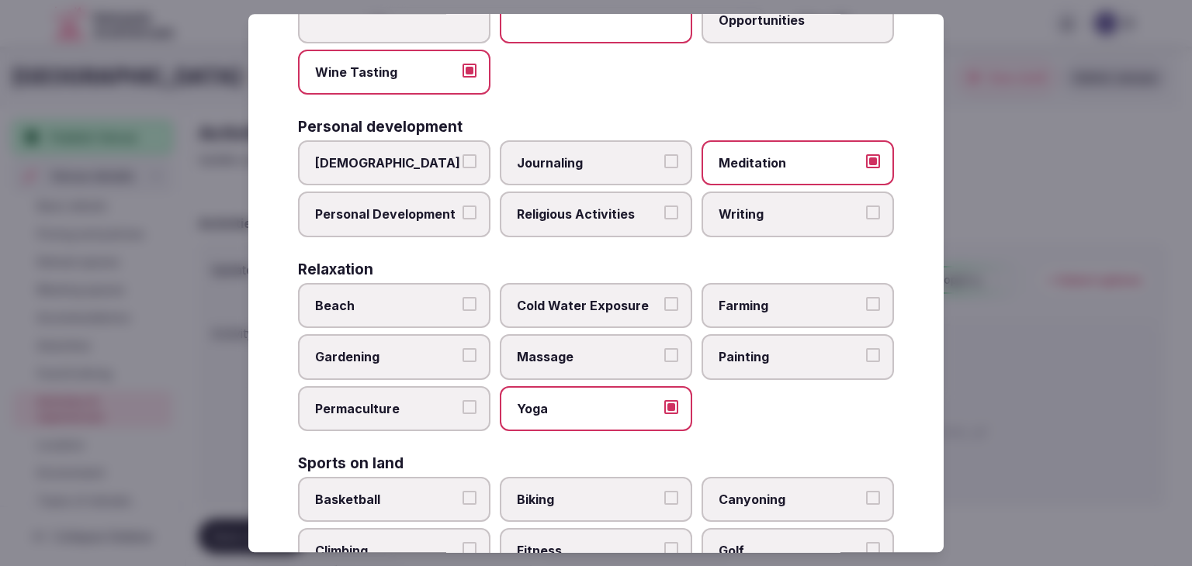
click at [632, 337] on label "Massage" at bounding box center [596, 357] width 192 height 45
click at [664, 349] on button "Massage" at bounding box center [671, 356] width 14 height 14
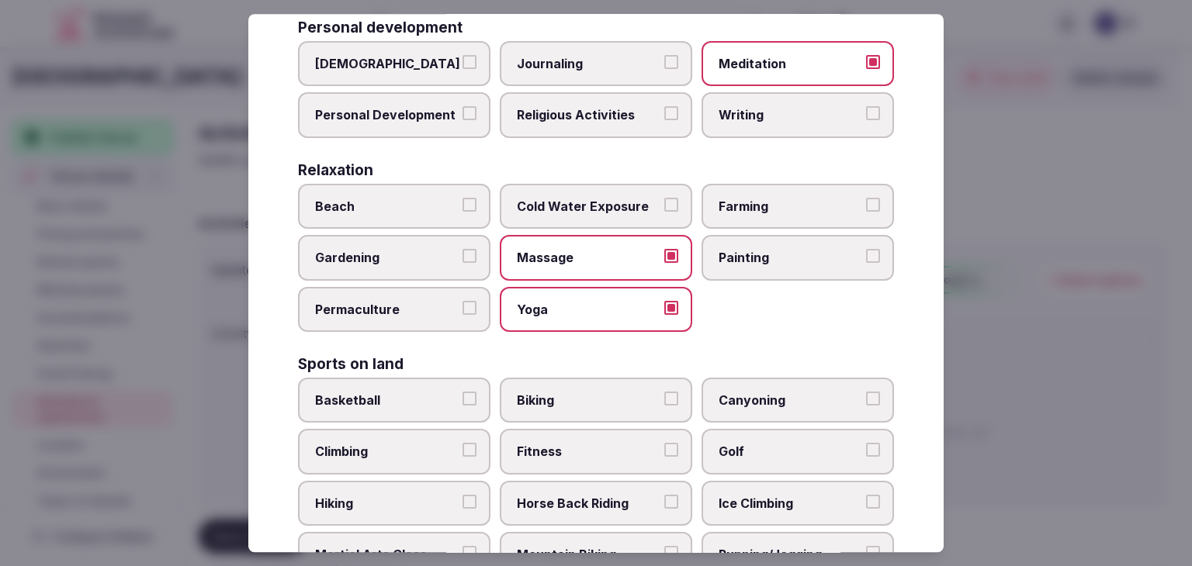
scroll to position [543, 0]
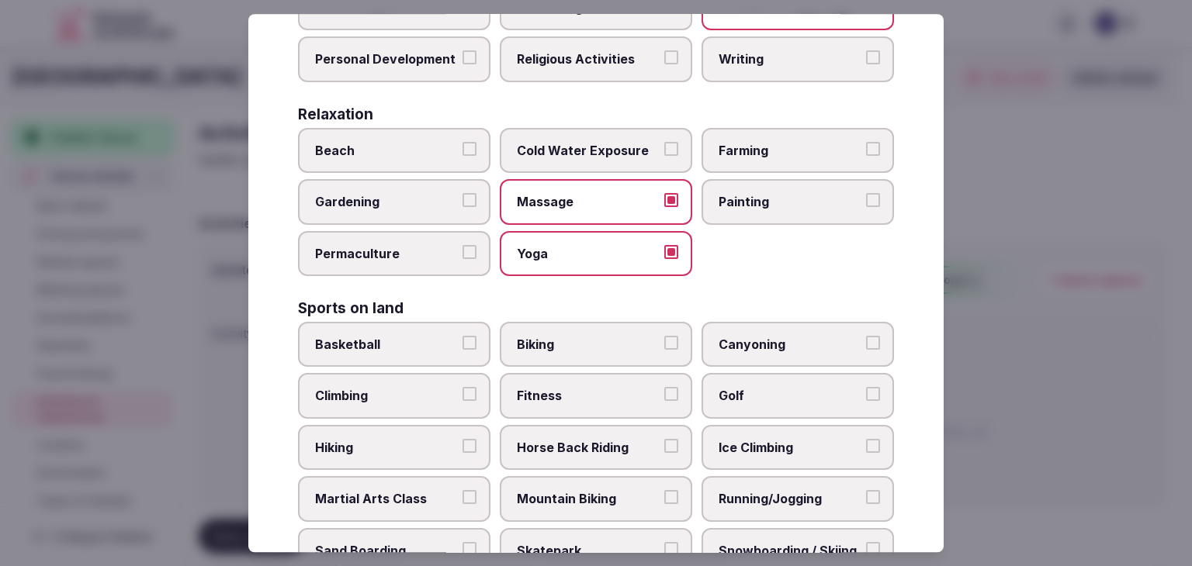
click at [603, 377] on label "Fitness" at bounding box center [596, 396] width 192 height 45
click at [664, 388] on button "Fitness" at bounding box center [671, 395] width 14 height 14
click at [598, 345] on span "Biking" at bounding box center [588, 344] width 143 height 17
click at [664, 345] on button "Biking" at bounding box center [671, 343] width 14 height 14
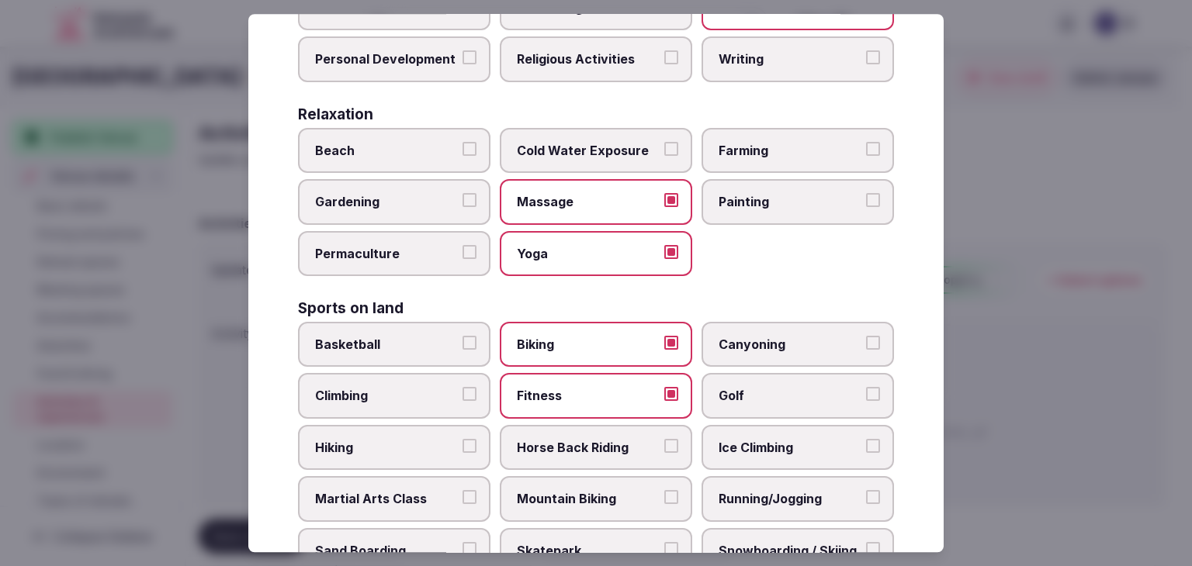
drag, startPoint x: 791, startPoint y: 390, endPoint x: 456, endPoint y: 459, distance: 342.3
click at [791, 391] on span "Golf" at bounding box center [790, 396] width 143 height 17
click at [866, 391] on button "Golf" at bounding box center [873, 395] width 14 height 14
click at [410, 439] on span "Hiking" at bounding box center [386, 447] width 143 height 17
click at [462, 439] on button "Hiking" at bounding box center [469, 446] width 14 height 14
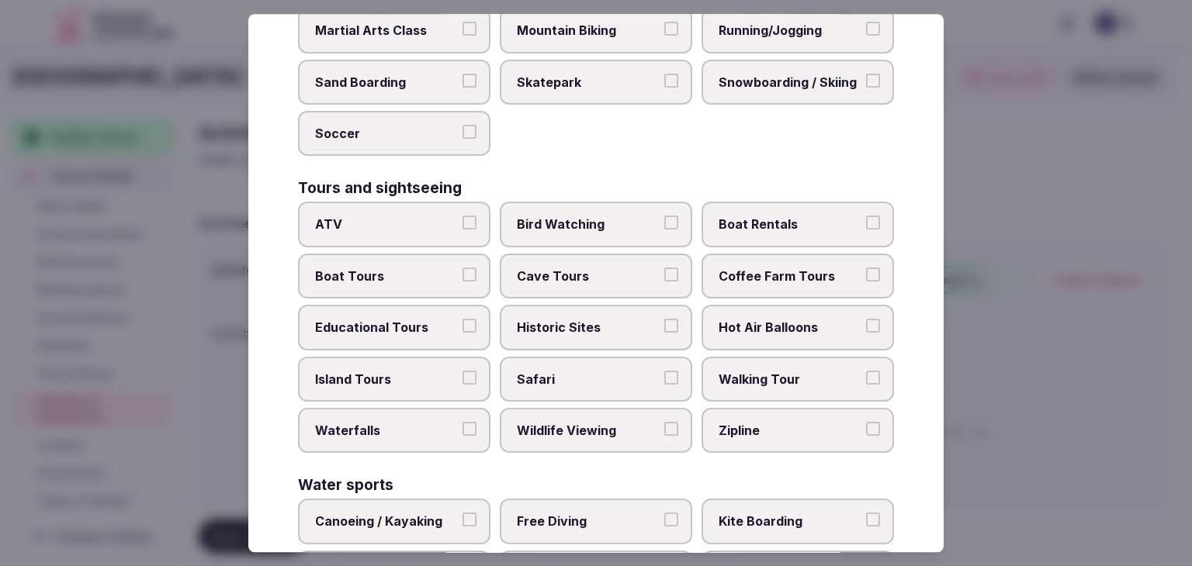
scroll to position [1086, 0]
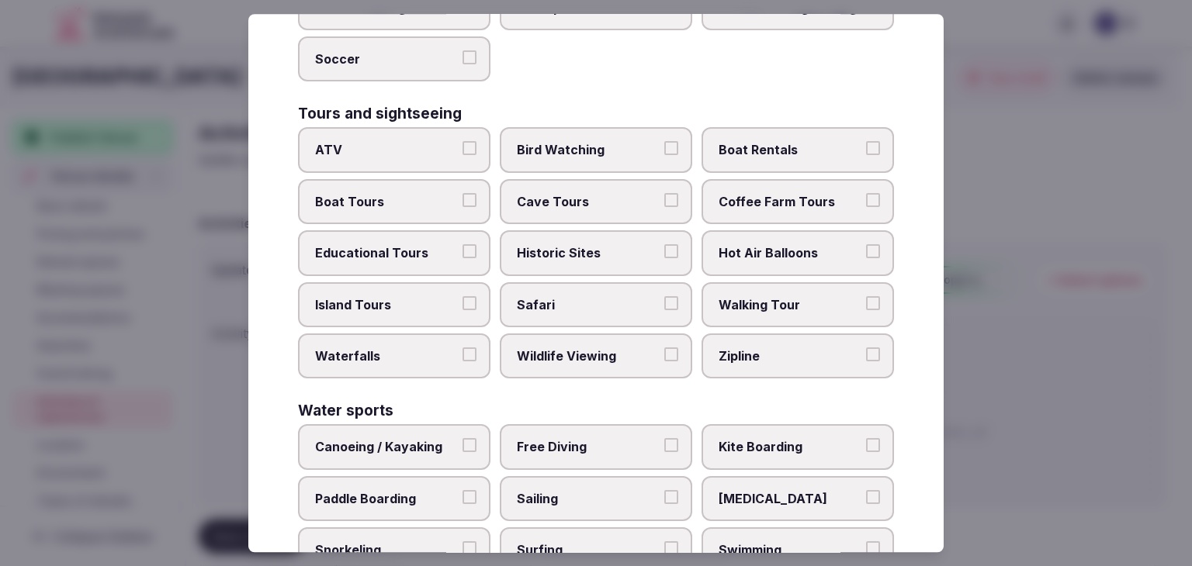
click at [750, 296] on span "Walking Tour" at bounding box center [790, 304] width 143 height 17
click at [866, 296] on button "Walking Tour" at bounding box center [873, 303] width 14 height 14
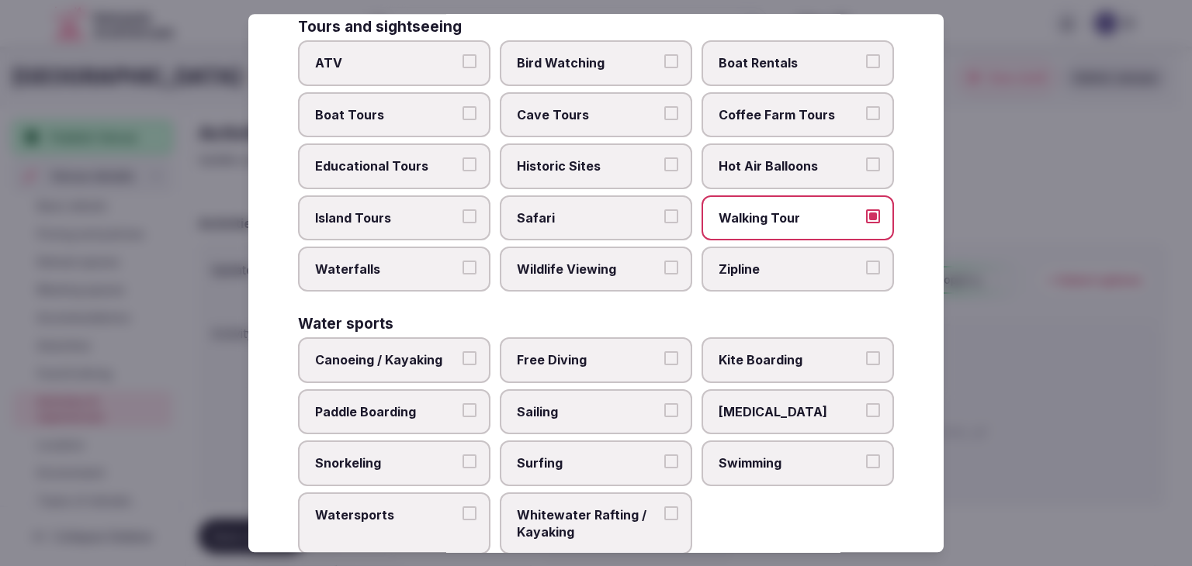
scroll to position [1198, 0]
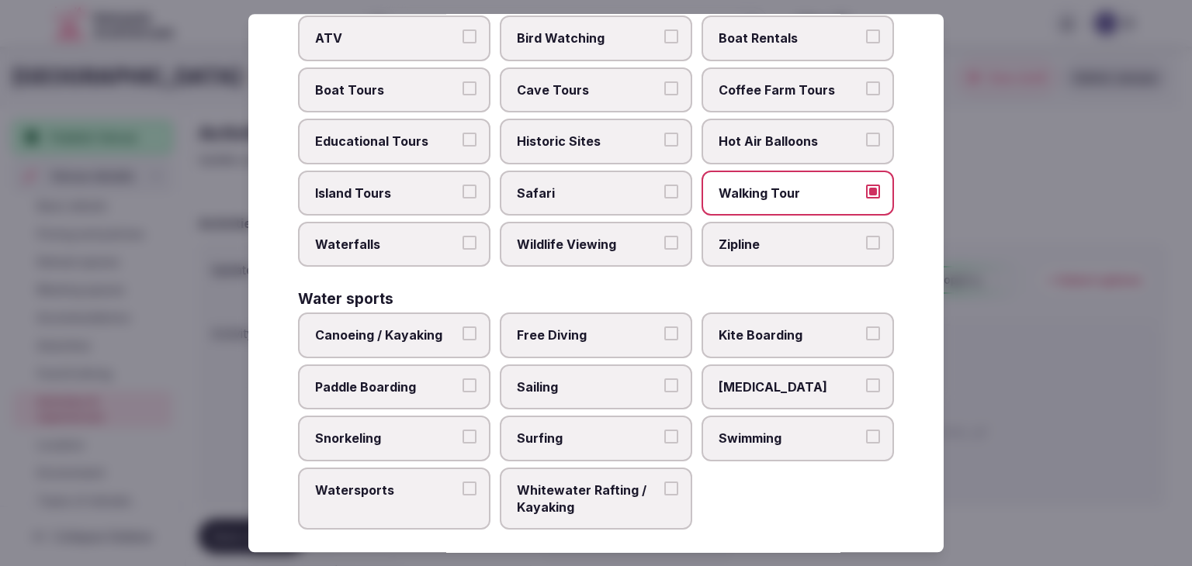
click at [764, 436] on label "Swimming" at bounding box center [798, 438] width 192 height 45
click at [866, 436] on button "Swimming" at bounding box center [873, 437] width 14 height 14
drag, startPoint x: 438, startPoint y: 320, endPoint x: 435, endPoint y: 352, distance: 32.1
click at [435, 327] on span "Canoeing / Kayaking" at bounding box center [386, 335] width 143 height 17
click at [400, 328] on span "Canoeing / Kayaking" at bounding box center [386, 335] width 143 height 17
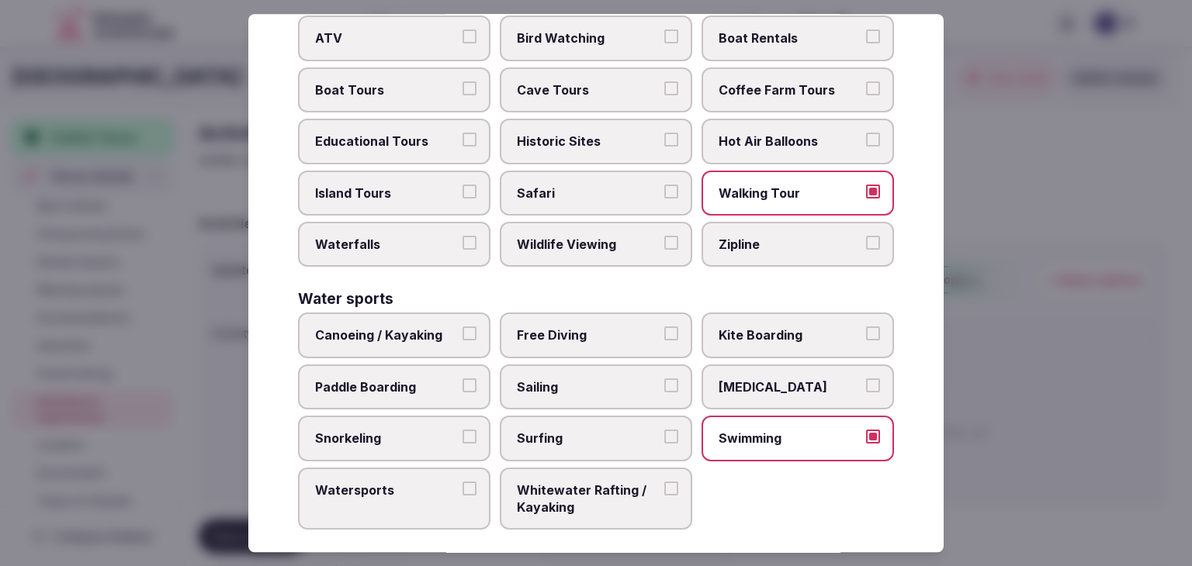
click at [462, 328] on button "Canoeing / Kayaking" at bounding box center [469, 334] width 14 height 14
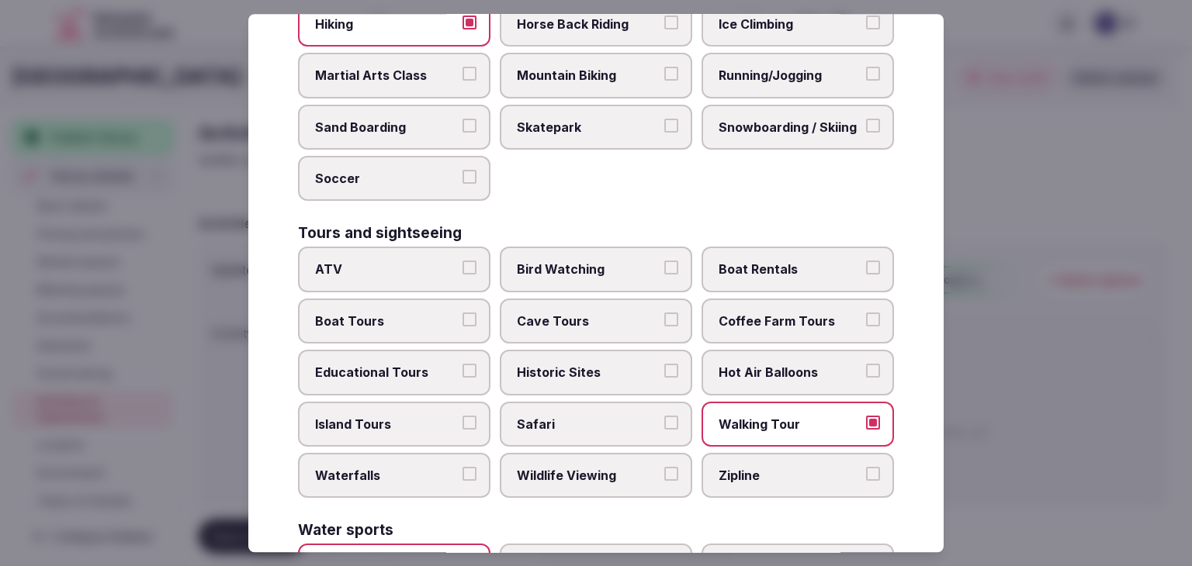
scroll to position [965, 0]
click at [394, 314] on span "Boat Tours" at bounding box center [386, 322] width 143 height 17
click at [462, 314] on button "Boat Tours" at bounding box center [469, 321] width 14 height 14
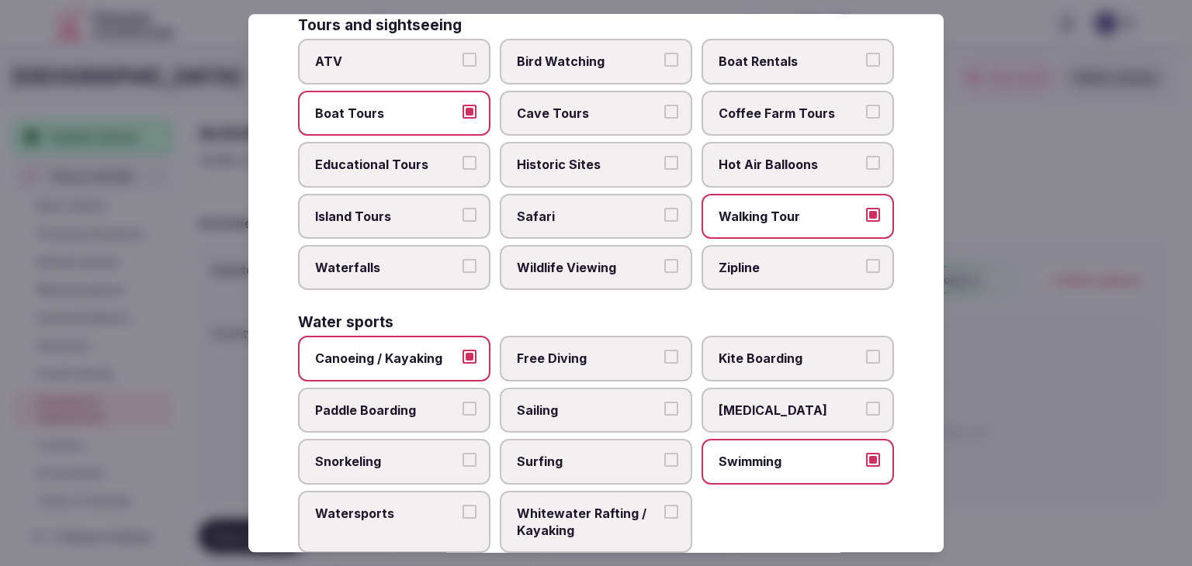
scroll to position [1198, 0]
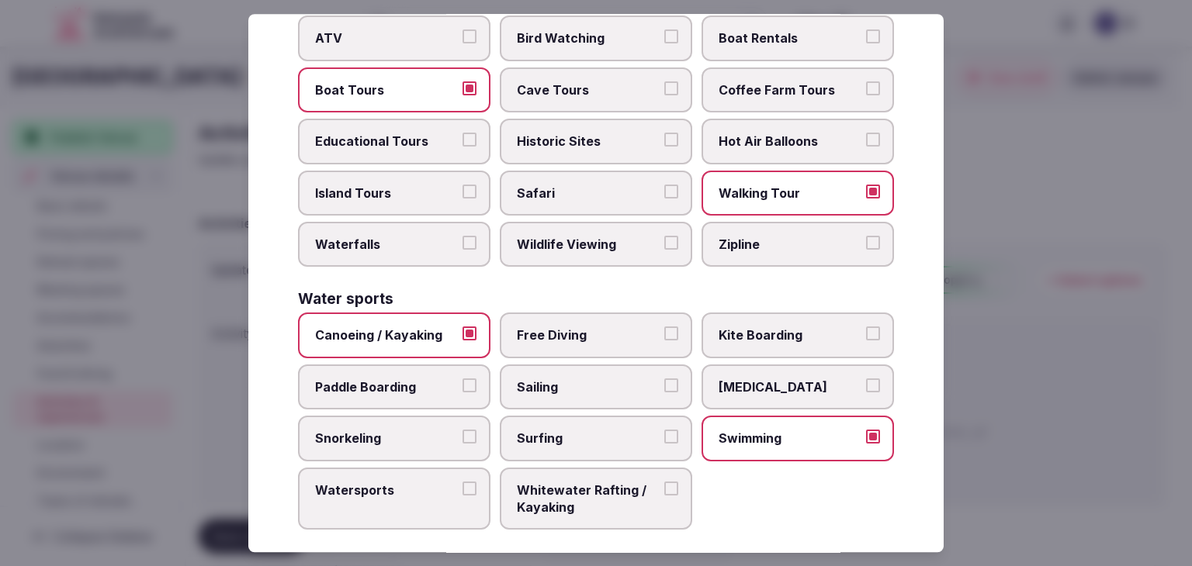
click at [372, 468] on label "Watersports" at bounding box center [394, 499] width 192 height 63
click at [462, 482] on button "Watersports" at bounding box center [469, 489] width 14 height 14
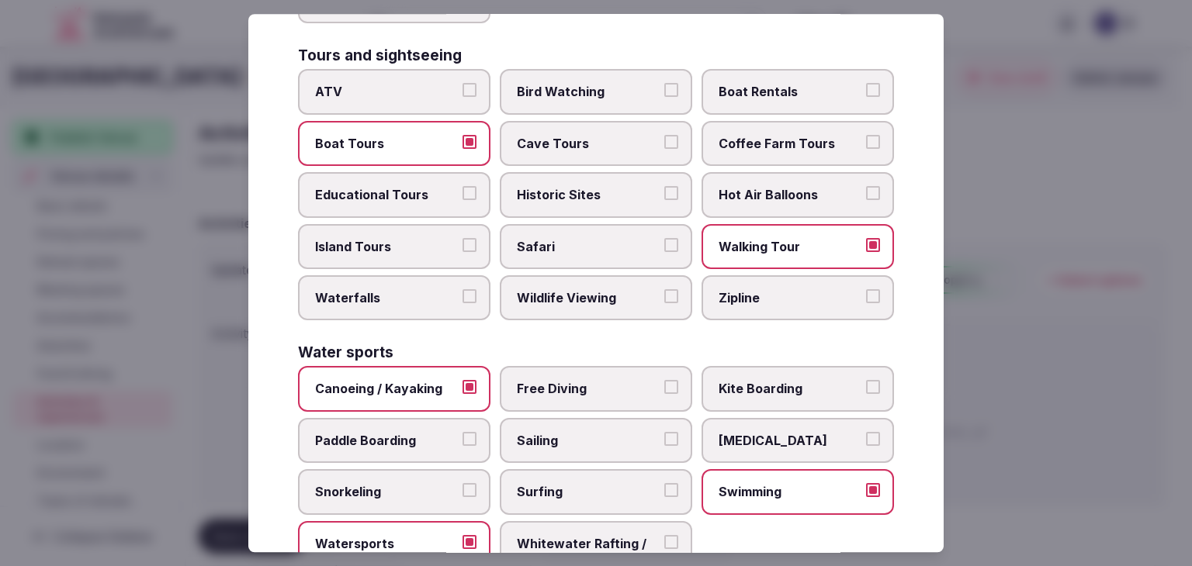
scroll to position [1121, 0]
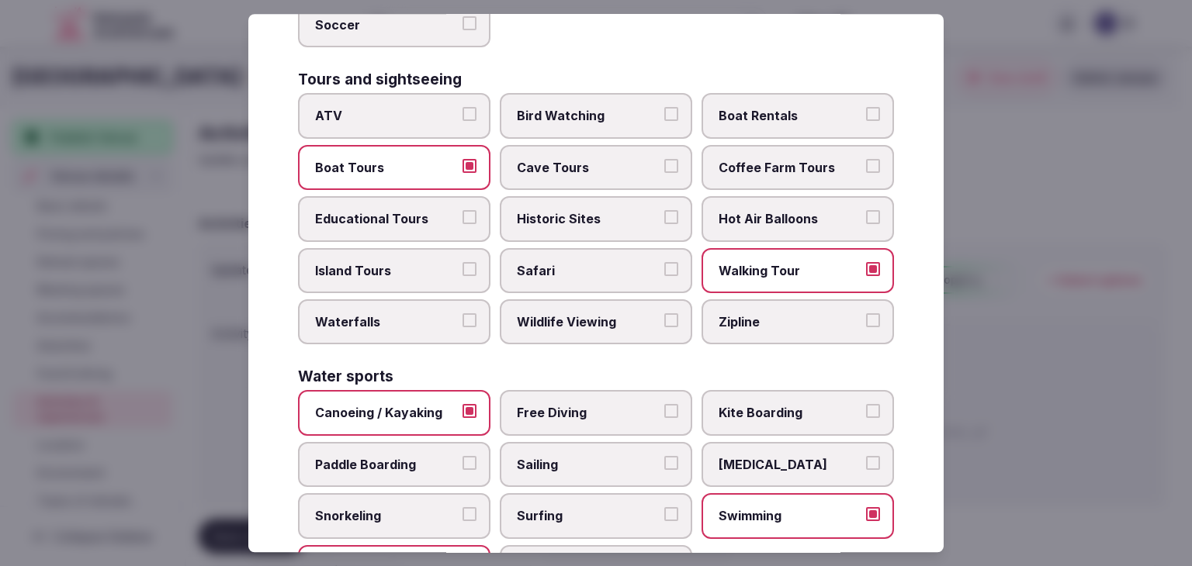
click at [414, 196] on label "Educational Tours" at bounding box center [394, 218] width 192 height 45
click at [462, 210] on button "Educational Tours" at bounding box center [469, 217] width 14 height 14
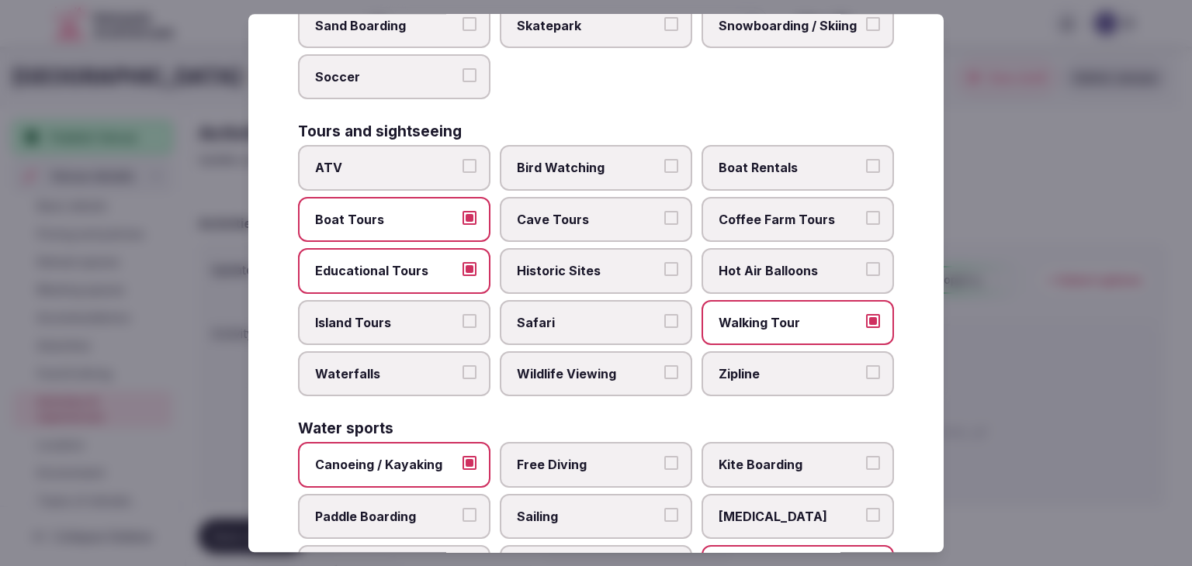
scroll to position [1043, 0]
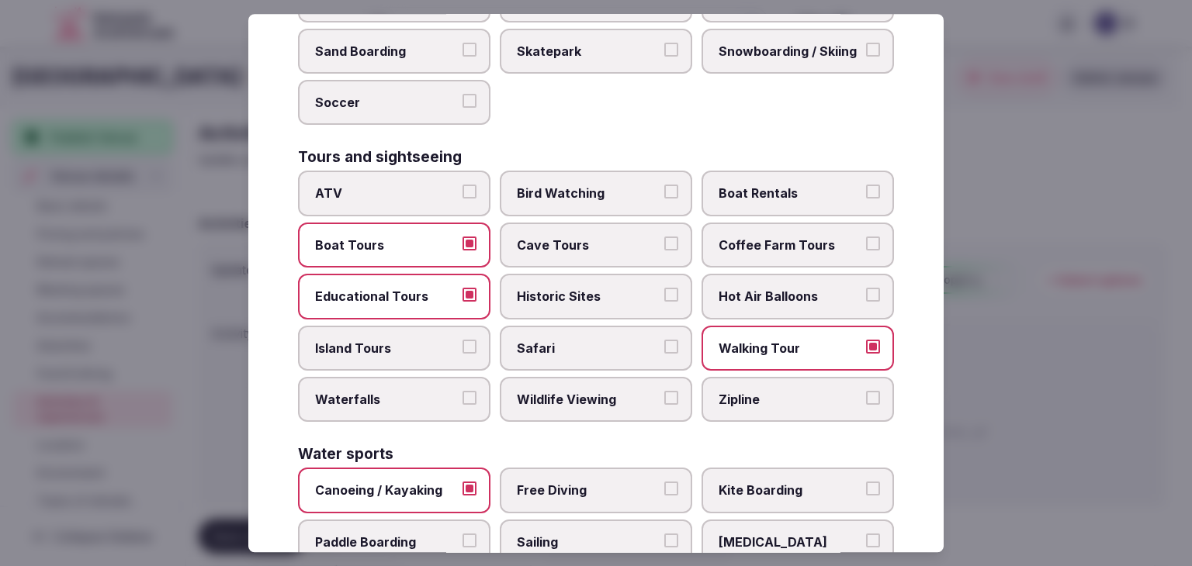
click at [620, 391] on span "Wildlife Viewing" at bounding box center [588, 399] width 143 height 17
click at [664, 391] on button "Wildlife Viewing" at bounding box center [671, 398] width 14 height 14
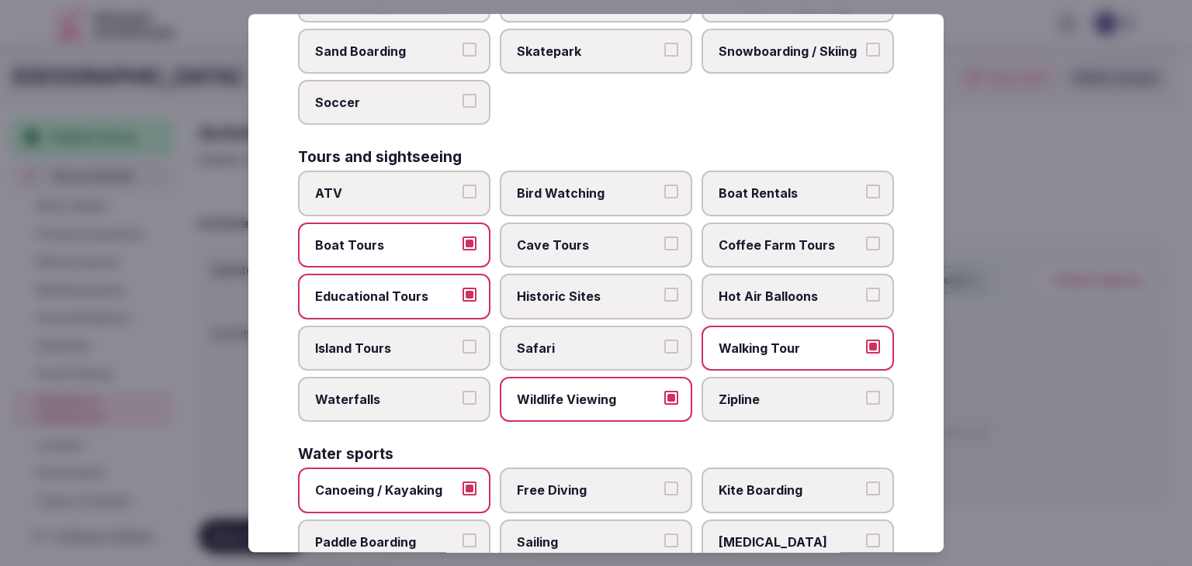
click at [601, 296] on label "Historic Sites" at bounding box center [596, 296] width 192 height 45
click at [664, 296] on button "Historic Sites" at bounding box center [671, 295] width 14 height 14
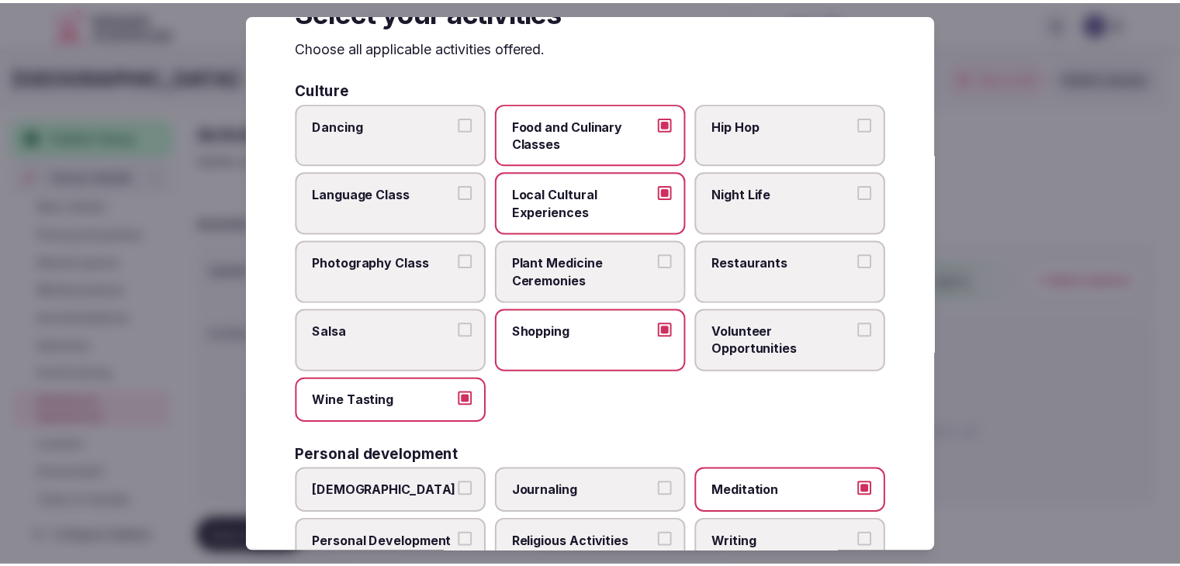
scroll to position [0, 0]
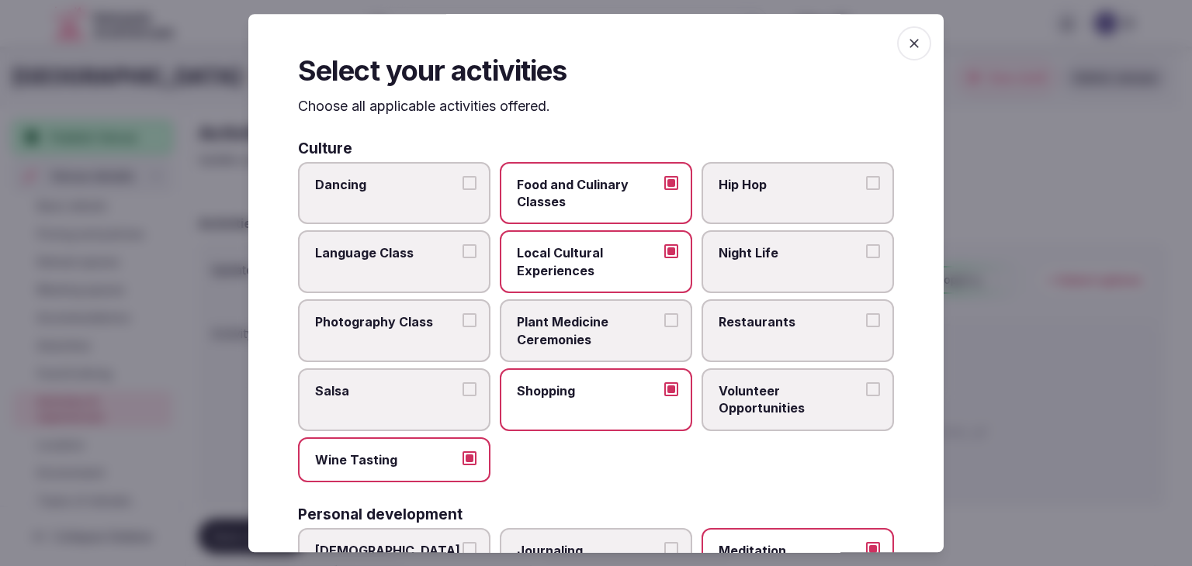
click at [916, 38] on span "button" at bounding box center [914, 43] width 34 height 34
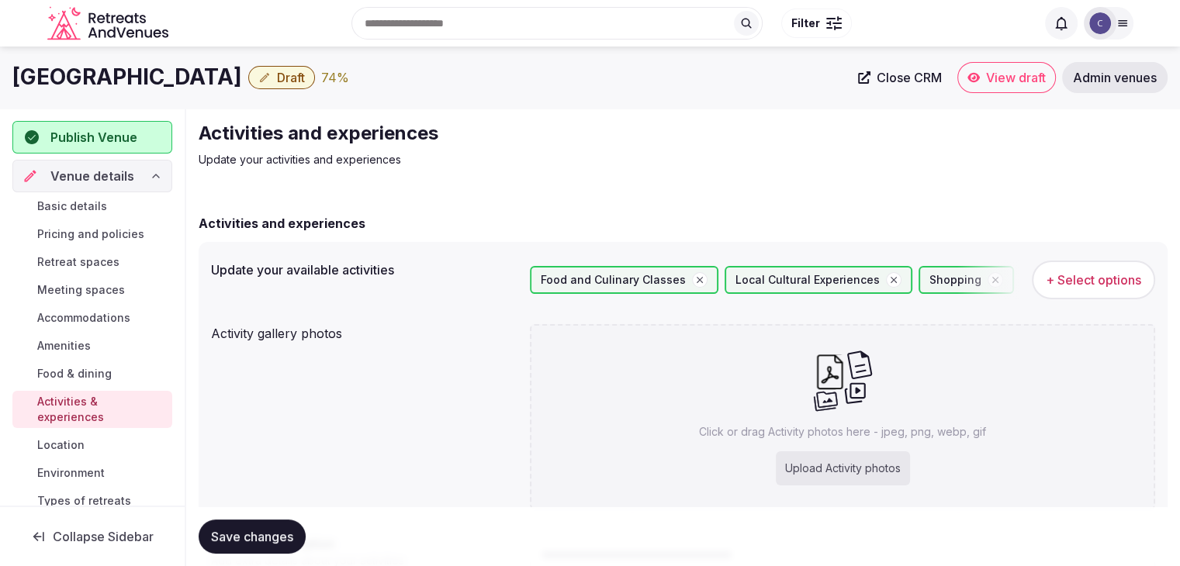
click at [856, 474] on div "Upload Activity photos" at bounding box center [843, 469] width 134 height 34
type input "**********"
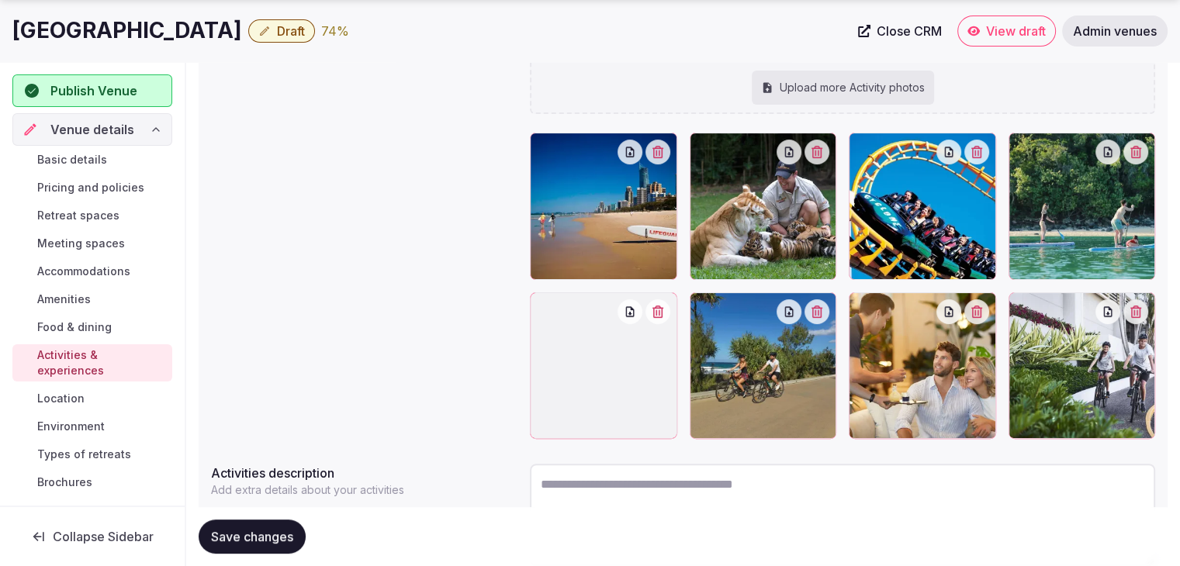
scroll to position [436, 0]
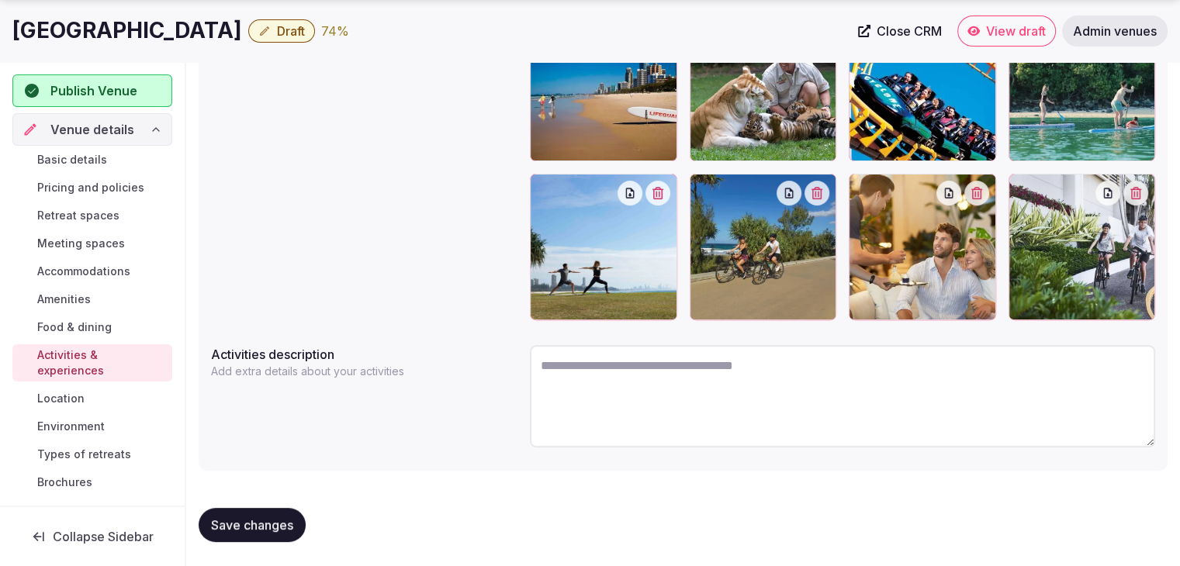
click at [259, 518] on span "Save changes" at bounding box center [252, 526] width 82 height 16
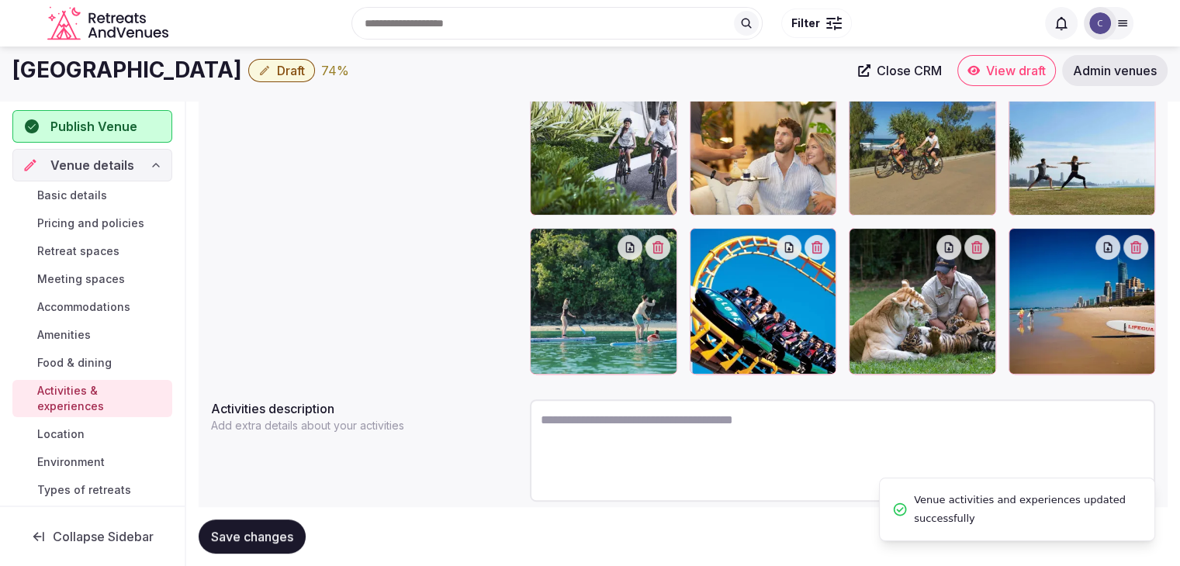
scroll to position [359, 0]
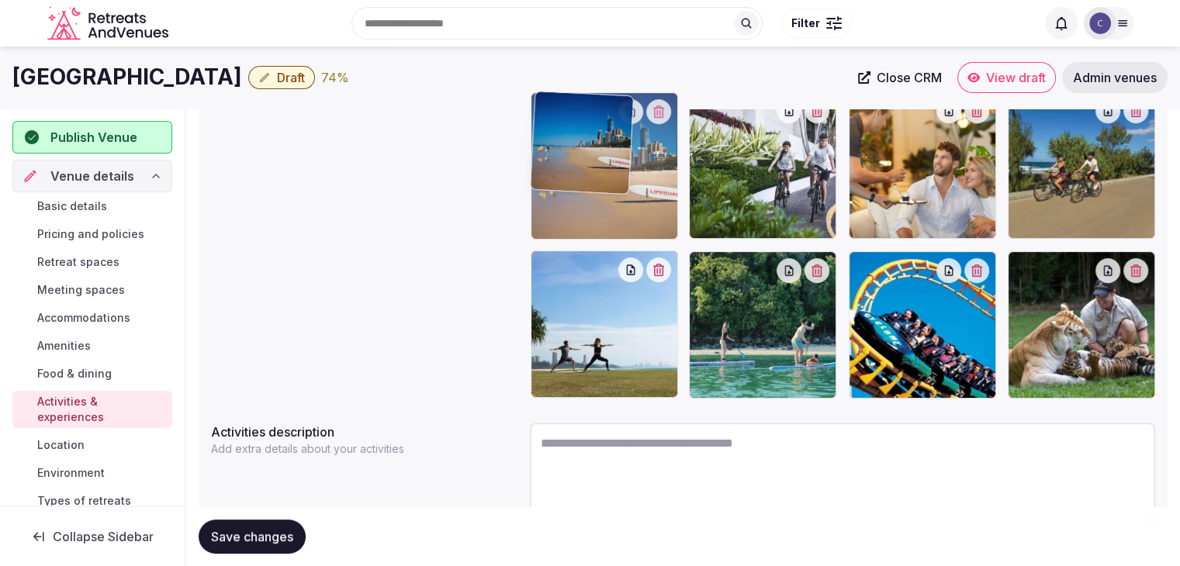
drag, startPoint x: 1037, startPoint y: 265, endPoint x: 563, endPoint y: 165, distance: 484.6
click at [563, 165] on body "Search Popular Destinations Toscana, Italy Riviera Maya, Mexico Indonesia, Bali…" at bounding box center [590, 142] width 1180 height 1003
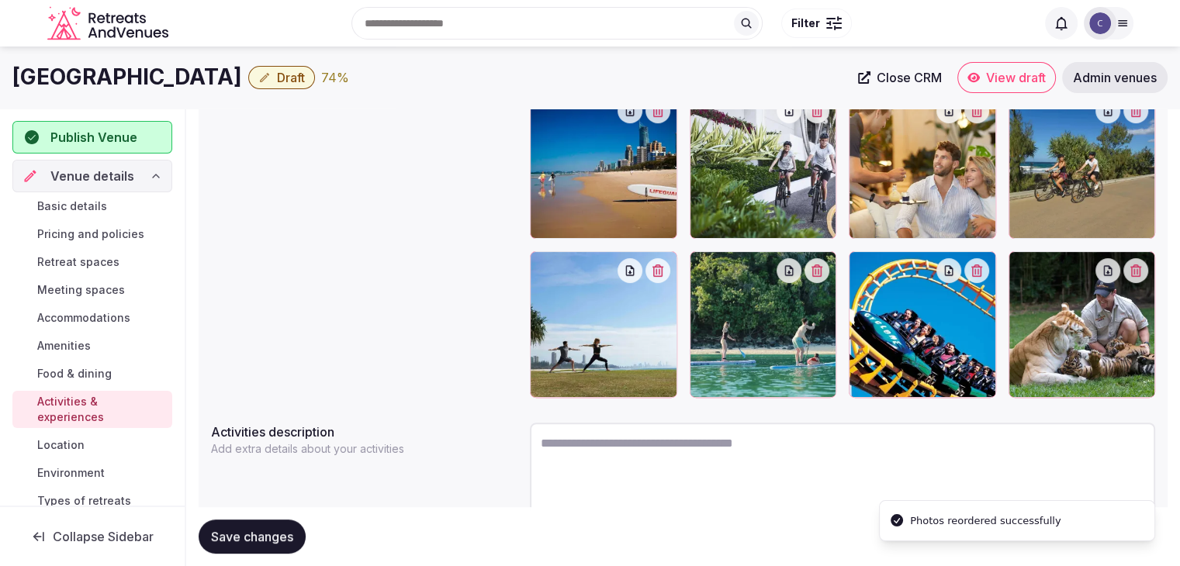
click at [279, 526] on button "Save changes" at bounding box center [252, 537] width 107 height 34
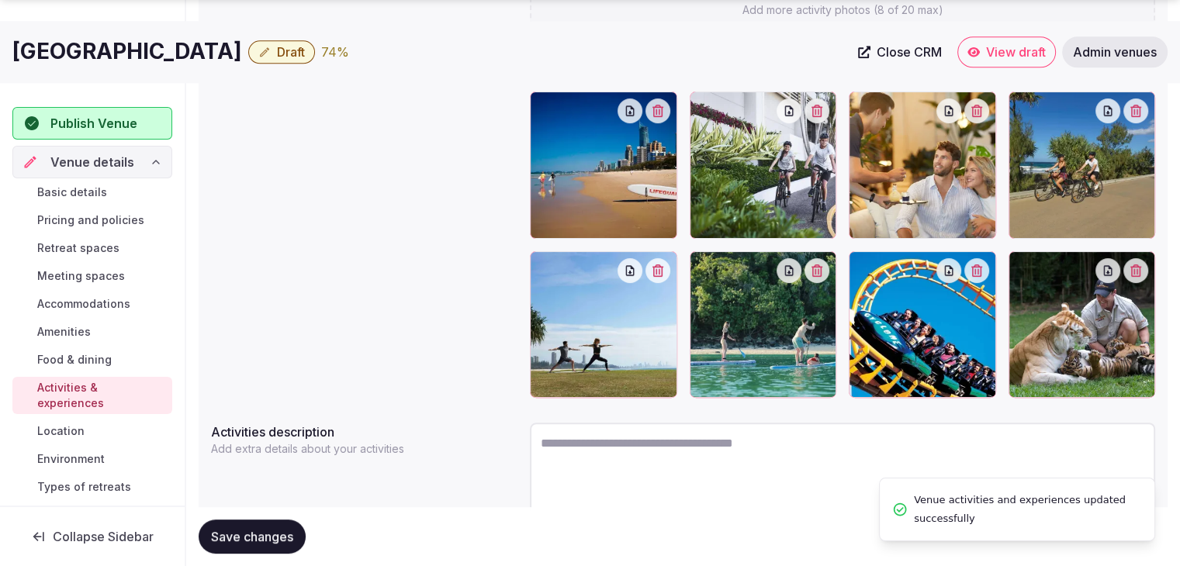
scroll to position [436, 0]
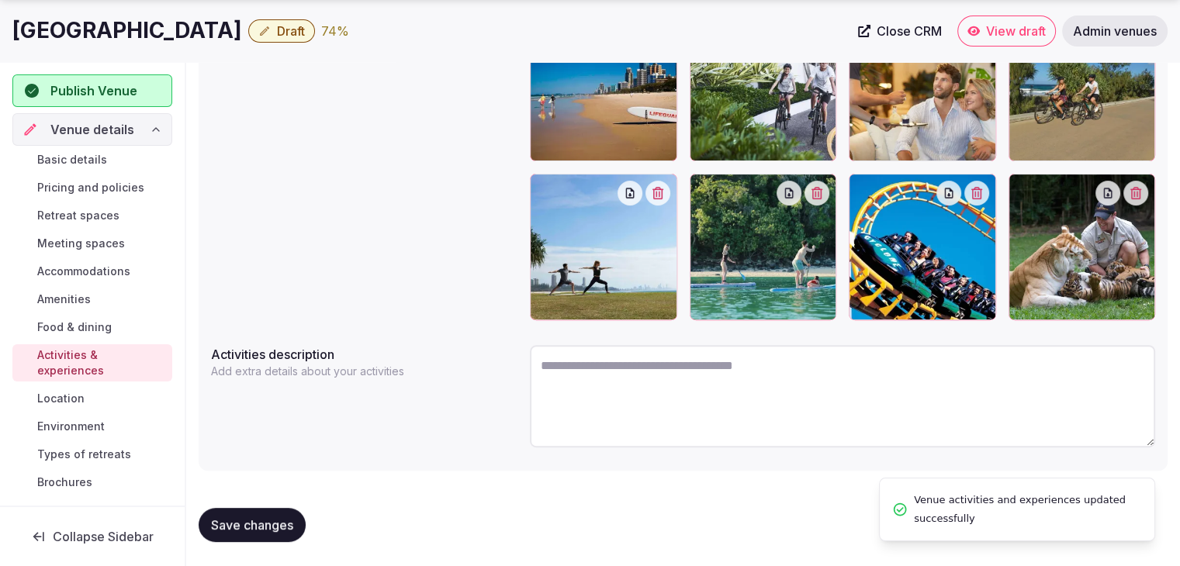
click at [88, 429] on span "Environment" at bounding box center [71, 427] width 68 height 16
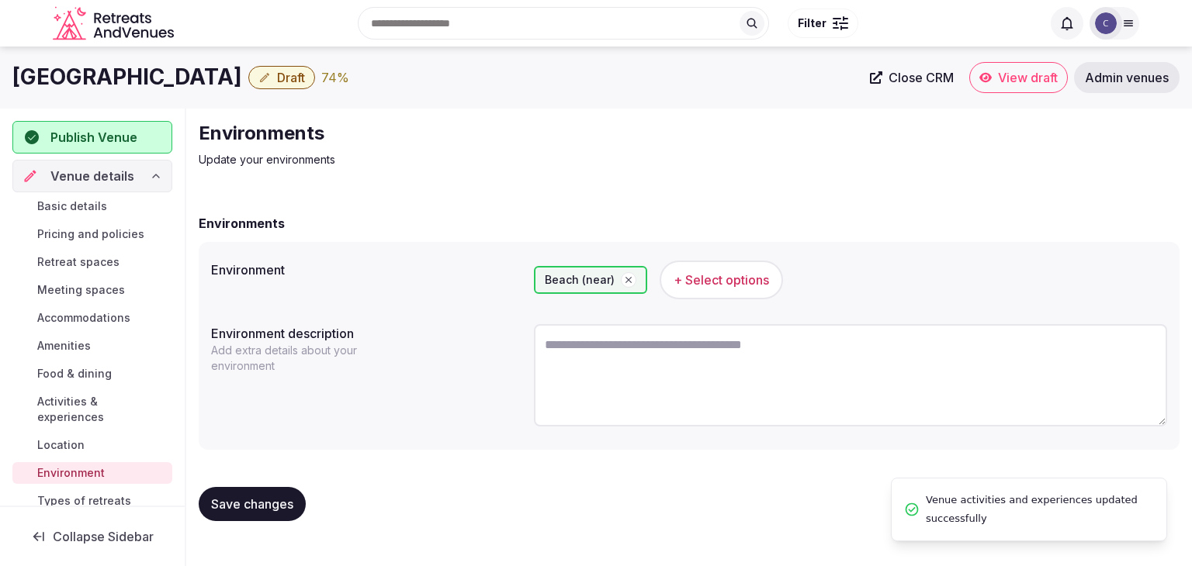
click at [698, 281] on span "+ Select options" at bounding box center [721, 280] width 95 height 17
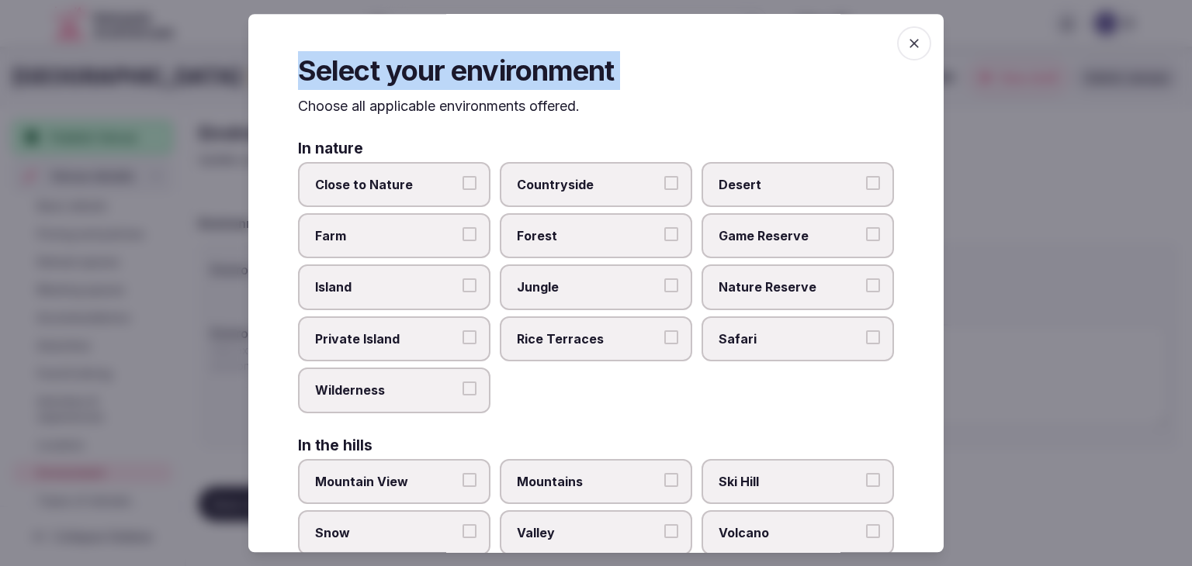
scroll to position [371, 0]
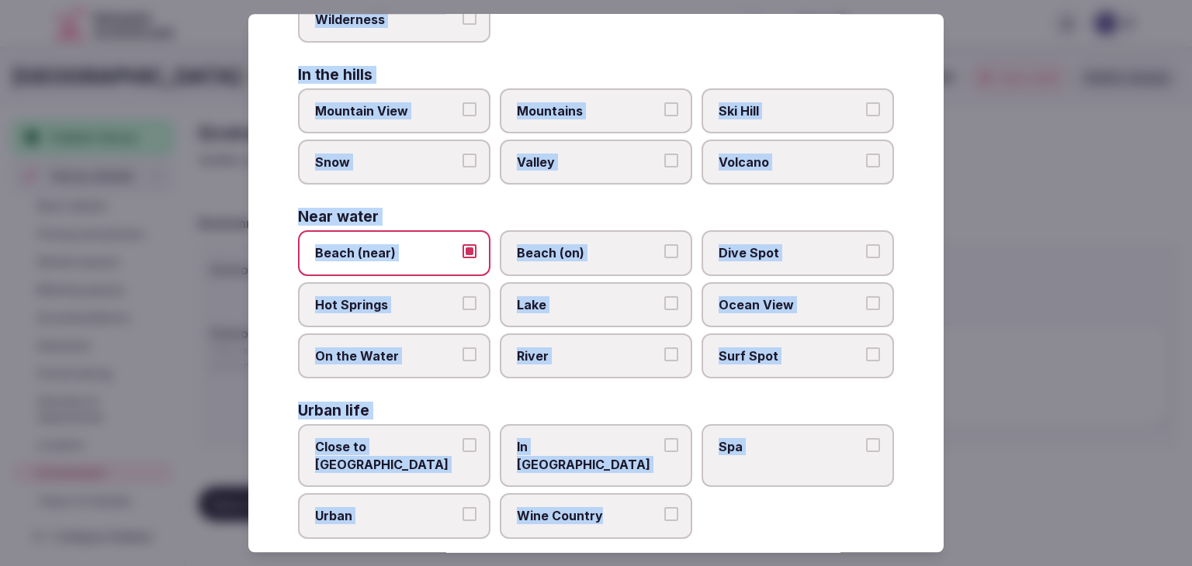
drag, startPoint x: 282, startPoint y: 116, endPoint x: 705, endPoint y: 512, distance: 579.7
click at [705, 512] on div "Select your environment Choose all applicable environments offered. In nature C…" at bounding box center [595, 283] width 695 height 539
copy div "Choose all applicable environments offered. In nature Close to Nature Countrysi…"
click at [751, 298] on span "Ocean View" at bounding box center [790, 304] width 143 height 17
click at [866, 298] on button "Ocean View" at bounding box center [873, 303] width 14 height 14
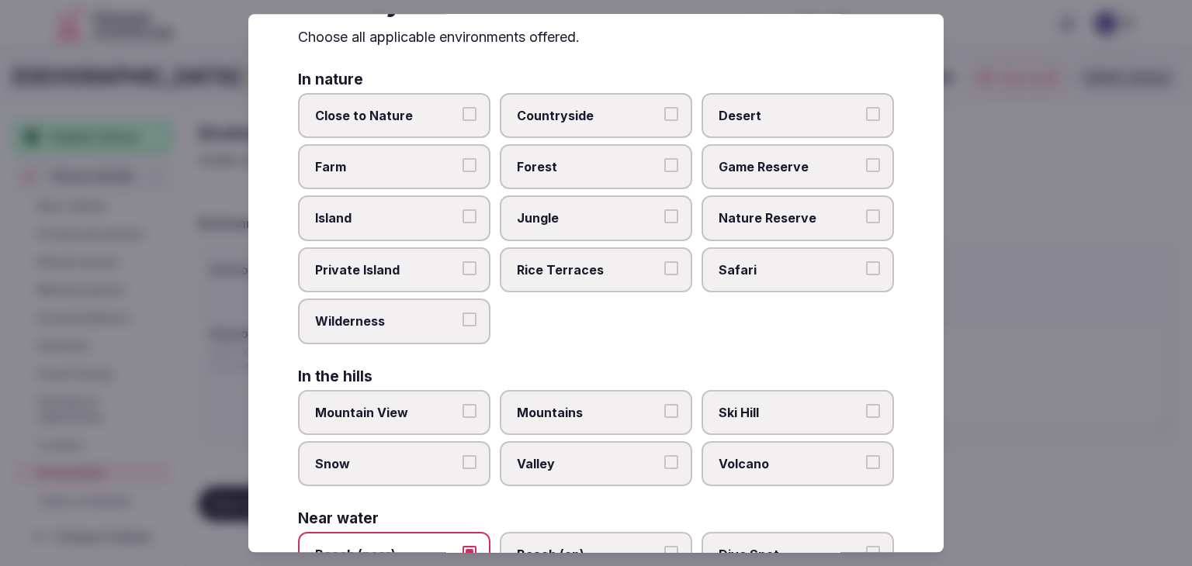
scroll to position [0, 0]
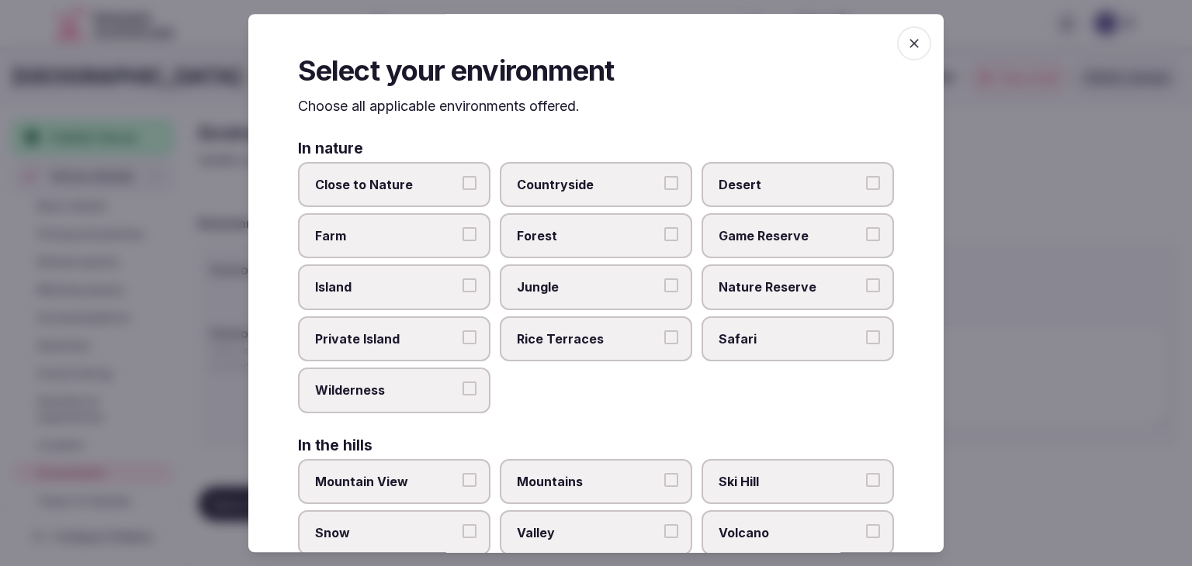
click at [338, 186] on span "Close to Nature" at bounding box center [386, 184] width 143 height 17
click at [462, 186] on button "Close to Nature" at bounding box center [469, 183] width 14 height 14
click at [909, 43] on icon "button" at bounding box center [913, 43] width 9 height 9
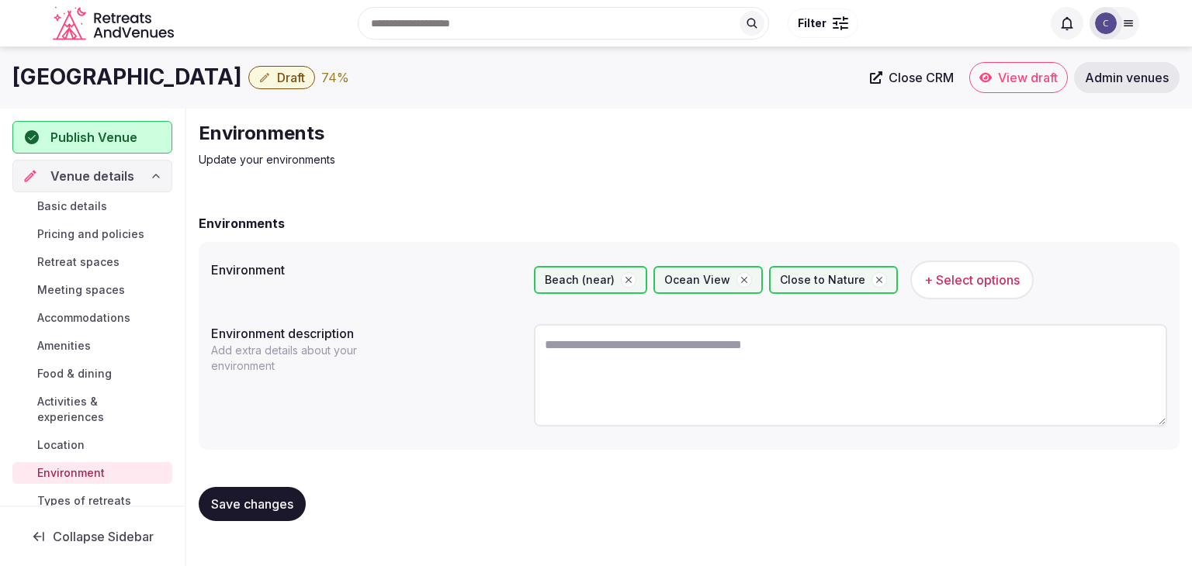
click at [242, 75] on h1 "JW Marriott Gold Coast Resort & Spa" at bounding box center [127, 77] width 230 height 30
copy div "JW Marriott Gold Coast Resort & Spa"
click at [653, 377] on textarea at bounding box center [850, 375] width 633 height 102
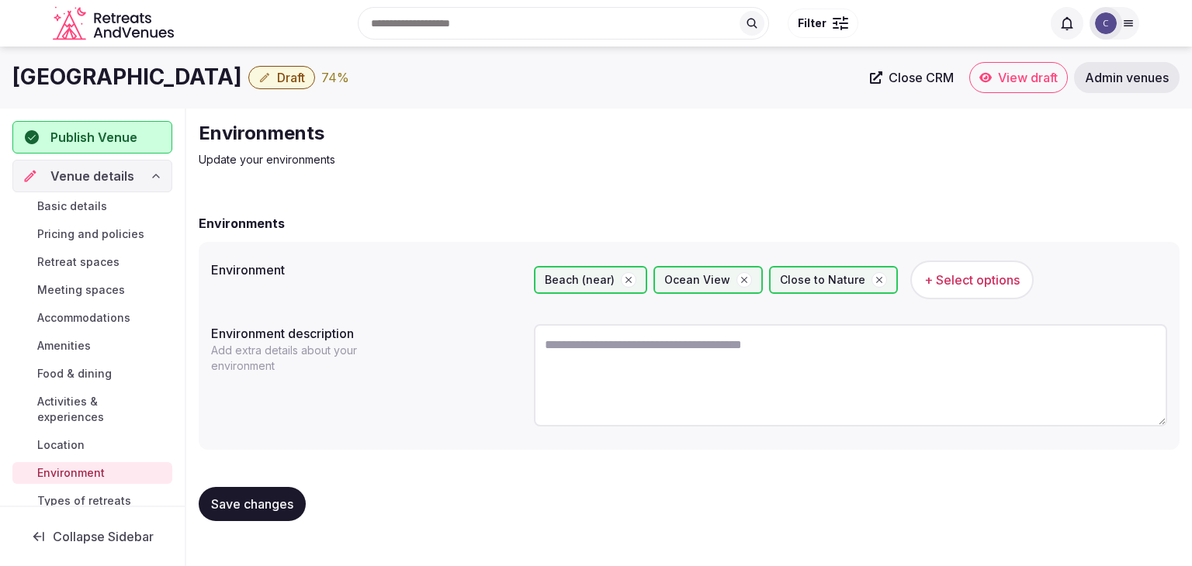
click at [618, 358] on textarea at bounding box center [850, 375] width 633 height 102
paste textarea "**********"
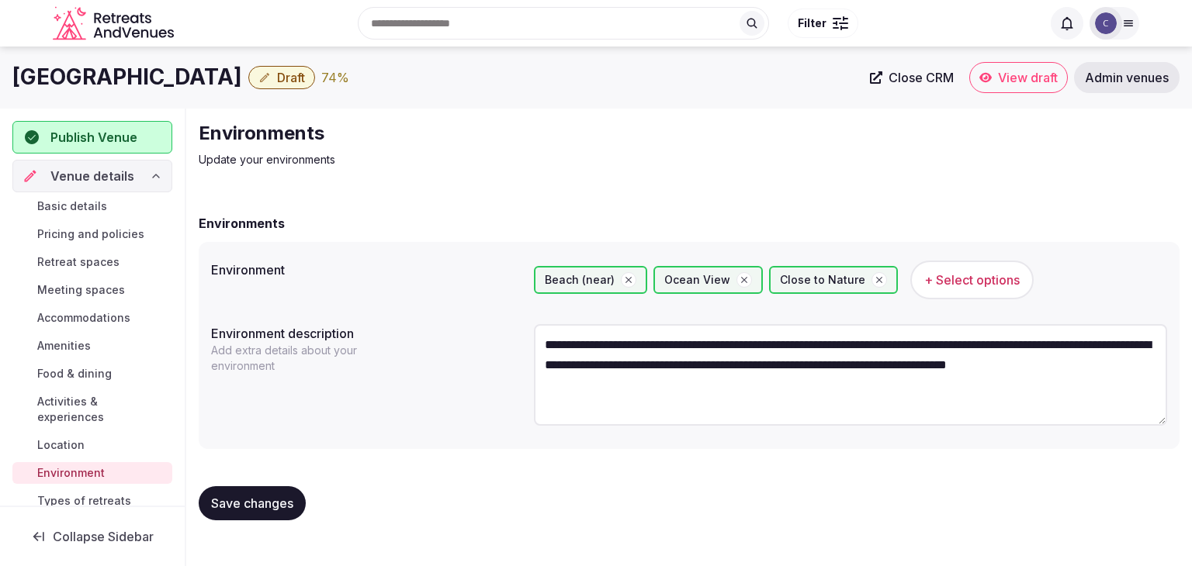
type textarea "**********"
click at [296, 504] on button "Save changes" at bounding box center [252, 504] width 107 height 34
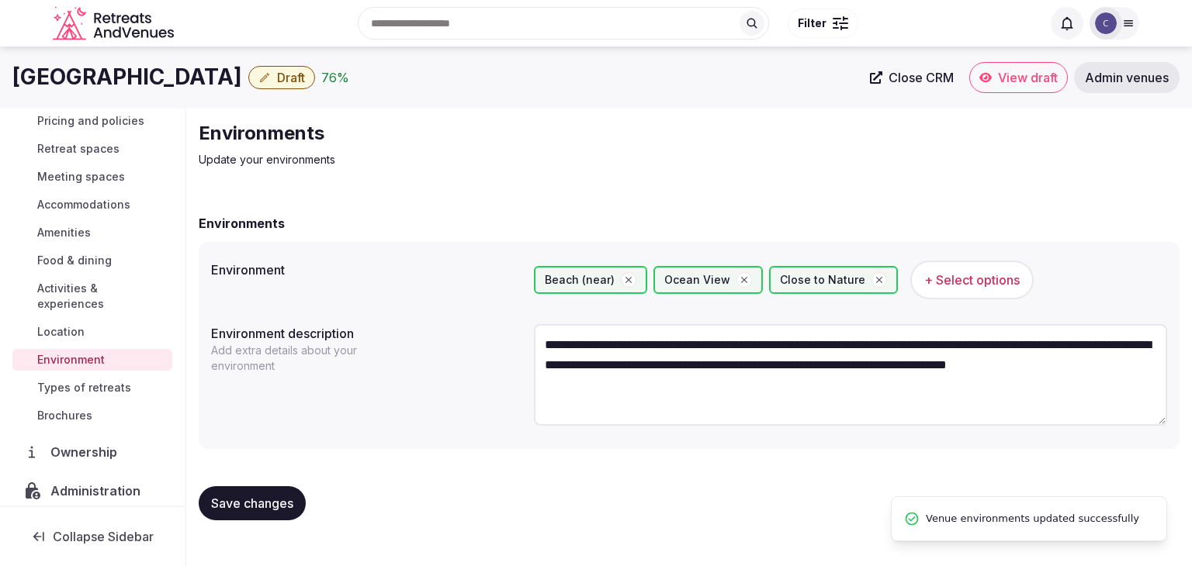
scroll to position [155, 0]
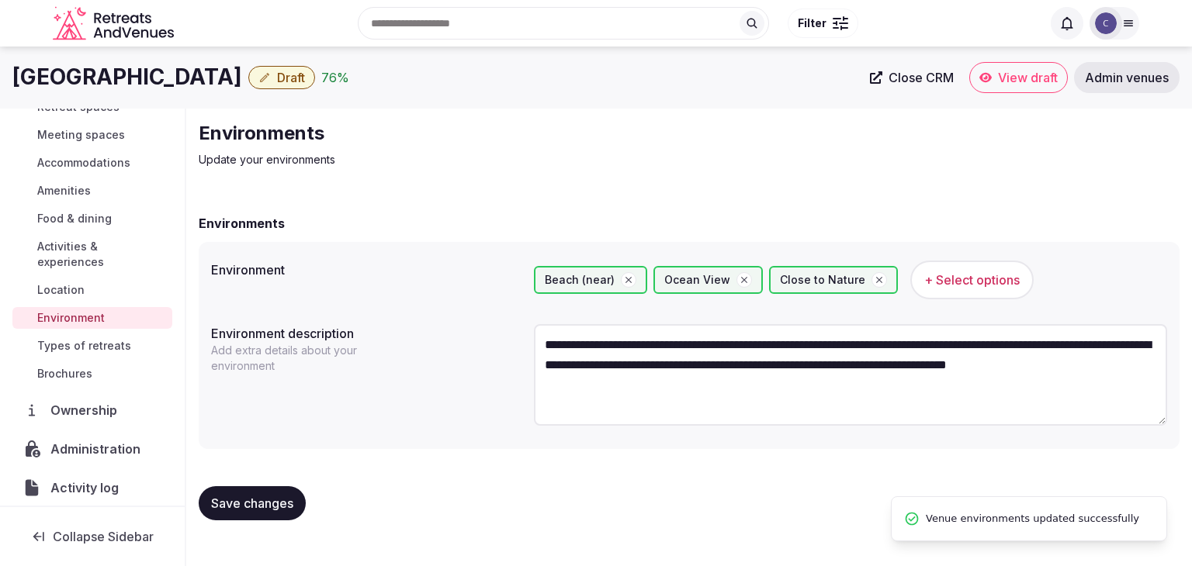
click at [120, 345] on span "Types of retreats" at bounding box center [84, 346] width 94 height 16
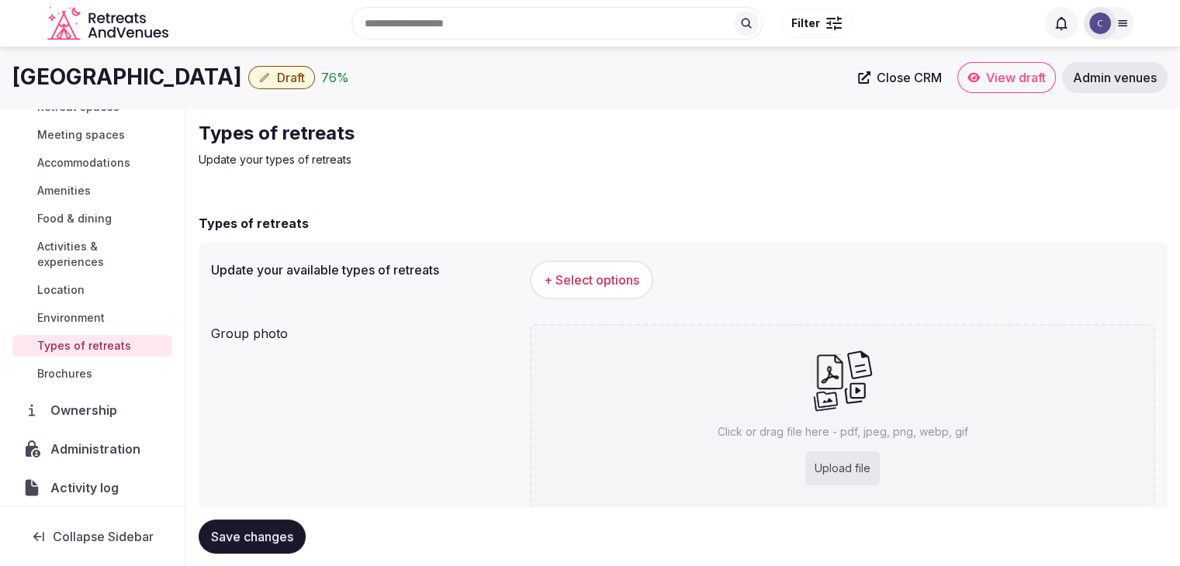
click at [614, 280] on span "+ Select options" at bounding box center [591, 280] width 95 height 17
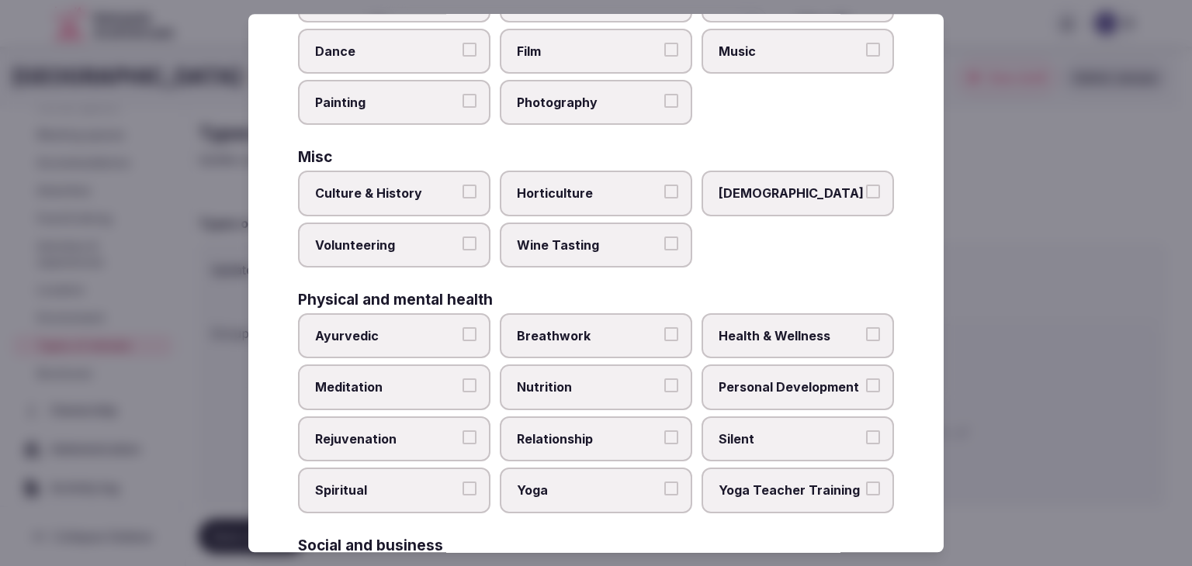
scroll to position [631, 0]
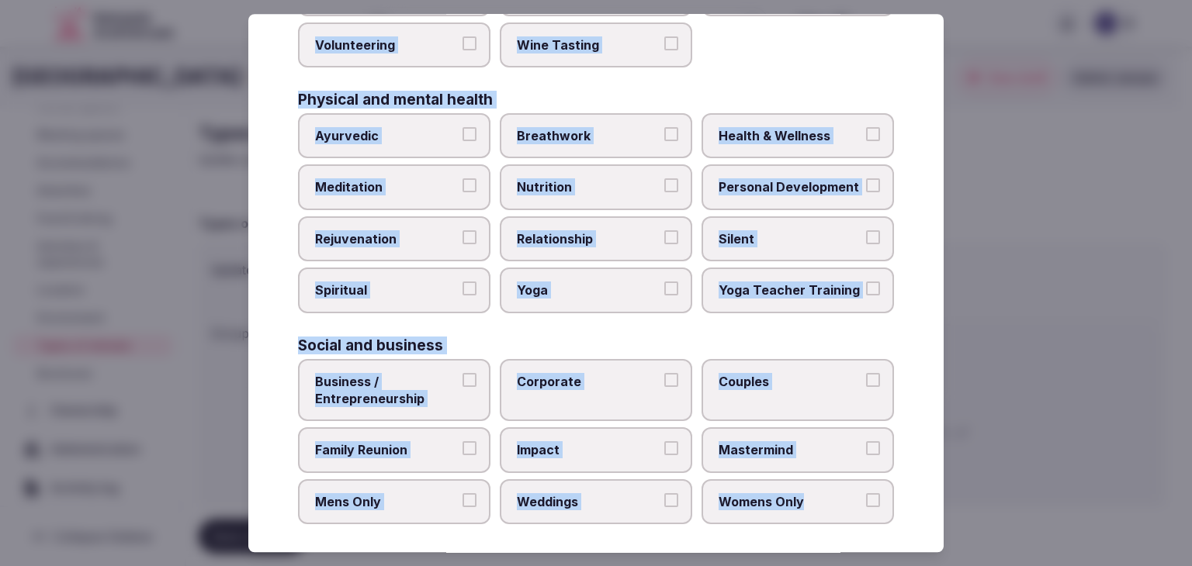
drag, startPoint x: 293, startPoint y: 105, endPoint x: 898, endPoint y: 518, distance: 732.0
click at [898, 518] on div "Select your types of retreats Choose all applicable types of retreats offered. …" at bounding box center [595, 283] width 695 height 539
copy div "Choose all applicable types of retreats offered. Active Adventure Cold Water Ex…"
click at [731, 129] on span "Health & Wellness" at bounding box center [790, 135] width 143 height 17
click at [866, 129] on button "Health & Wellness" at bounding box center [873, 134] width 14 height 14
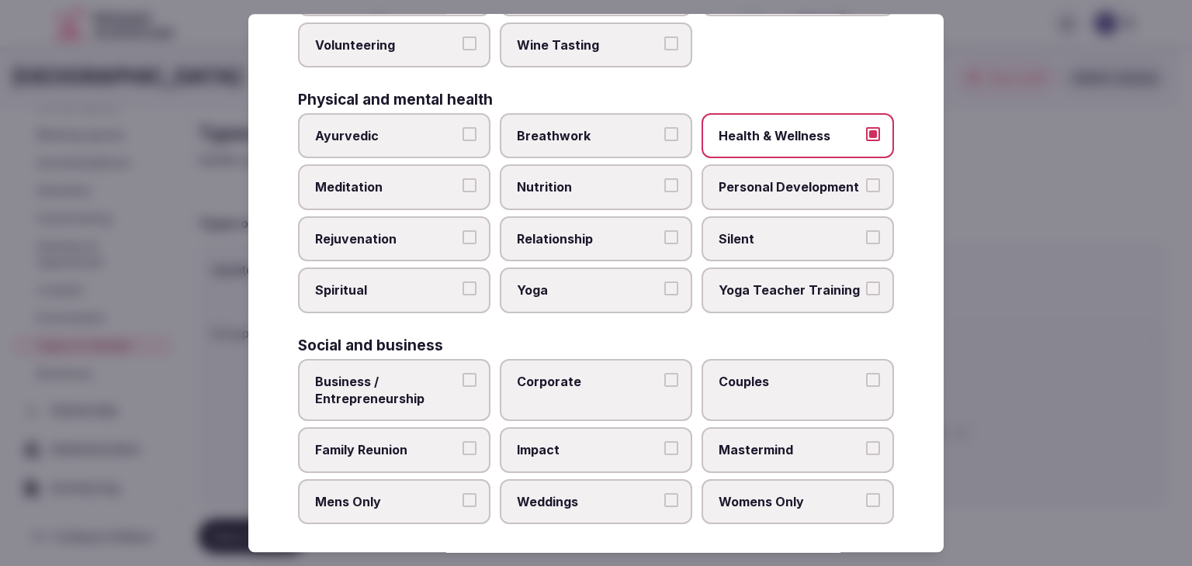
click at [419, 189] on span "Meditation" at bounding box center [386, 187] width 143 height 17
click at [462, 189] on button "Meditation" at bounding box center [469, 186] width 14 height 14
click at [411, 230] on span "Rejuvenation" at bounding box center [386, 238] width 143 height 17
click at [462, 230] on button "Rejuvenation" at bounding box center [469, 237] width 14 height 14
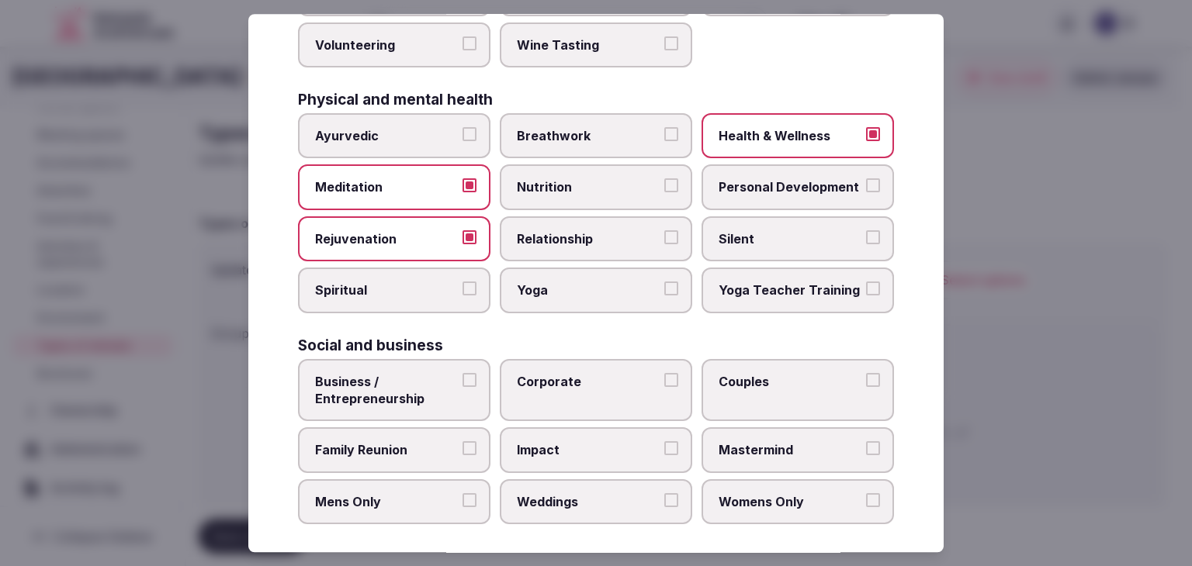
click at [534, 289] on span "Yoga" at bounding box center [588, 290] width 143 height 17
click at [664, 289] on button "Yoga" at bounding box center [671, 289] width 14 height 14
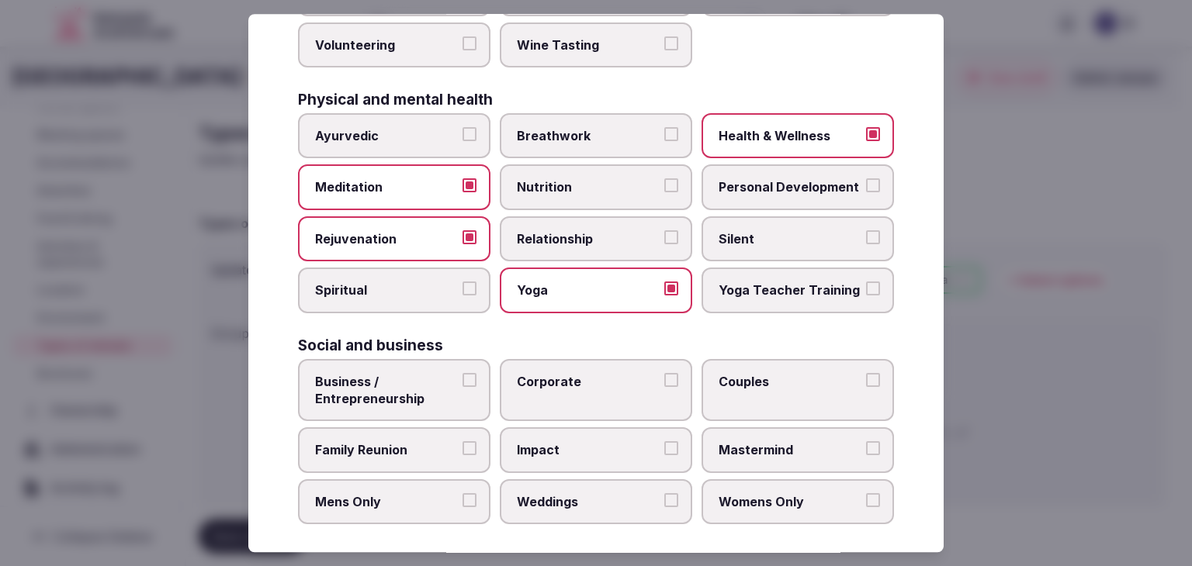
click at [407, 282] on span "Spiritual" at bounding box center [386, 290] width 143 height 17
click at [462, 282] on button "Spiritual" at bounding box center [469, 289] width 14 height 14
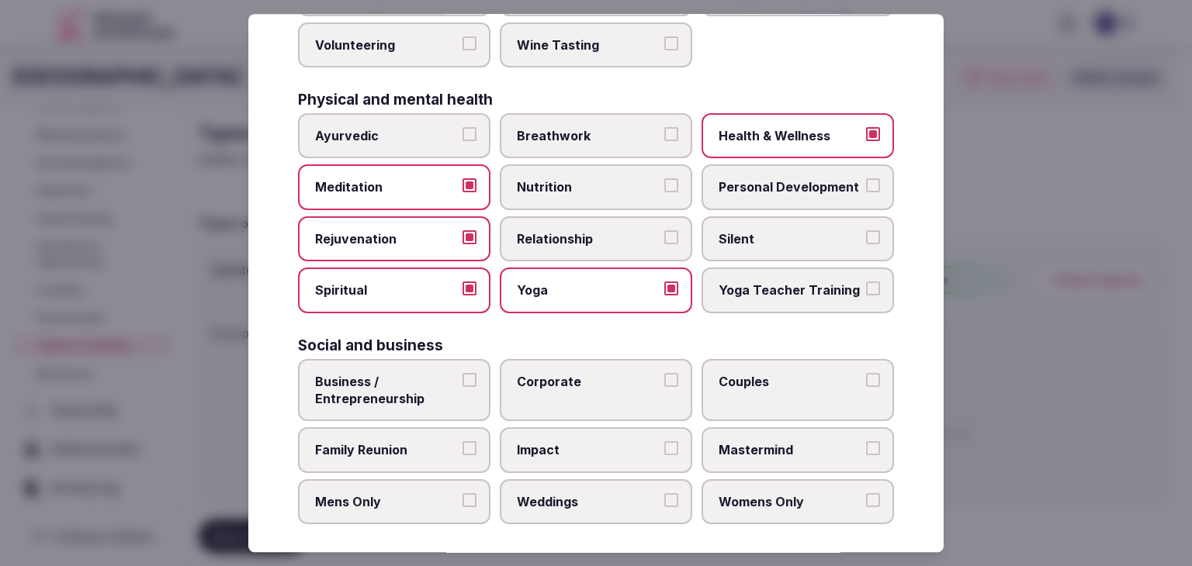
drag, startPoint x: 543, startPoint y: 373, endPoint x: 538, endPoint y: 386, distance: 13.6
click at [544, 374] on span "Corporate" at bounding box center [588, 381] width 143 height 17
click at [664, 374] on button "Corporate" at bounding box center [671, 380] width 14 height 14
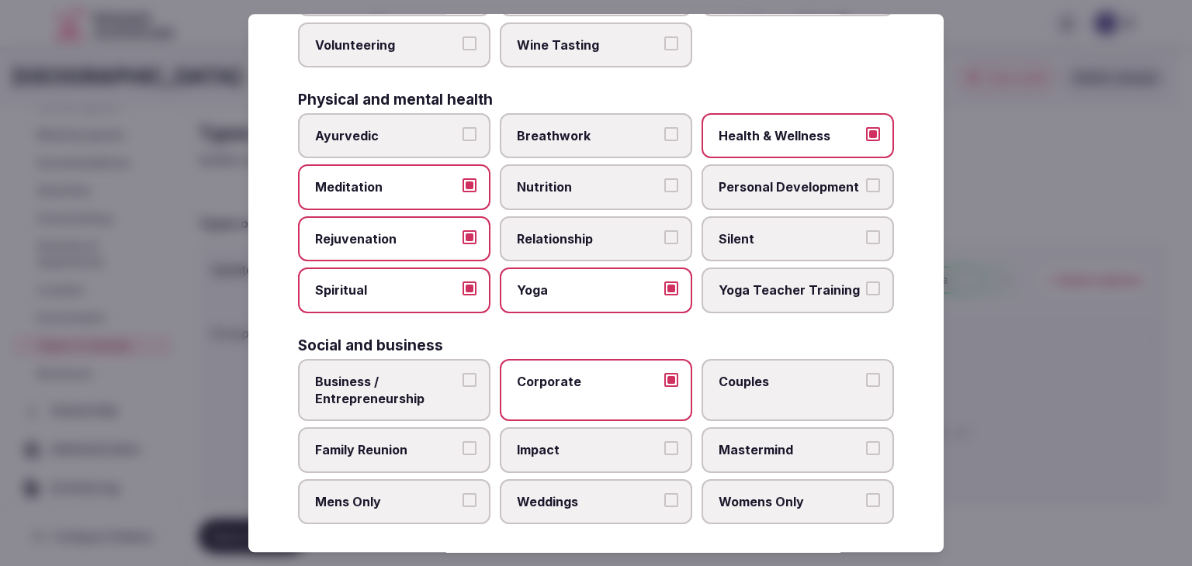
click at [573, 497] on span "Weddings" at bounding box center [588, 502] width 143 height 17
click at [664, 497] on button "Weddings" at bounding box center [671, 501] width 14 height 14
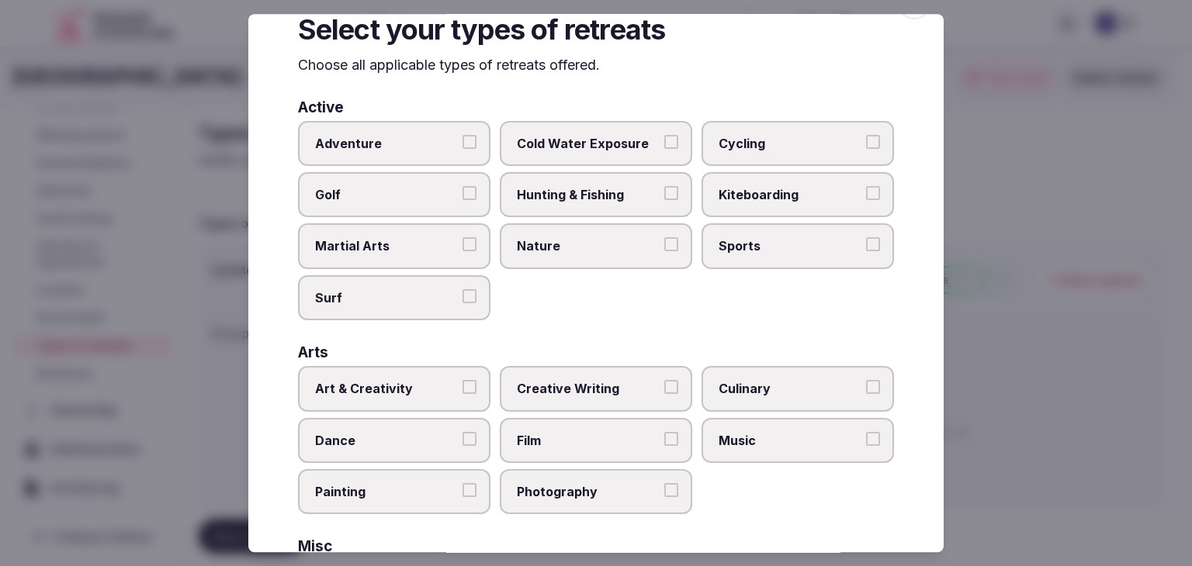
scroll to position [0, 0]
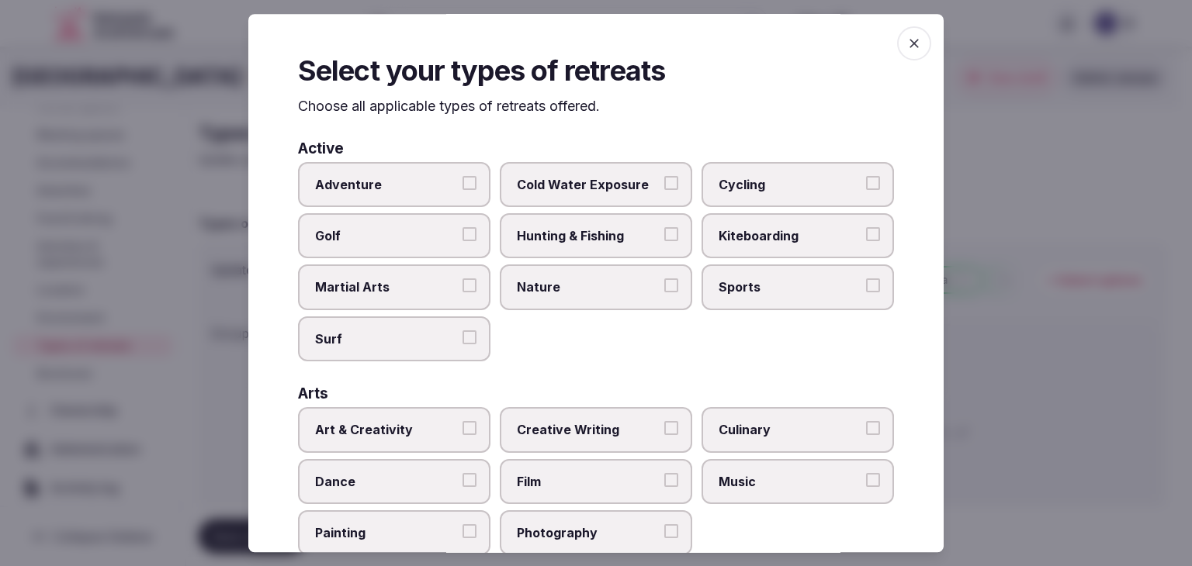
click at [885, 36] on div "Select your types of retreats Choose all applicable types of retreats offered. …" at bounding box center [595, 283] width 695 height 539
click at [906, 47] on icon "button" at bounding box center [914, 44] width 16 height 16
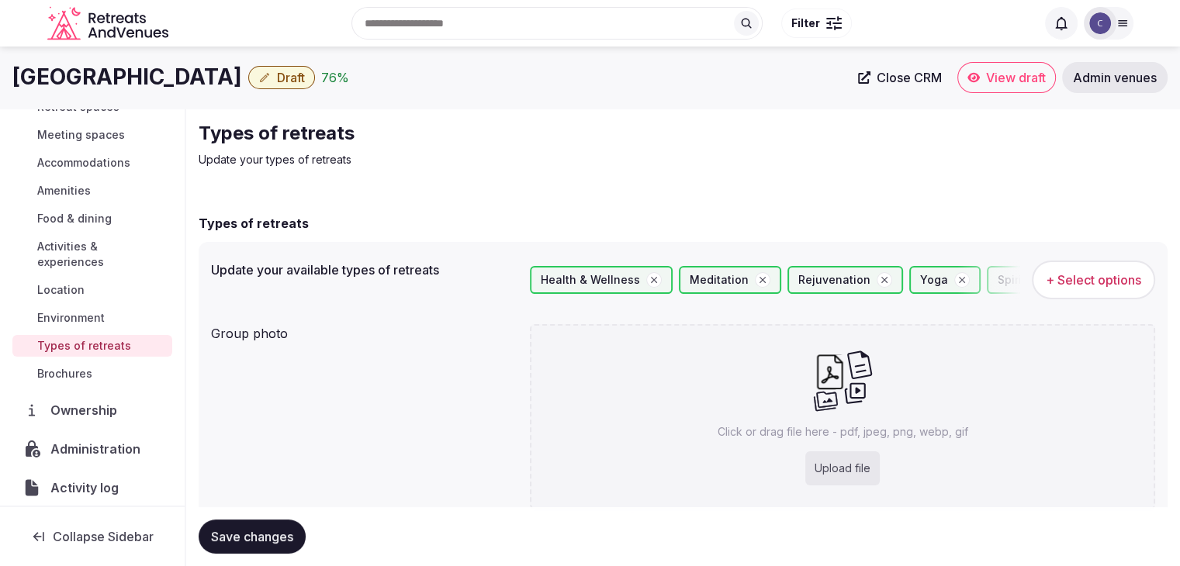
click at [844, 477] on div "Upload file" at bounding box center [842, 469] width 74 height 34
type input "**********"
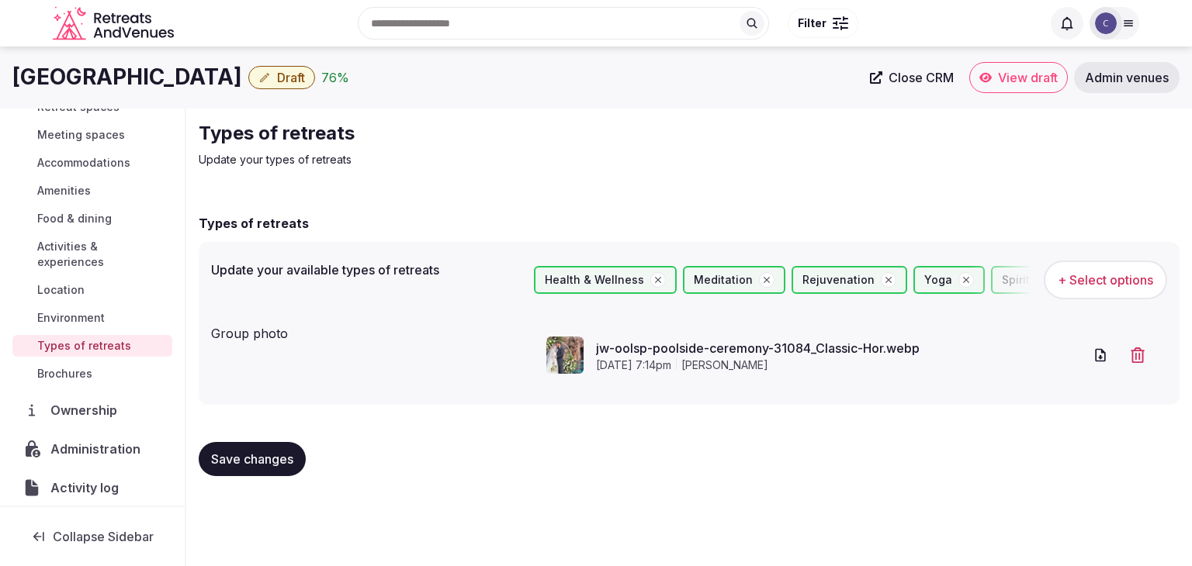
click at [271, 469] on button "Save changes" at bounding box center [252, 459] width 107 height 34
click at [305, 74] on span "Draft" at bounding box center [291, 78] width 28 height 16
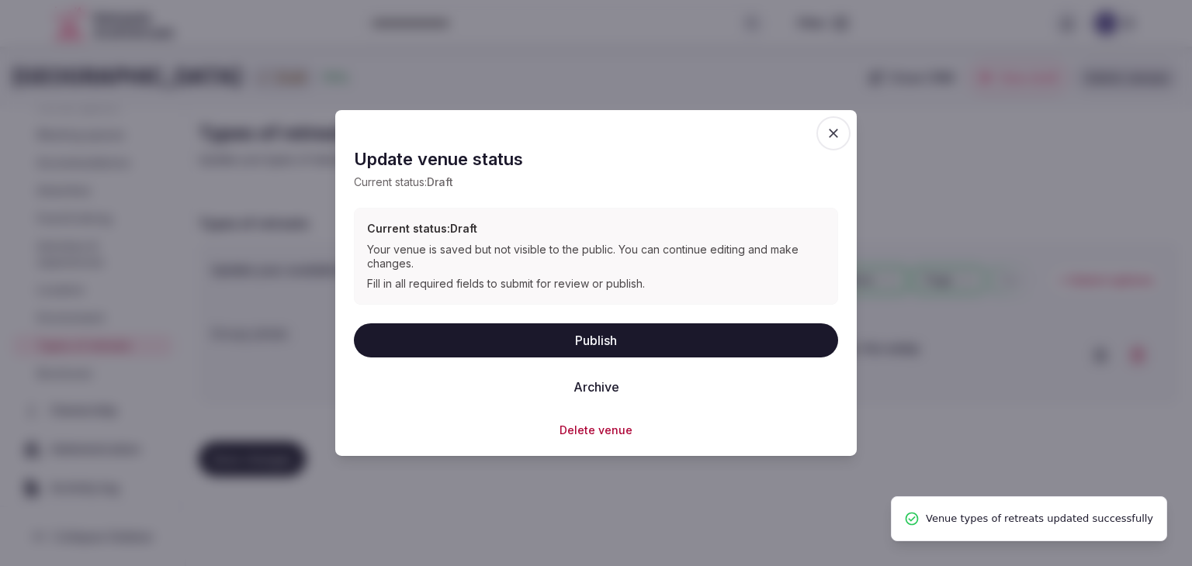
click at [543, 342] on button "Publish" at bounding box center [596, 340] width 484 height 34
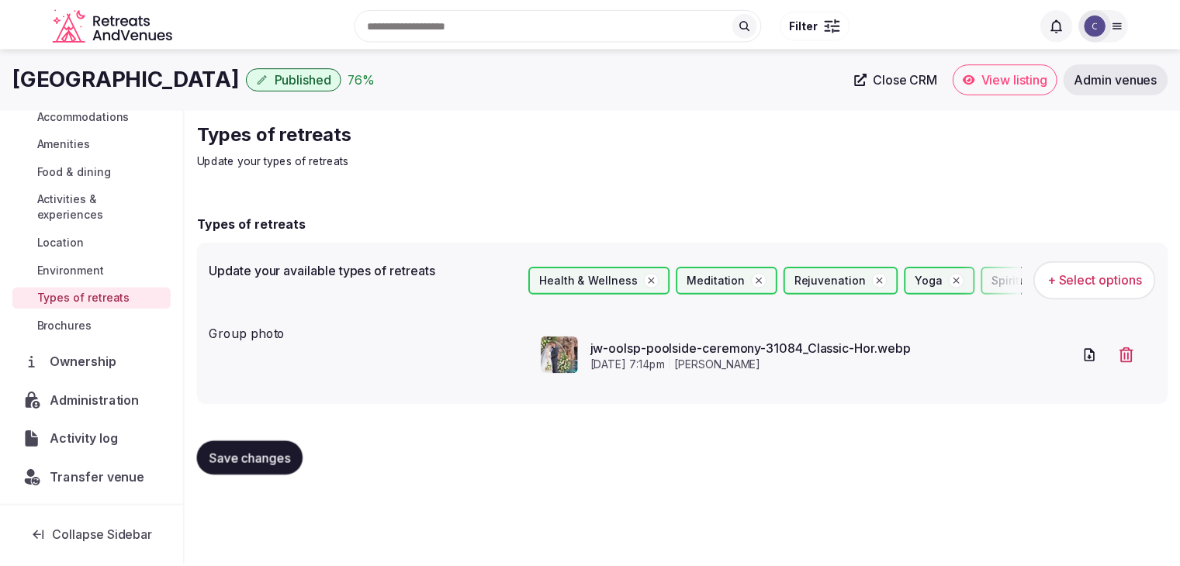
scroll to position [87, 0]
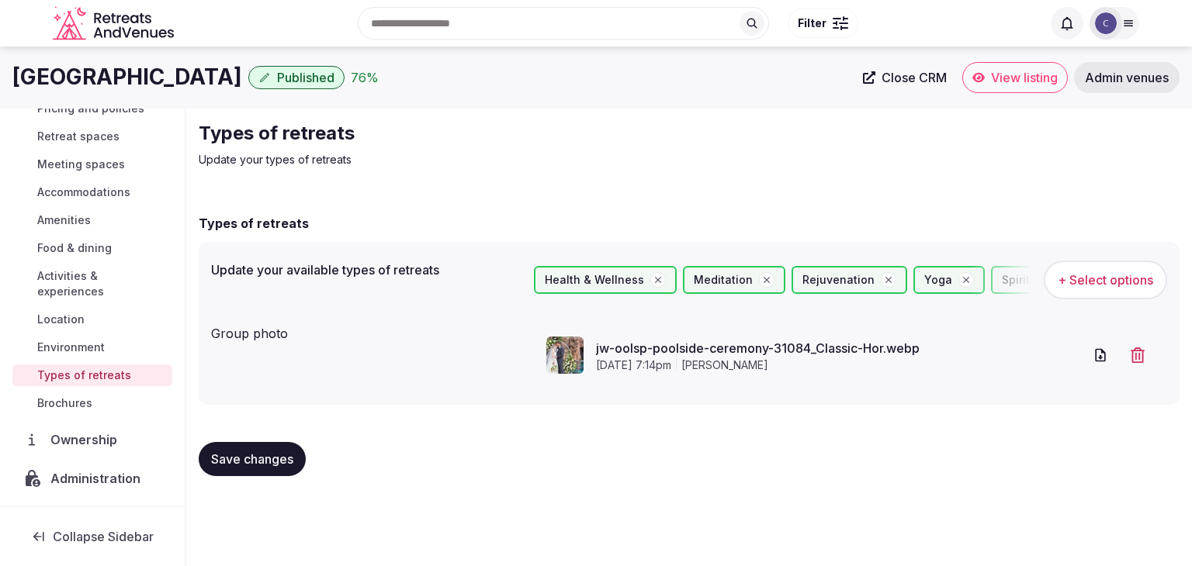
click at [105, 192] on span "Accommodations" at bounding box center [83, 193] width 93 height 16
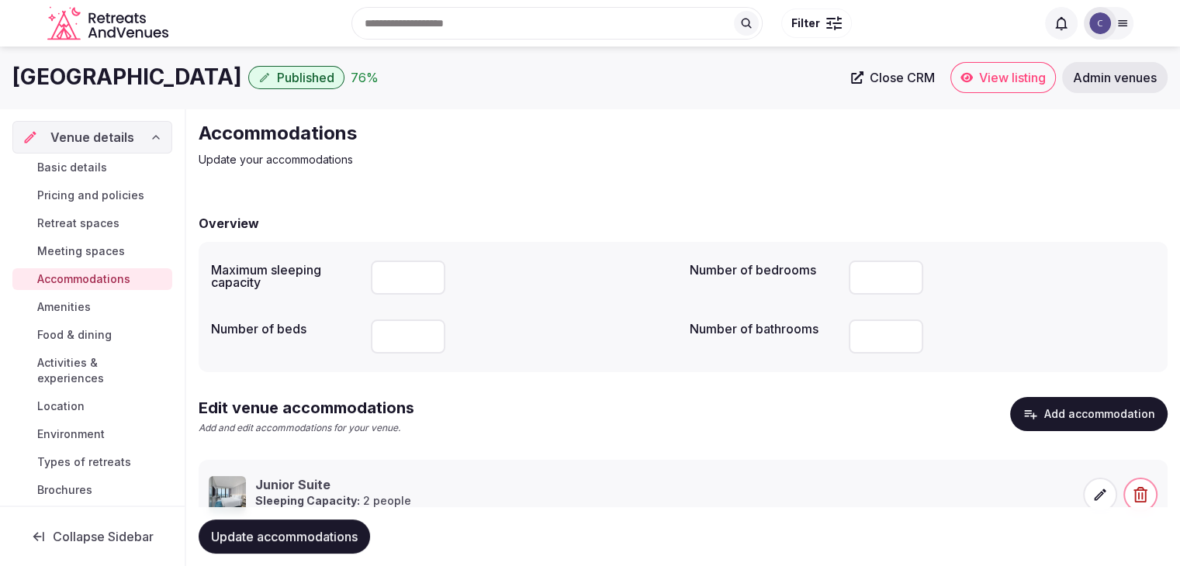
click at [110, 162] on link "Basic details" at bounding box center [92, 168] width 160 height 22
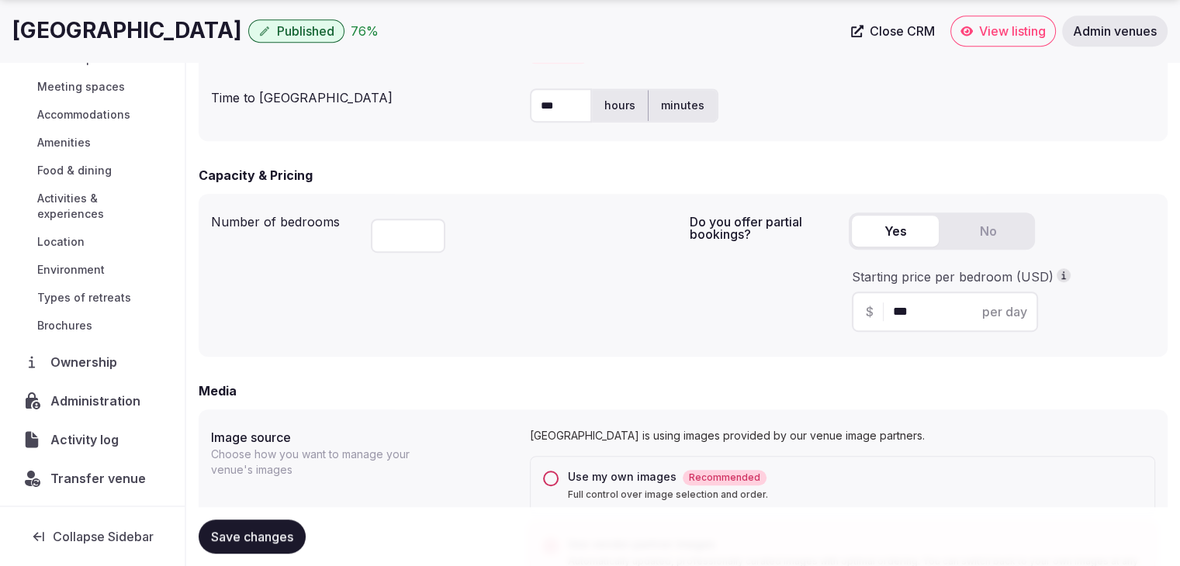
scroll to position [1009, 0]
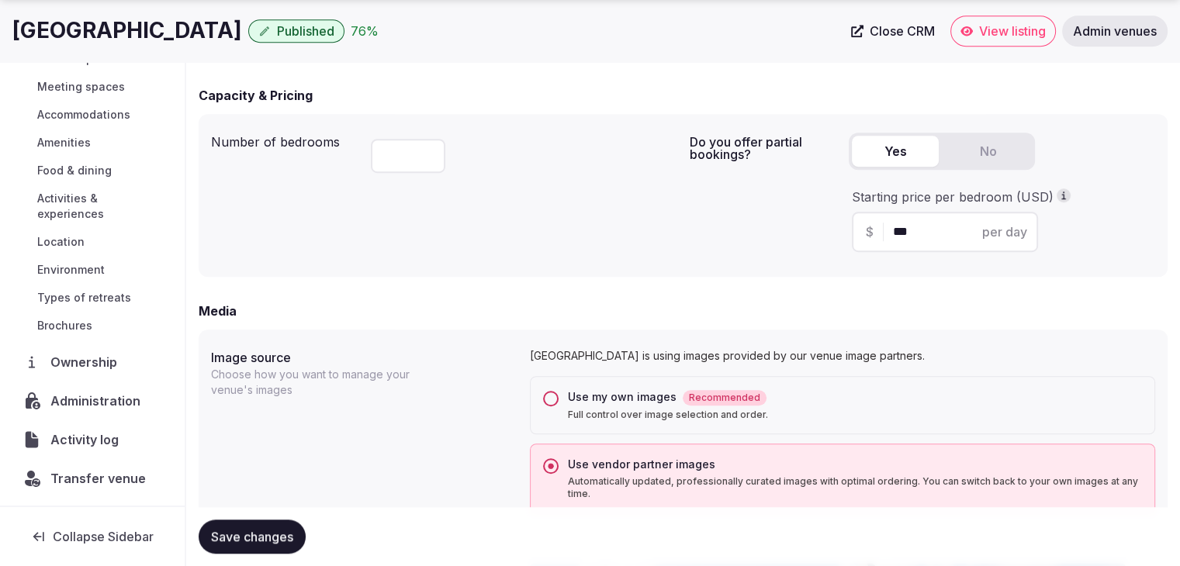
click at [407, 151] on input "***" at bounding box center [408, 156] width 74 height 34
type input "***"
click at [438, 266] on div "Number of bedrooms *** Do you offer partial bookings? Yes No Starting price per…" at bounding box center [683, 195] width 969 height 163
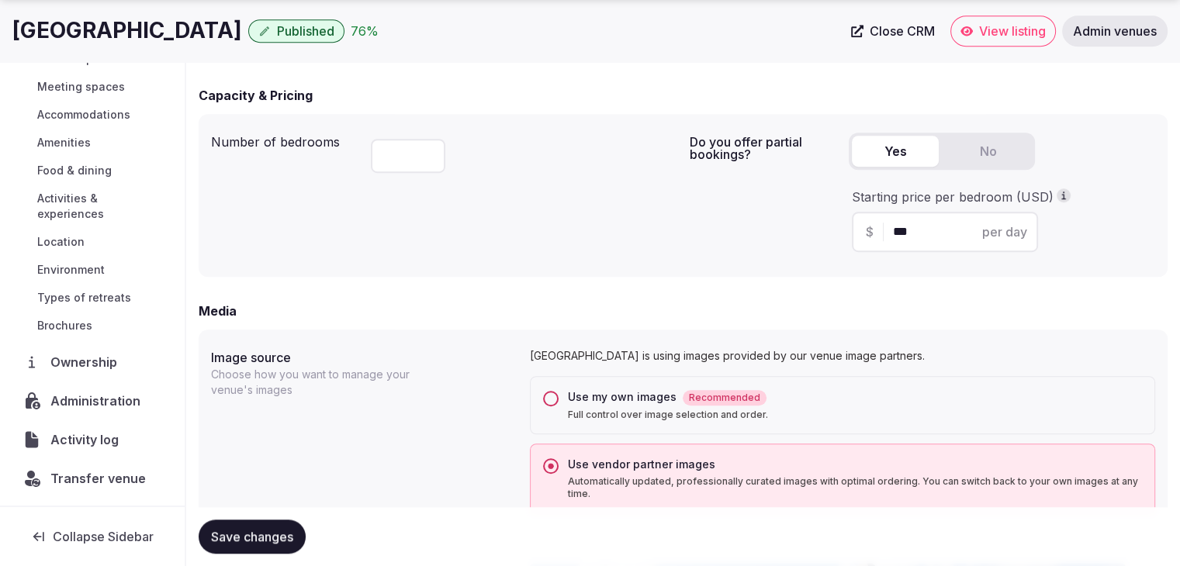
click at [272, 541] on span "Save changes" at bounding box center [252, 537] width 82 height 16
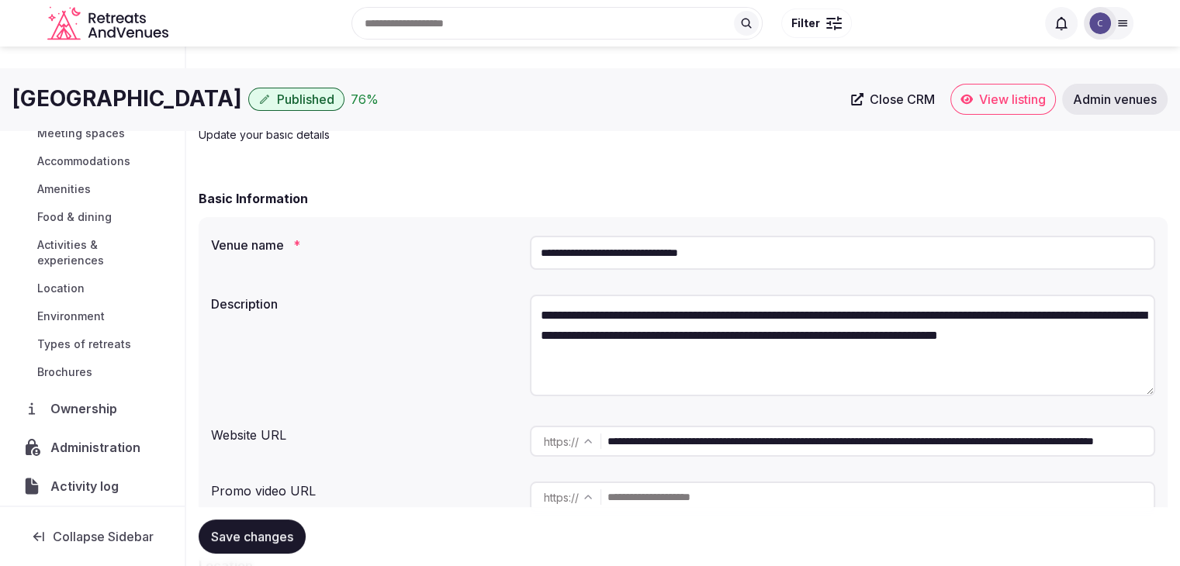
scroll to position [0, 0]
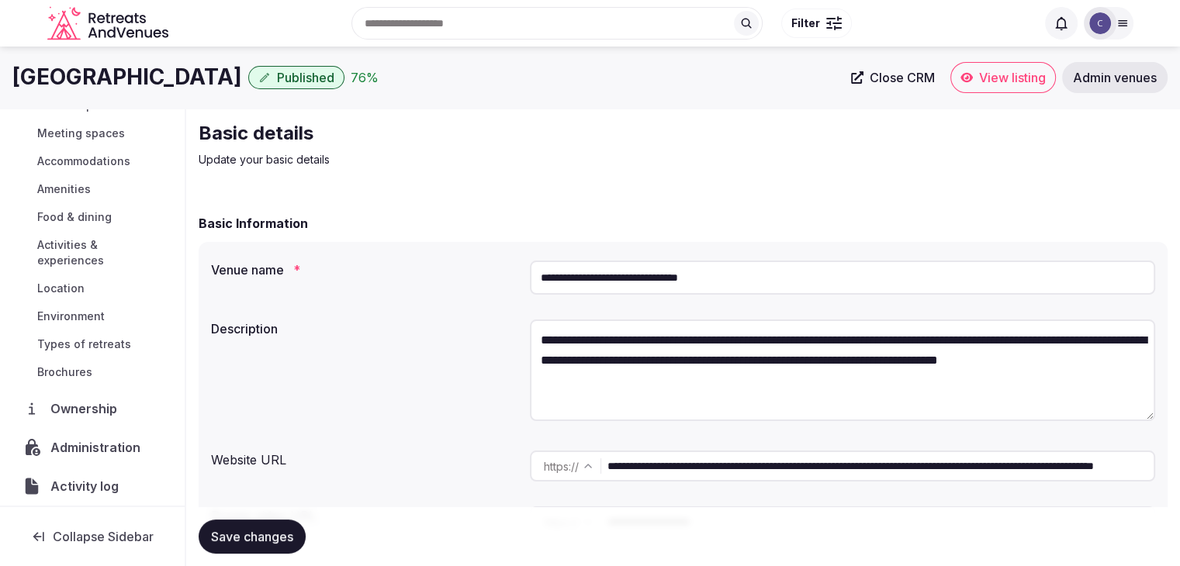
click at [625, 374] on textarea "**********" at bounding box center [842, 371] width 625 height 102
paste textarea "**********"
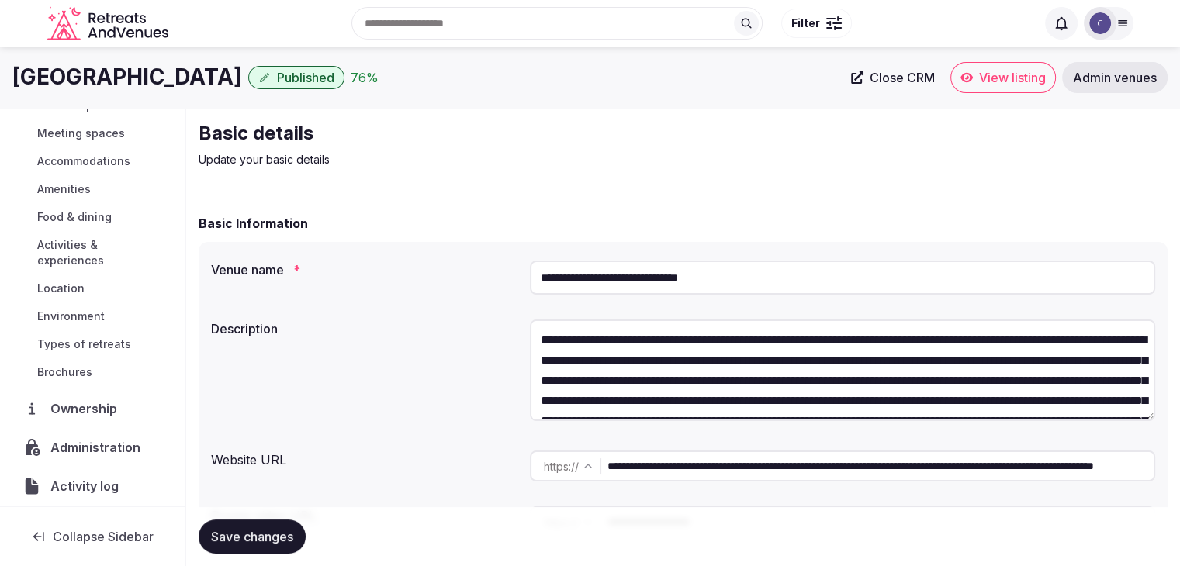
type textarea "**********"
click at [227, 548] on button "Save changes" at bounding box center [252, 537] width 107 height 34
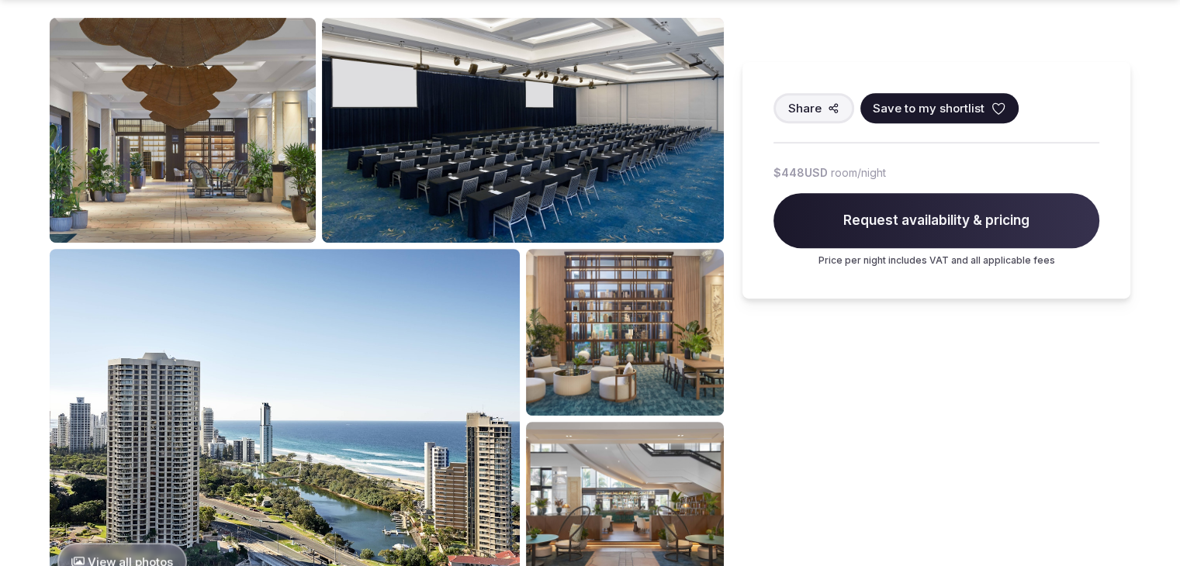
scroll to position [854, 0]
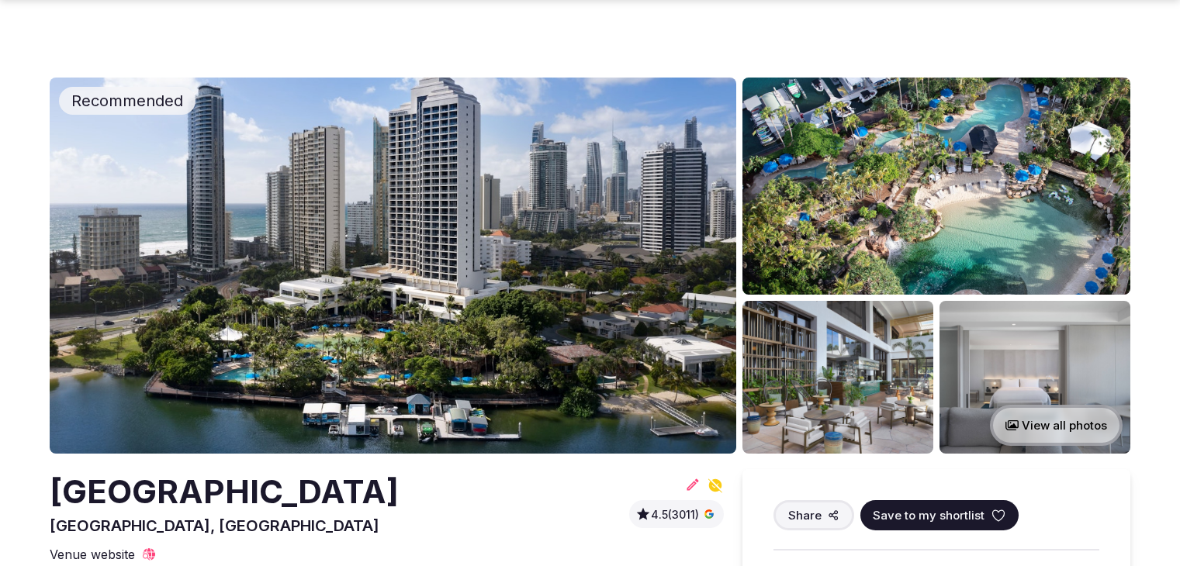
scroll to position [854, 0]
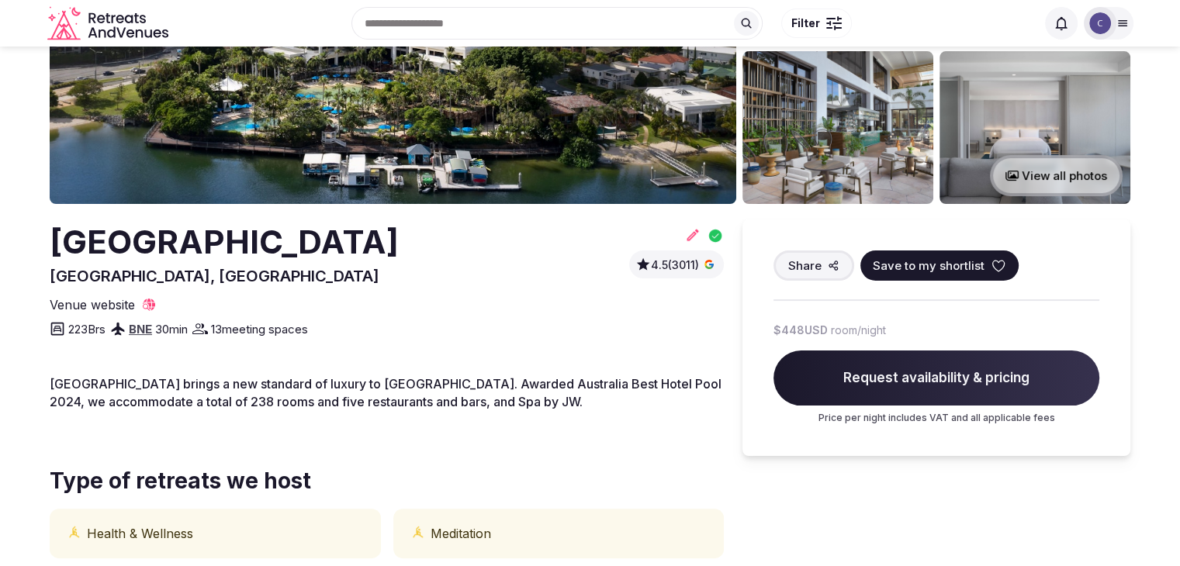
scroll to position [230, 0]
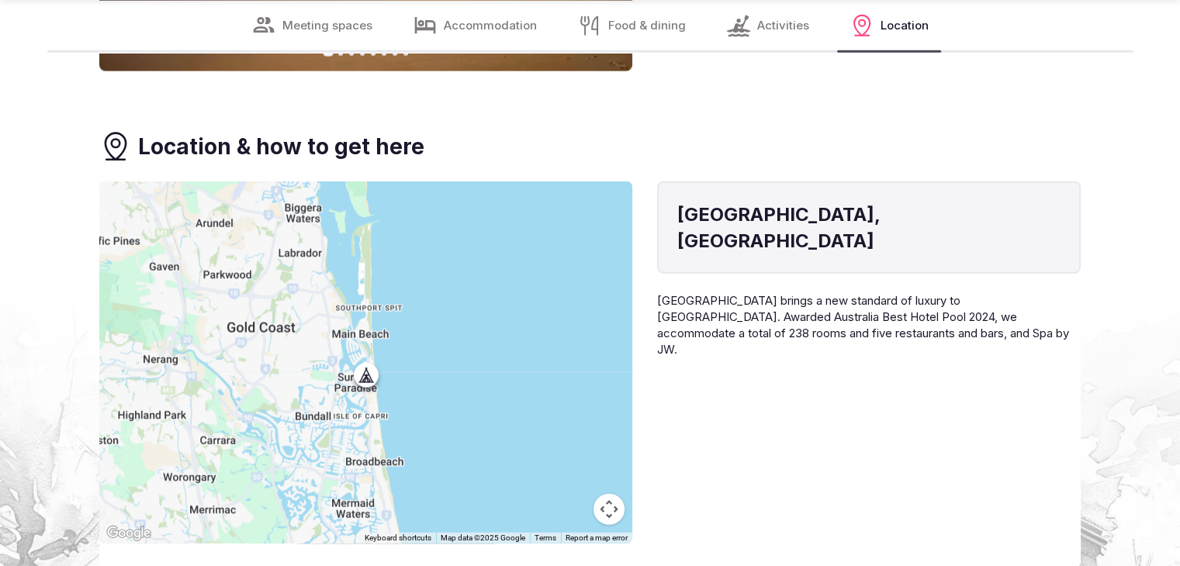
scroll to position [3954, 0]
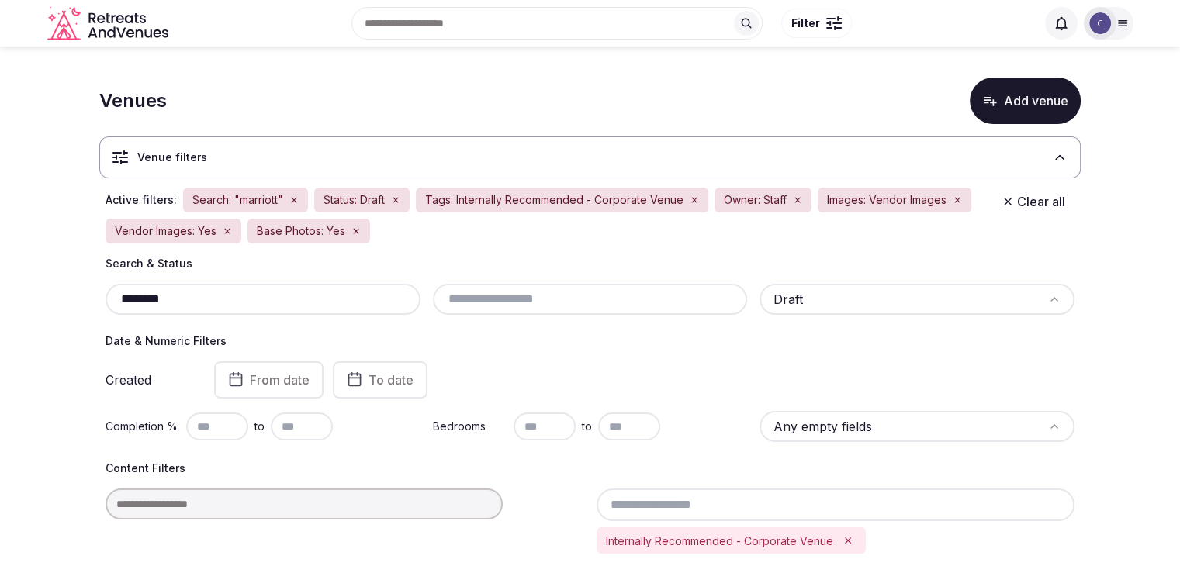
click at [241, 295] on input "********" at bounding box center [263, 299] width 303 height 19
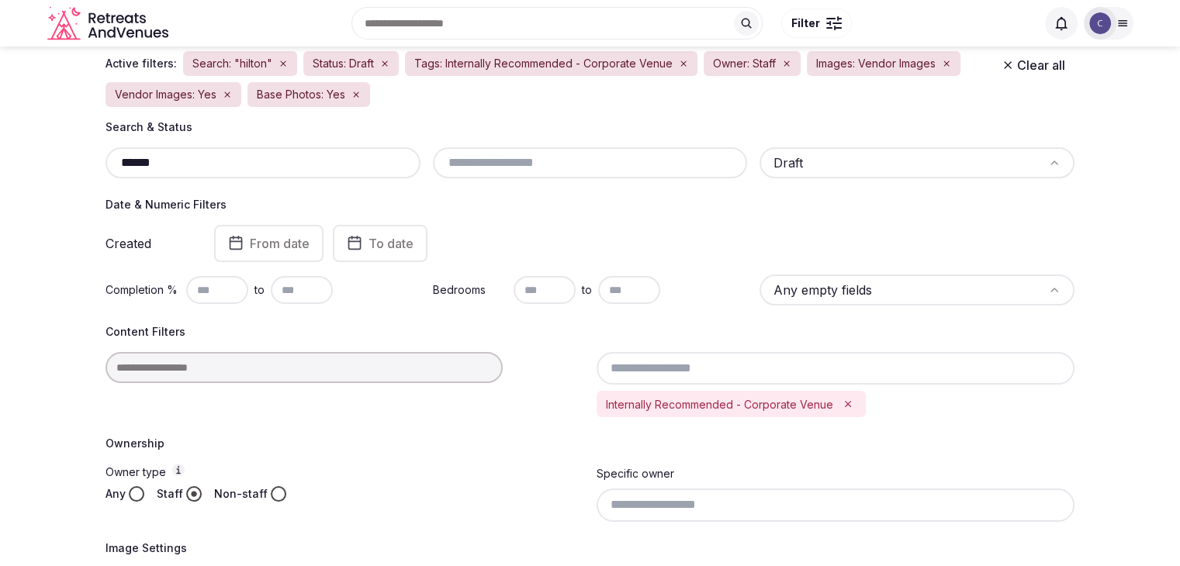
scroll to position [114, 0]
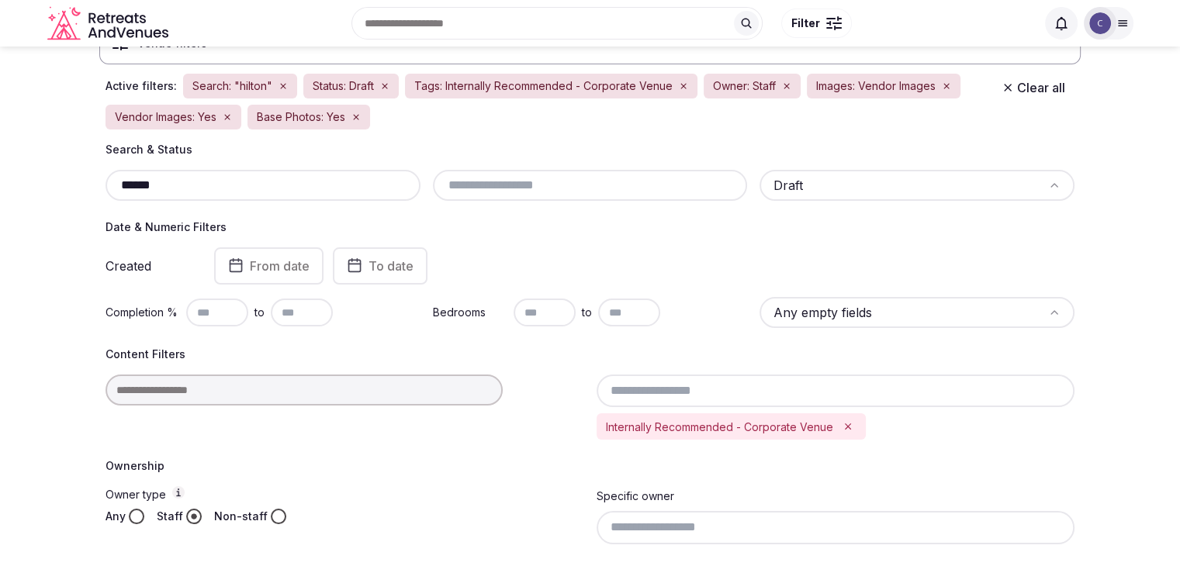
type input "******"
click at [255, 170] on div "******" at bounding box center [263, 185] width 315 height 31
click at [254, 187] on input "******" at bounding box center [263, 185] width 303 height 19
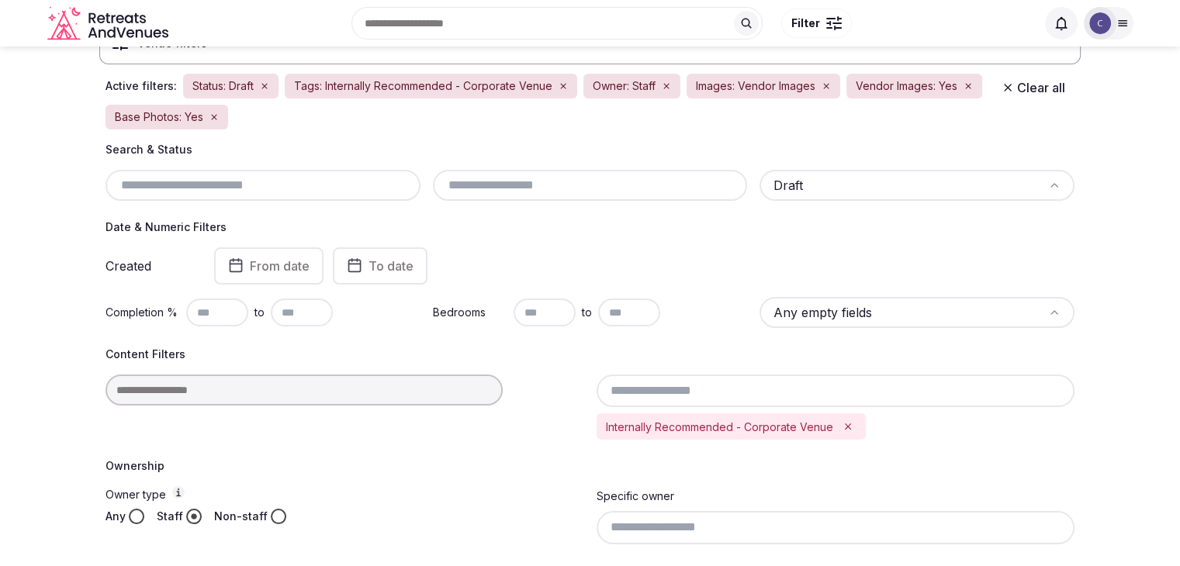
click at [534, 181] on input "text" at bounding box center [590, 185] width 303 height 19
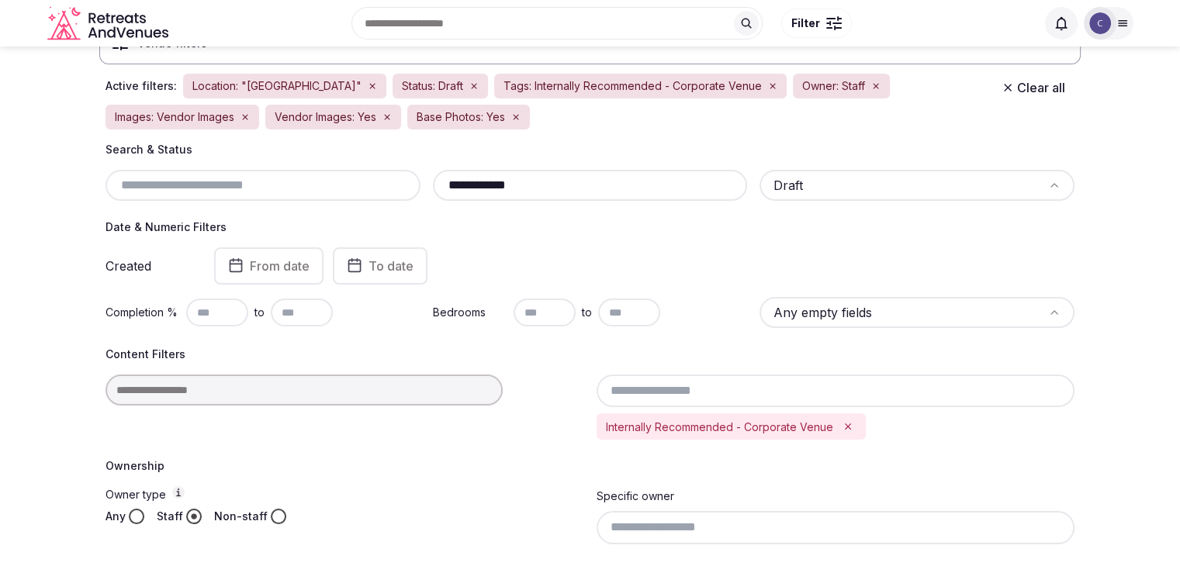
type input "**********"
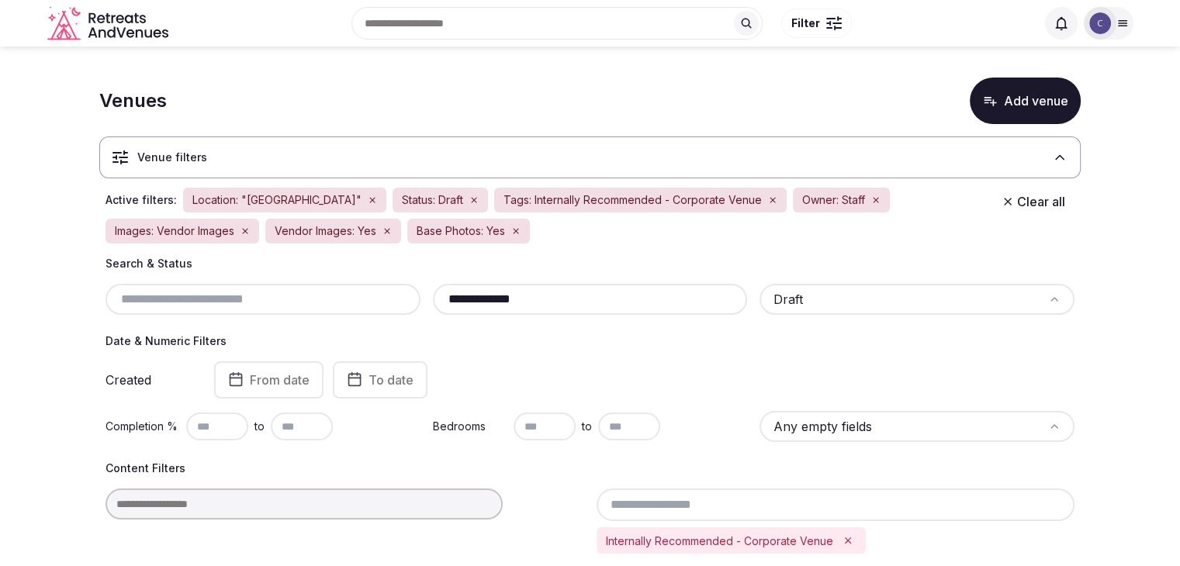
click at [580, 296] on input "**********" at bounding box center [590, 299] width 303 height 19
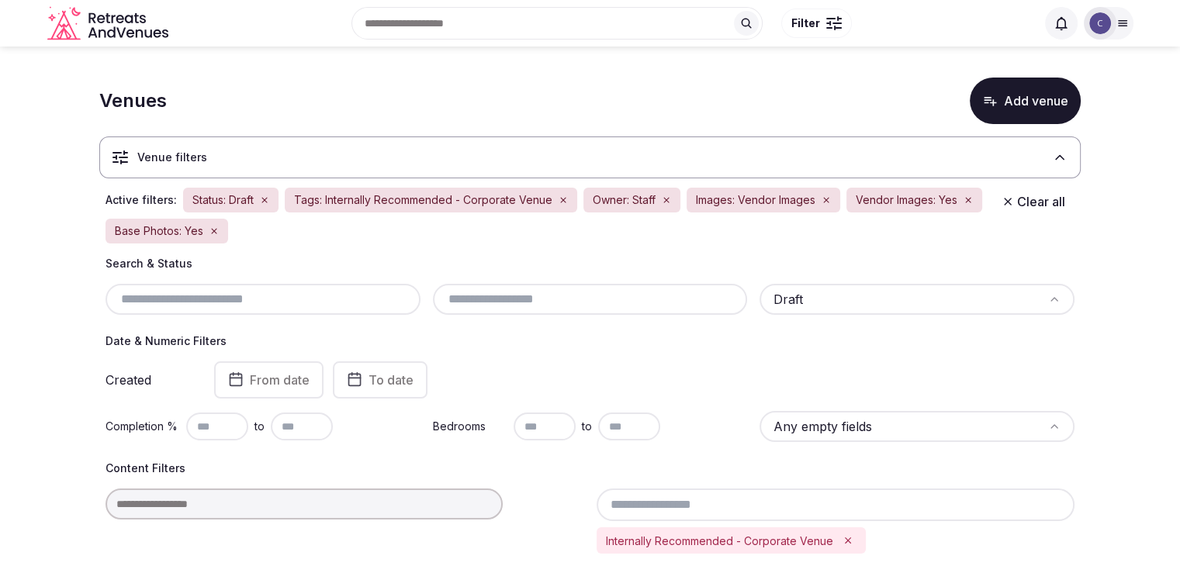
click at [639, 384] on div "Created From date To date" at bounding box center [590, 380] width 969 height 37
click at [635, 296] on input "text" at bounding box center [590, 299] width 303 height 19
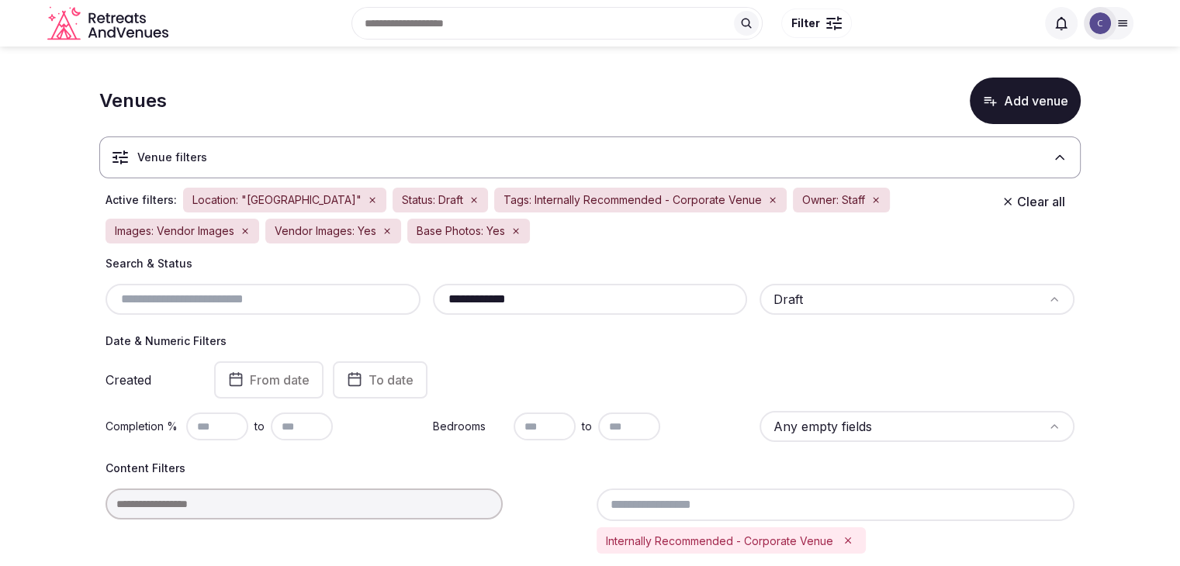
type input "**********"
click at [615, 298] on input "**********" at bounding box center [590, 299] width 303 height 19
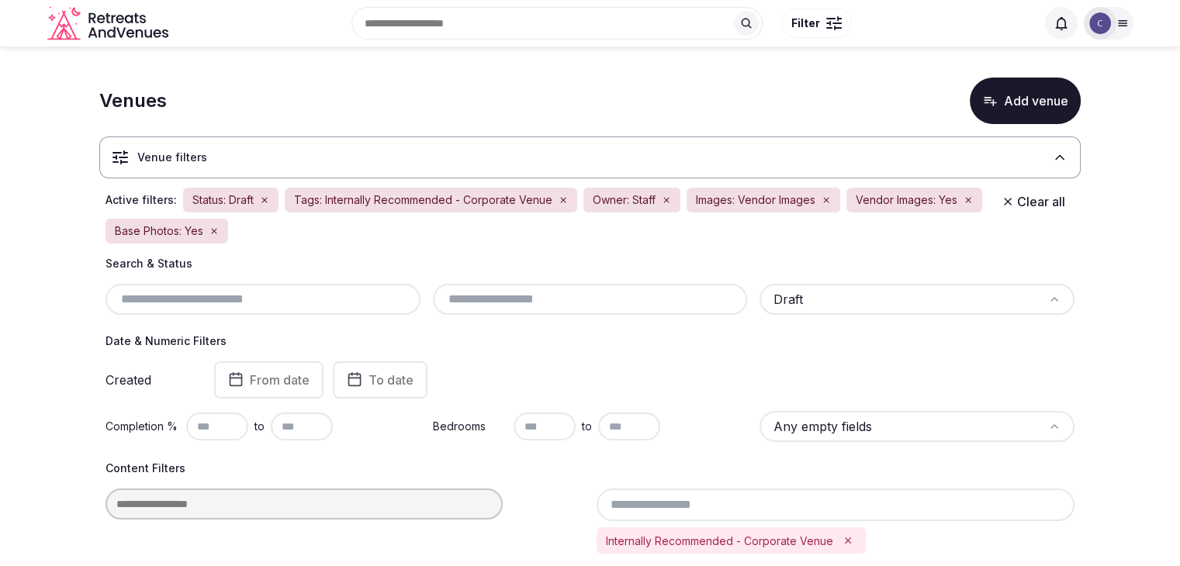
click at [517, 296] on input "text" at bounding box center [590, 299] width 303 height 19
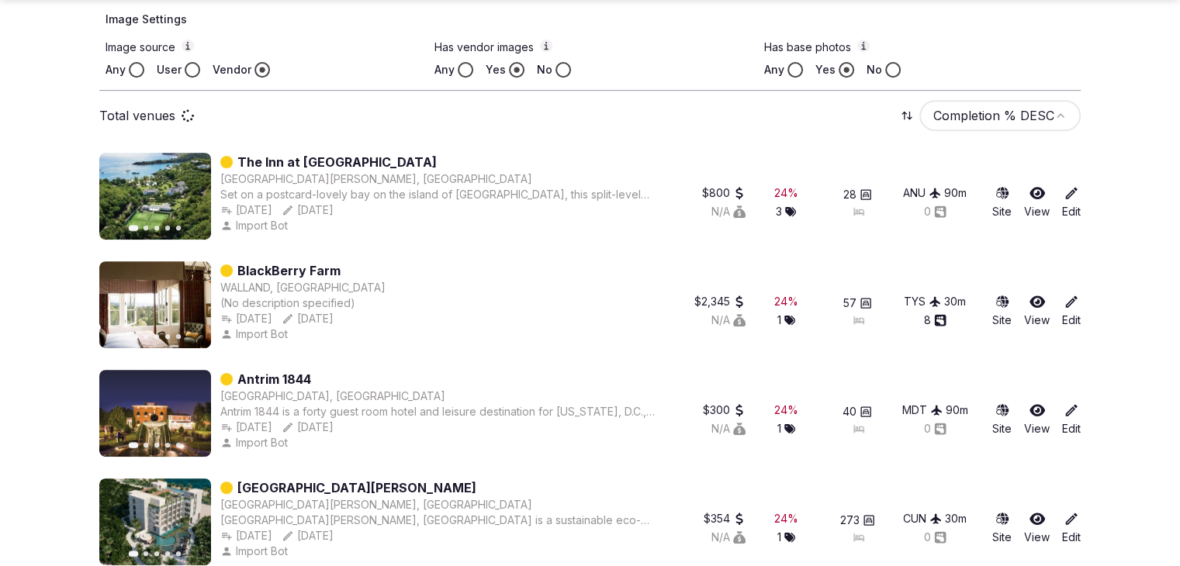
scroll to position [543, 0]
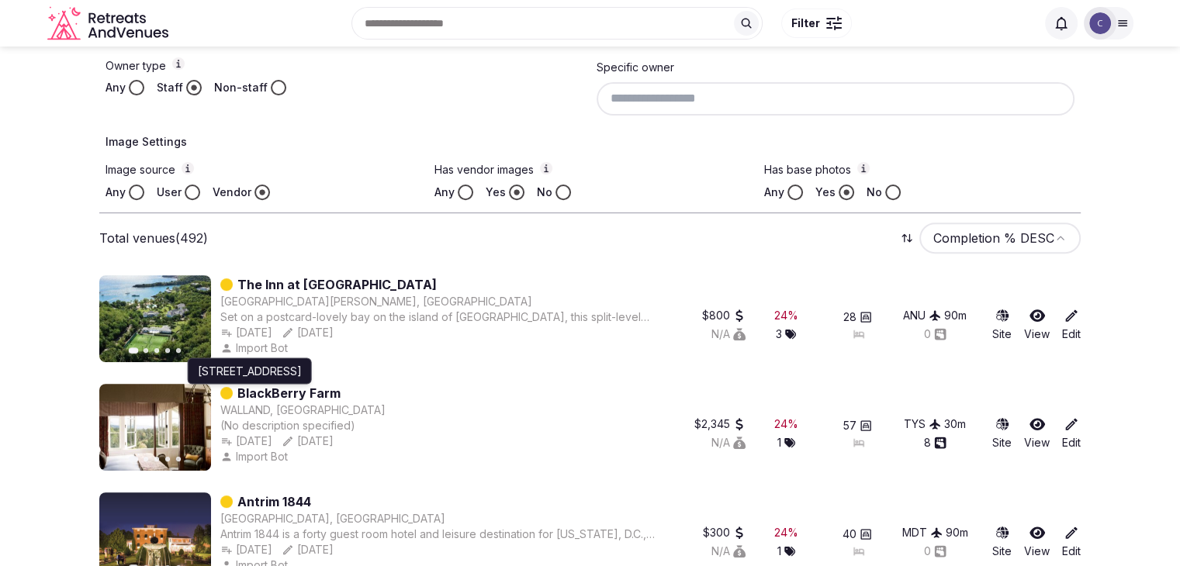
type input "**********"
drag, startPoint x: 314, startPoint y: 393, endPoint x: 46, endPoint y: 369, distance: 269.6
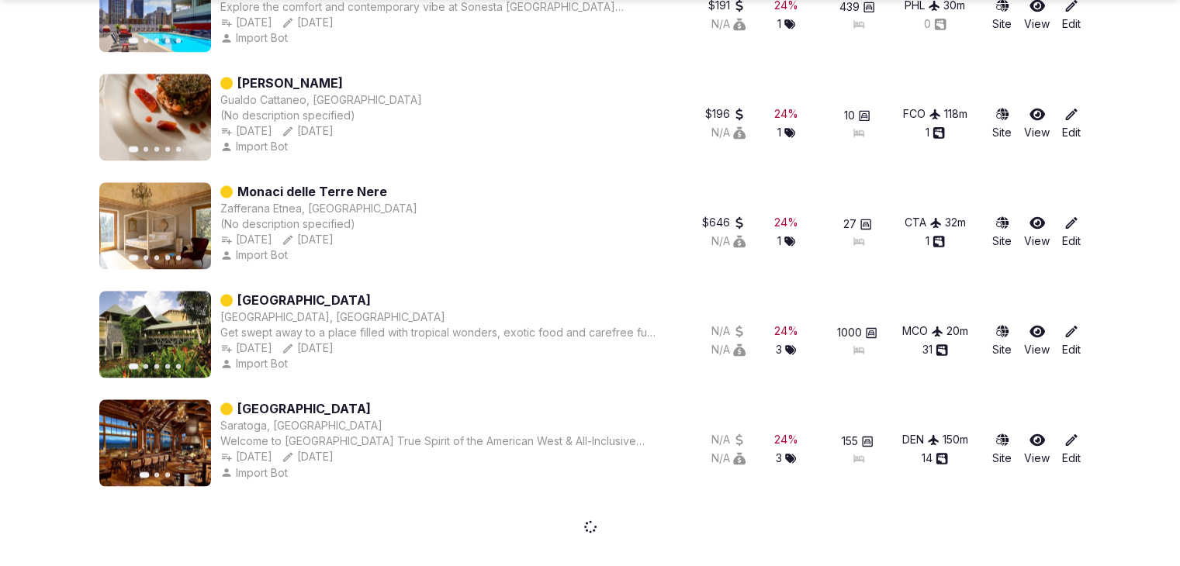
scroll to position [2504, 0]
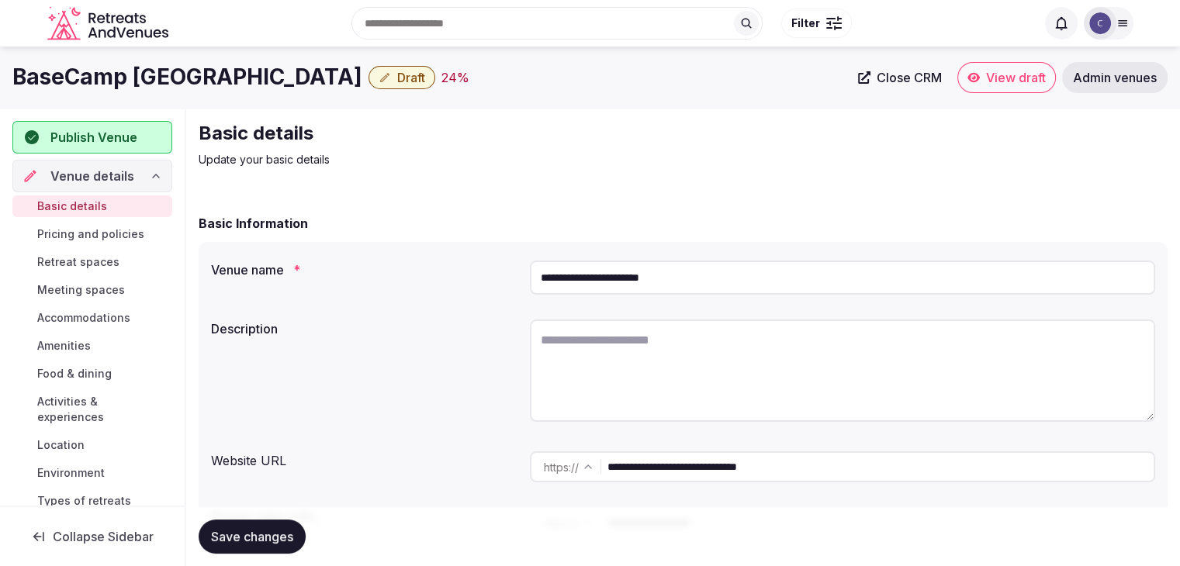
click at [858, 471] on input "**********" at bounding box center [881, 467] width 546 height 31
click at [714, 275] on input "**********" at bounding box center [842, 278] width 625 height 34
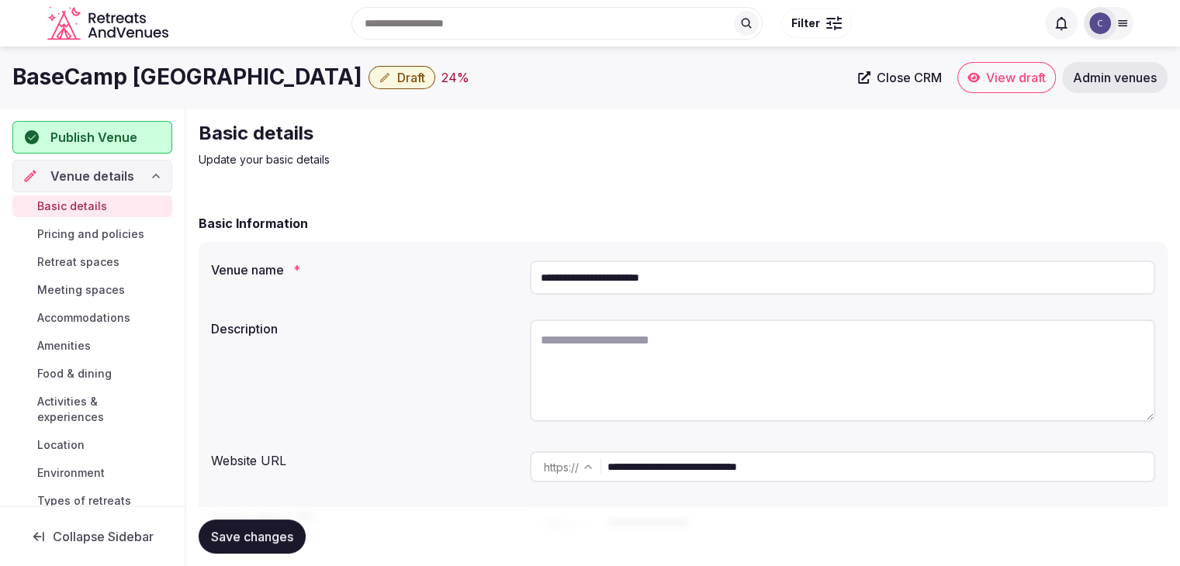
click at [714, 275] on input "**********" at bounding box center [842, 278] width 625 height 34
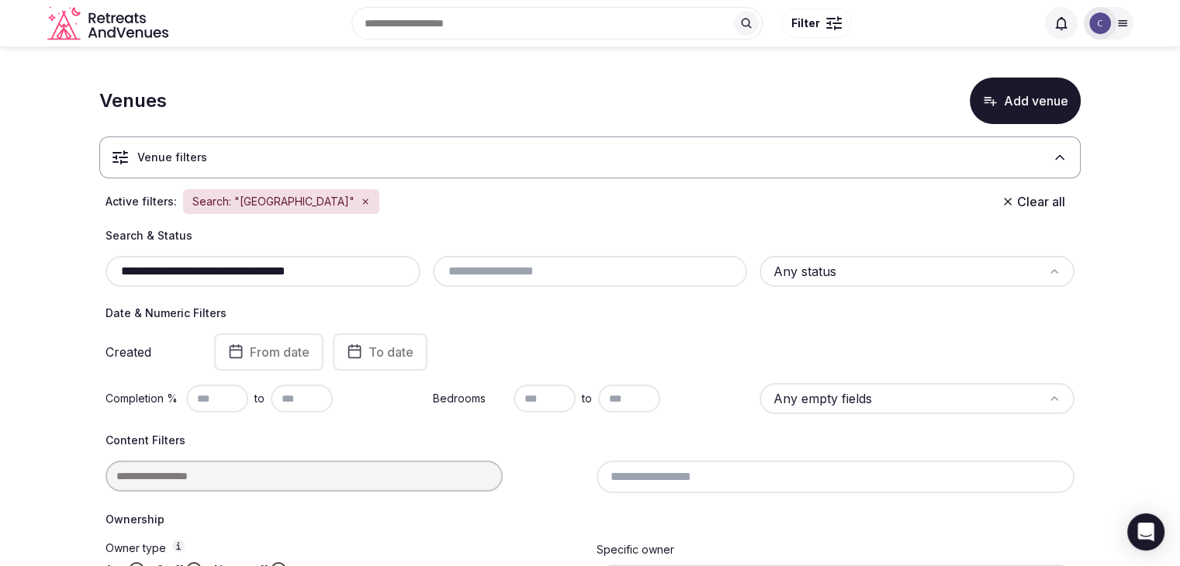
click at [360, 267] on input "**********" at bounding box center [263, 271] width 303 height 19
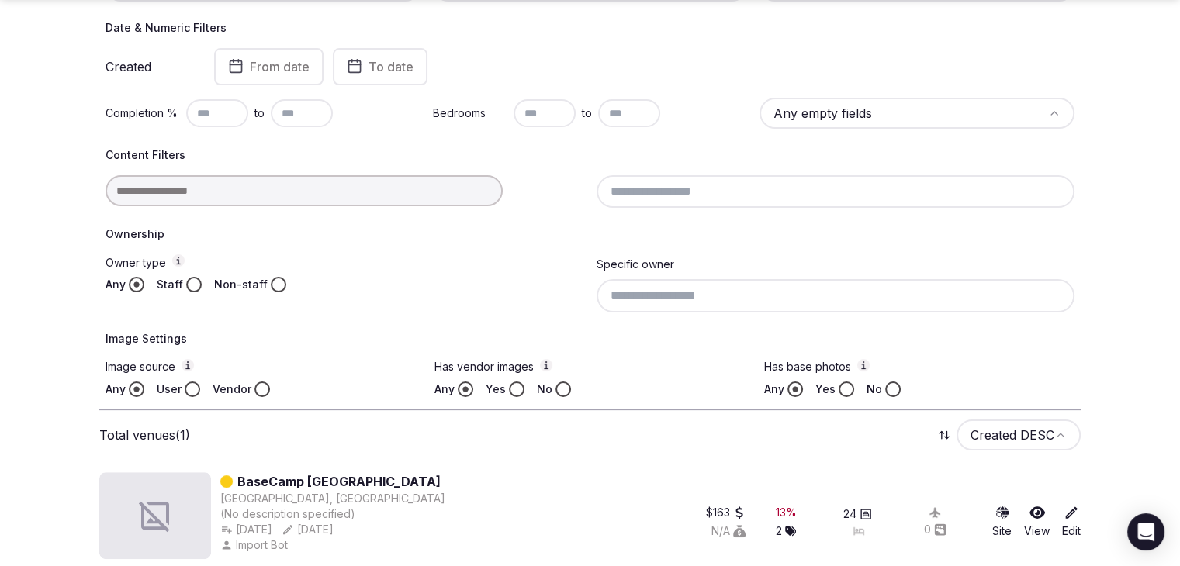
scroll to position [301, 0]
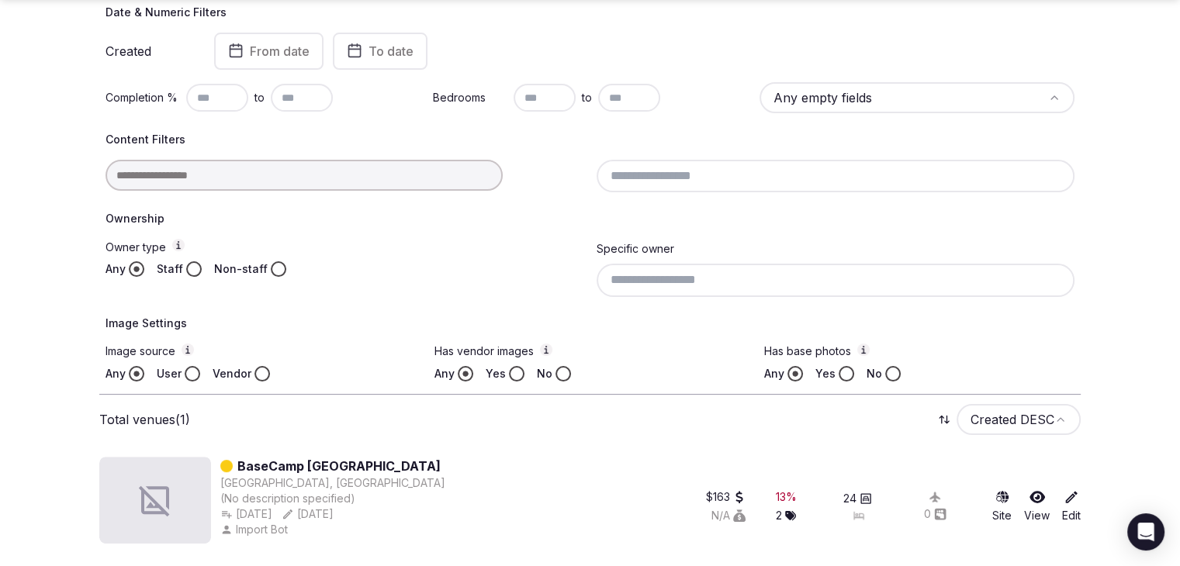
drag, startPoint x: 345, startPoint y: 460, endPoint x: 317, endPoint y: 227, distance: 235.2
click at [317, 227] on div "Ownership Owner type Any Staff Non-staff Specific owner" at bounding box center [590, 253] width 969 height 85
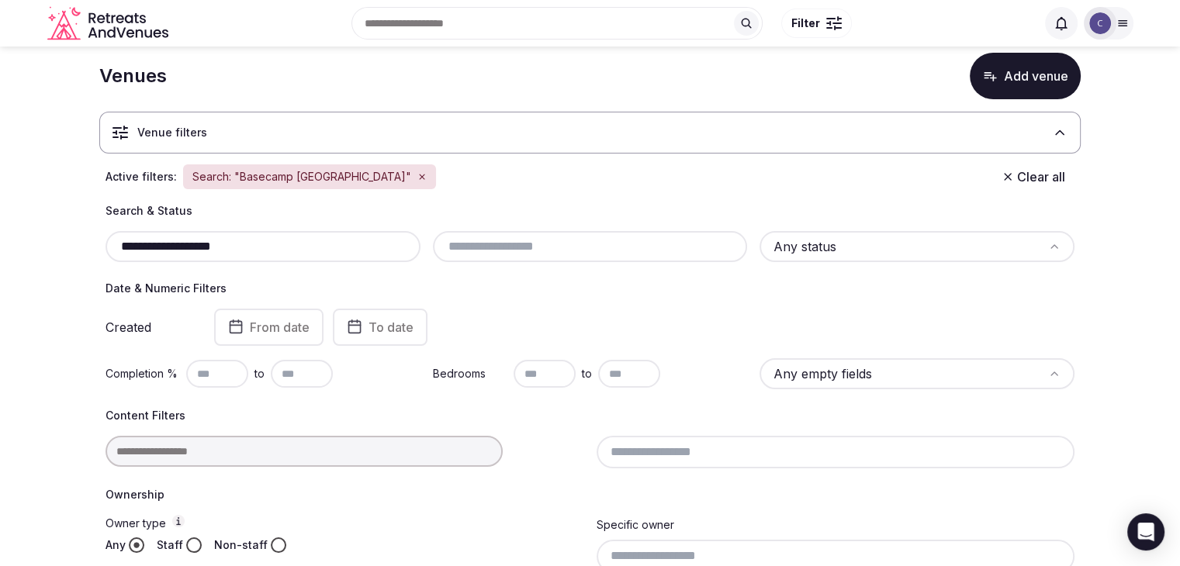
scroll to position [0, 0]
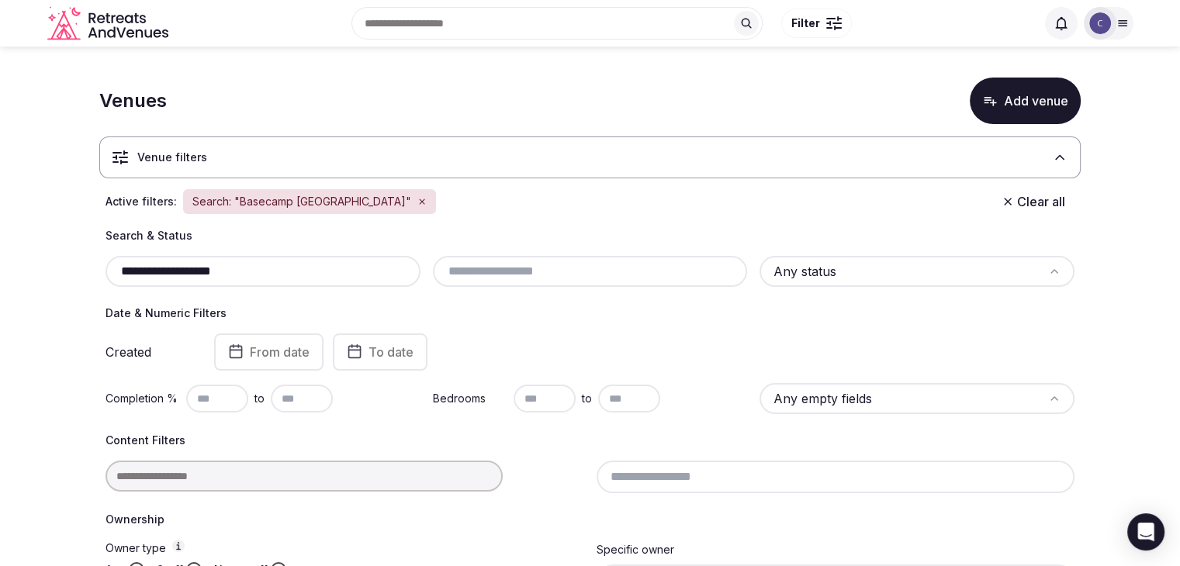
click at [317, 283] on div "**********" at bounding box center [263, 271] width 315 height 31
click at [317, 272] on input "**********" at bounding box center [263, 271] width 303 height 19
paste input "**********"
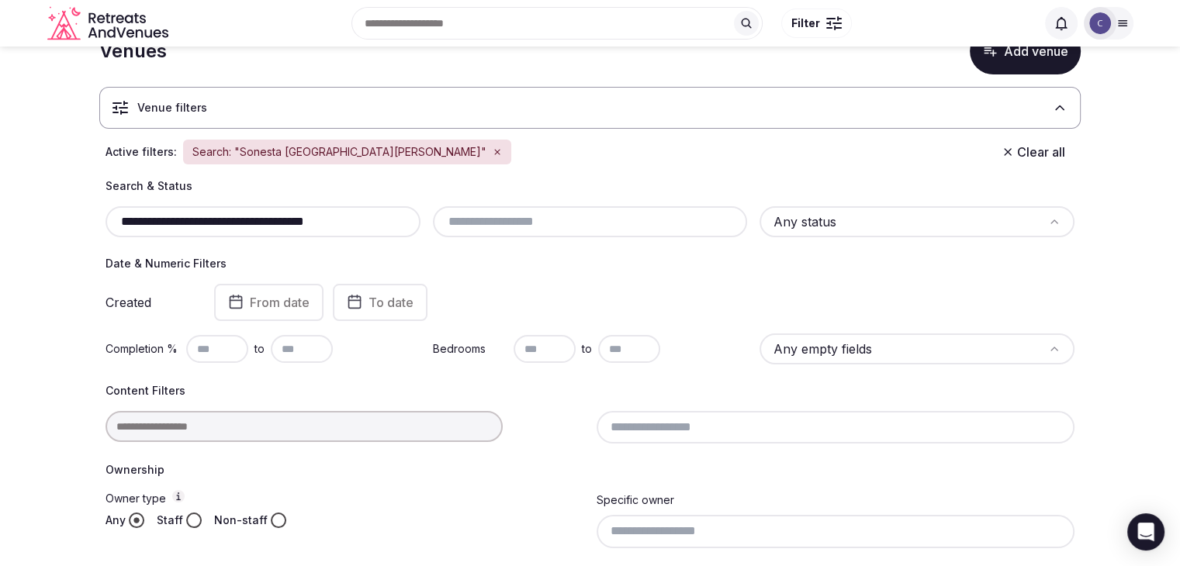
scroll to position [22, 0]
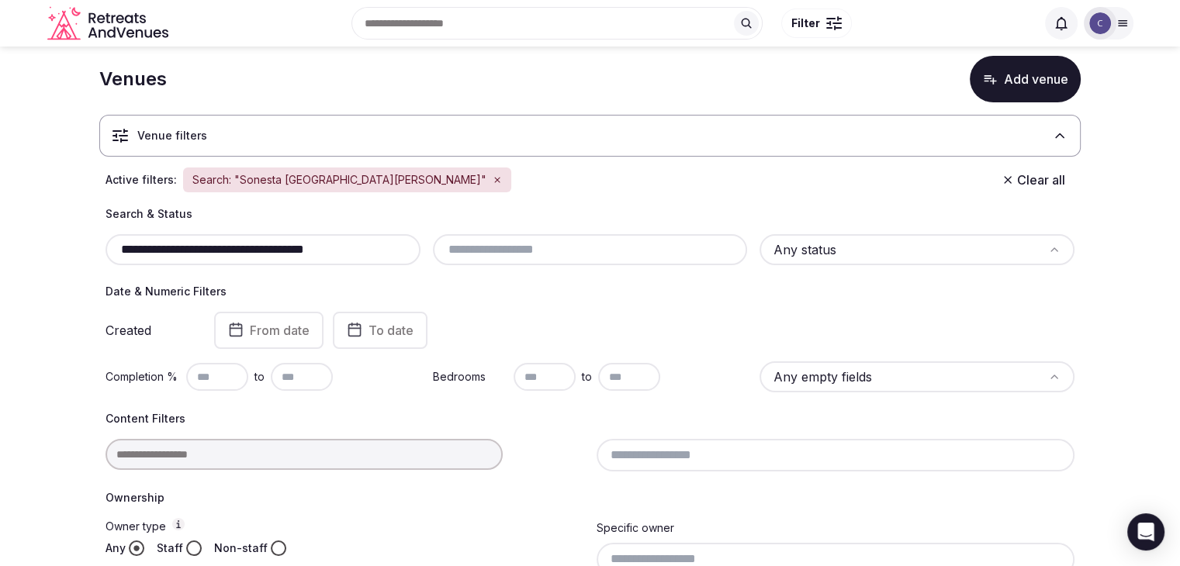
click at [372, 246] on input "**********" at bounding box center [263, 250] width 303 height 19
paste input "text"
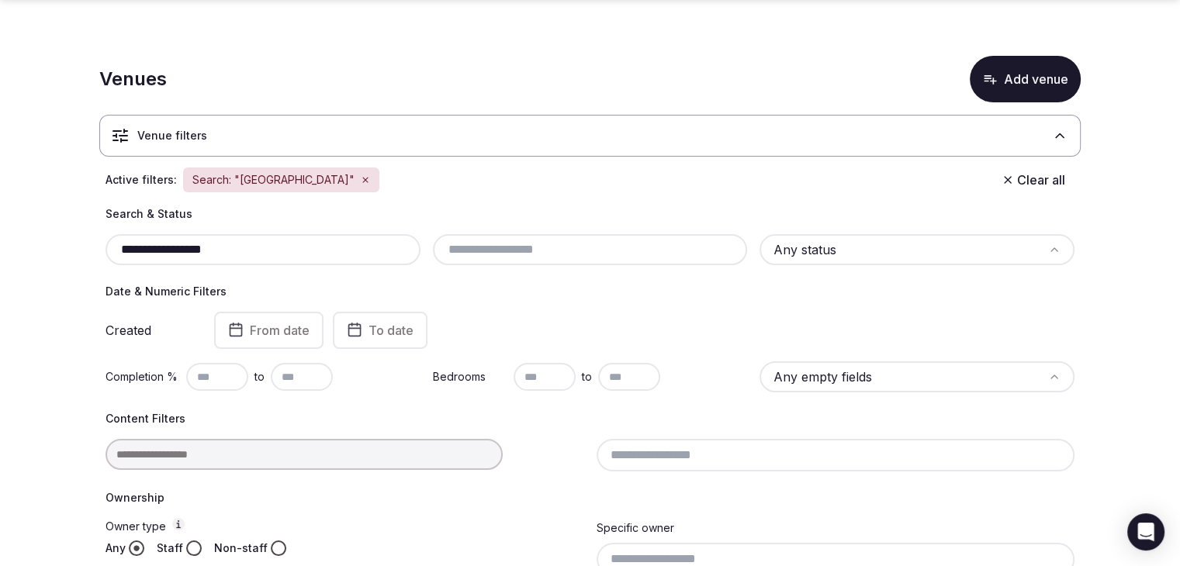
scroll to position [410, 0]
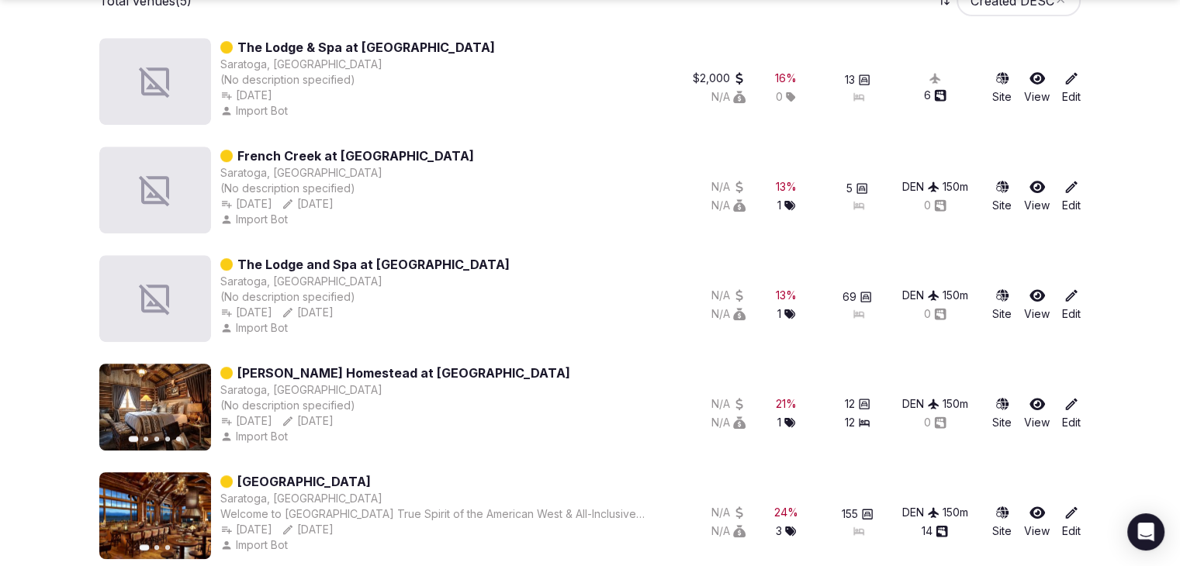
scroll to position [736, 0]
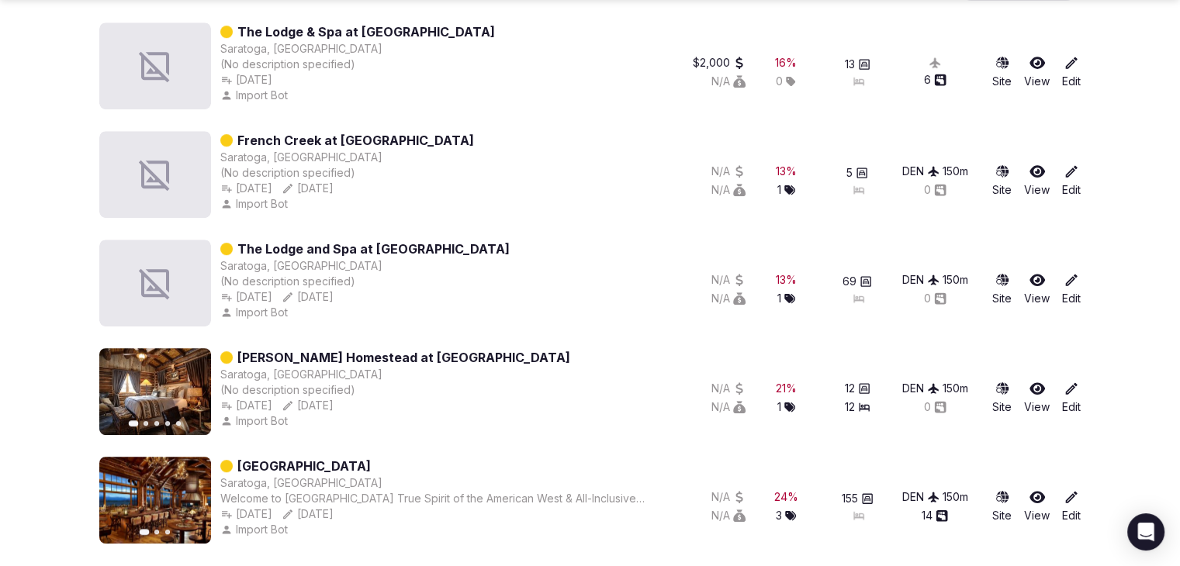
type input "**********"
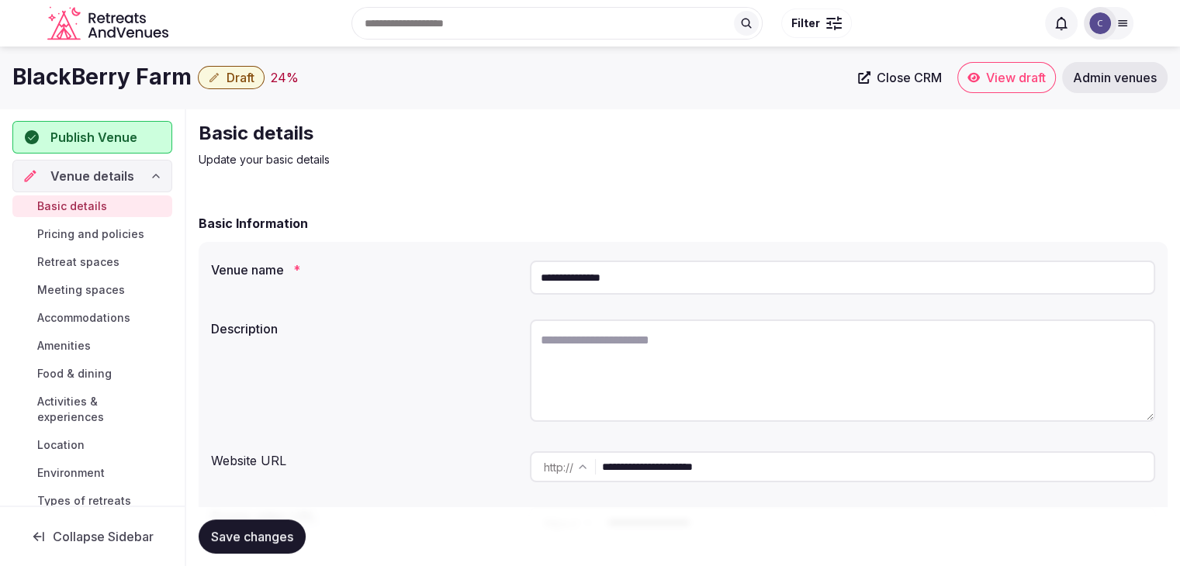
click at [687, 265] on input "**********" at bounding box center [842, 278] width 625 height 34
click at [775, 469] on input "**********" at bounding box center [878, 467] width 552 height 31
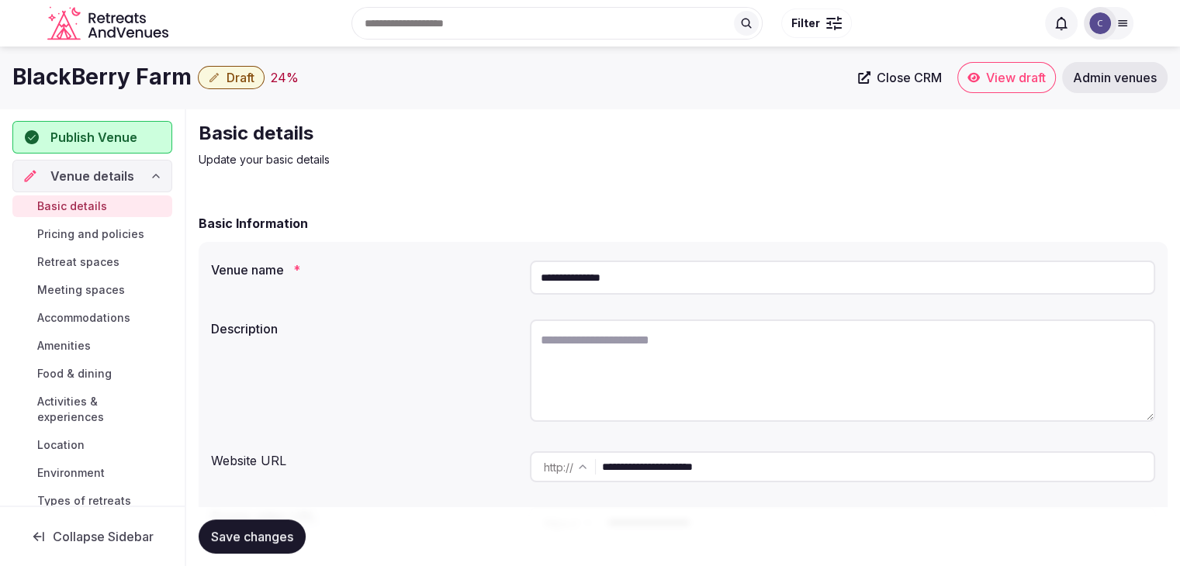
click at [775, 469] on input "**********" at bounding box center [878, 467] width 552 height 31
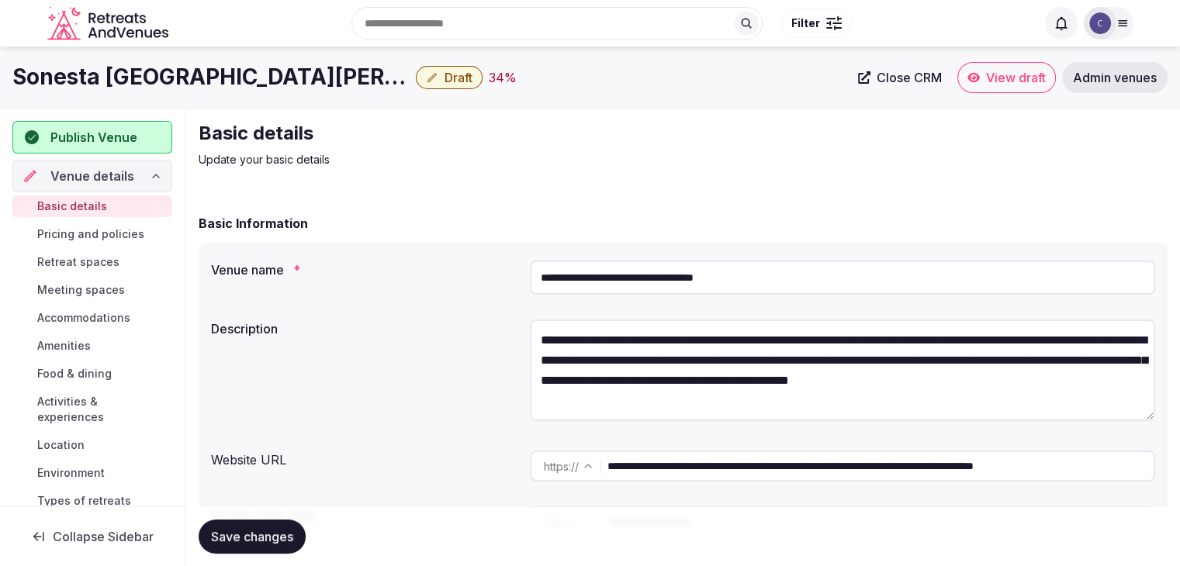
click at [778, 265] on input "**********" at bounding box center [842, 278] width 625 height 34
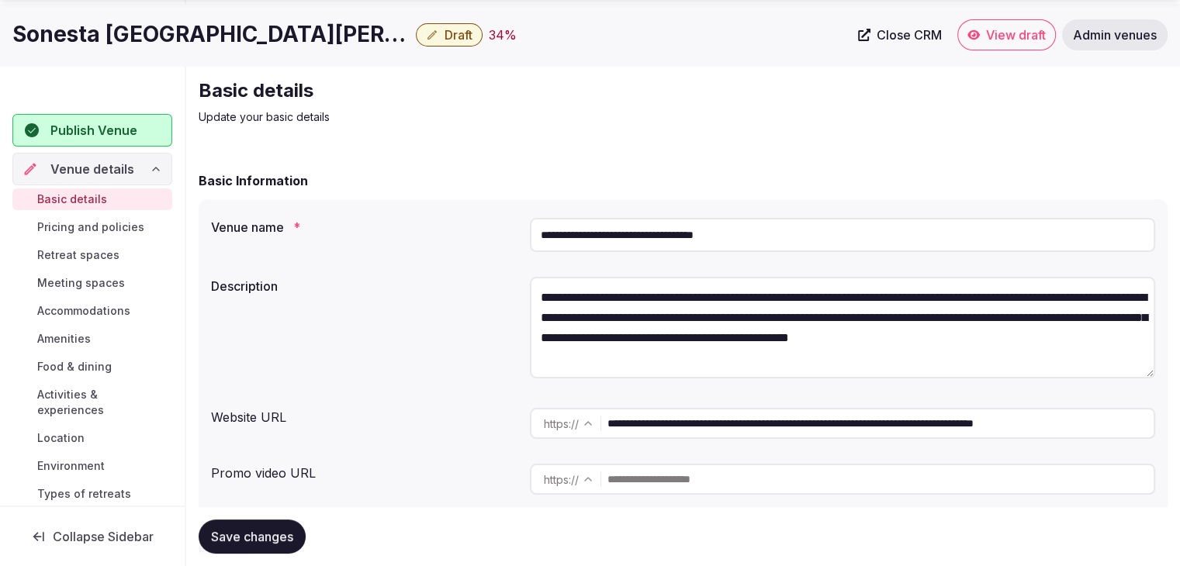
scroll to position [78, 0]
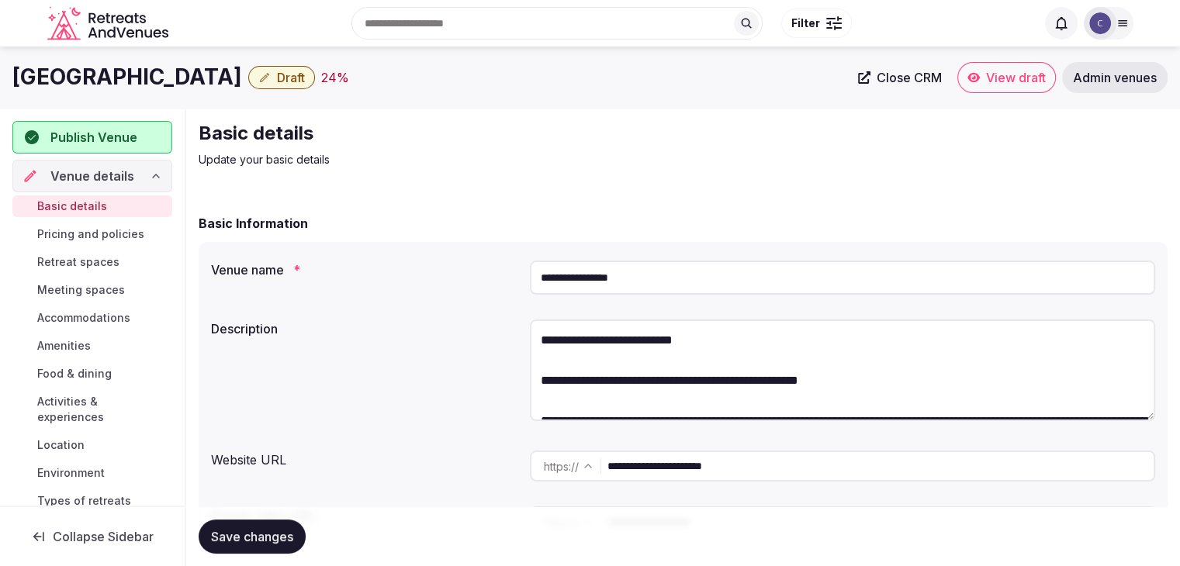
click at [803, 469] on input "**********" at bounding box center [881, 466] width 546 height 31
click at [684, 281] on input "**********" at bounding box center [842, 278] width 625 height 34
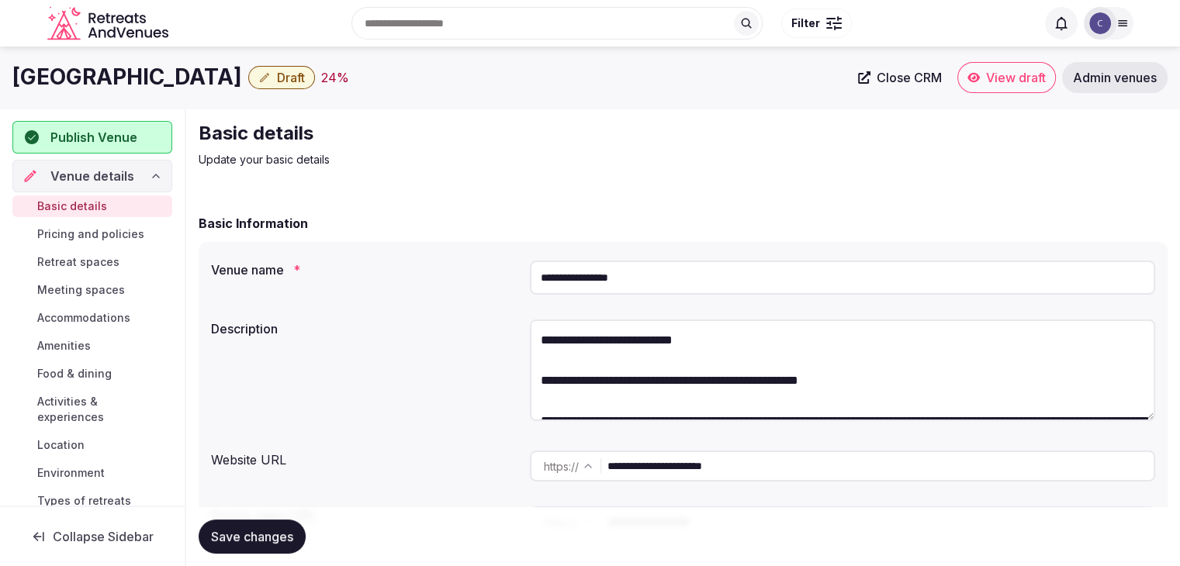
click at [684, 281] on input "**********" at bounding box center [842, 278] width 625 height 34
click at [785, 463] on input "**********" at bounding box center [881, 466] width 546 height 31
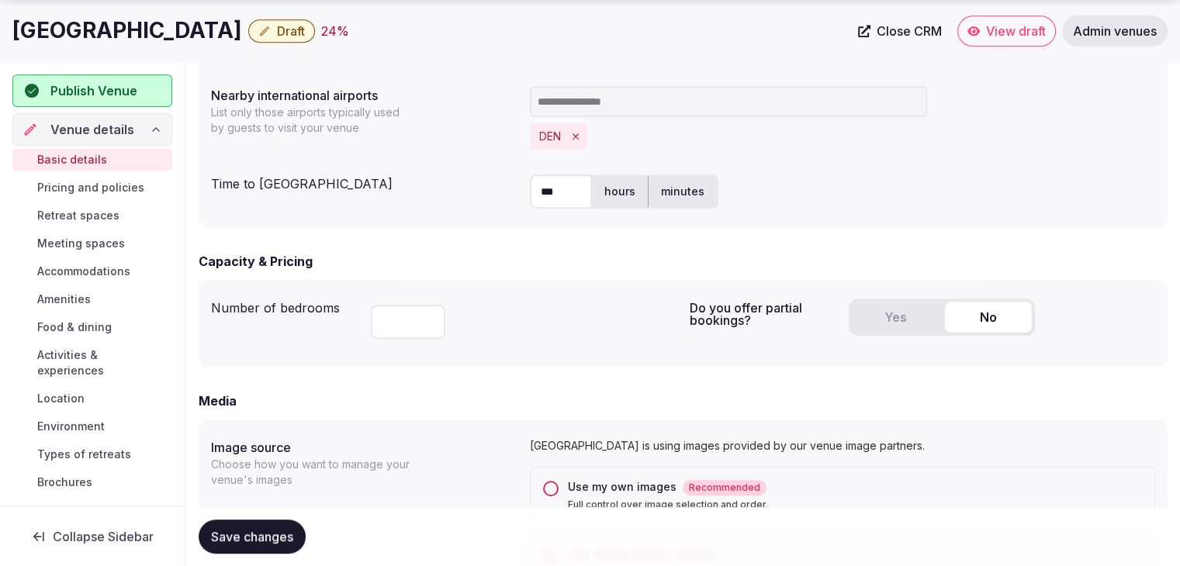
scroll to position [931, 0]
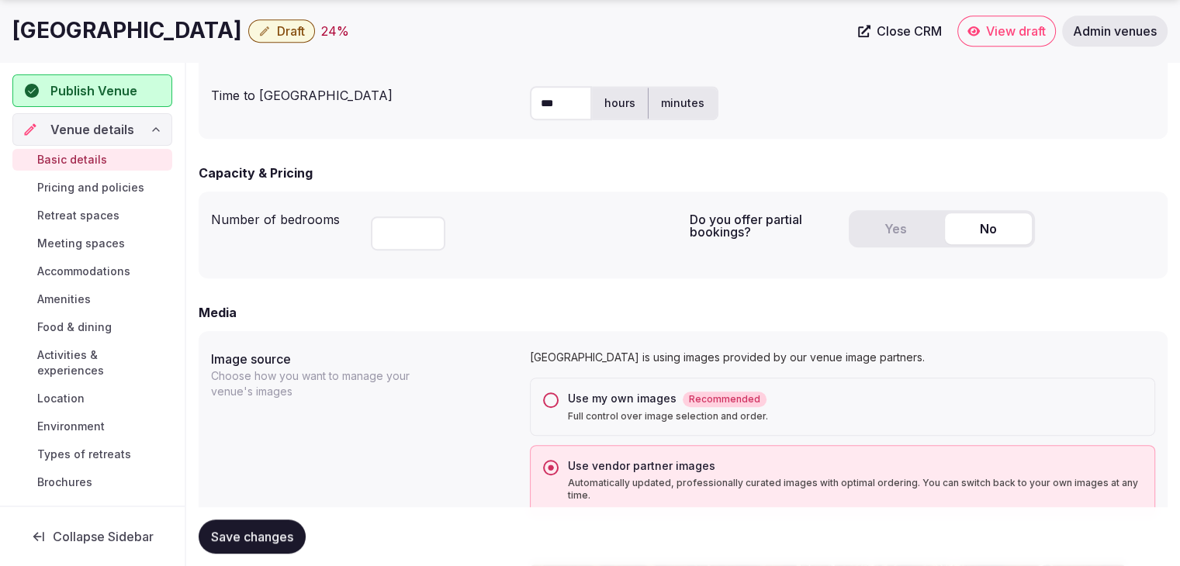
click at [182, 24] on h1 "[GEOGRAPHIC_DATA]" at bounding box center [127, 31] width 230 height 30
copy div "[GEOGRAPHIC_DATA]"
